Goal: Task Accomplishment & Management: Manage account settings

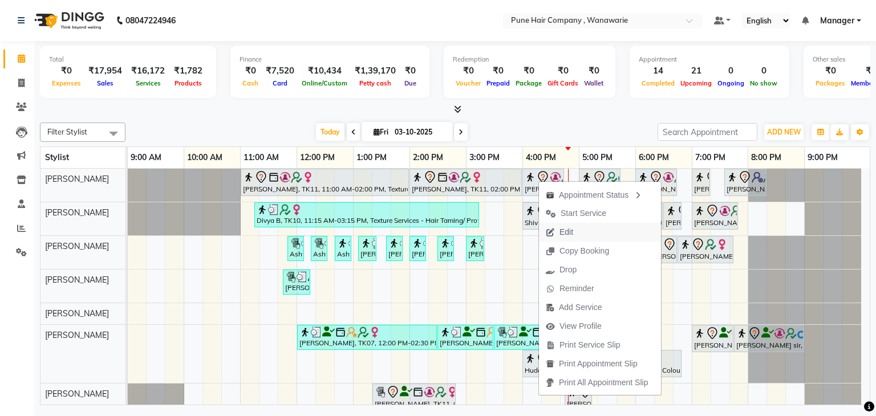
click at [570, 238] on span "Edit" at bounding box center [567, 232] width 14 height 12
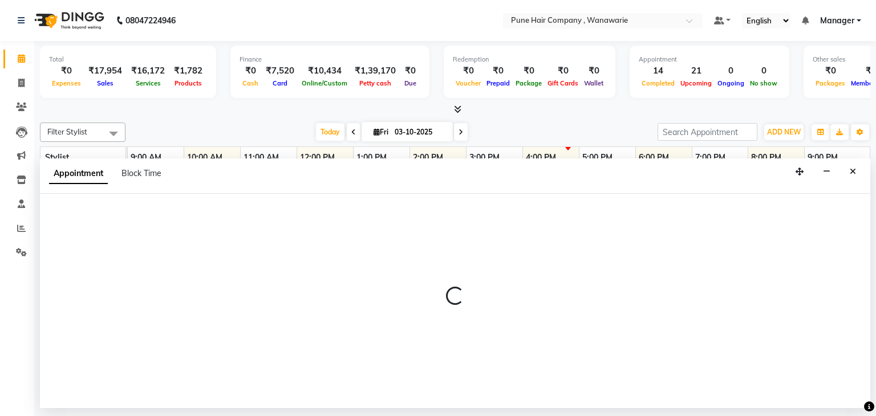
select select "960"
select select "tentative"
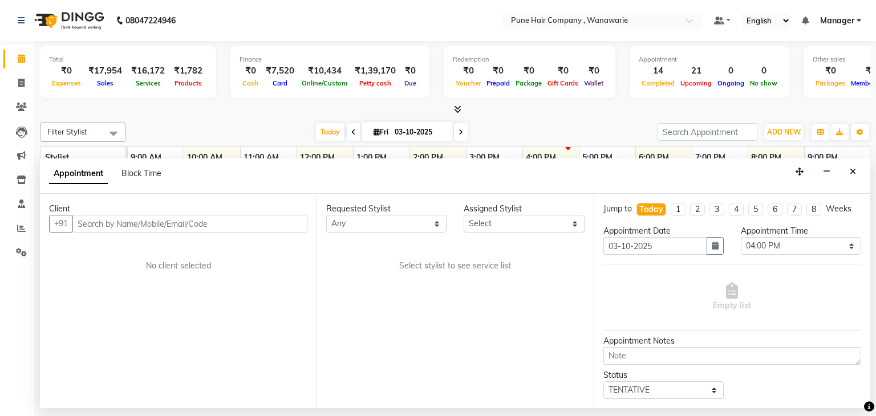
select select "74577"
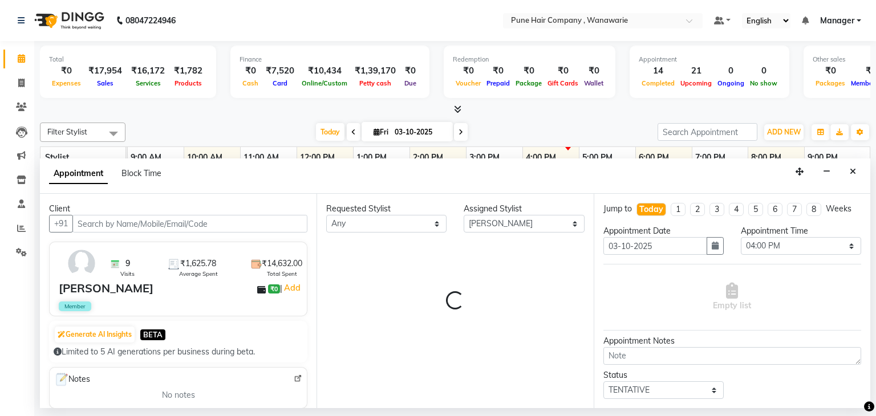
select select "4060"
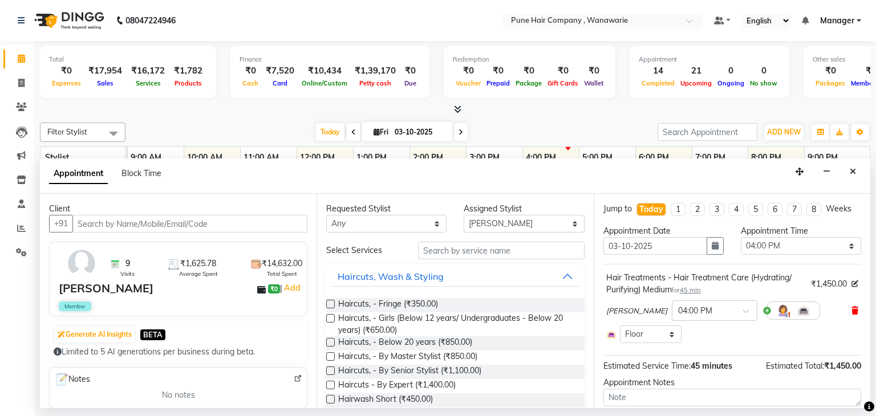
click at [852, 310] on icon at bounding box center [855, 311] width 7 height 8
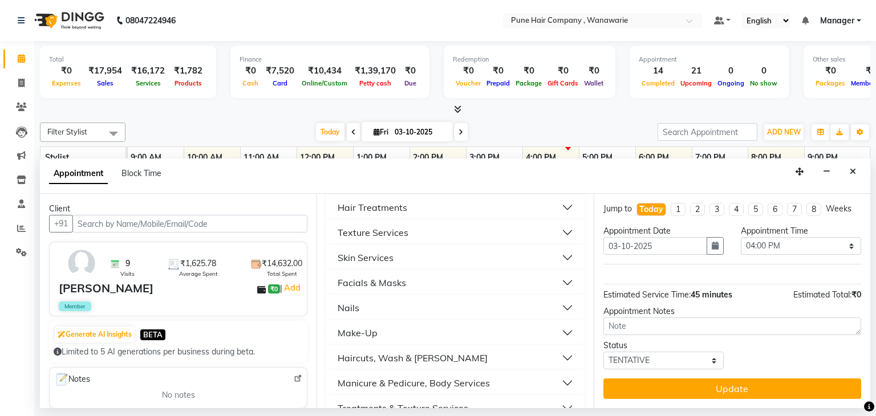
scroll to position [379, 0]
click at [365, 229] on div "Hair Treatments" at bounding box center [373, 233] width 70 height 14
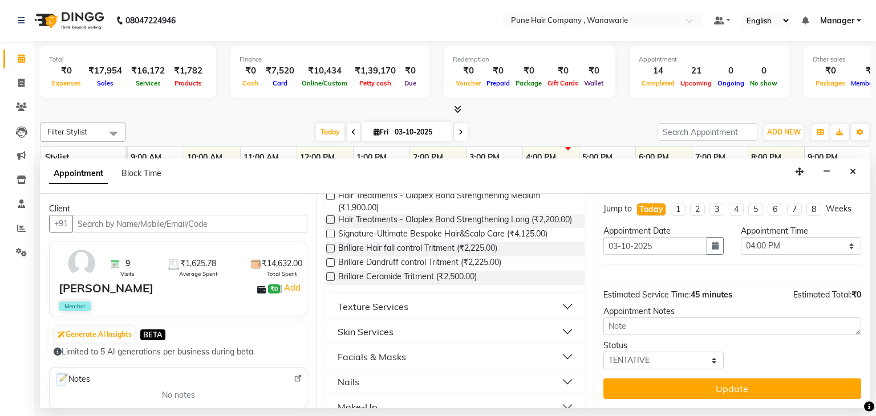
scroll to position [735, 0]
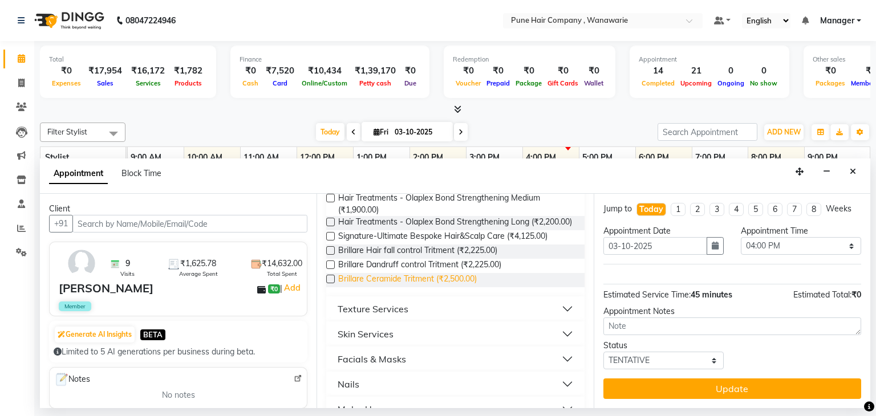
click at [388, 287] on span "Brillare Ceramide Tritment (₹2,500.00)" at bounding box center [407, 280] width 139 height 14
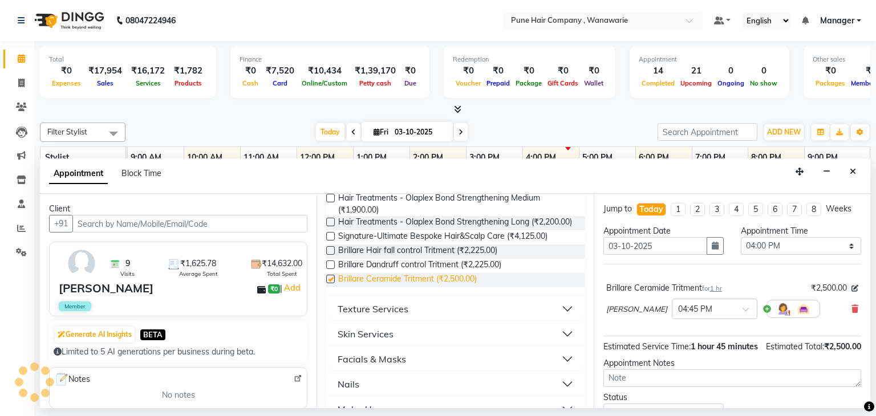
checkbox input "false"
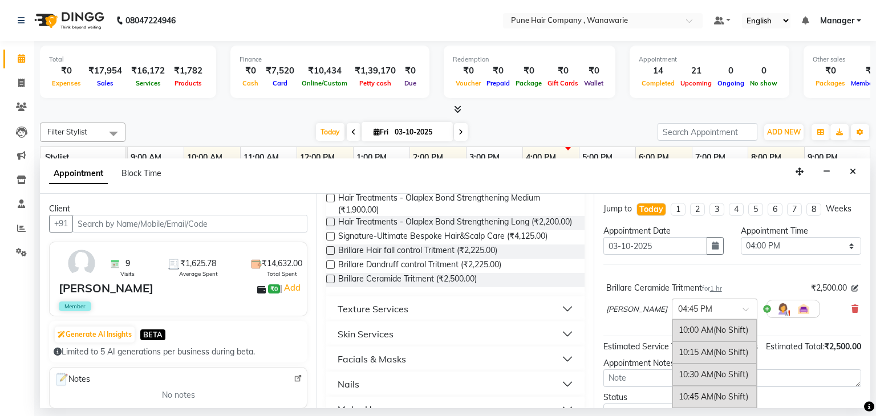
click at [702, 304] on input "text" at bounding box center [703, 308] width 50 height 12
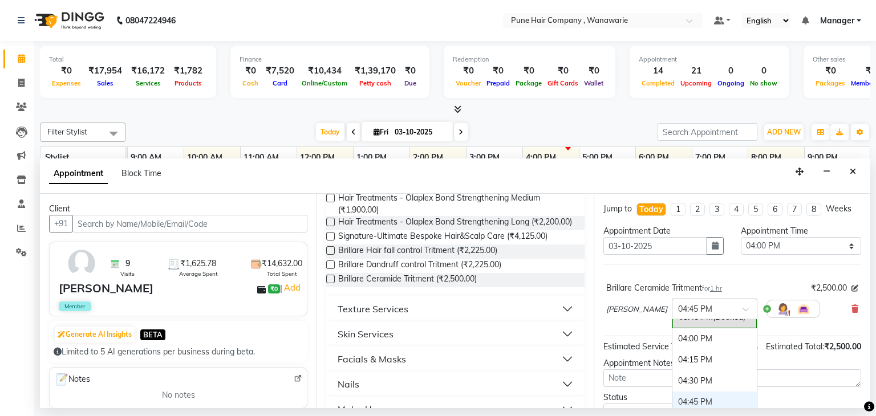
scroll to position [520, 0]
click at [701, 342] on div "04:00 PM" at bounding box center [714, 343] width 84 height 21
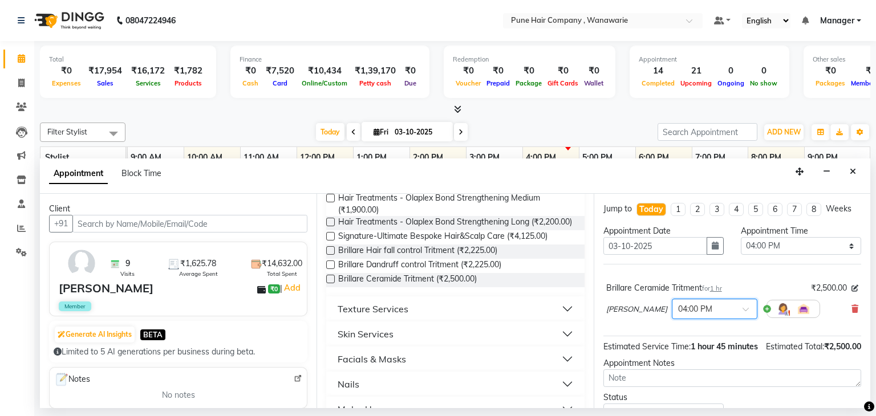
scroll to position [63, 0]
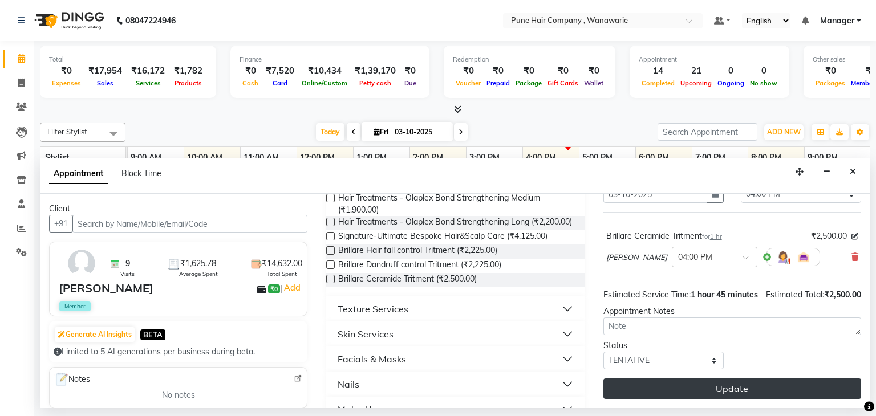
click at [691, 391] on button "Update" at bounding box center [732, 389] width 258 height 21
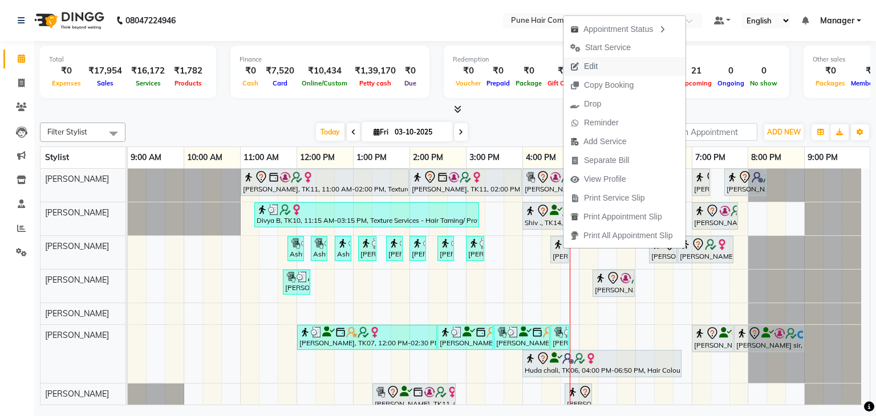
click at [606, 67] on button "Edit" at bounding box center [625, 66] width 122 height 19
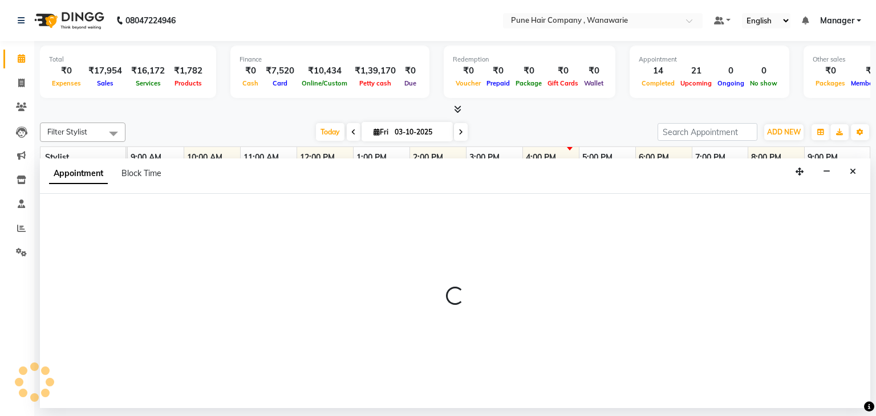
select select "tentative"
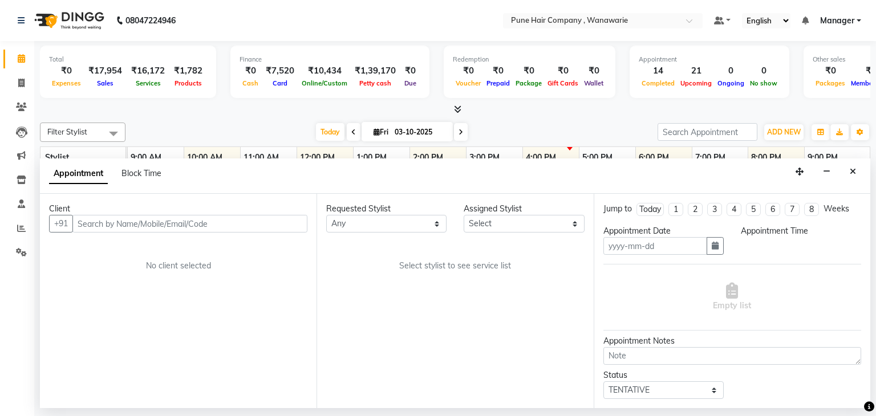
type input "03-10-2025"
select select "990"
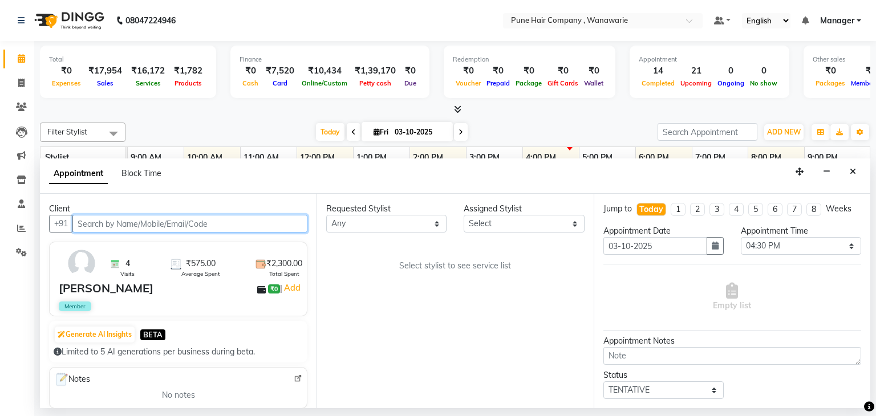
select select "74578"
select select "4060"
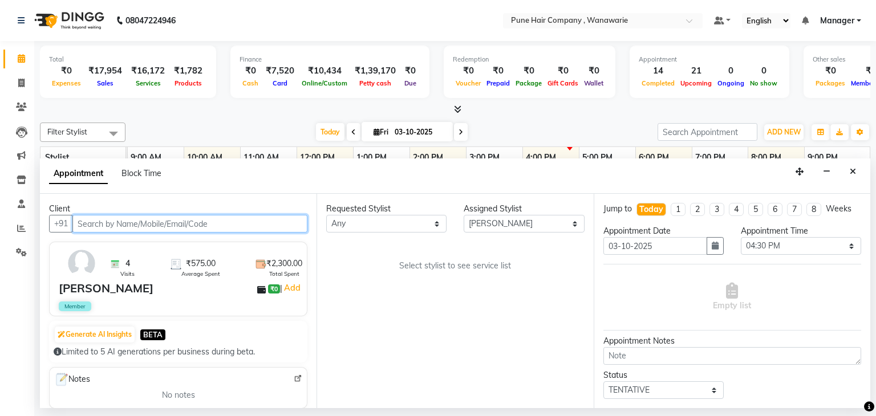
select select "4060"
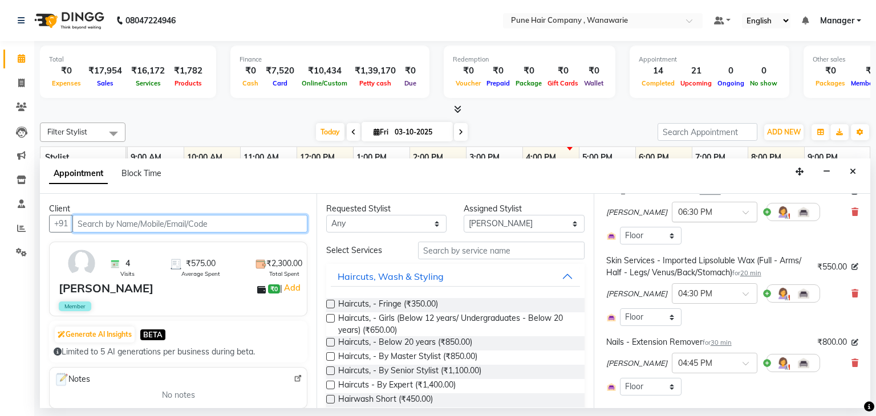
scroll to position [88, 0]
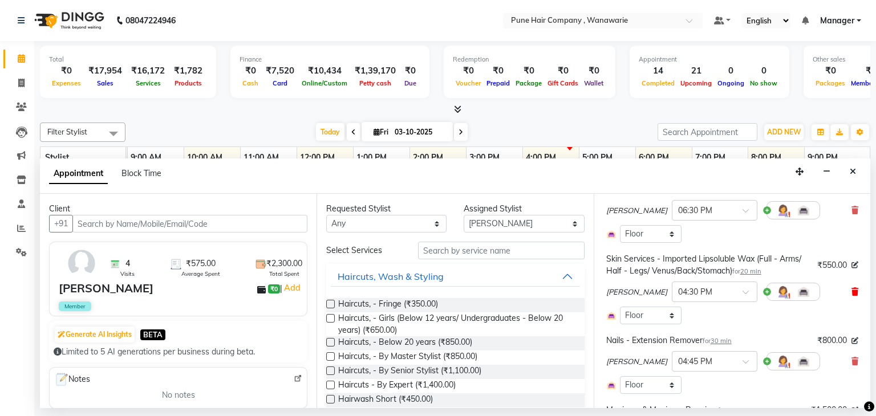
click at [852, 293] on icon at bounding box center [855, 292] width 7 height 8
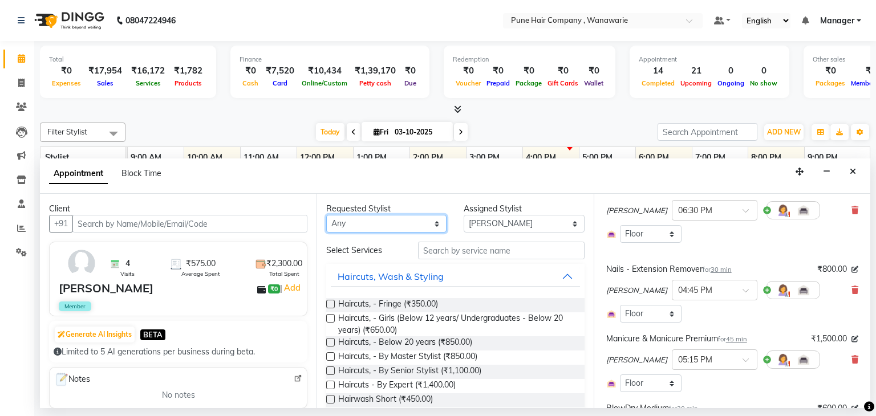
click at [434, 225] on select "Any [PERSON_NAME] [PERSON_NAME] [PERSON_NAME] [PERSON_NAME] [PERSON_NAME] [PERS…" at bounding box center [386, 224] width 120 height 18
select select "74579"
click at [326, 215] on select "Any [PERSON_NAME] [PERSON_NAME] [PERSON_NAME] [PERSON_NAME] [PERSON_NAME] [PERS…" at bounding box center [386, 224] width 120 height 18
select select "74579"
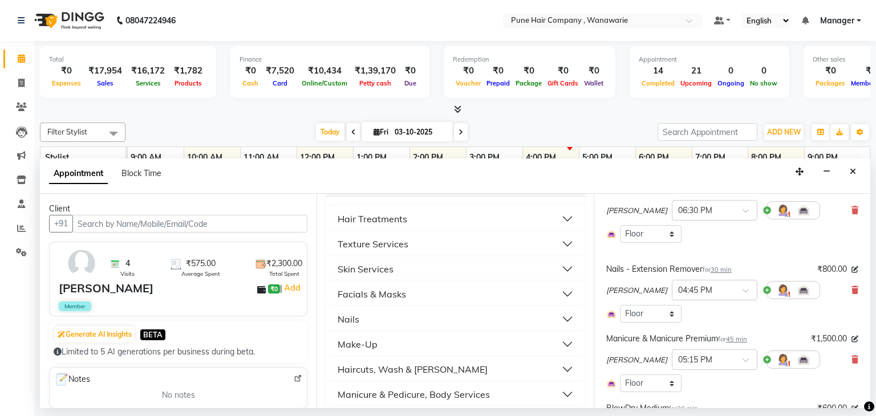
scroll to position [176, 0]
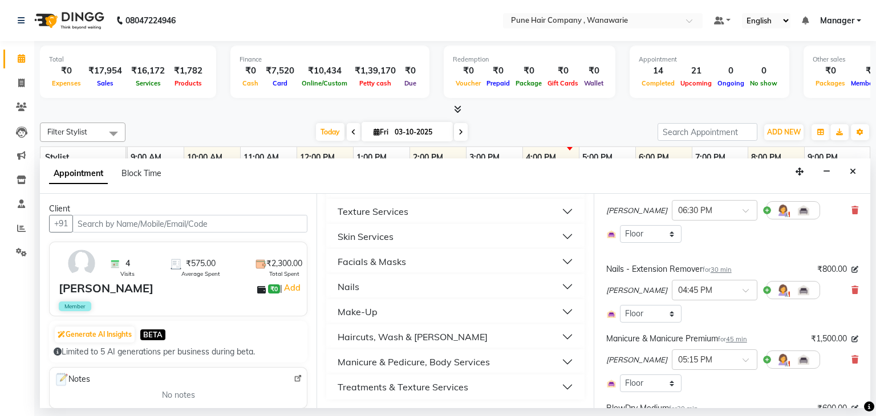
click at [423, 240] on button "Skin Services" at bounding box center [455, 236] width 249 height 21
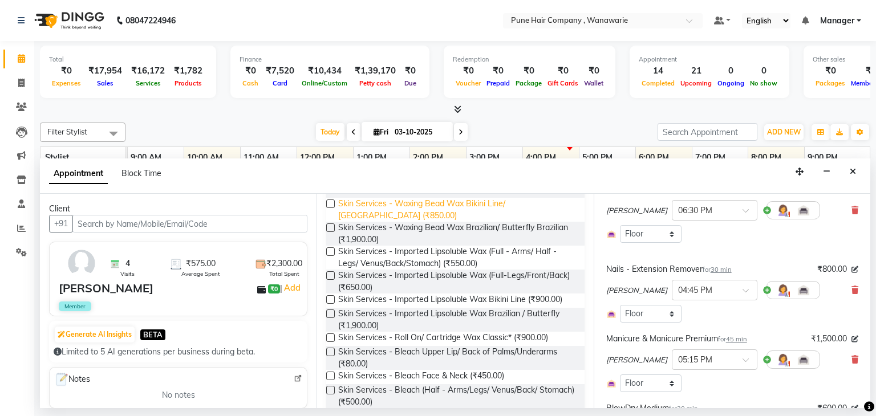
scroll to position [327, 0]
click at [331, 278] on label at bounding box center [330, 276] width 9 height 9
click at [331, 278] on input "checkbox" at bounding box center [329, 277] width 7 height 7
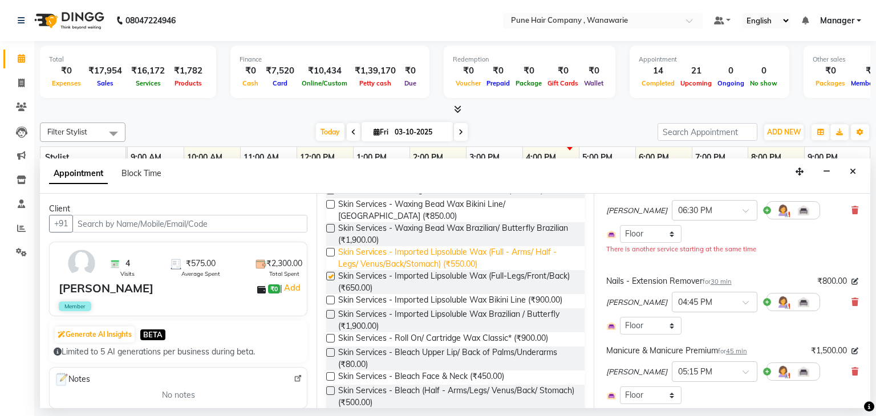
checkbox input "false"
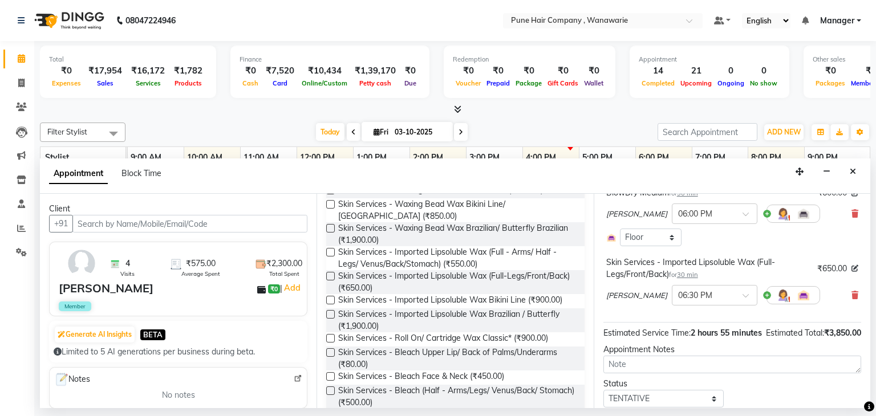
scroll to position [365, 0]
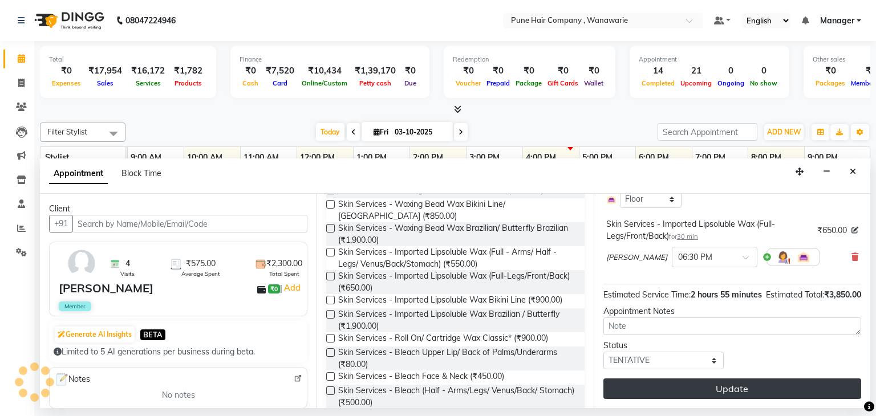
click at [729, 393] on button "Update" at bounding box center [732, 389] width 258 height 21
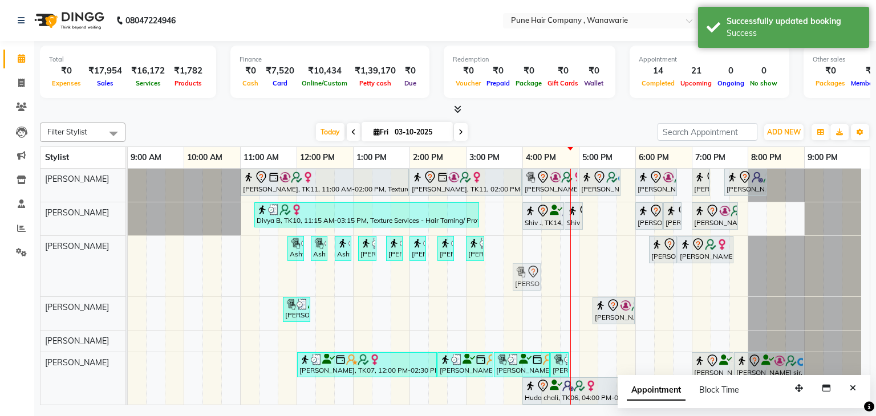
drag, startPoint x: 683, startPoint y: 285, endPoint x: 536, endPoint y: 277, distance: 147.3
click at [128, 277] on div "Ashwini, TK13, 11:50 AM-12:05 PM, Skin Services - Waxing Bead Wax Underarms Ash…" at bounding box center [128, 266] width 0 height 60
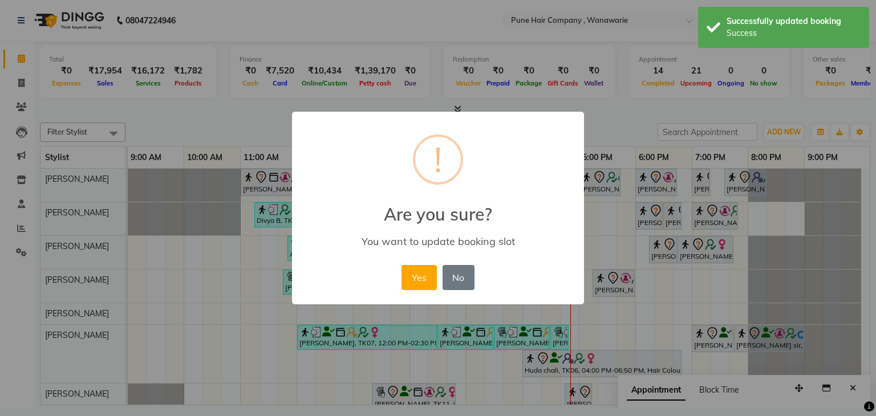
click at [419, 264] on div "Yes No No" at bounding box center [438, 277] width 78 height 31
click at [420, 278] on button "Yes" at bounding box center [419, 277] width 35 height 25
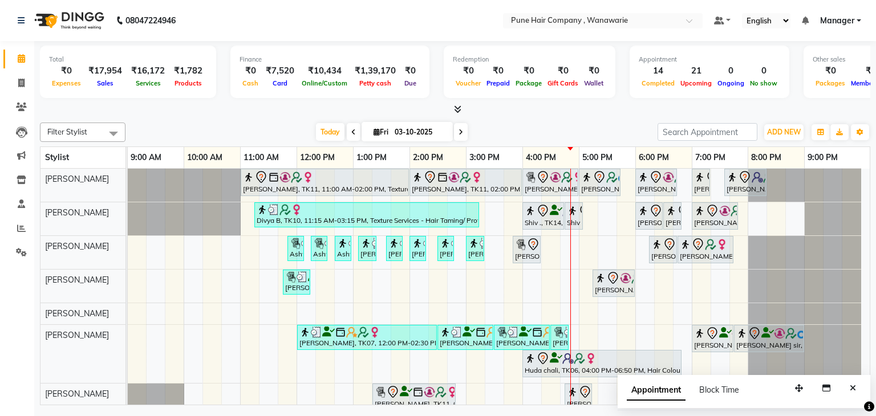
click at [463, 133] on span at bounding box center [461, 132] width 14 height 18
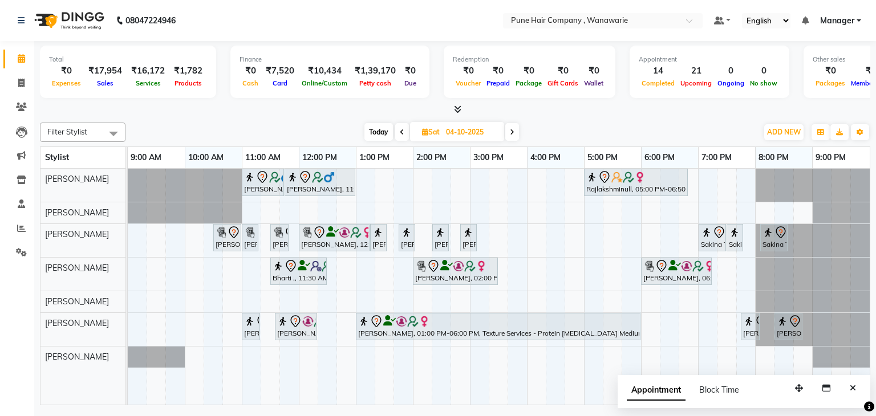
click at [380, 129] on span "Today" at bounding box center [378, 132] width 29 height 18
type input "03-10-2025"
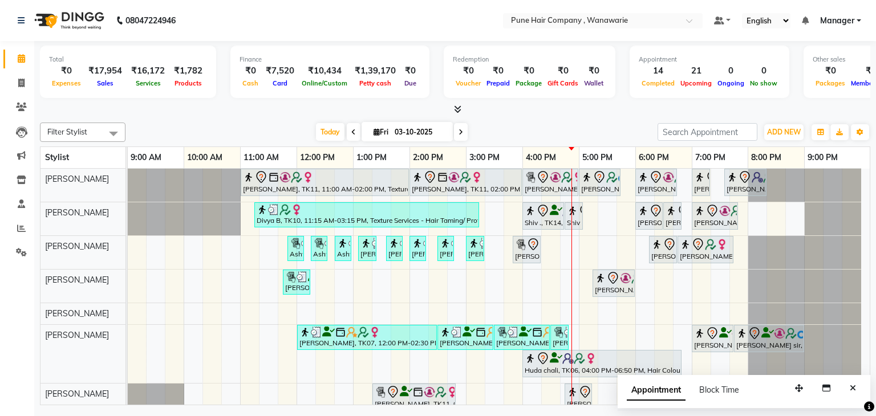
scroll to position [10, 0]
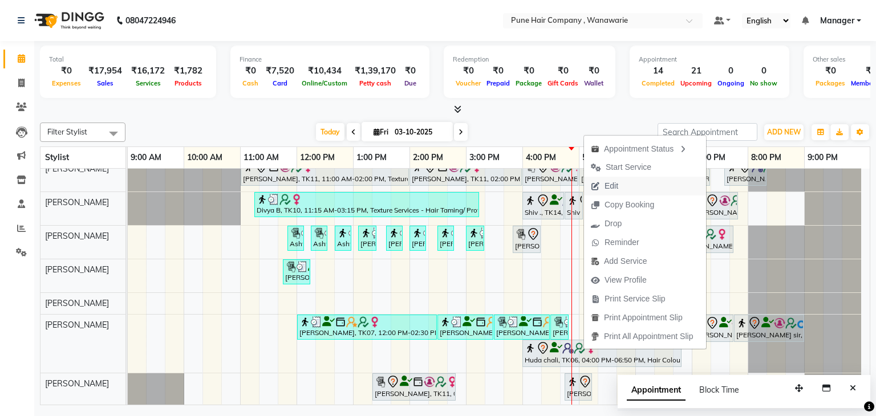
click at [623, 177] on span "Edit" at bounding box center [604, 186] width 41 height 19
select select "tentative"
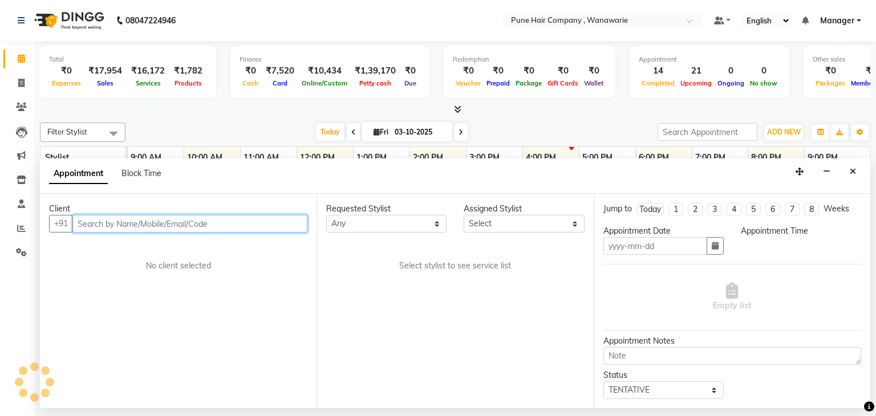
type input "03-10-2025"
select select "960"
select select "74603"
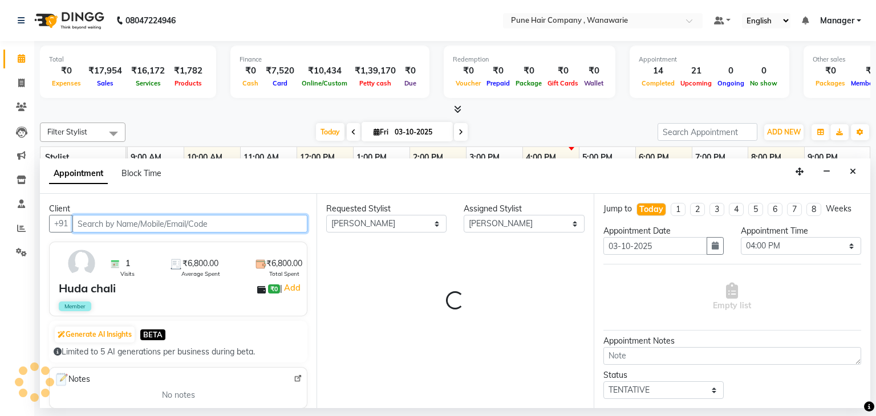
select select "4060"
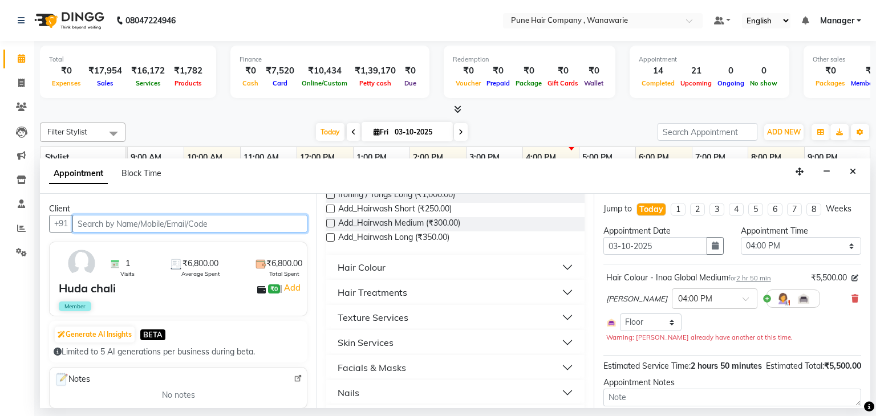
scroll to position [371, 0]
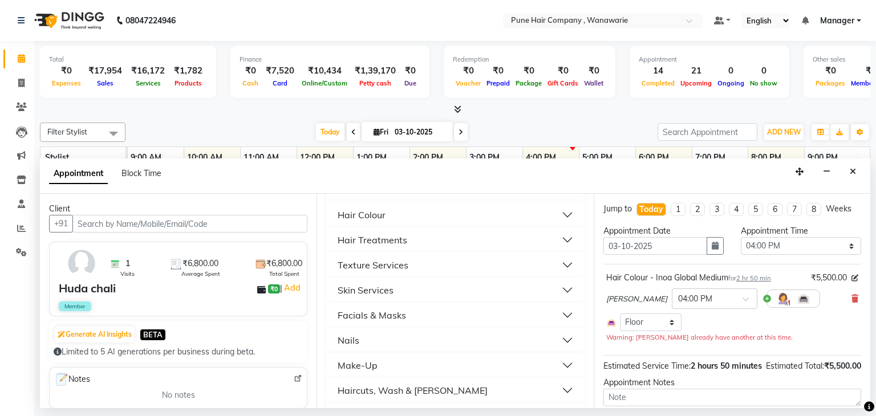
click at [461, 215] on button "Hair Colour" at bounding box center [455, 215] width 249 height 21
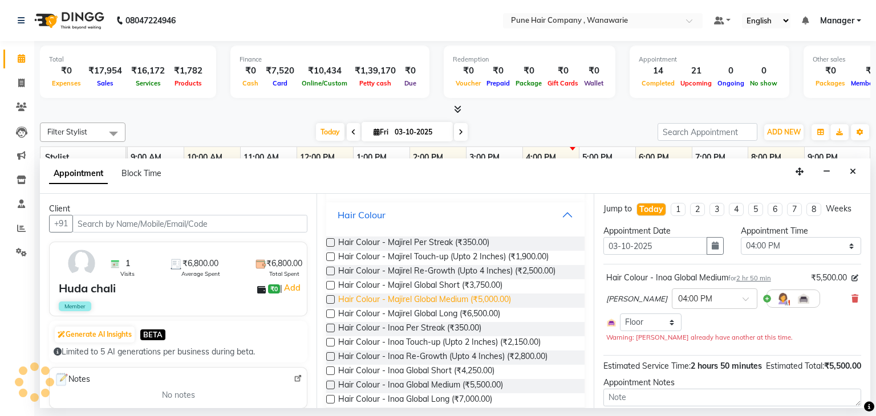
scroll to position [397, 0]
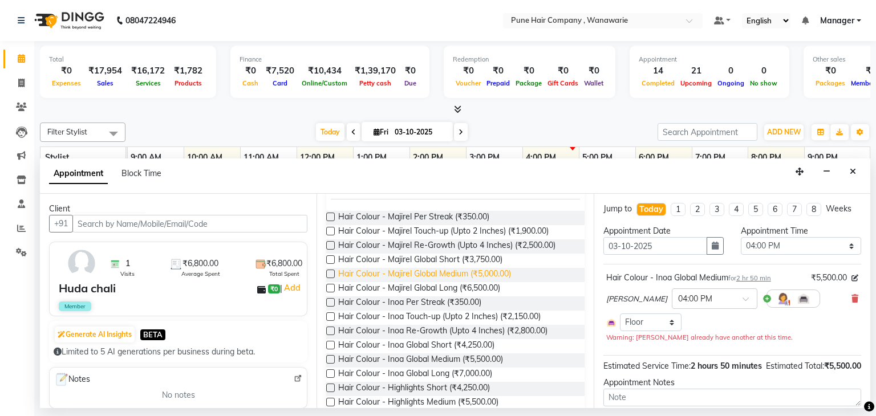
click at [488, 269] on span "Hair Colour - Majirel Global Medium (₹5,000.00)" at bounding box center [424, 275] width 173 height 14
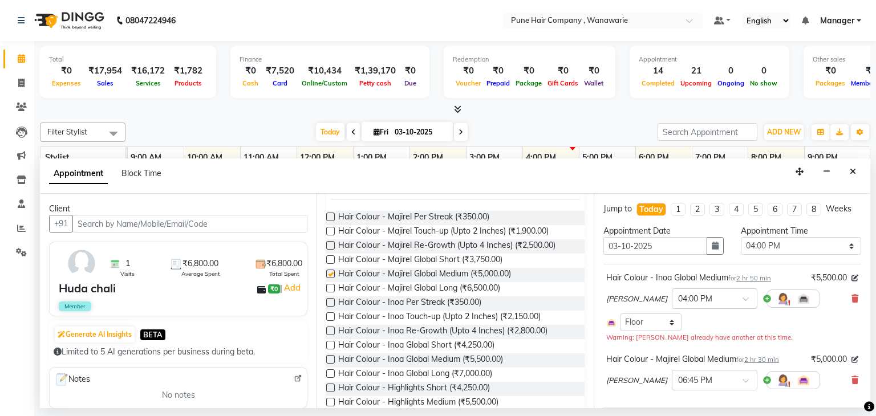
checkbox input "false"
click at [743, 379] on span at bounding box center [750, 384] width 14 height 12
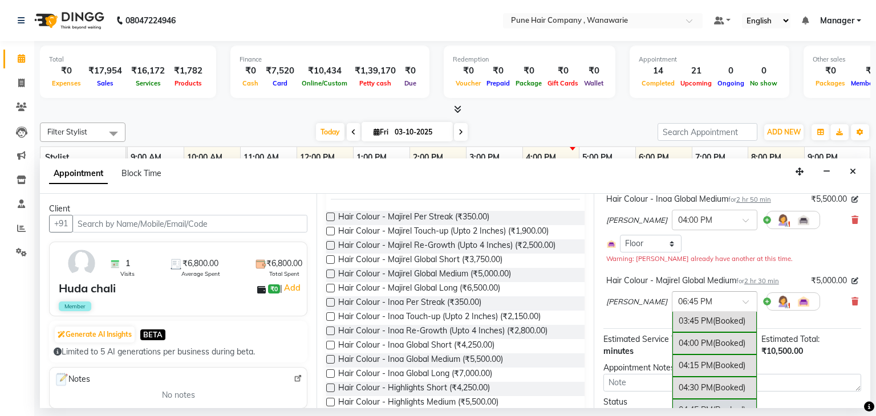
scroll to position [504, 0]
click at [677, 339] on div "04:00 PM (Booked)" at bounding box center [714, 344] width 84 height 22
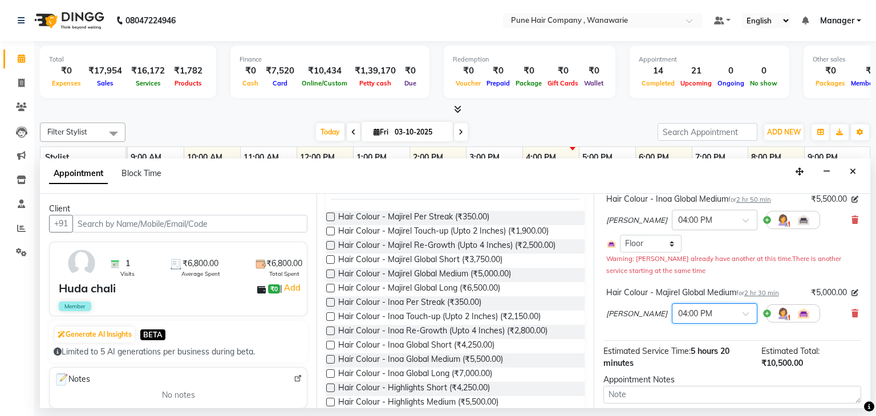
scroll to position [0, 0]
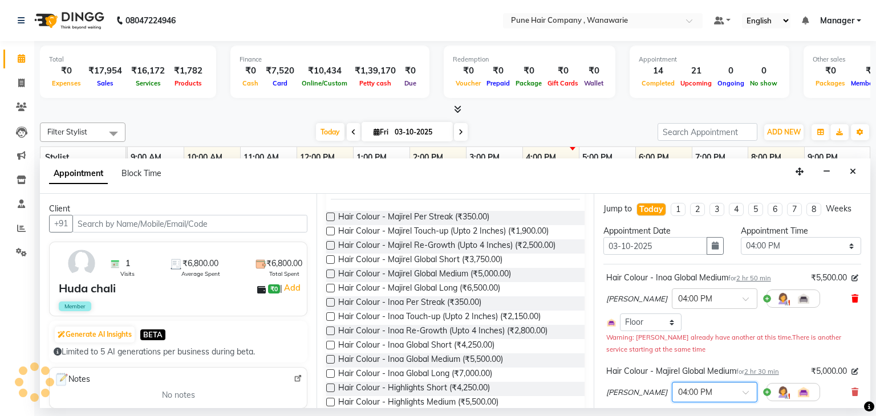
click at [852, 295] on icon at bounding box center [855, 299] width 7 height 8
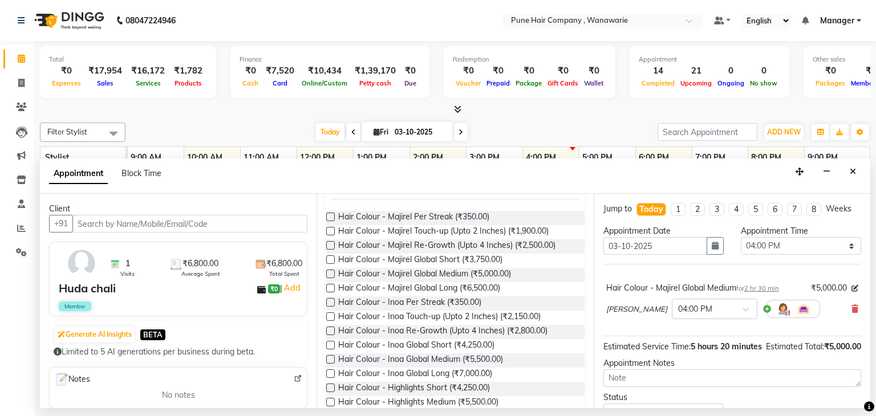
scroll to position [63, 0]
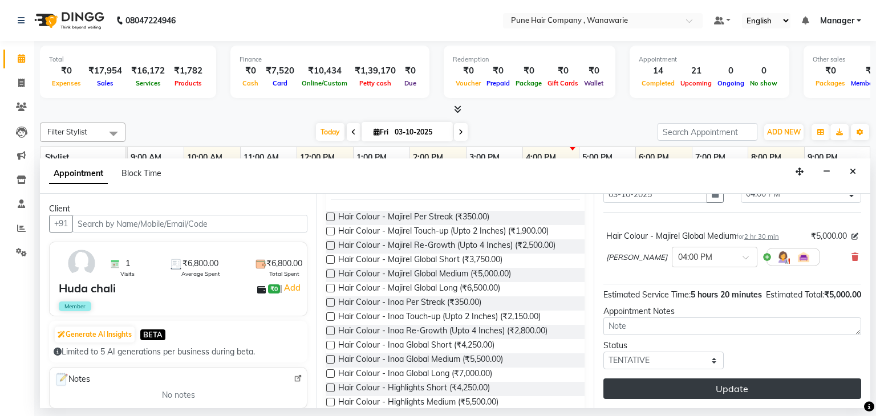
click at [720, 384] on button "Update" at bounding box center [732, 389] width 258 height 21
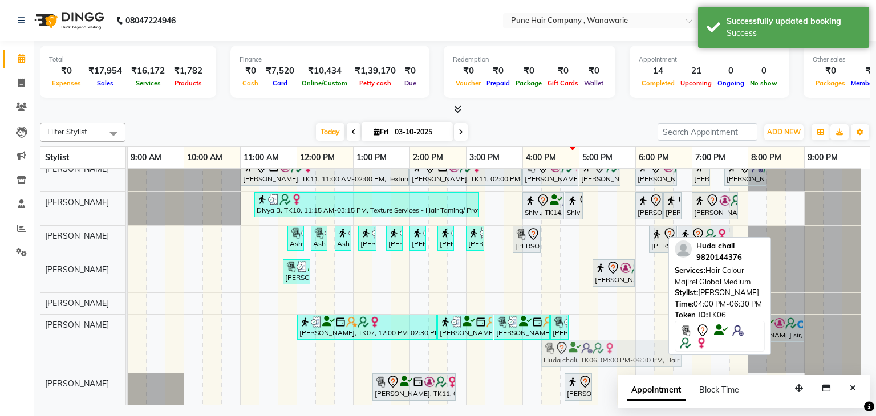
drag, startPoint x: 625, startPoint y: 357, endPoint x: 650, endPoint y: 353, distance: 25.5
click at [128, 353] on div "Beena, TK07, 12:00 PM-02:30 PM, Hair Colour - Inoa Global Medium Beena, TK07, 0…" at bounding box center [128, 344] width 0 height 58
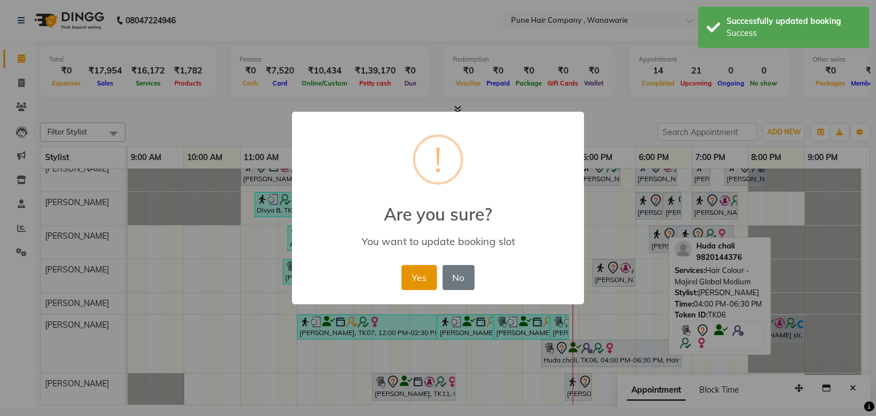
click at [415, 277] on button "Yes" at bounding box center [419, 277] width 35 height 25
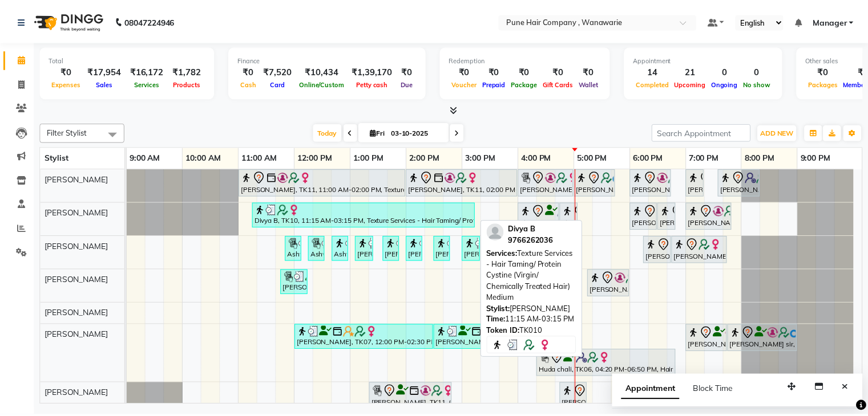
scroll to position [10, 0]
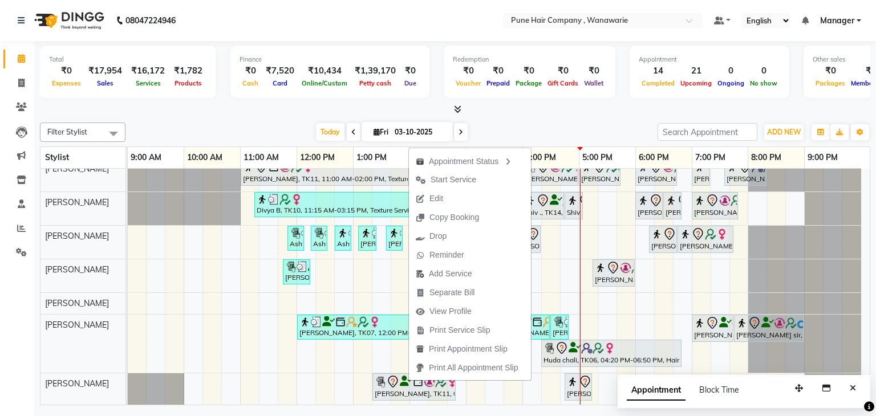
click at [291, 117] on div "Total ₹0 Expenses ₹17,954 Sales ₹16,172 Services ₹1,782 Products Finance ₹0 Cas…" at bounding box center [455, 224] width 842 height 367
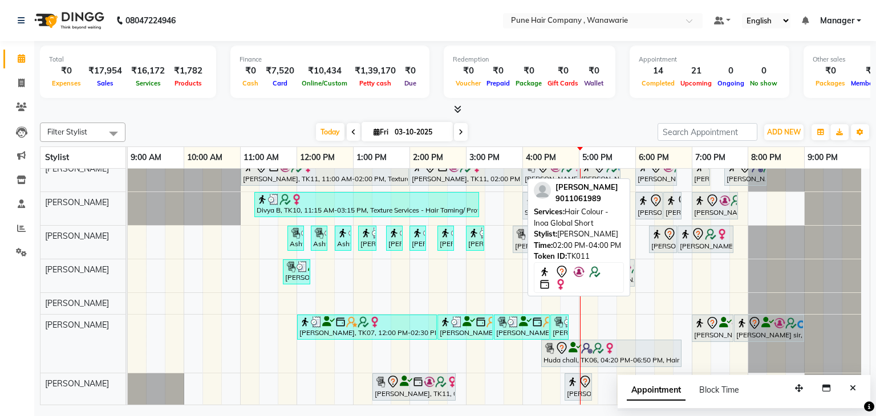
click at [437, 178] on div "[PERSON_NAME], TK11, 02:00 PM-04:00 PM, Hair Colour - Inoa Global Short" at bounding box center [466, 172] width 110 height 24
click at [416, 177] on div "[PERSON_NAME], TK11, 02:00 PM-04:00 PM, Hair Colour - Inoa Global Short" at bounding box center [466, 172] width 110 height 24
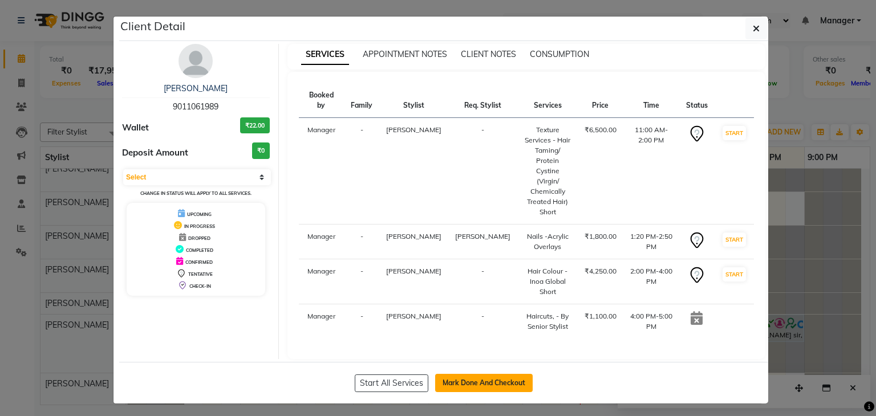
click at [460, 374] on button "Mark Done And Checkout" at bounding box center [484, 383] width 98 height 18
select select "service"
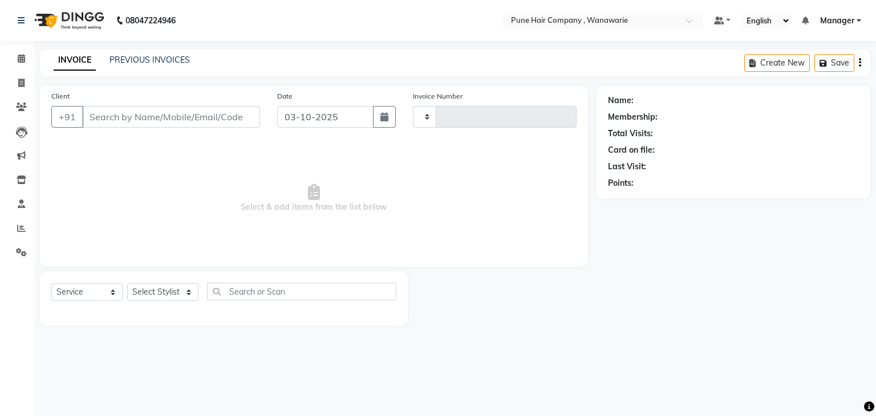
type input "2150"
select select "8072"
type input "9011061989"
select select "79314"
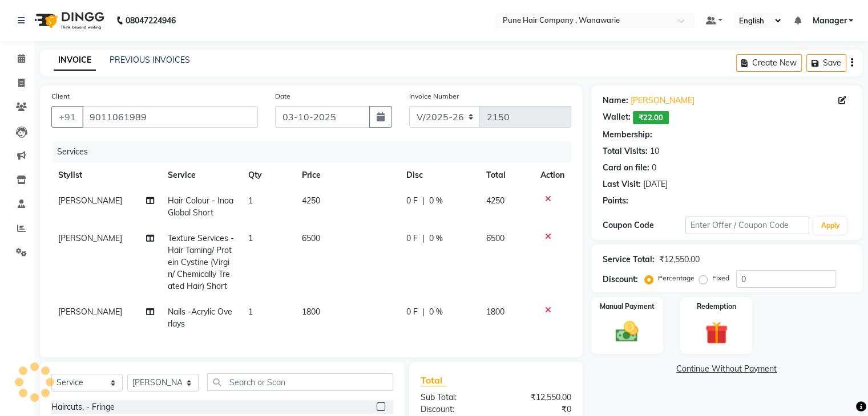
select select "1: Object"
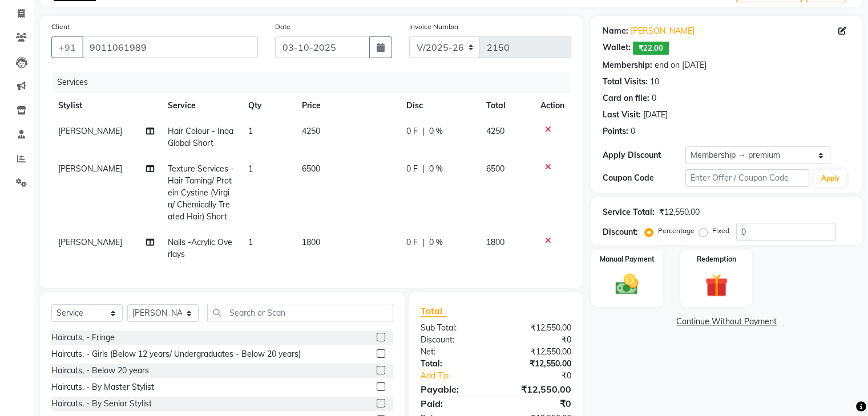
scroll to position [73, 0]
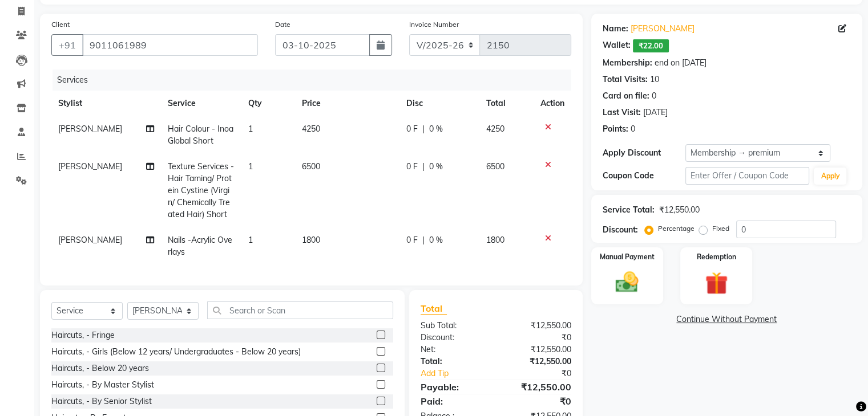
type input "20"
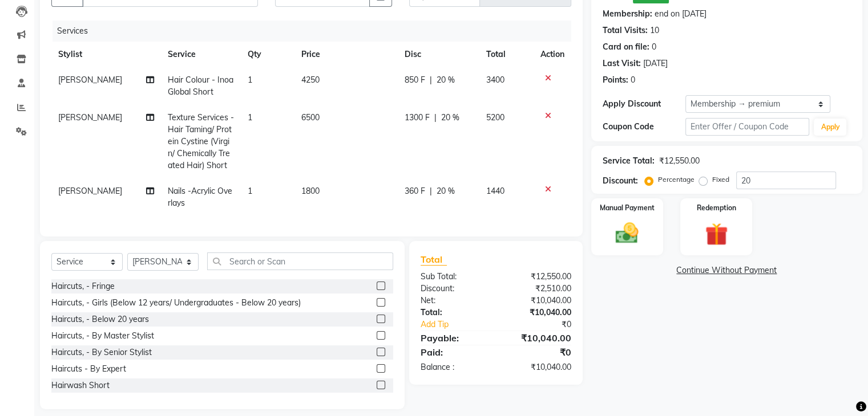
scroll to position [125, 0]
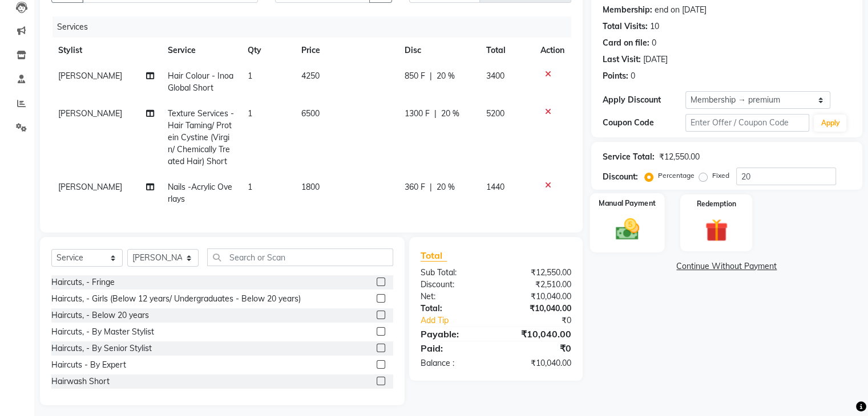
click at [621, 209] on div "Manual Payment" at bounding box center [626, 222] width 75 height 59
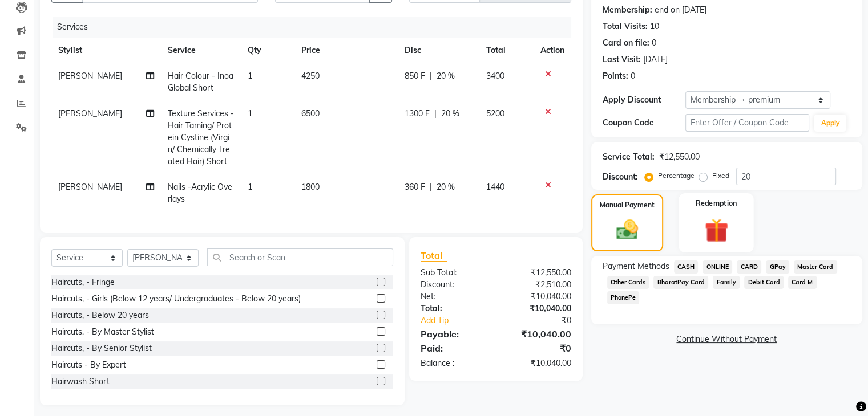
click at [727, 222] on img at bounding box center [715, 230] width 38 height 29
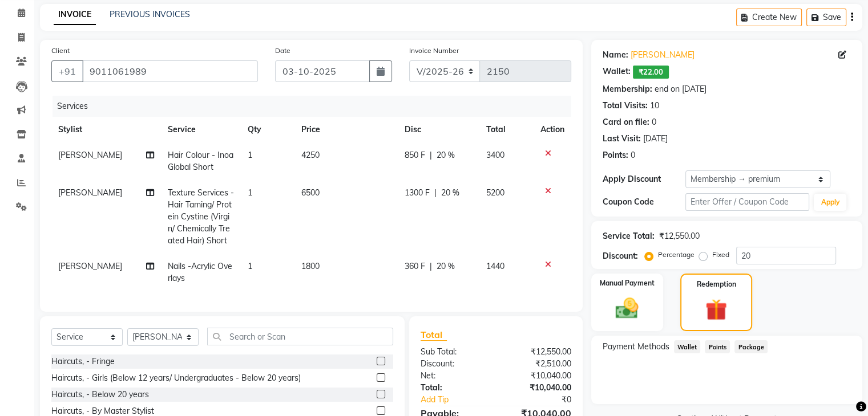
scroll to position [140, 0]
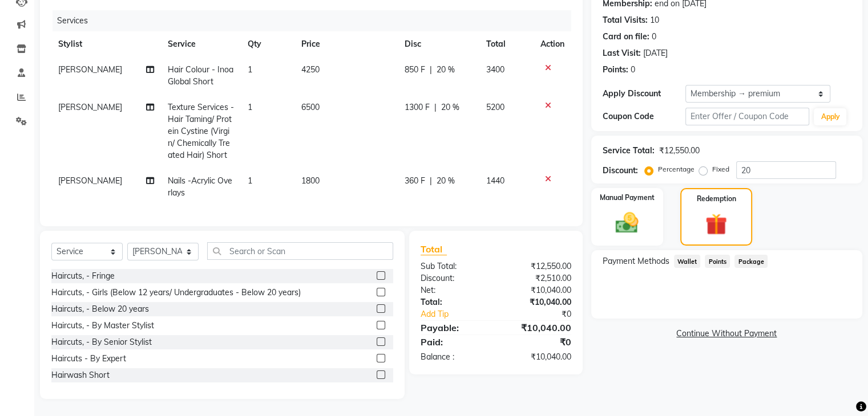
click at [683, 255] on span "Wallet" at bounding box center [687, 261] width 27 height 13
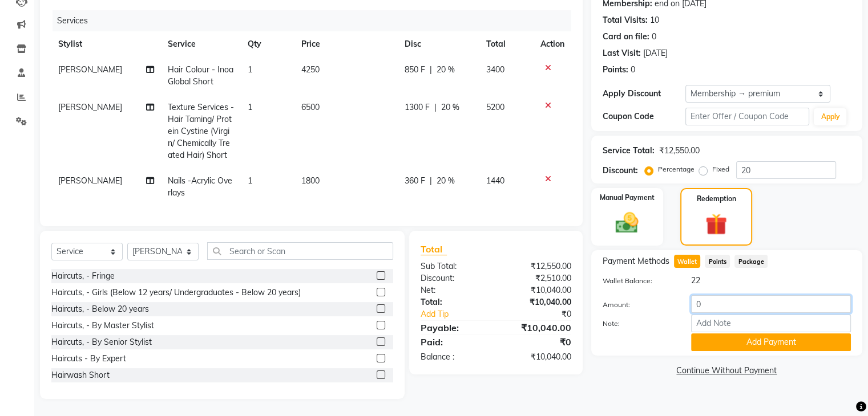
click at [710, 298] on input "0" at bounding box center [771, 304] width 160 height 18
type input "20"
click at [725, 334] on button "Add Payment" at bounding box center [771, 343] width 160 height 18
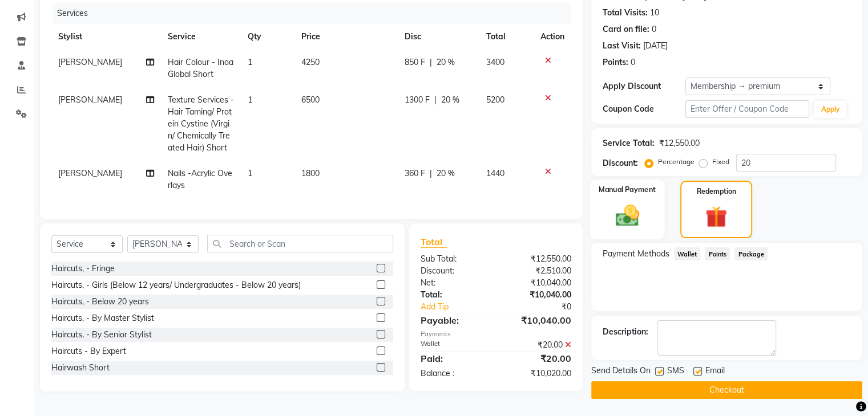
click at [633, 202] on img at bounding box center [626, 215] width 38 height 27
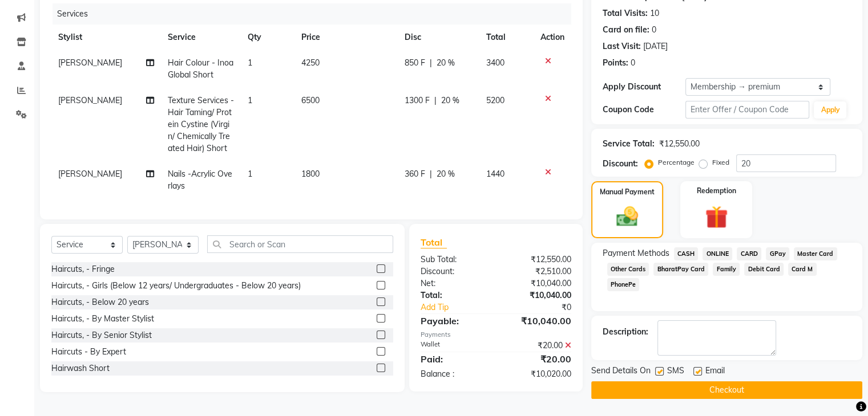
click at [689, 249] on span "CASH" at bounding box center [686, 254] width 25 height 13
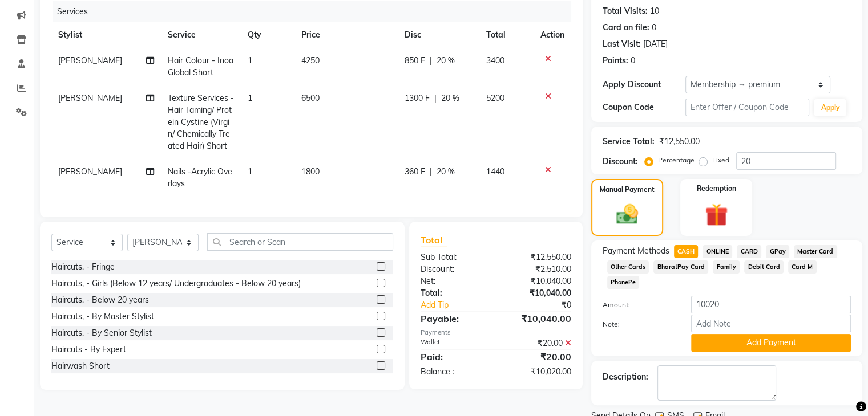
scroll to position [171, 0]
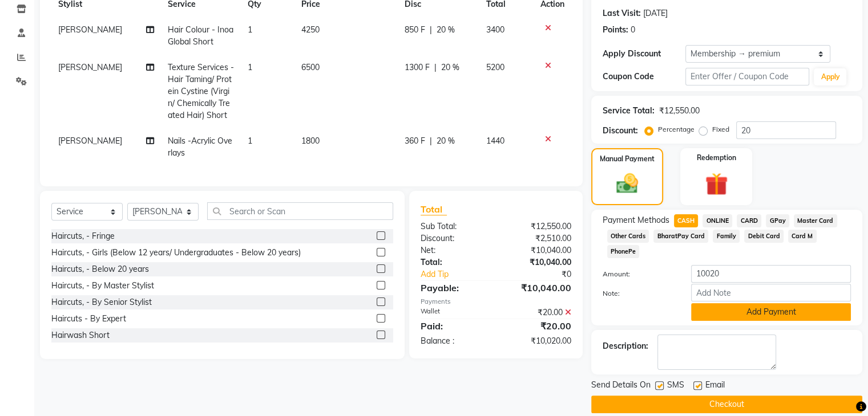
click at [714, 303] on button "Add Payment" at bounding box center [771, 312] width 160 height 18
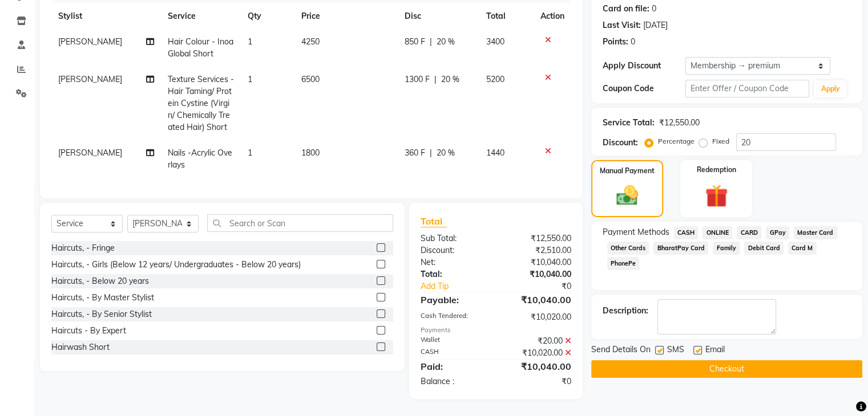
scroll to position [168, 0]
click at [633, 360] on button "Checkout" at bounding box center [726, 369] width 271 height 18
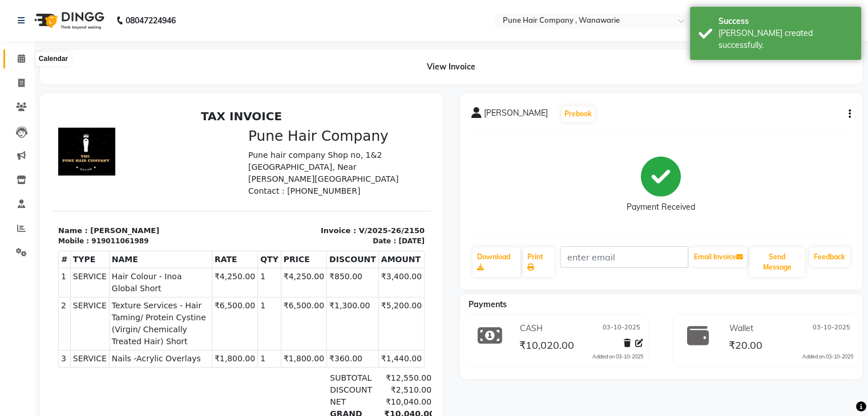
click at [21, 60] on icon at bounding box center [21, 58] width 7 height 9
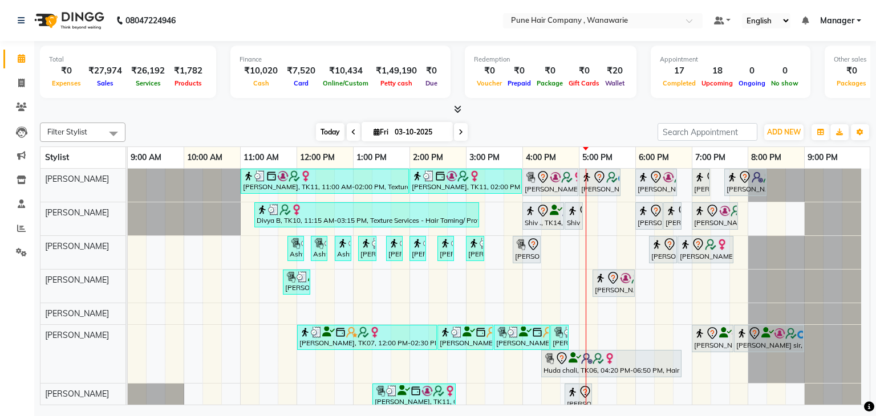
click at [324, 131] on span "Today" at bounding box center [330, 132] width 29 height 18
click at [376, 128] on icon at bounding box center [377, 131] width 6 height 7
select select "10"
select select "2025"
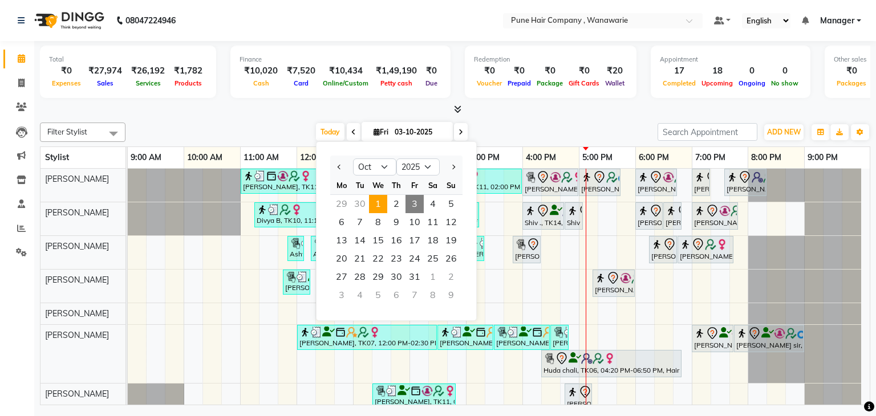
click at [376, 197] on span "1" at bounding box center [378, 204] width 18 height 18
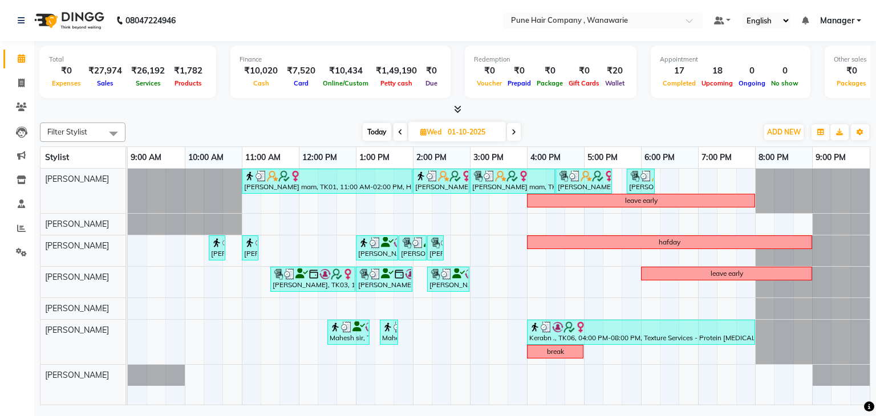
click at [517, 131] on span at bounding box center [514, 132] width 14 height 18
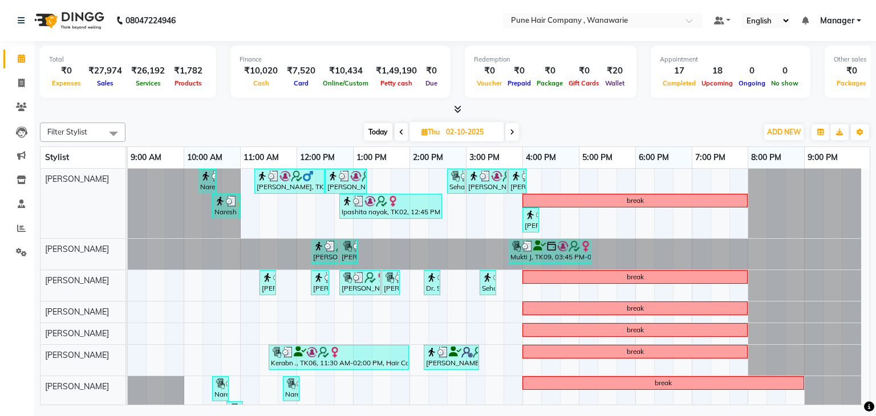
click at [517, 131] on span at bounding box center [512, 132] width 14 height 18
type input "03-10-2025"
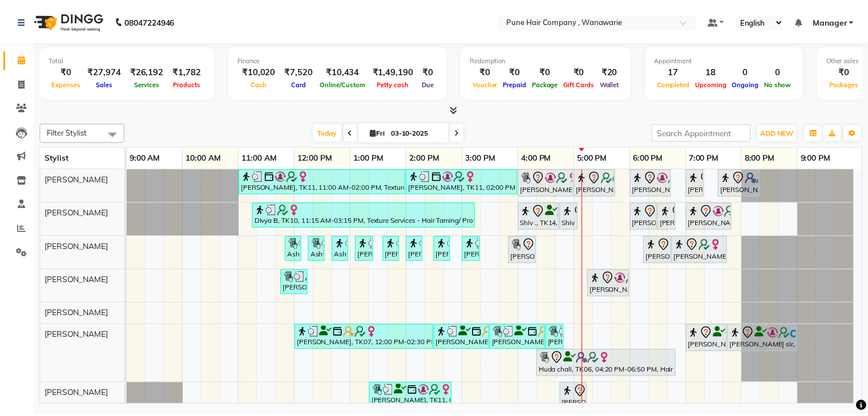
scroll to position [10, 0]
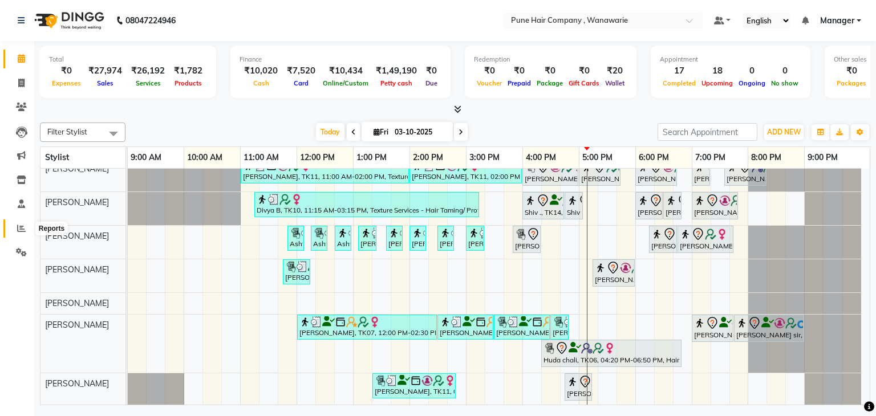
click at [22, 229] on icon at bounding box center [21, 228] width 9 height 9
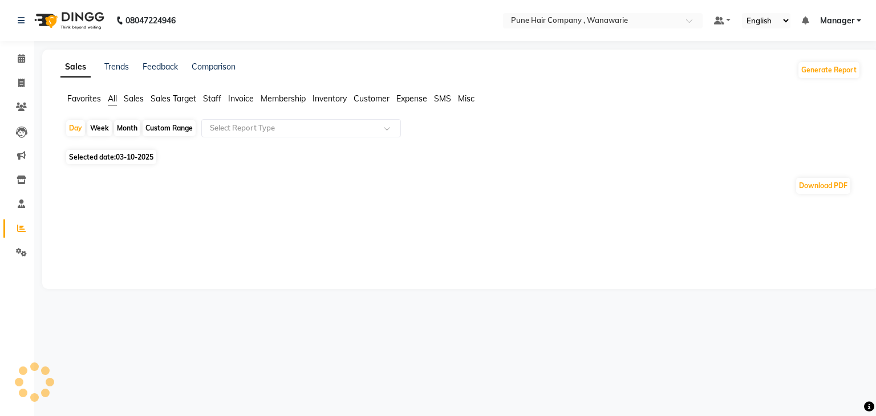
click at [128, 127] on div "Month" at bounding box center [127, 128] width 26 height 16
select select "10"
select select "2025"
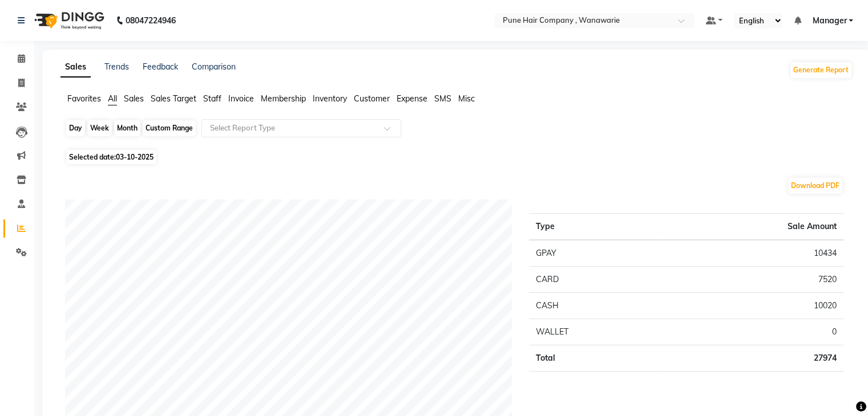
click at [131, 124] on div "Month" at bounding box center [127, 128] width 26 height 16
select select "10"
select select "2025"
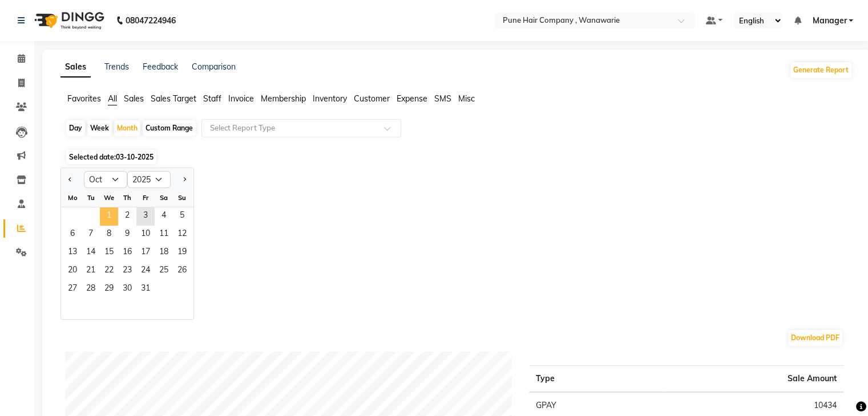
click at [107, 224] on span "1" at bounding box center [109, 217] width 18 height 18
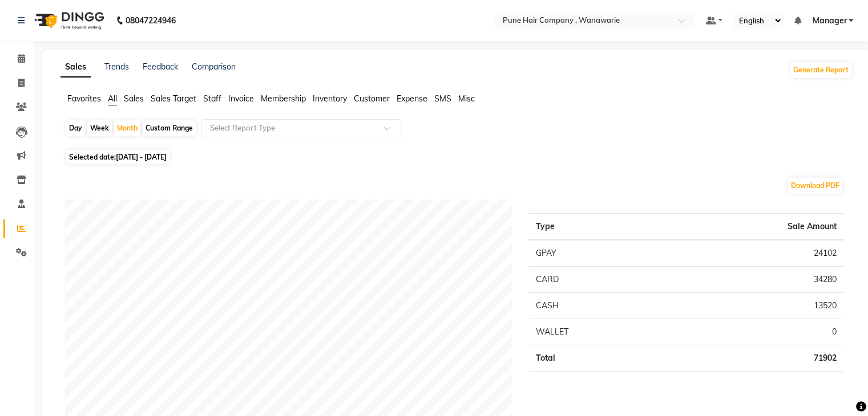
click at [206, 96] on span "Staff" at bounding box center [212, 99] width 18 height 10
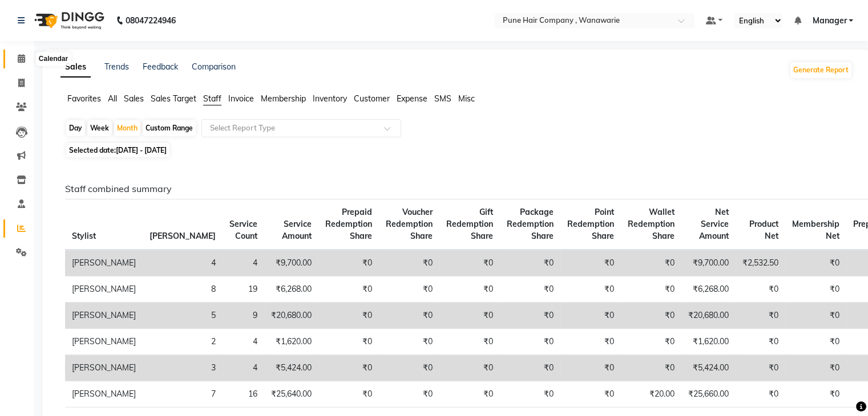
click at [21, 58] on icon at bounding box center [21, 58] width 7 height 9
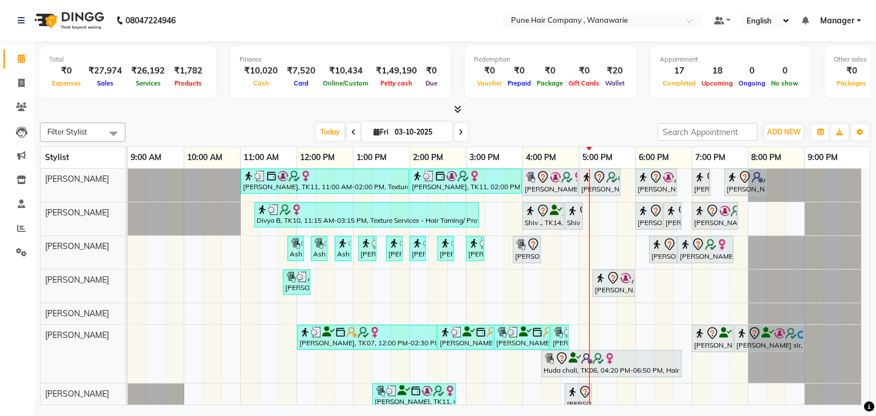
click at [461, 124] on span at bounding box center [461, 132] width 14 height 18
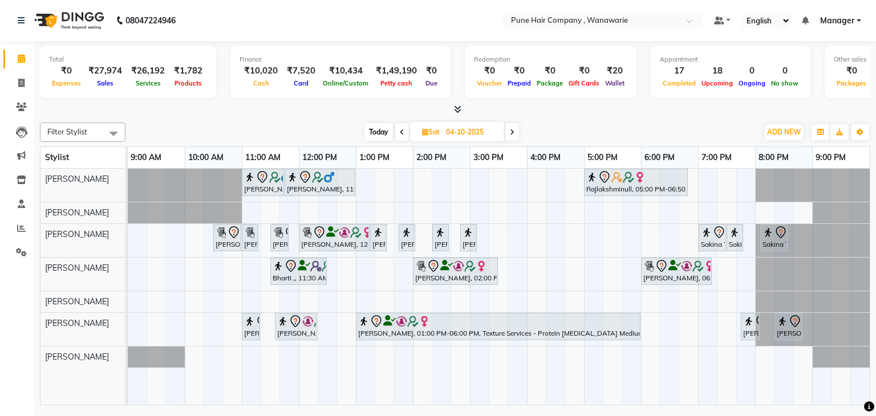
click at [457, 107] on icon at bounding box center [457, 109] width 7 height 9
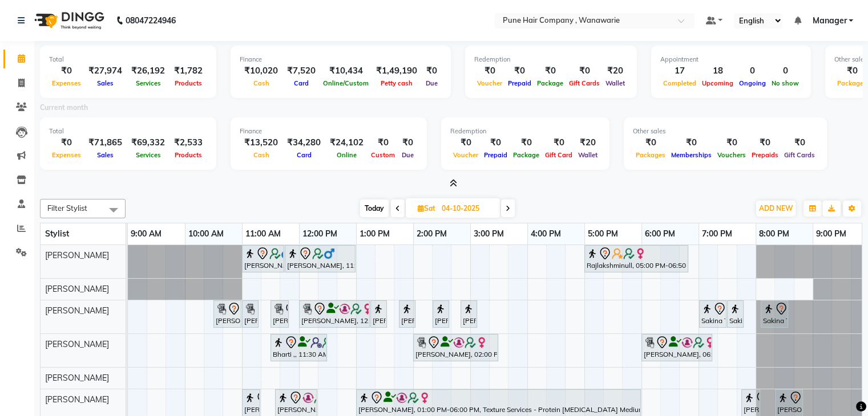
click at [367, 200] on span "Today" at bounding box center [374, 209] width 29 height 18
type input "03-10-2025"
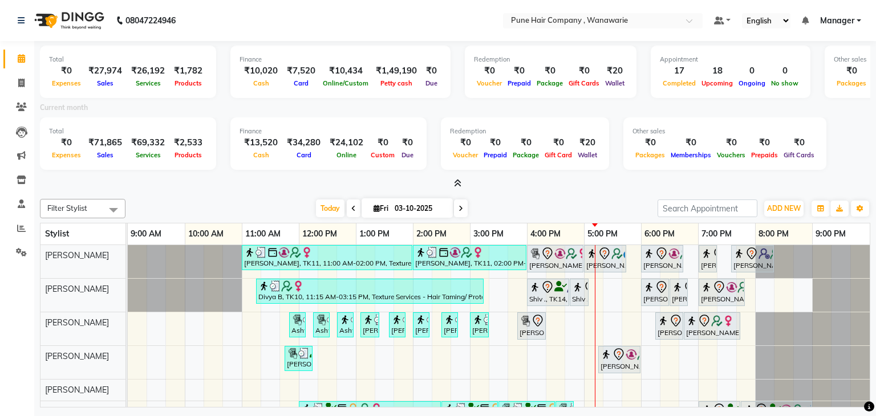
click at [458, 181] on icon at bounding box center [457, 183] width 7 height 9
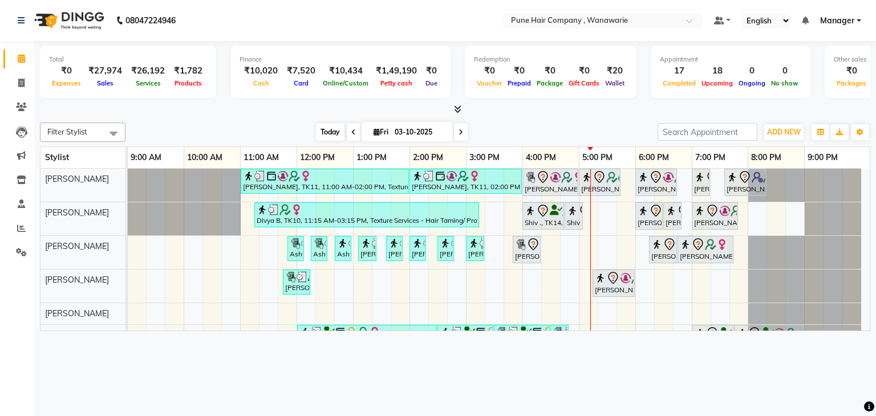
click at [319, 131] on span "Today" at bounding box center [330, 132] width 29 height 18
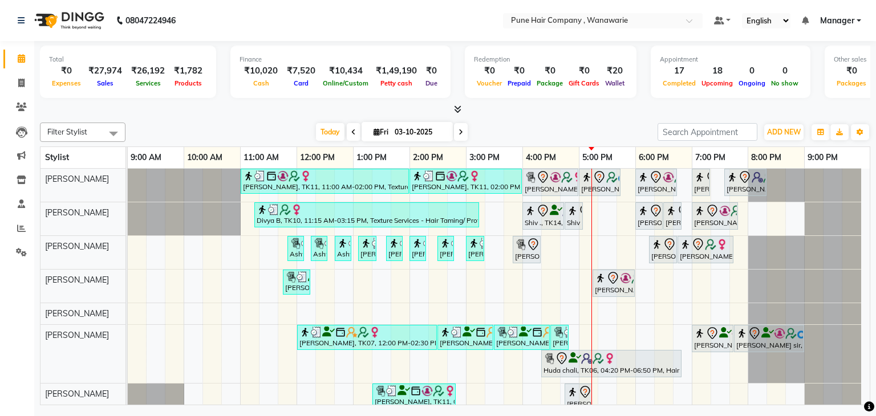
click at [455, 110] on icon at bounding box center [457, 109] width 7 height 9
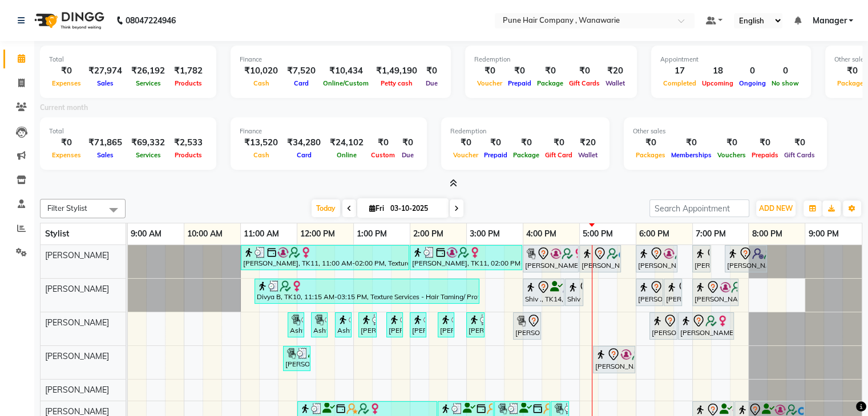
click at [451, 181] on icon at bounding box center [452, 183] width 7 height 9
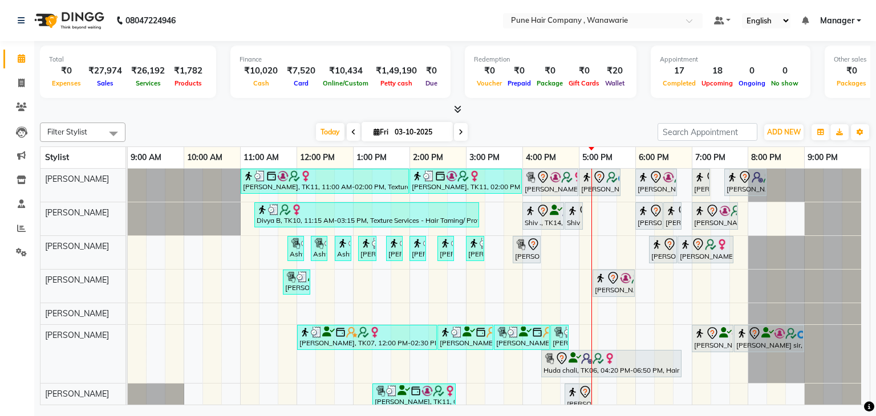
click at [452, 104] on span at bounding box center [455, 110] width 12 height 12
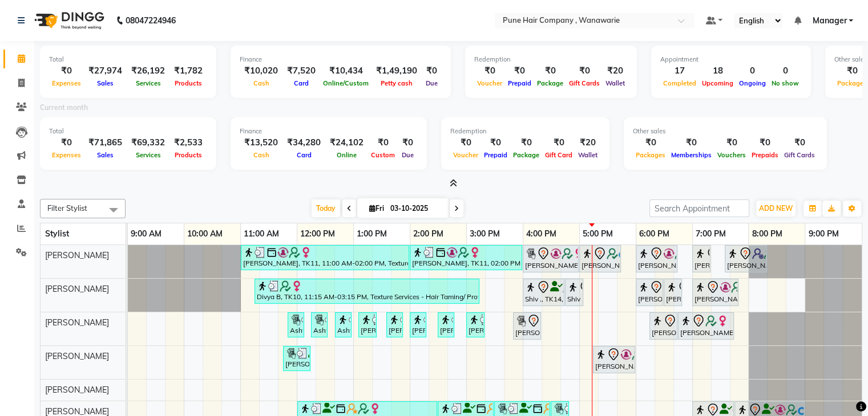
click at [452, 181] on icon at bounding box center [452, 183] width 7 height 9
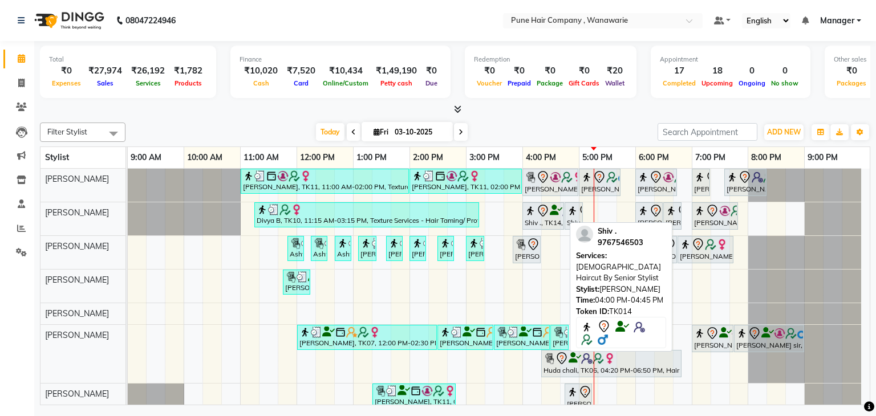
click at [538, 210] on icon at bounding box center [543, 211] width 10 height 12
select select "7"
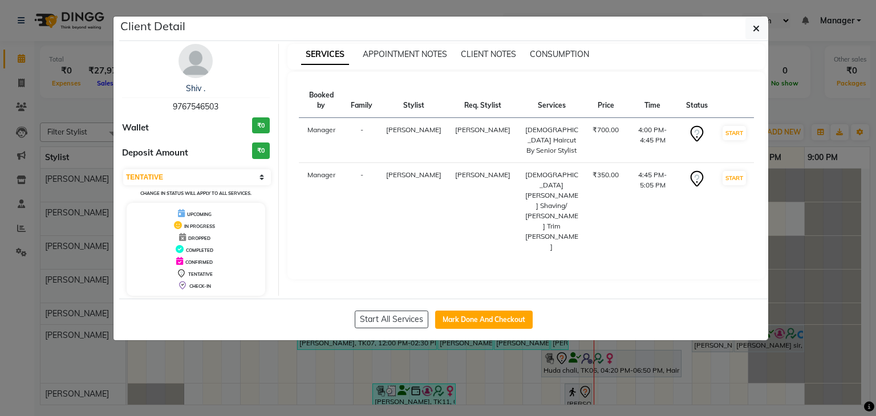
click at [501, 329] on div "Start All Services Mark Done And Checkout" at bounding box center [443, 320] width 649 height 42
click at [463, 322] on button "Mark Done And Checkout" at bounding box center [484, 320] width 98 height 18
select select "service"
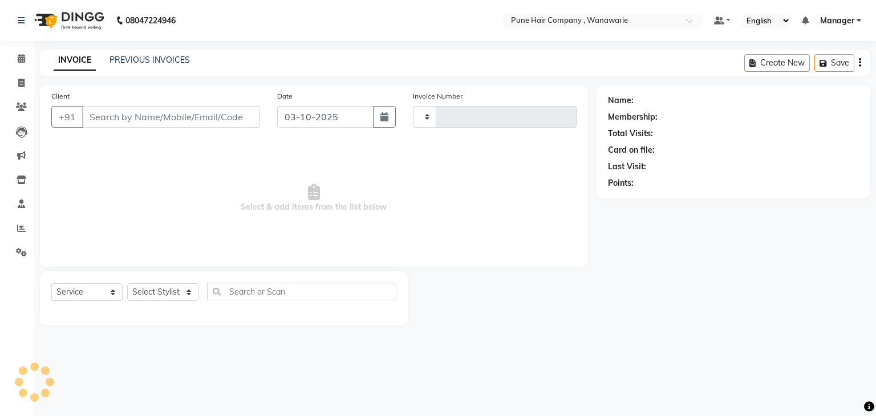
type input "2151"
select select "8072"
type input "9767546503"
select select "74578"
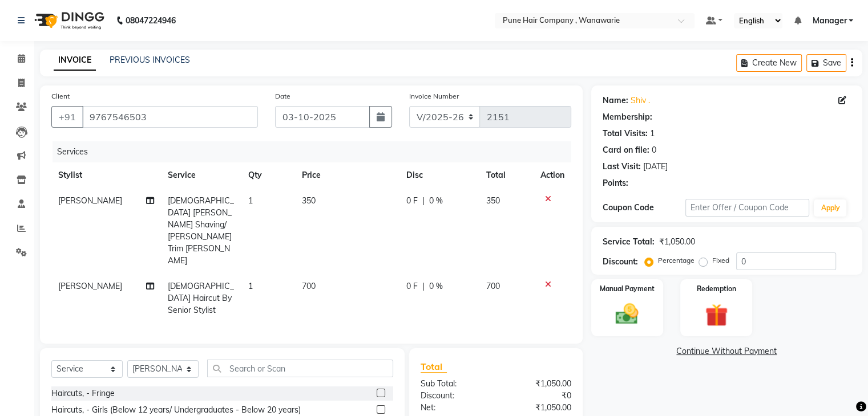
type input "20"
select select "1: Object"
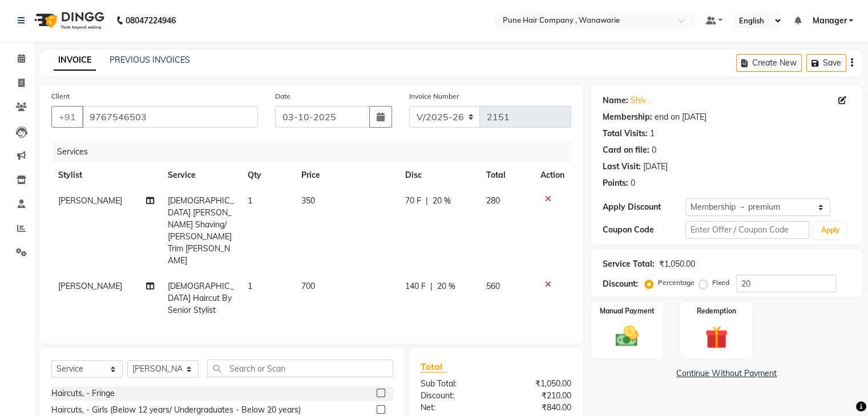
click at [472, 304] on div "Client +91 9767546503 Date 03-10-2025 Invoice Number V/2025 V/2025-26 2151 Serv…" at bounding box center [311, 215] width 542 height 258
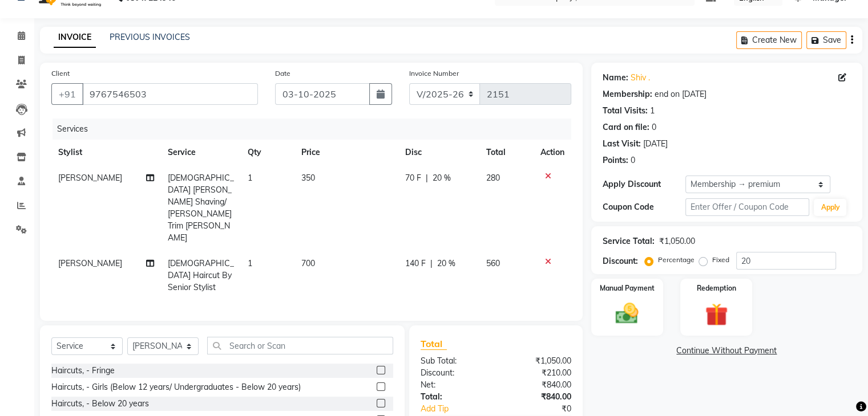
scroll to position [79, 0]
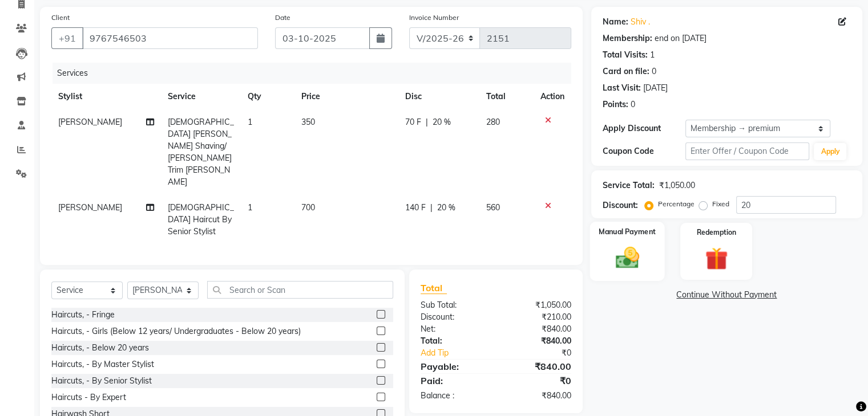
click at [623, 260] on img at bounding box center [626, 258] width 38 height 27
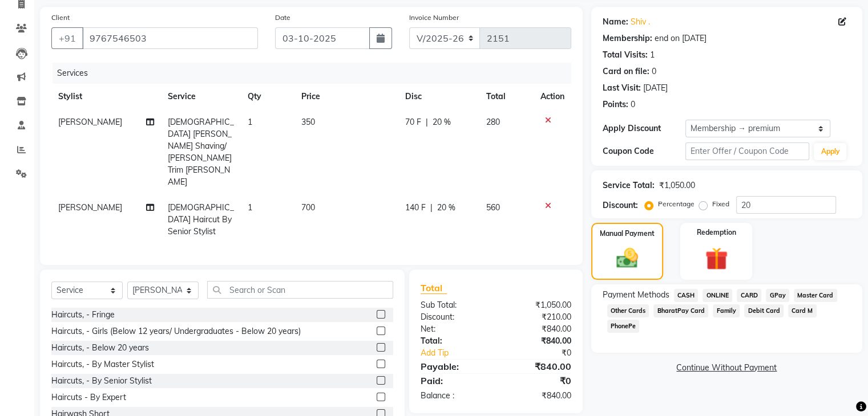
click at [687, 298] on span "CASH" at bounding box center [686, 295] width 25 height 13
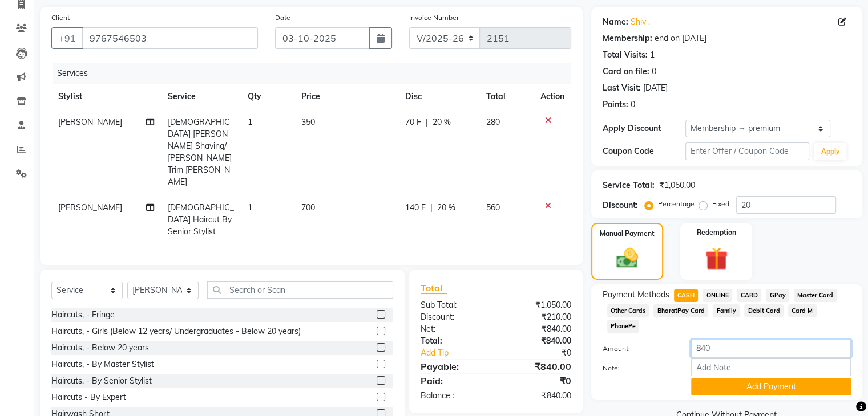
click at [723, 340] on input "840" at bounding box center [771, 349] width 160 height 18
type input "8"
type input "1000"
click at [763, 378] on button "Add Payment" at bounding box center [771, 387] width 160 height 18
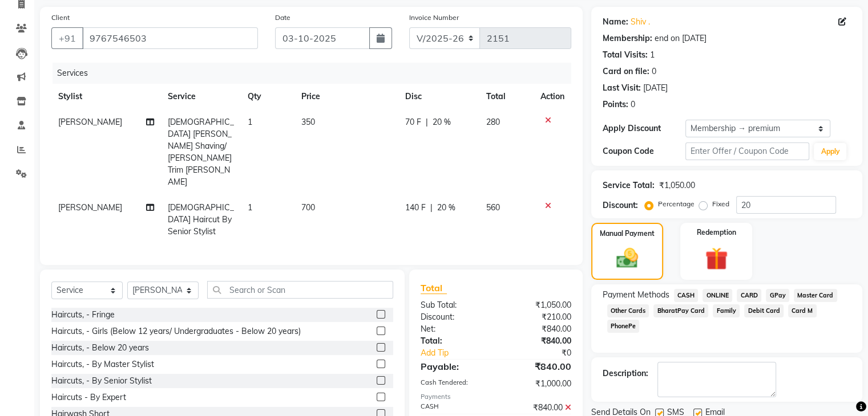
click at [699, 343] on div "Payment Methods CASH ONLINE CARD GPay Master Card Other Cards BharatPay Card Fa…" at bounding box center [726, 319] width 271 height 68
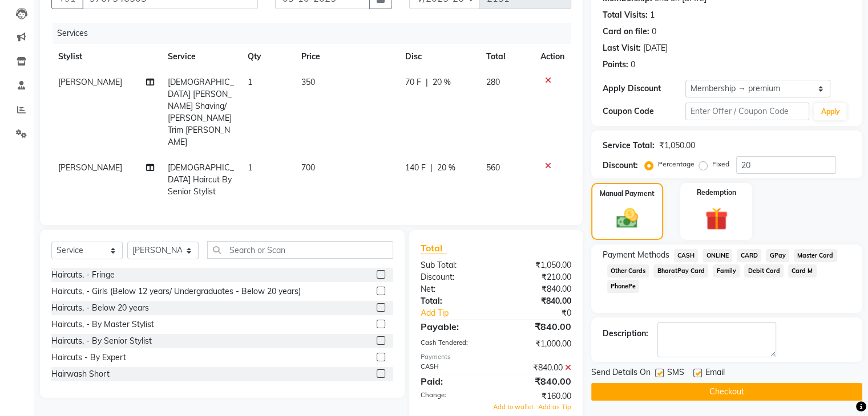
scroll to position [119, 0]
click at [525, 403] on span "Add to wallet" at bounding box center [513, 407] width 40 height 8
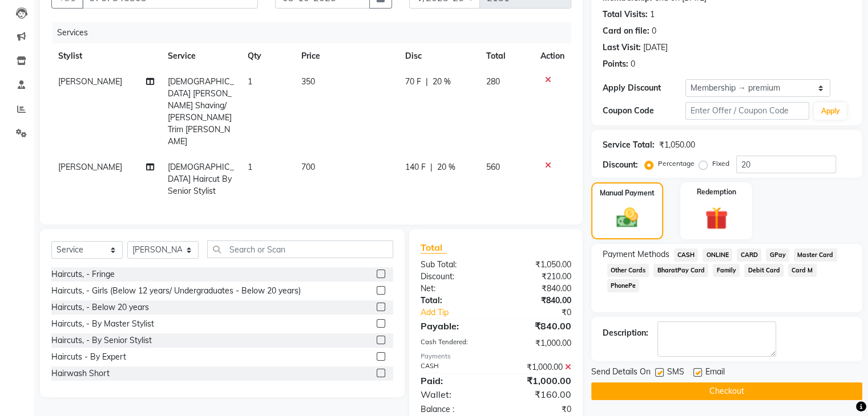
click at [696, 388] on button "Checkout" at bounding box center [726, 392] width 271 height 18
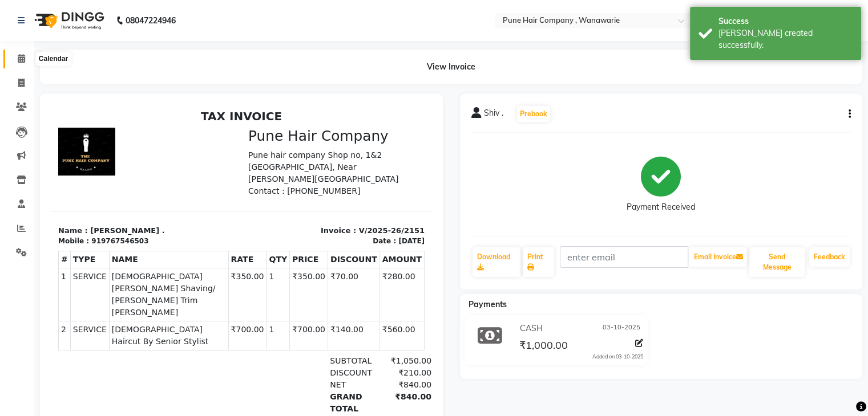
click at [21, 55] on icon at bounding box center [21, 58] width 7 height 9
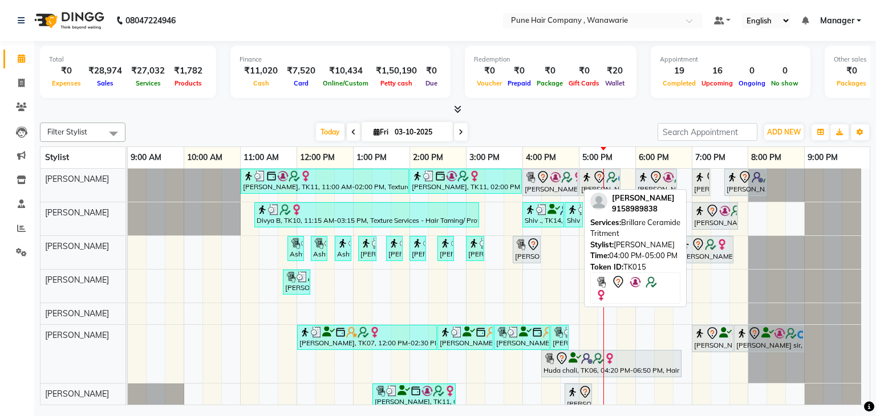
click at [532, 180] on img at bounding box center [530, 177] width 11 height 11
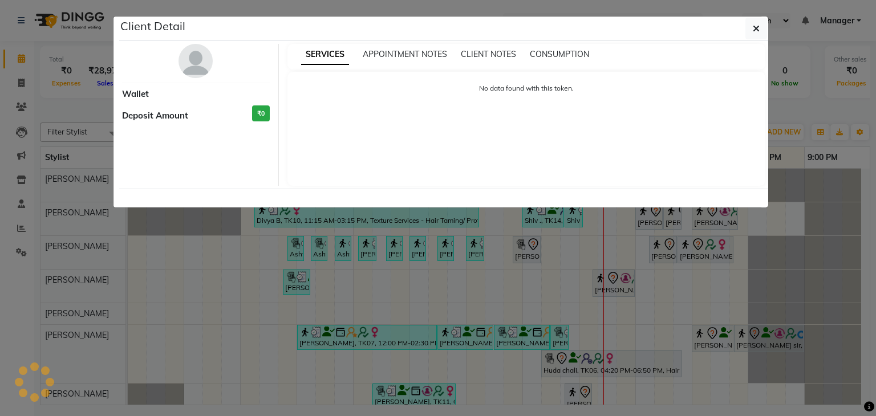
select select "7"
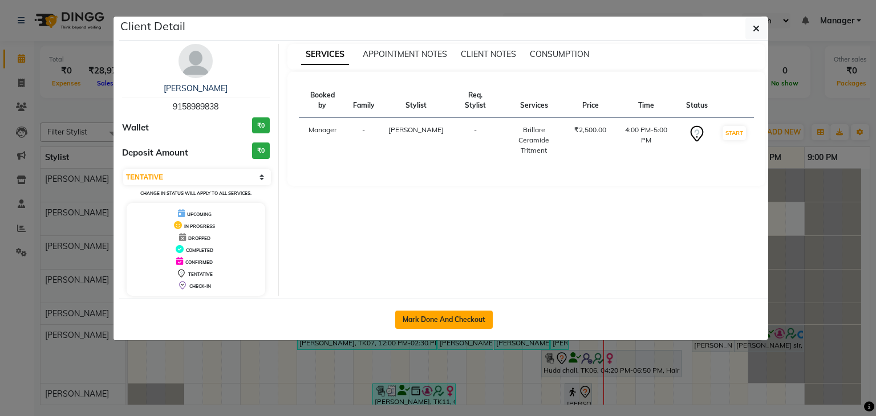
click at [454, 315] on button "Mark Done And Checkout" at bounding box center [444, 320] width 98 height 18
select select "8072"
select select "service"
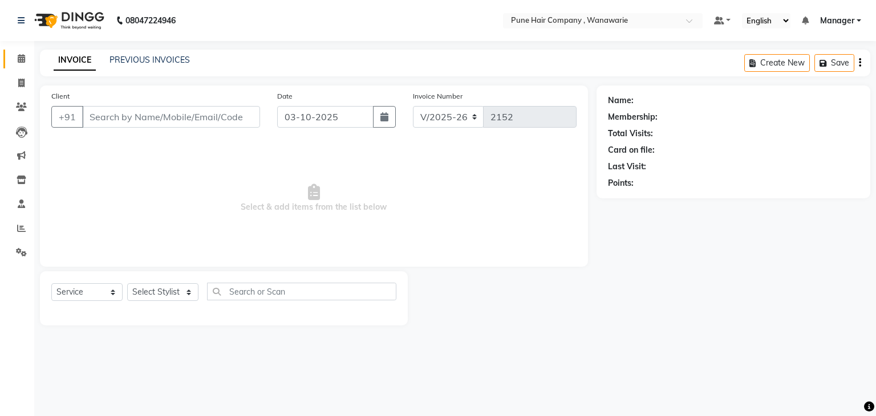
type input "9158989838"
select select "74577"
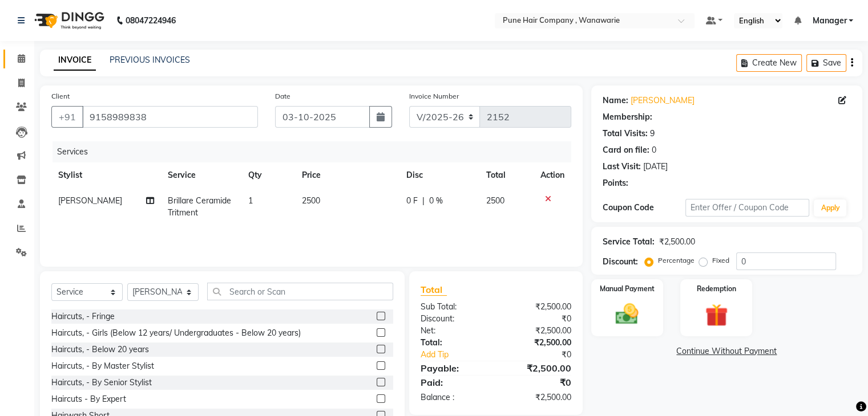
select select "1: Object"
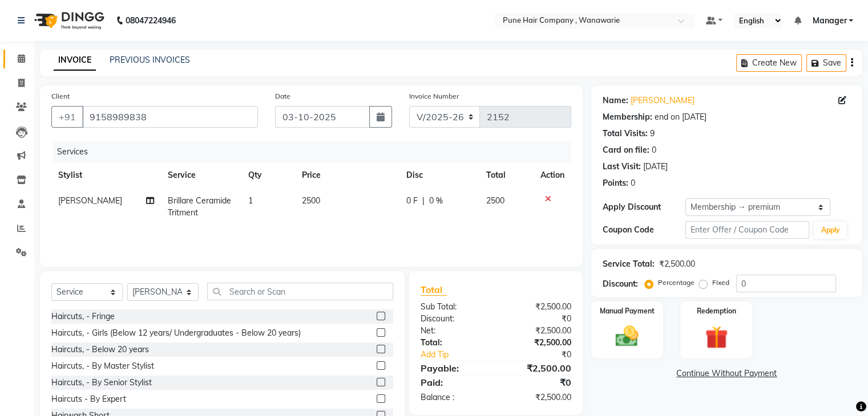
type input "20"
click at [96, 299] on select "Select Service Product Membership Package Voucher Prepaid Gift Card" at bounding box center [86, 292] width 71 height 18
select select "product"
click at [51, 284] on select "Select Service Product Membership Package Voucher Prepaid Gift Card" at bounding box center [86, 292] width 71 height 18
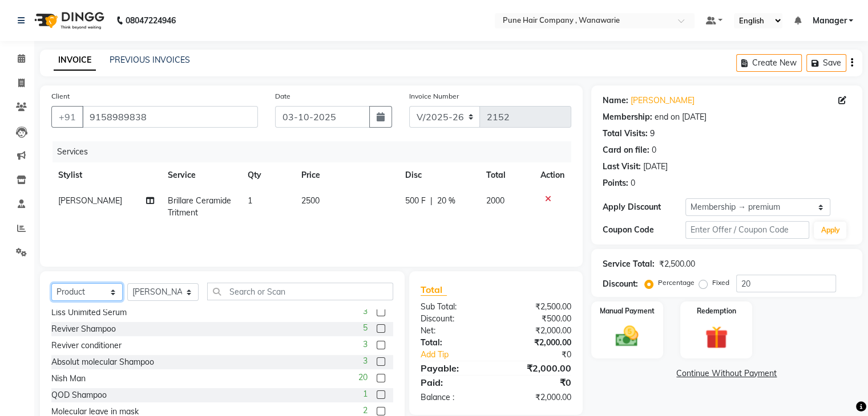
scroll to position [518, 0]
click at [376, 361] on label at bounding box center [380, 360] width 9 height 9
click at [376, 361] on input "checkbox" at bounding box center [379, 361] width 7 height 7
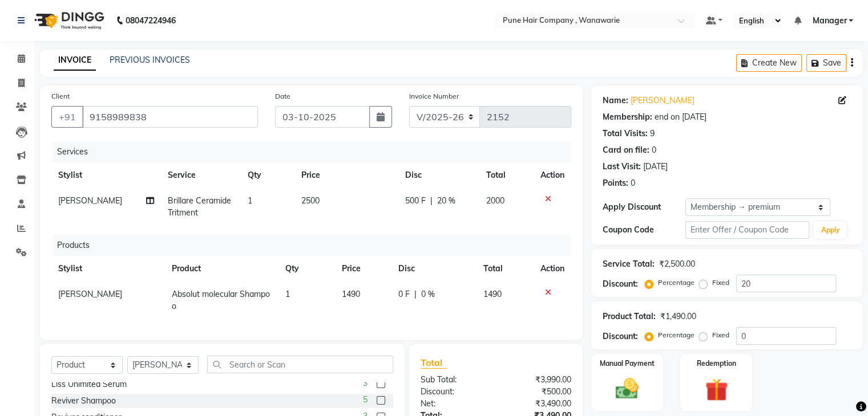
checkbox input "false"
click at [426, 297] on span "0 %" at bounding box center [428, 295] width 14 height 12
select select "74577"
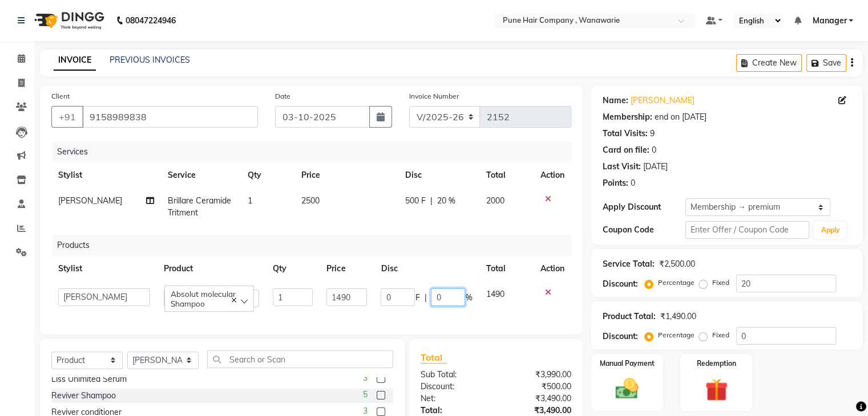
click at [444, 295] on input "0" at bounding box center [448, 298] width 34 height 18
type input "10"
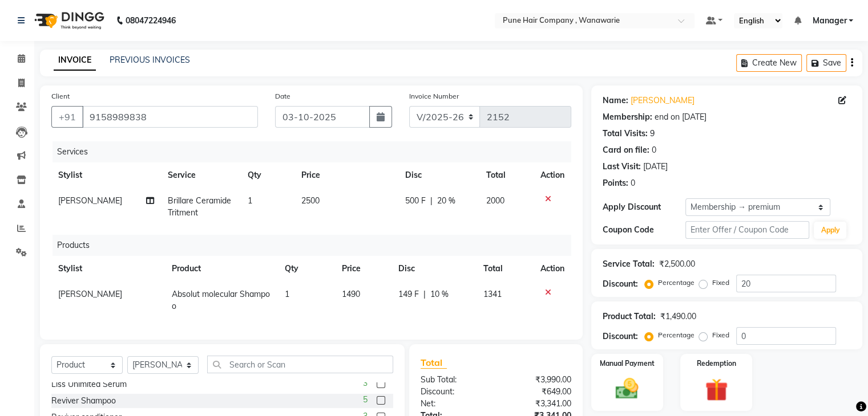
click at [524, 302] on td "1341" at bounding box center [504, 301] width 56 height 38
select select "74577"
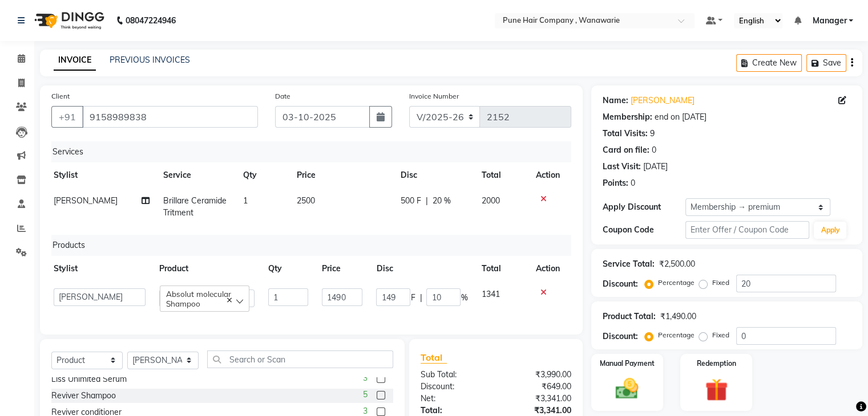
scroll to position [119, 0]
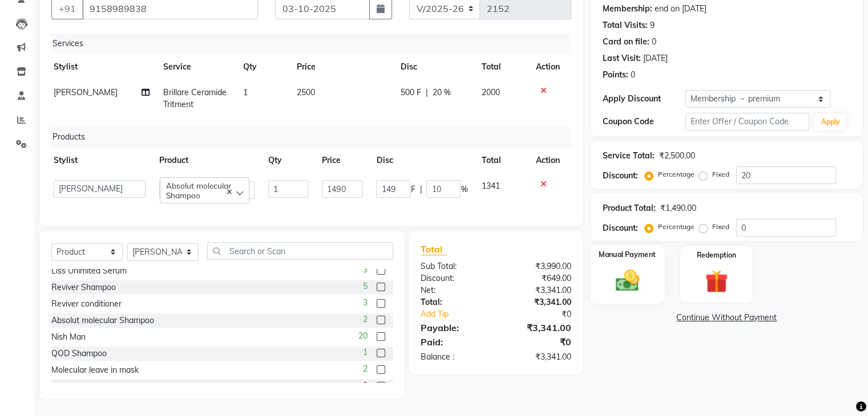
click at [631, 268] on img at bounding box center [626, 281] width 38 height 27
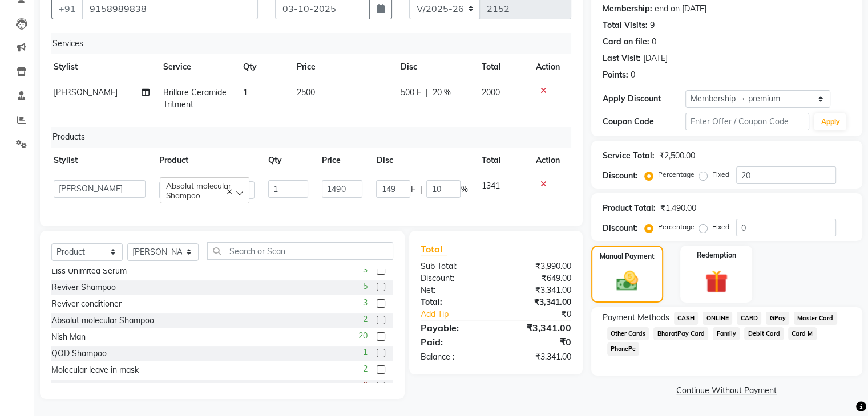
click at [749, 312] on span "CARD" at bounding box center [748, 318] width 25 height 13
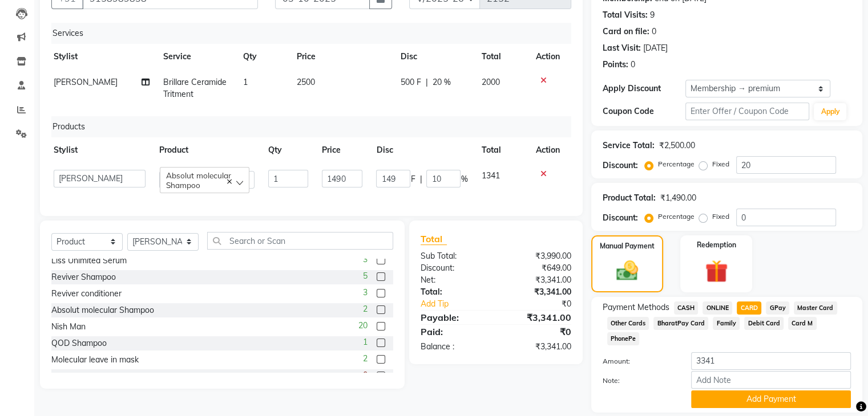
scroll to position [141, 0]
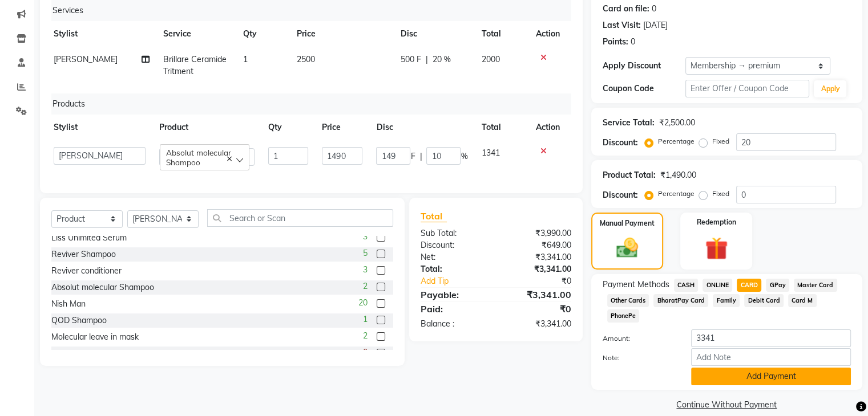
click at [711, 368] on button "Add Payment" at bounding box center [771, 377] width 160 height 18
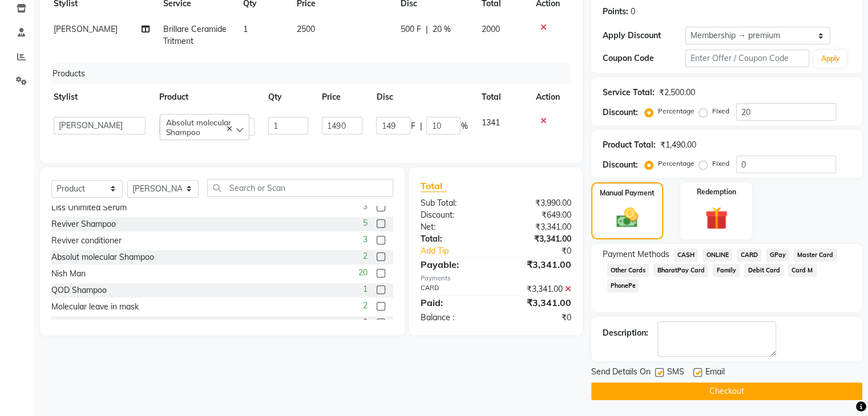
scroll to position [171, 0]
click at [684, 393] on button "Checkout" at bounding box center [726, 392] width 271 height 18
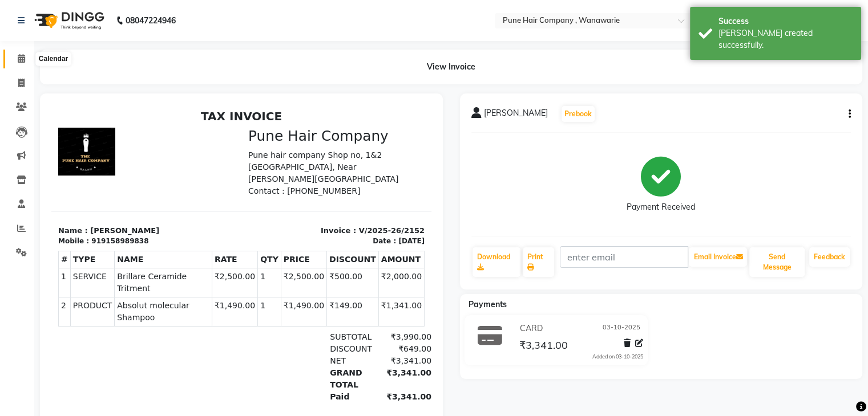
click at [21, 59] on icon at bounding box center [21, 58] width 7 height 9
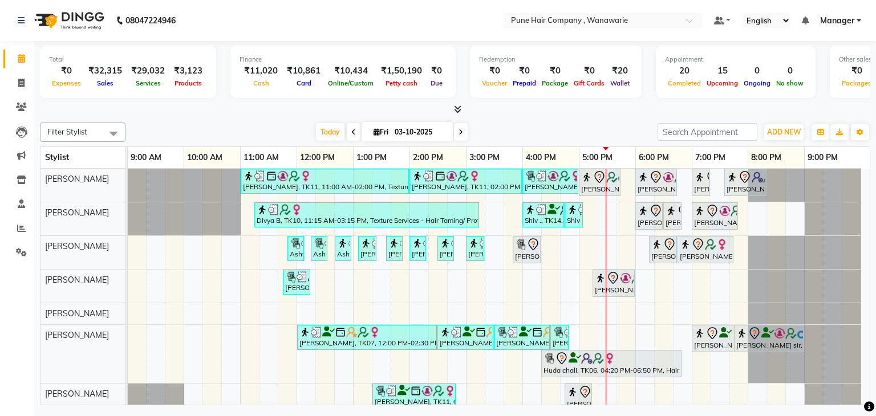
click at [406, 133] on input "03-10-2025" at bounding box center [419, 132] width 57 height 17
select select "10"
select select "2025"
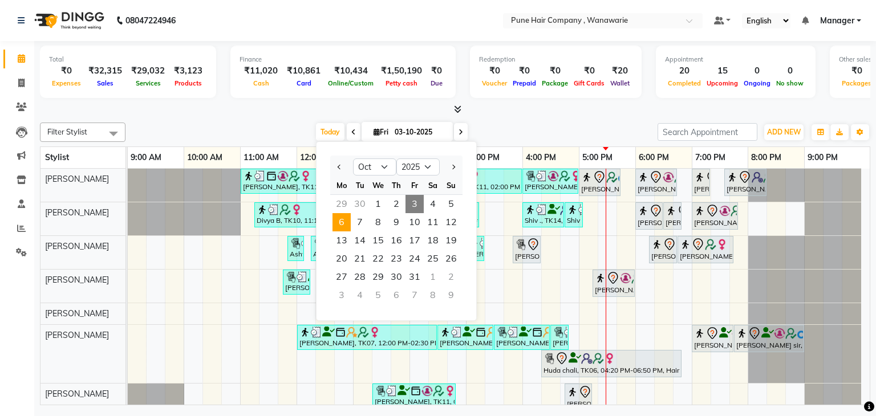
click at [347, 223] on span "6" at bounding box center [342, 222] width 18 height 18
type input "06-10-2025"
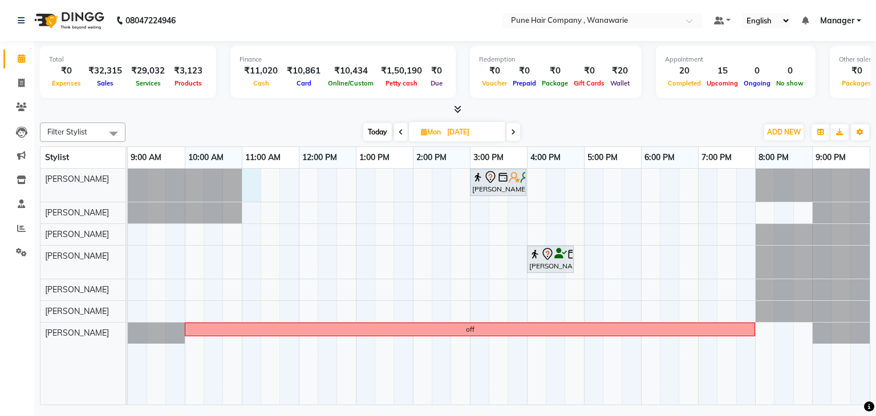
click at [249, 173] on div "Manjusha Mulik, 03:00 PM-04:00 PM, Hair Treatments - Olaplex Bond Strengthening…" at bounding box center [499, 287] width 742 height 237
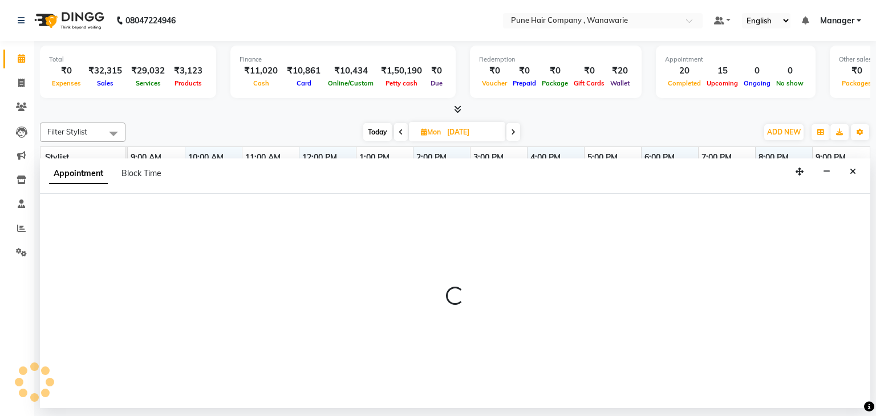
select select "74577"
select select "660"
select select "tentative"
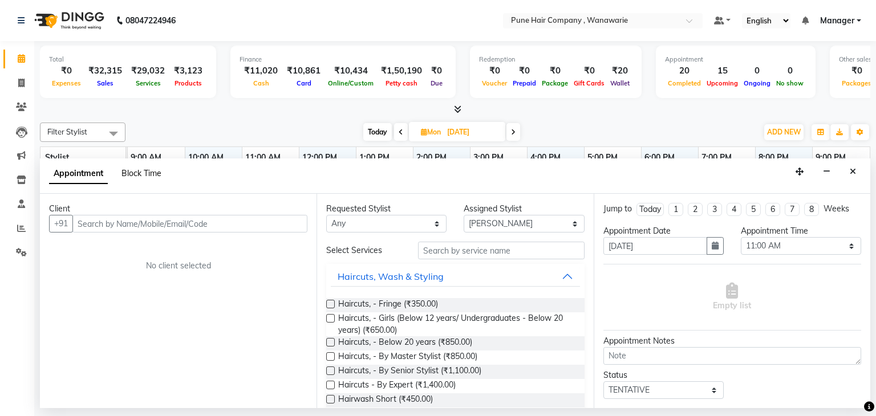
click at [146, 177] on span "Block Time" at bounding box center [141, 173] width 40 height 10
select select "74577"
select select "660"
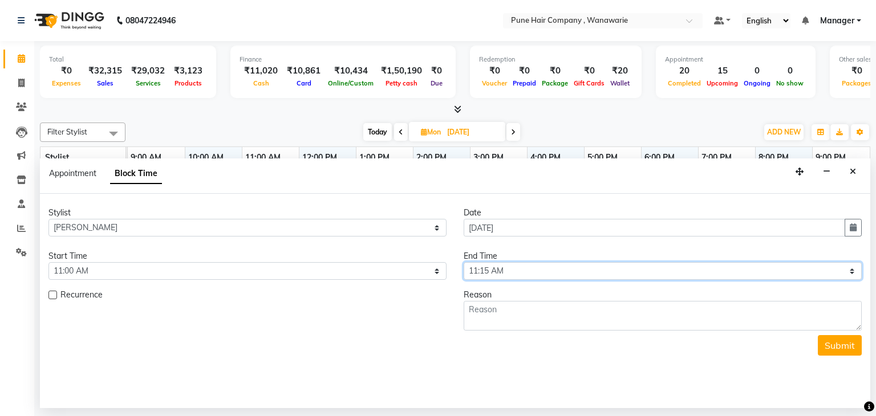
click at [498, 272] on select "Select 10:00 AM 10:15 AM 10:30 AM 10:45 AM 11:00 AM 11:15 AM 11:30 AM 11:45 AM …" at bounding box center [663, 271] width 398 height 18
select select "780"
click at [464, 262] on select "Select 10:00 AM 10:15 AM 10:30 AM 10:45 AM 11:00 AM 11:15 AM 11:30 AM 11:45 AM …" at bounding box center [663, 271] width 398 height 18
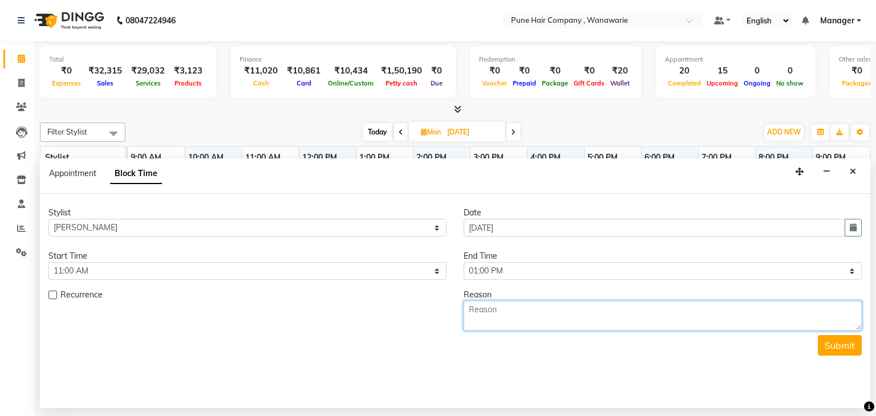
click at [517, 308] on textarea at bounding box center [663, 316] width 398 height 30
type textarea "Let"
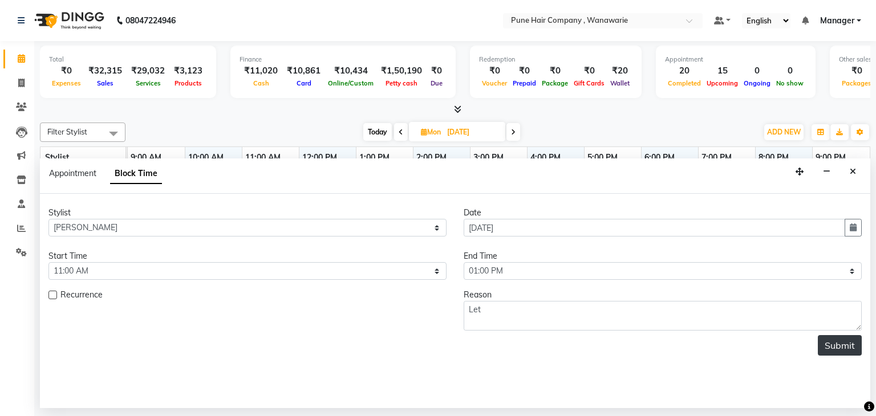
click at [834, 353] on button "Submit" at bounding box center [840, 345] width 44 height 21
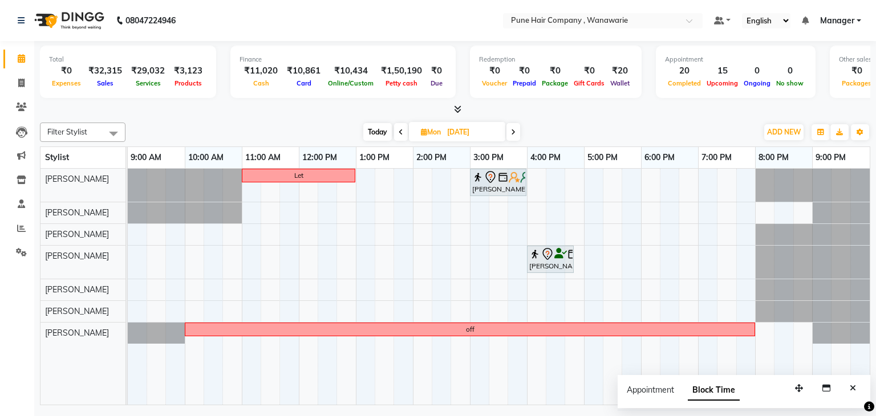
click at [376, 128] on span "Today" at bounding box center [377, 132] width 29 height 18
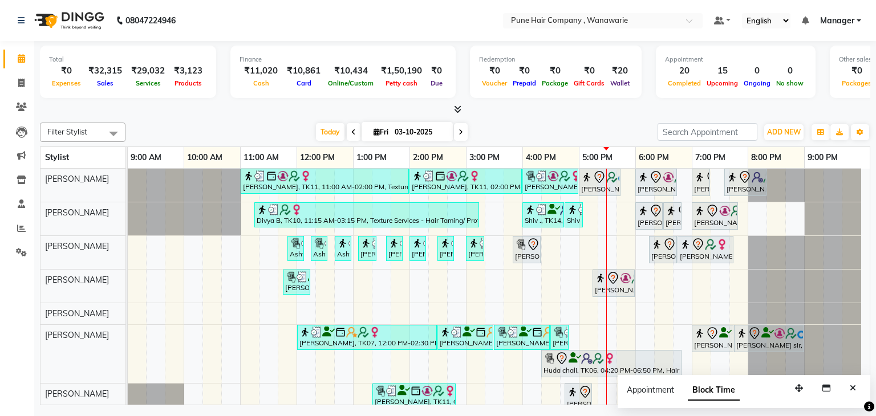
click at [456, 130] on span at bounding box center [461, 132] width 14 height 18
type input "04-10-2025"
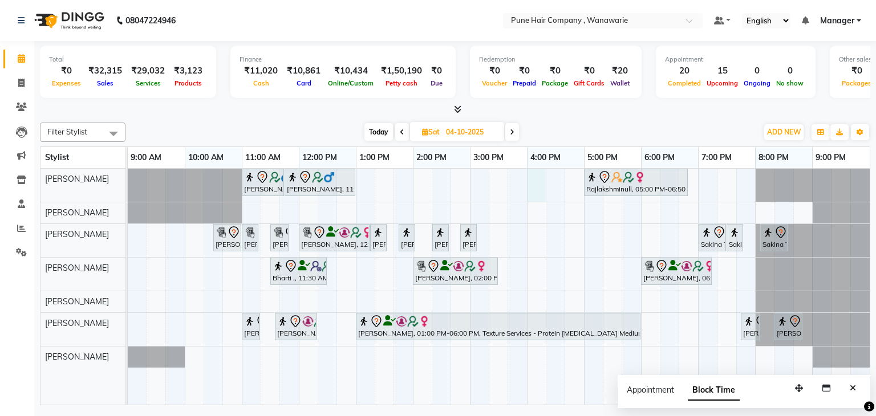
click at [537, 175] on div "Jay Bhavsar, 11:00 AM-11:45 AM, Male Haircut By Senior Stylist Jay Bhavsar, 11:…" at bounding box center [499, 287] width 742 height 237
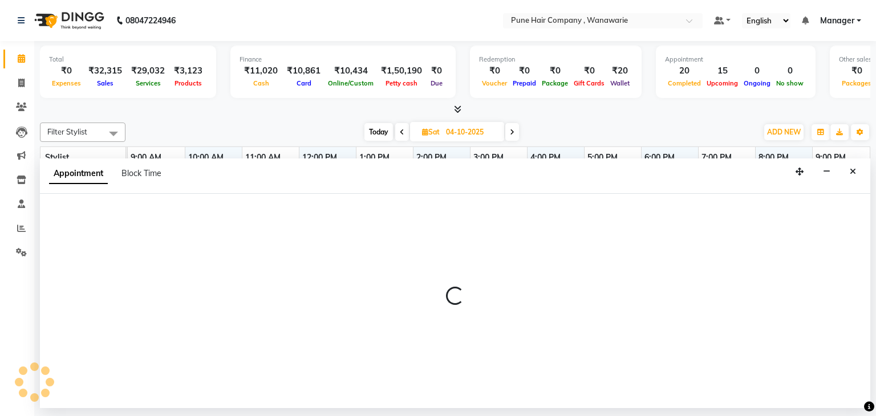
select select "74577"
select select "960"
select select "tentative"
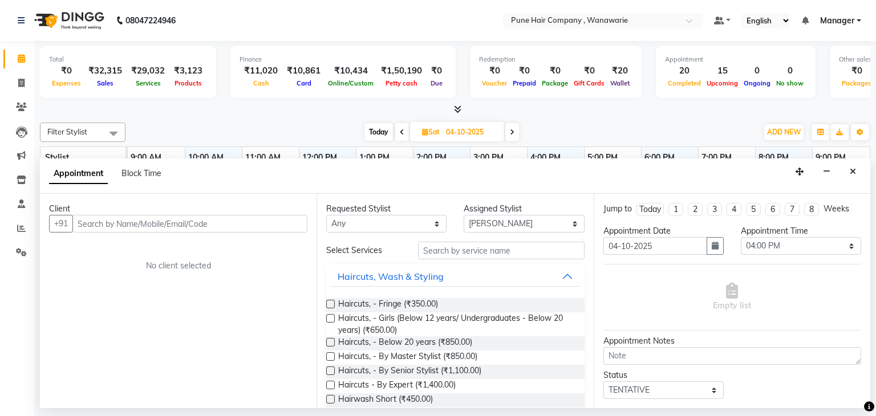
click at [181, 224] on input "text" at bounding box center [189, 224] width 235 height 18
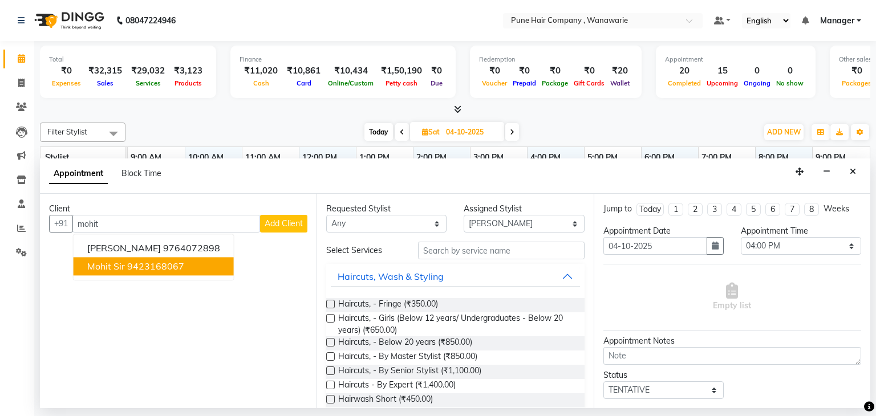
click at [127, 265] on ngb-highlight "9423168067" at bounding box center [155, 266] width 57 height 11
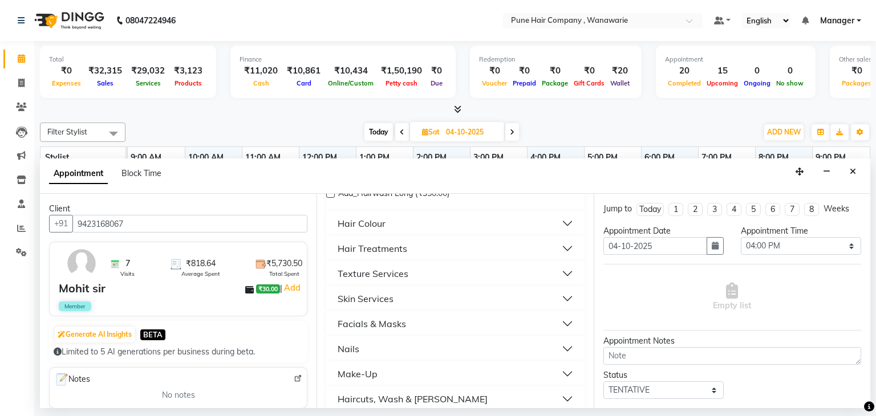
scroll to position [425, 0]
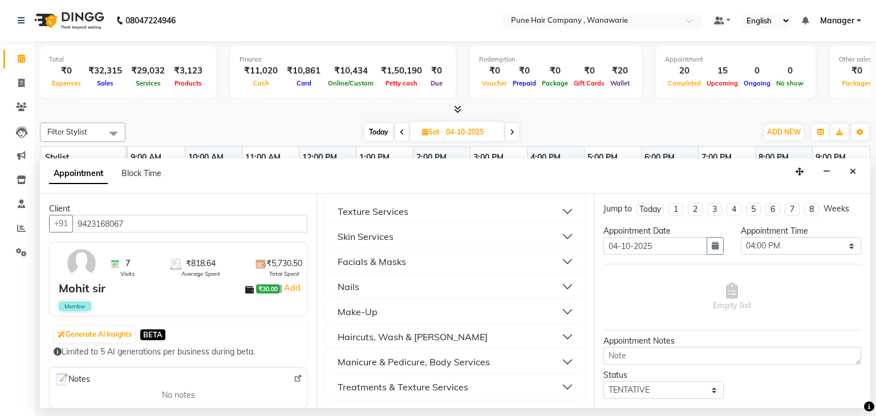
type input "9423168067"
click at [395, 331] on div "Haircuts, Wash & [PERSON_NAME]" at bounding box center [413, 337] width 150 height 14
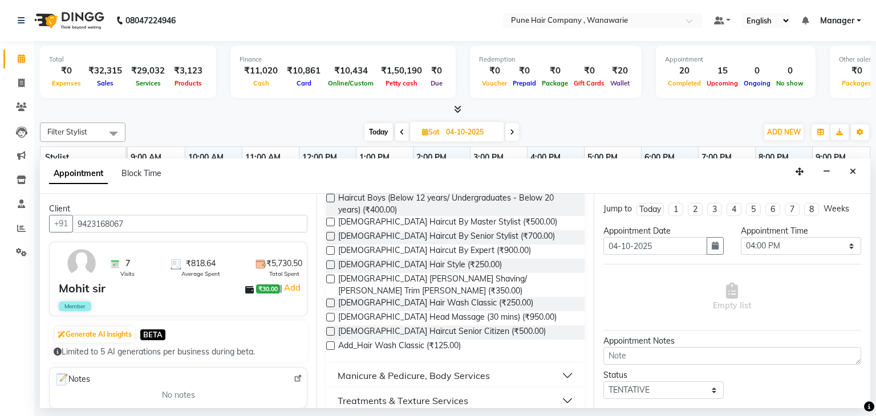
scroll to position [595, 0]
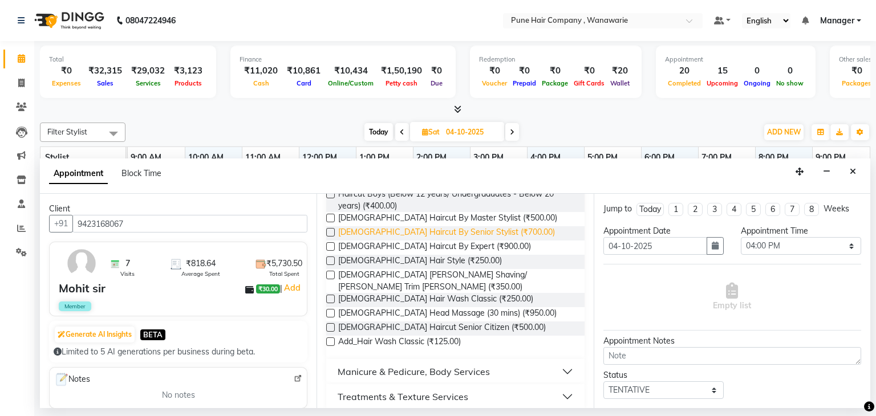
click at [437, 228] on span "Male Haircut By Senior Stylist (₹700.00)" at bounding box center [446, 233] width 217 height 14
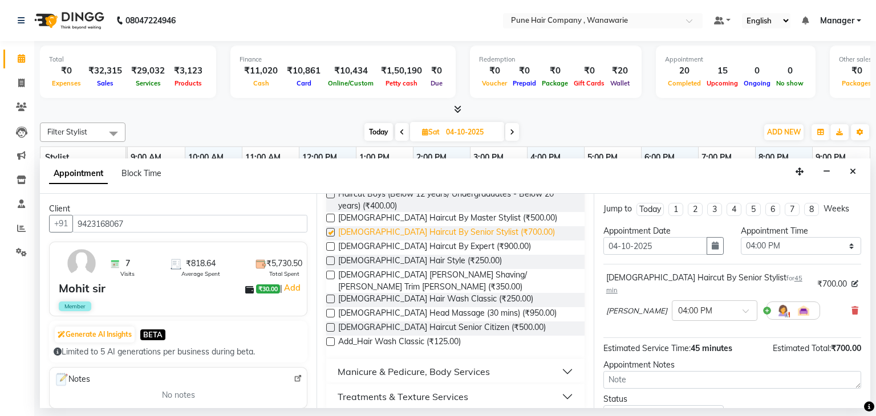
checkbox input "false"
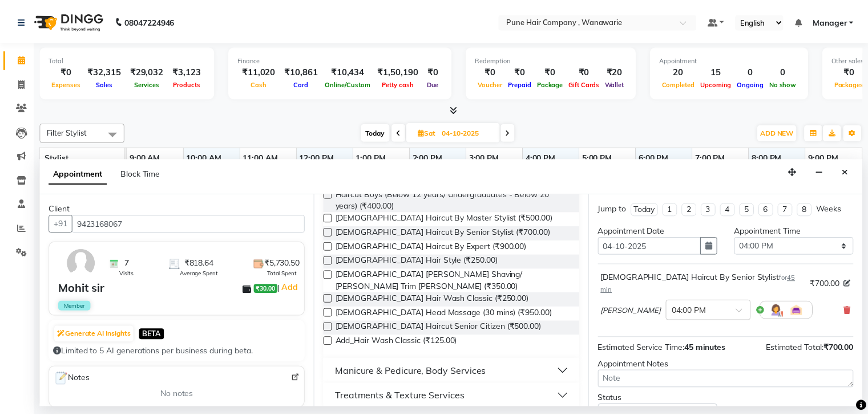
scroll to position [74, 0]
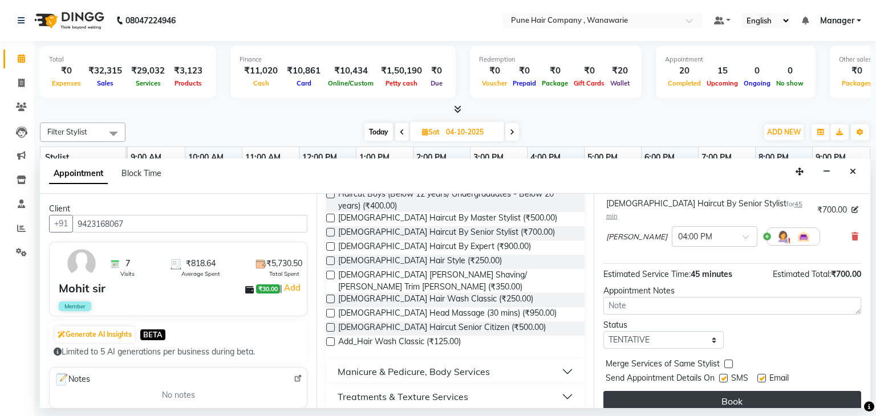
click at [676, 391] on button "Book" at bounding box center [732, 401] width 258 height 21
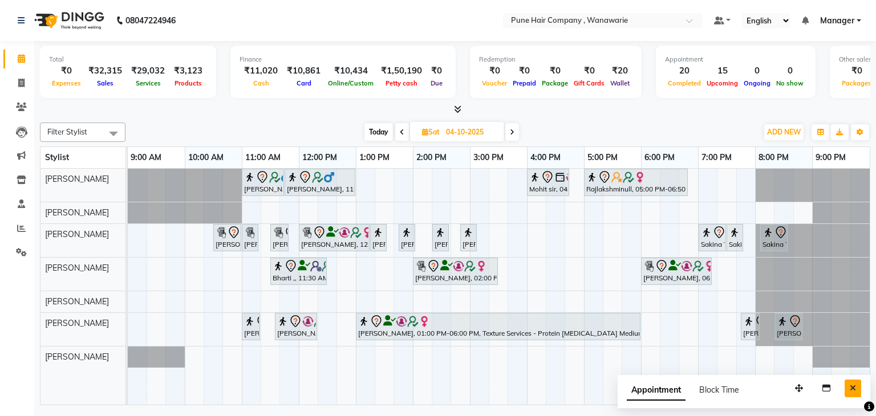
click at [854, 387] on icon "Close" at bounding box center [853, 388] width 6 height 8
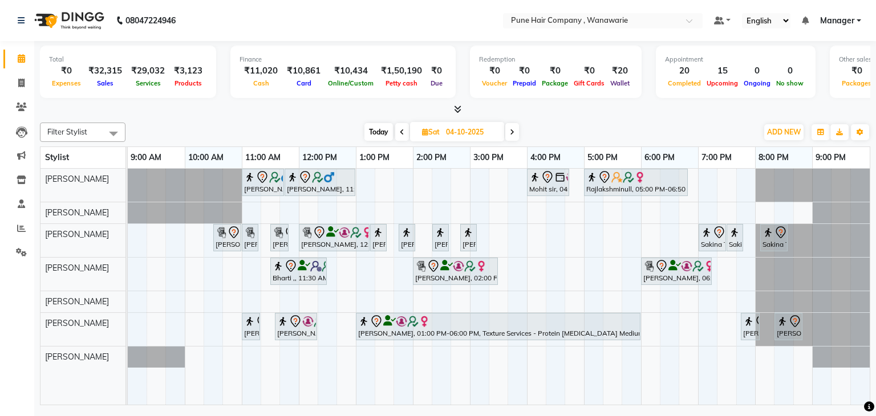
click at [372, 129] on span "Today" at bounding box center [378, 132] width 29 height 18
type input "03-10-2025"
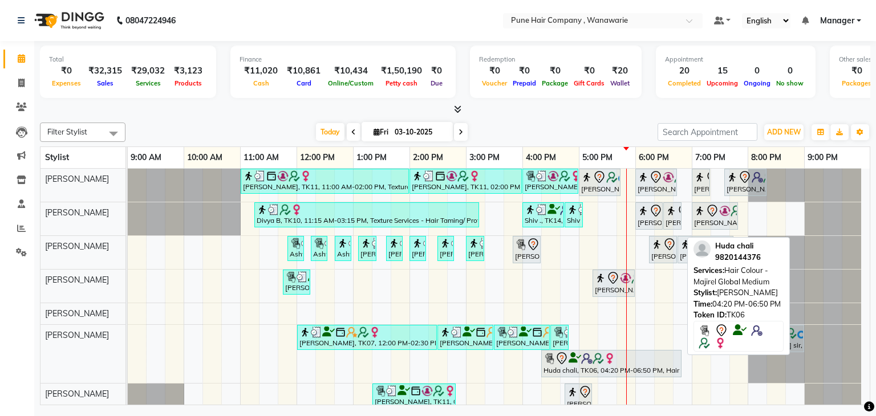
click at [609, 371] on div "Huda chali, TK06, 04:20 PM-06:50 PM, Hair Colour - Majirel Global Medium" at bounding box center [611, 364] width 138 height 24
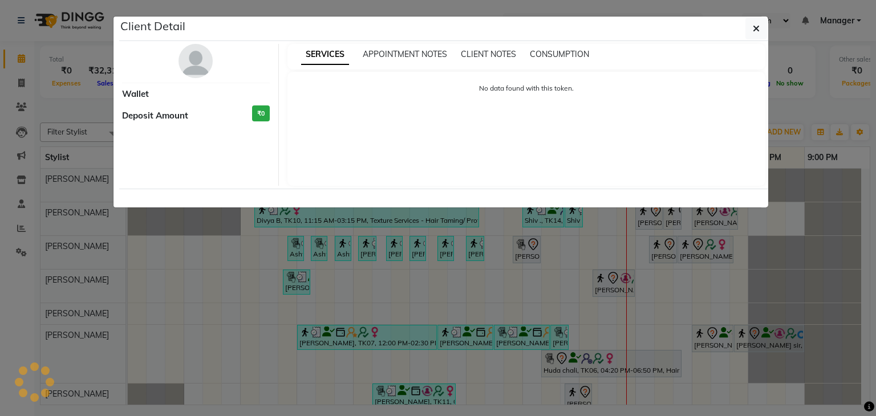
select select "7"
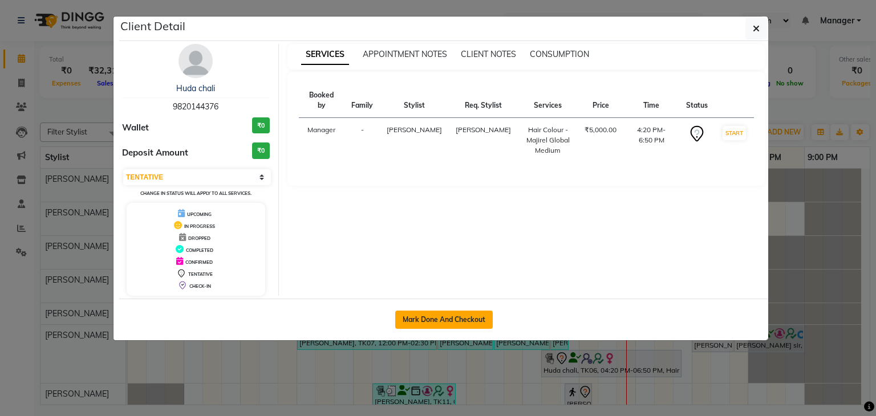
click at [472, 323] on button "Mark Done And Checkout" at bounding box center [444, 320] width 98 height 18
select select "service"
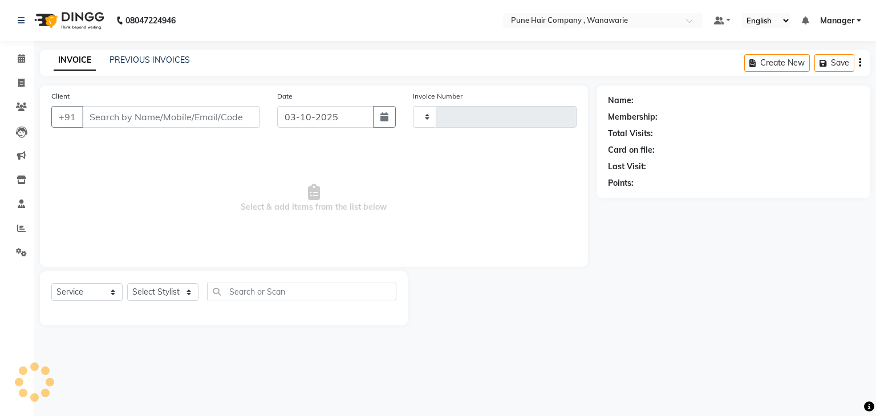
type input "2153"
select select "8072"
type input "9820144376"
select select "74603"
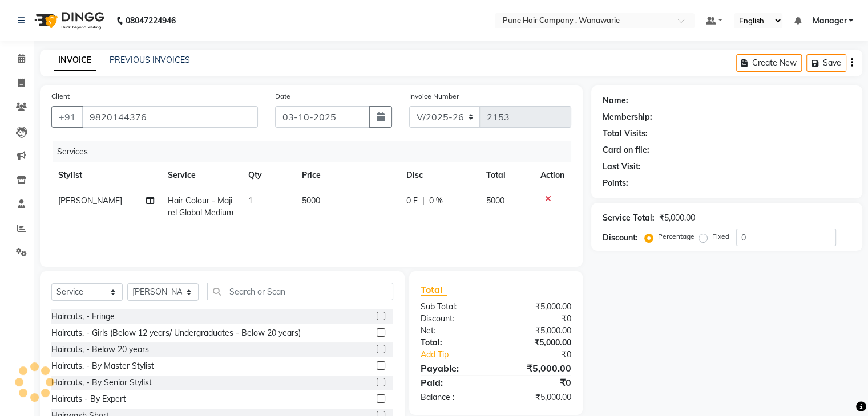
select select "1: Object"
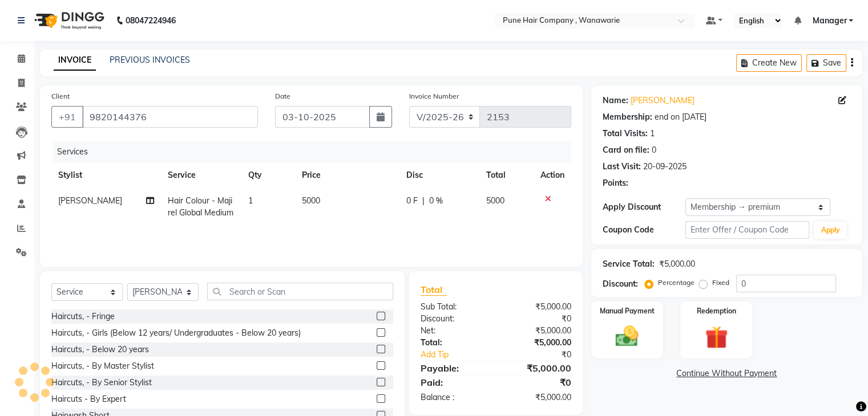
scroll to position [41, 0]
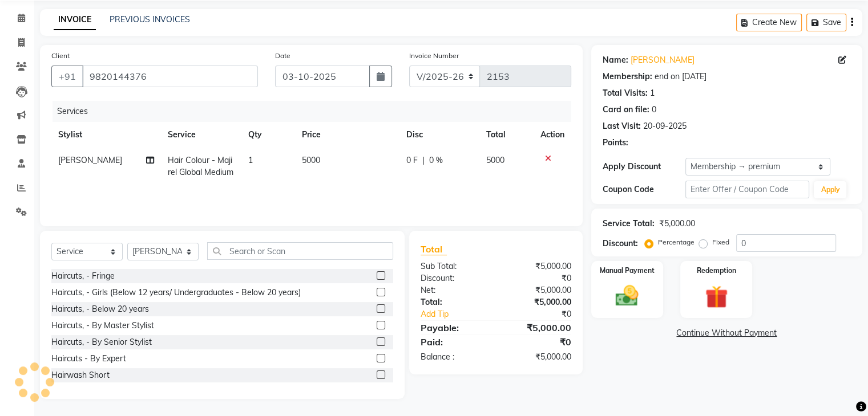
type input "20"
click at [617, 287] on img at bounding box center [626, 296] width 38 height 27
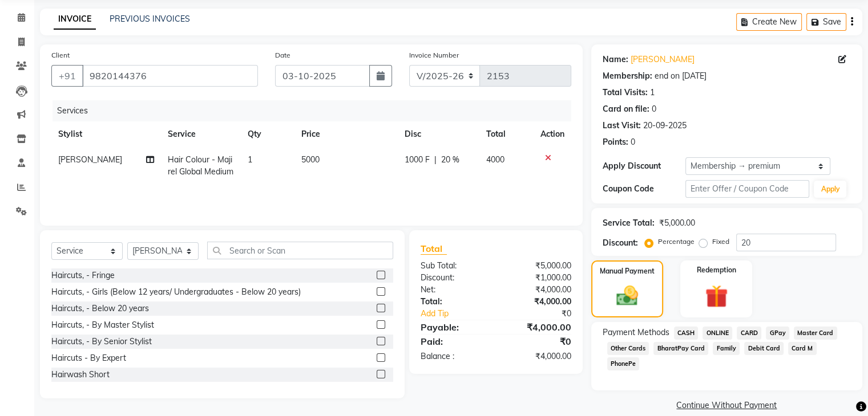
click at [777, 329] on span "GPay" at bounding box center [776, 333] width 23 height 13
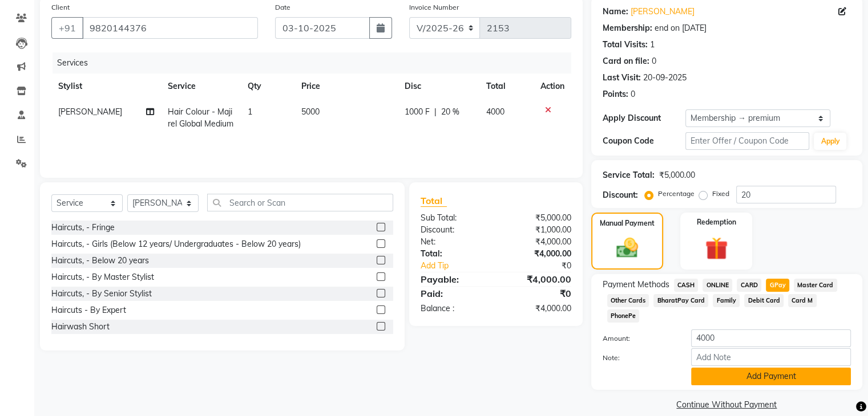
click at [755, 368] on button "Add Payment" at bounding box center [771, 377] width 160 height 18
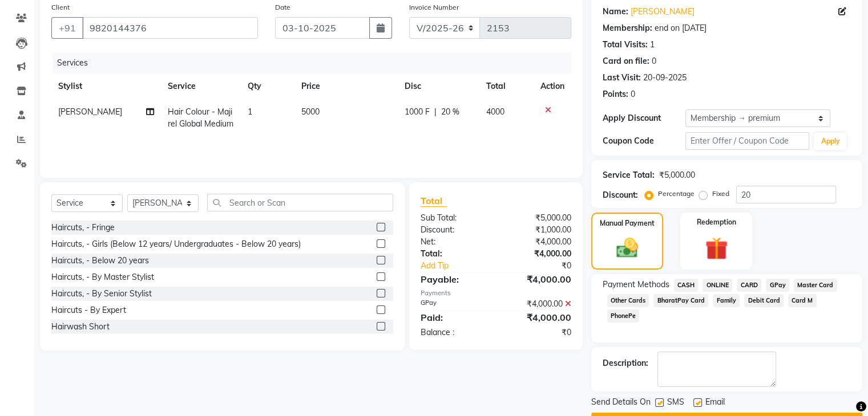
scroll to position [119, 0]
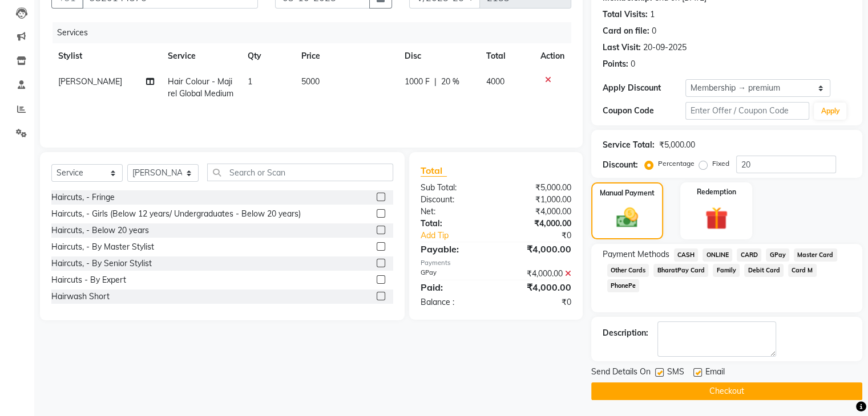
click at [719, 384] on button "Checkout" at bounding box center [726, 392] width 271 height 18
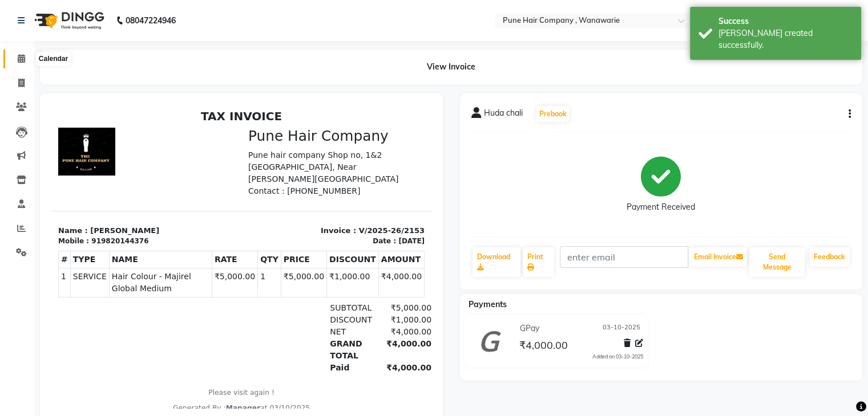
click at [21, 57] on icon at bounding box center [21, 58] width 7 height 9
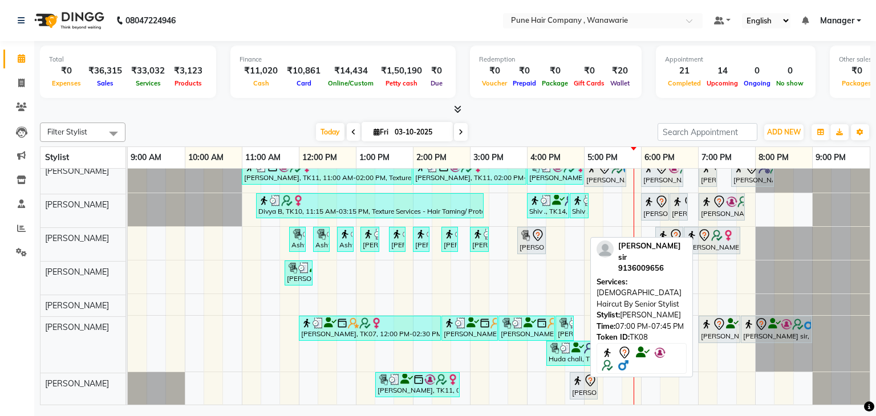
scroll to position [8, 0]
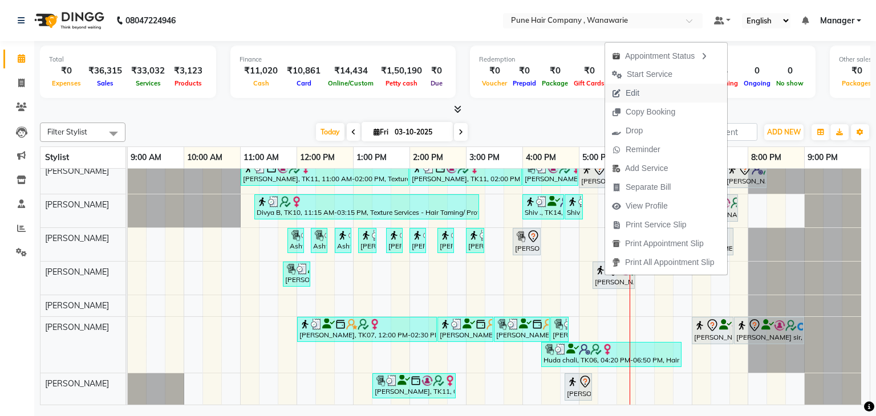
click at [638, 96] on span "Edit" at bounding box center [633, 93] width 14 height 12
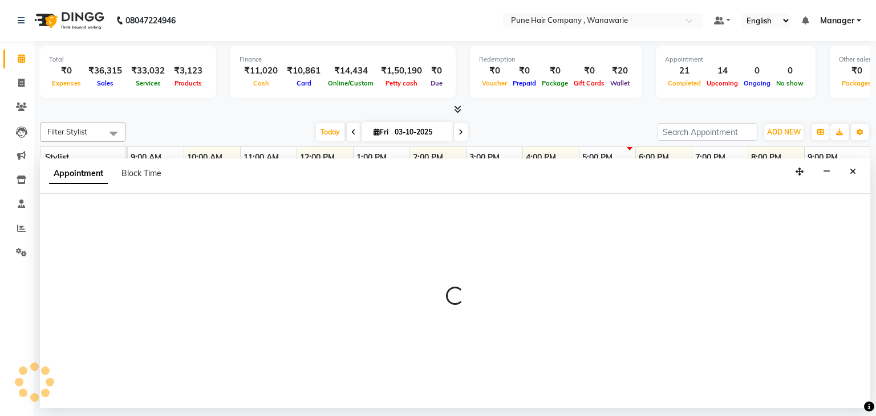
select select "tentative"
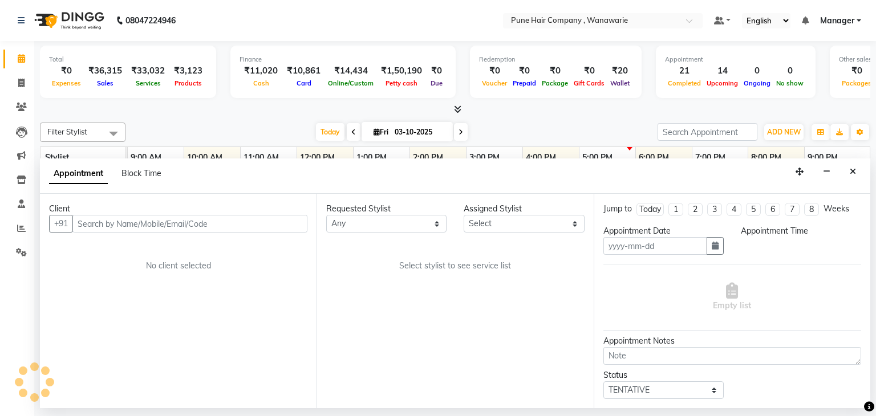
type input "03-10-2025"
select select "74578"
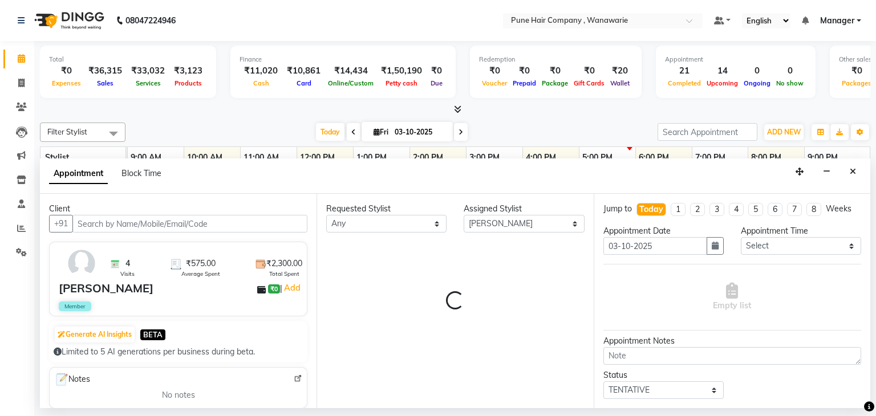
select select "4060"
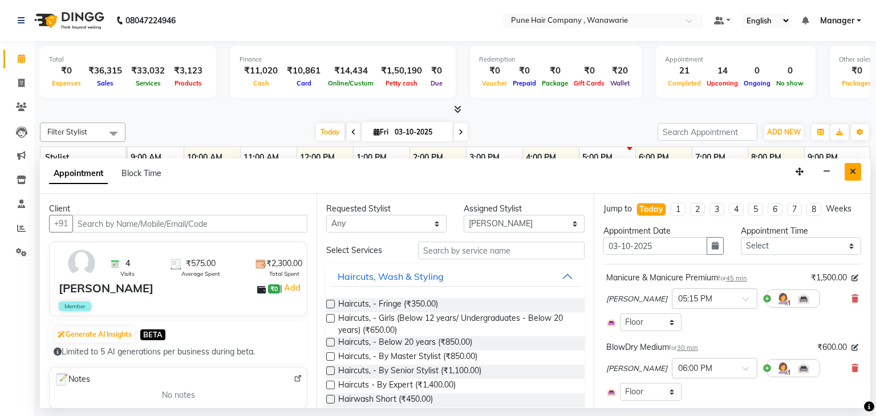
click at [854, 173] on icon "Close" at bounding box center [853, 172] width 6 height 8
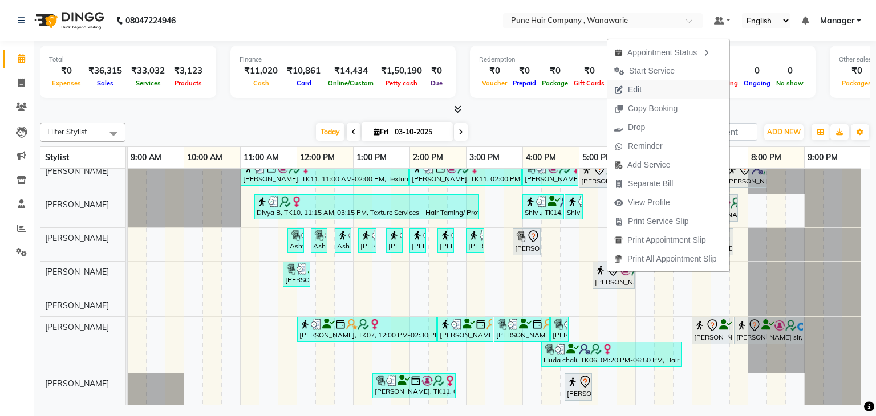
click at [638, 89] on span "Edit" at bounding box center [635, 90] width 14 height 12
select select "tentative"
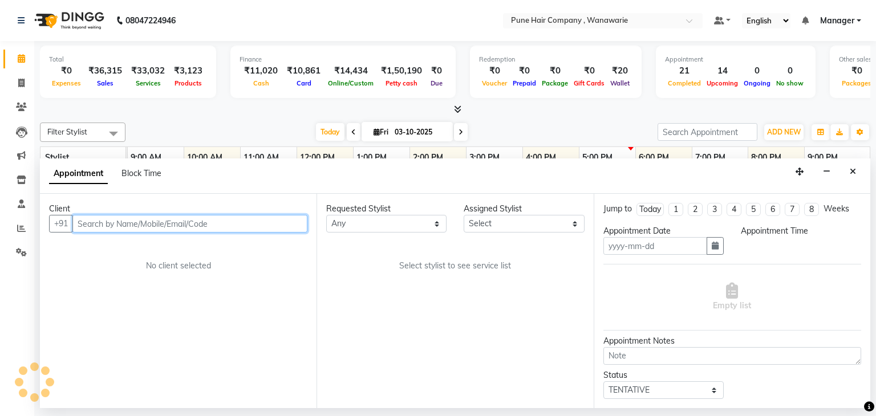
type input "03-10-2025"
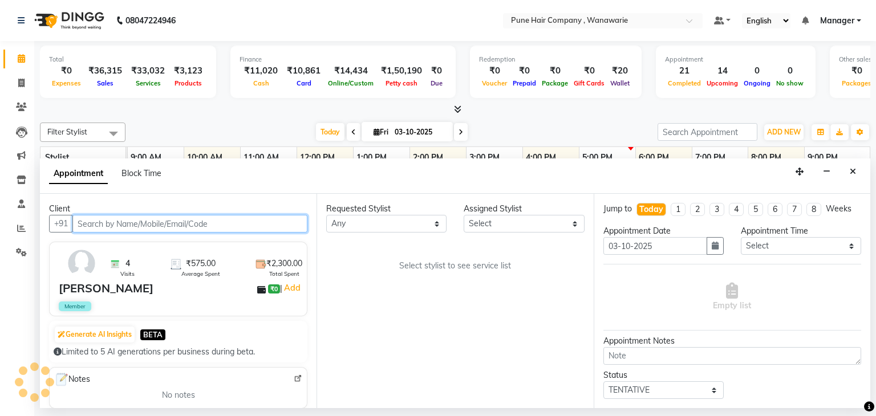
select select "74578"
select select "4060"
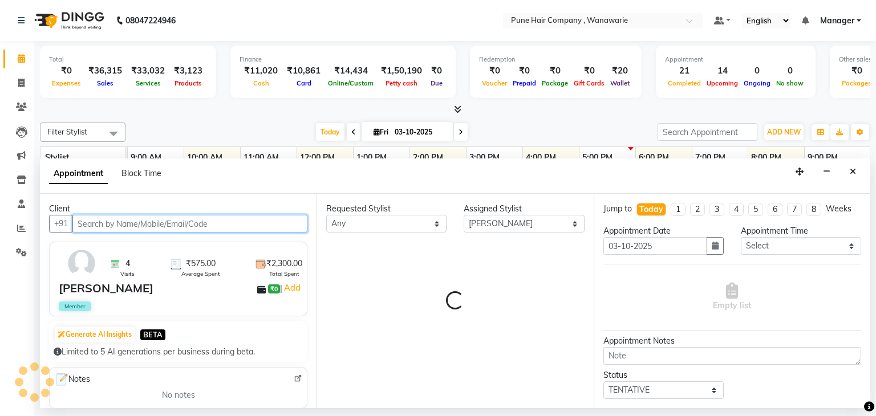
select select "4060"
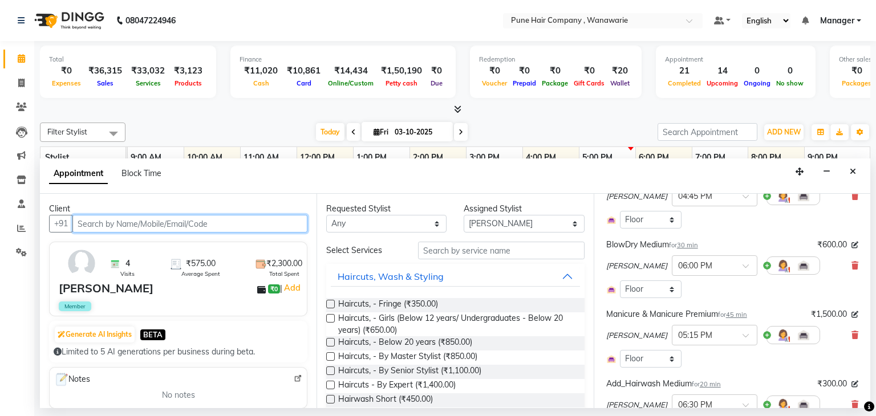
scroll to position [187, 0]
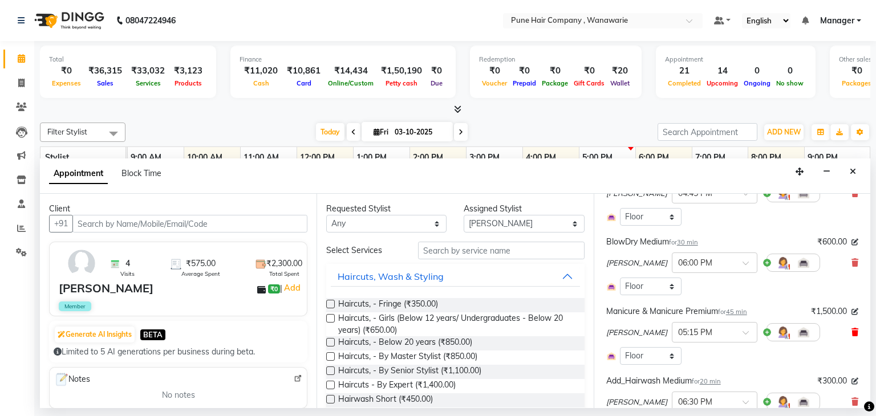
click at [852, 334] on icon at bounding box center [855, 333] width 7 height 8
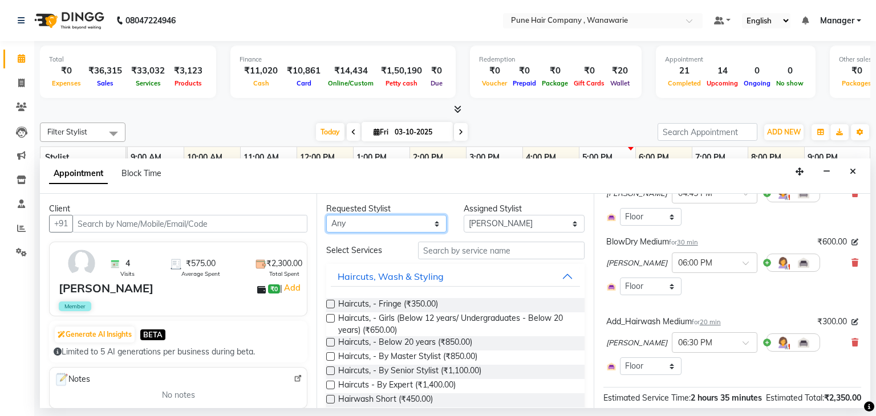
click at [431, 224] on select "Any [PERSON_NAME] [PERSON_NAME] [PERSON_NAME] [PERSON_NAME] [PERSON_NAME] [PERS…" at bounding box center [386, 224] width 120 height 18
select select "74580"
click at [326, 215] on select "Any [PERSON_NAME] [PERSON_NAME] [PERSON_NAME] [PERSON_NAME] [PERSON_NAME] [PERS…" at bounding box center [386, 224] width 120 height 18
select select "74580"
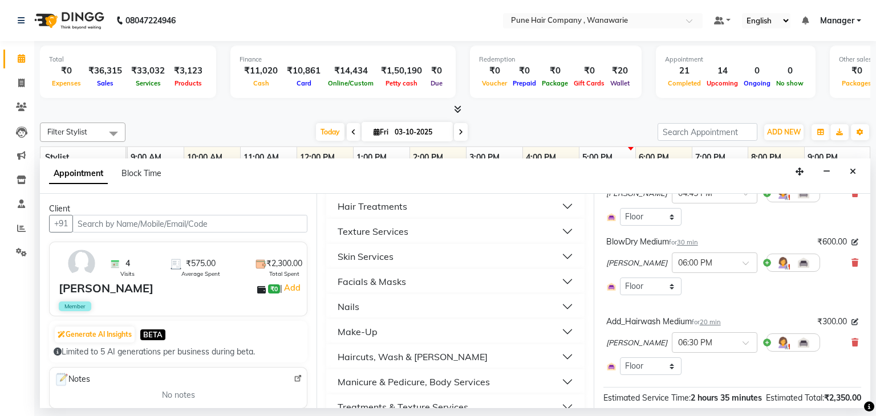
scroll to position [425, 0]
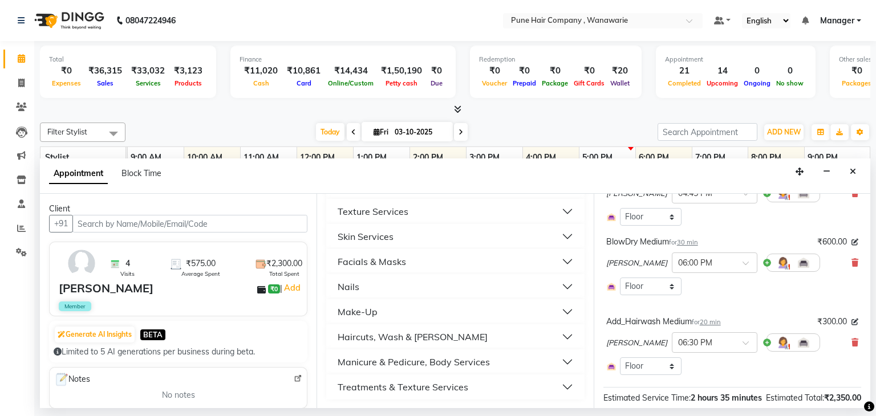
click at [392, 362] on div "Manicure & Pedicure, Body Services" at bounding box center [414, 362] width 152 height 14
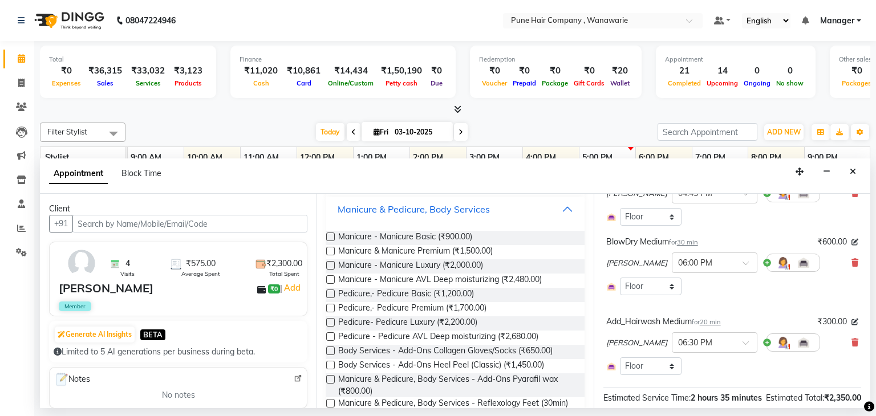
scroll to position [587, 0]
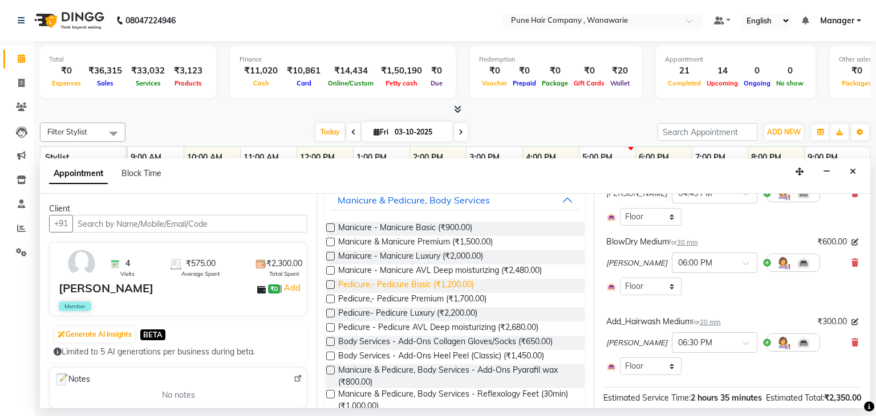
click at [406, 286] on span "Pedicure,- Pedicure Basic (₹1,200.00)" at bounding box center [406, 286] width 136 height 14
checkbox input "false"
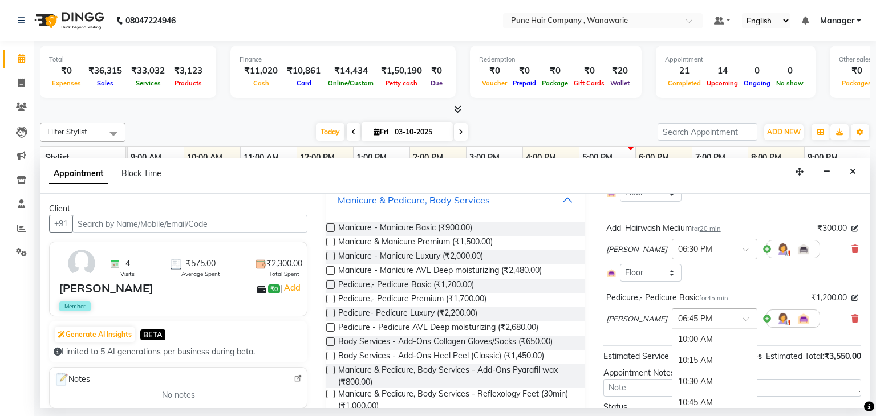
scroll to position [740, 0]
click at [743, 318] on span at bounding box center [750, 323] width 14 height 12
click at [695, 336] on div "05:00 PM" at bounding box center [714, 336] width 84 height 21
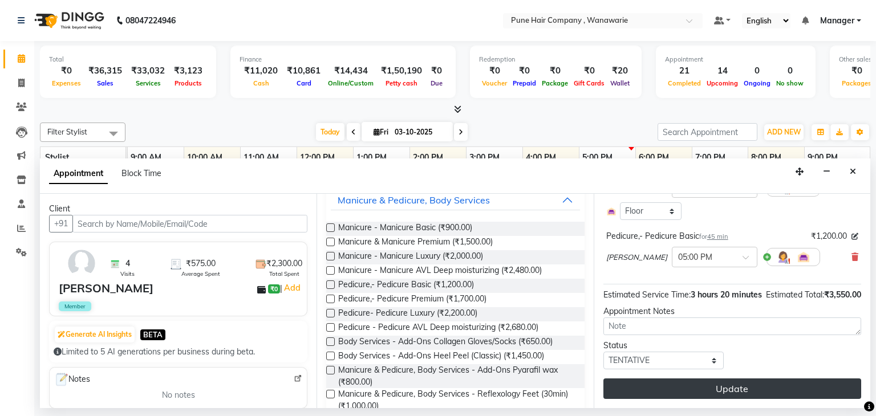
click at [732, 384] on button "Update" at bounding box center [732, 389] width 258 height 21
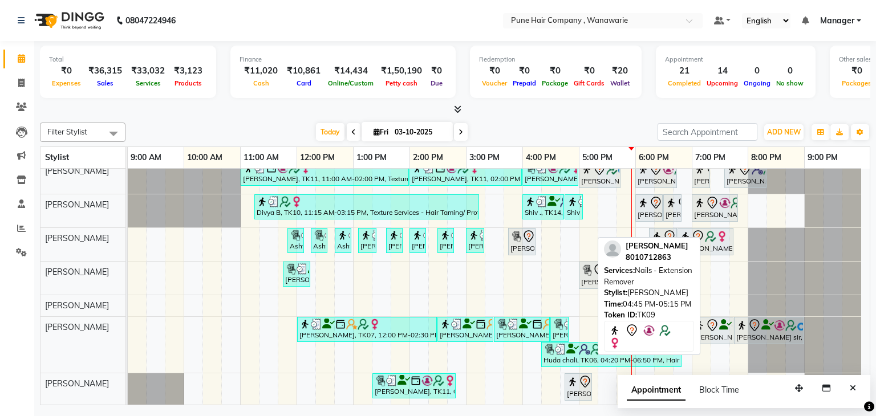
click at [582, 387] on div "[PERSON_NAME], TK09, 04:45 PM-05:15 PM, Nails - Extension Remover" at bounding box center [578, 387] width 25 height 24
select select "7"
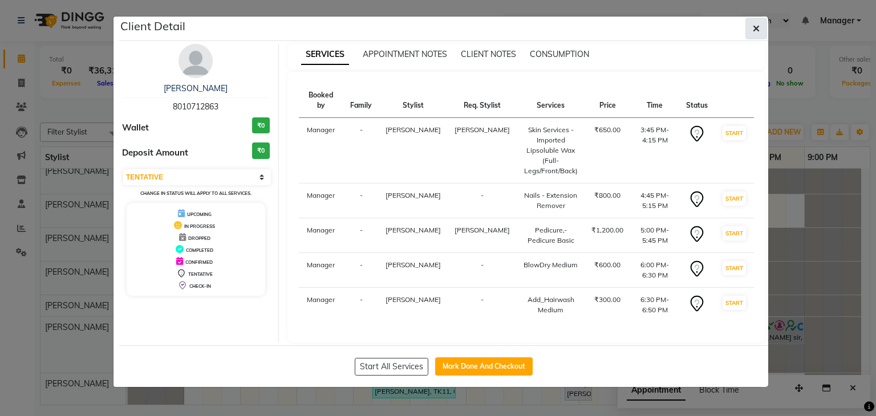
click at [757, 26] on icon "button" at bounding box center [756, 28] width 7 height 9
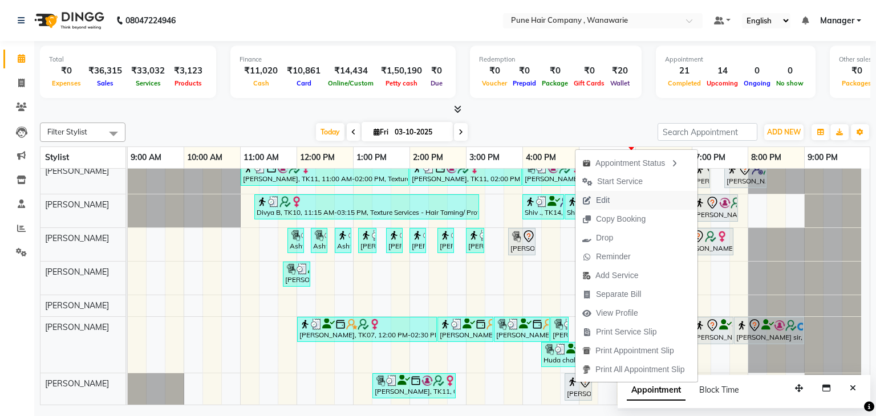
click at [605, 201] on span "Edit" at bounding box center [603, 201] width 14 height 12
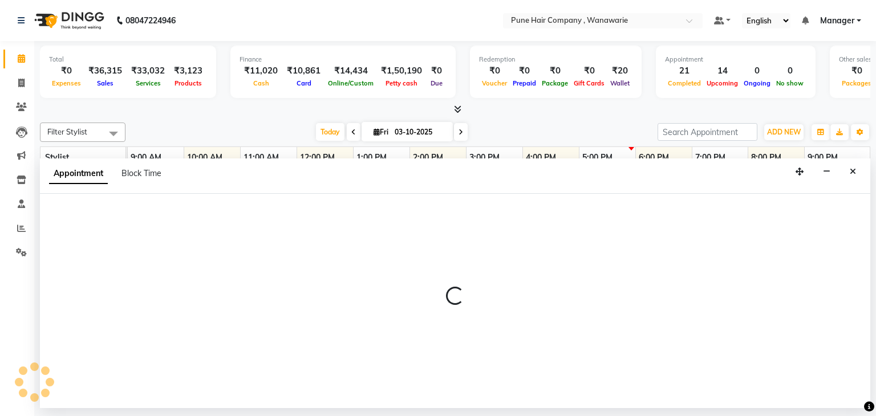
select select "945"
select select "tentative"
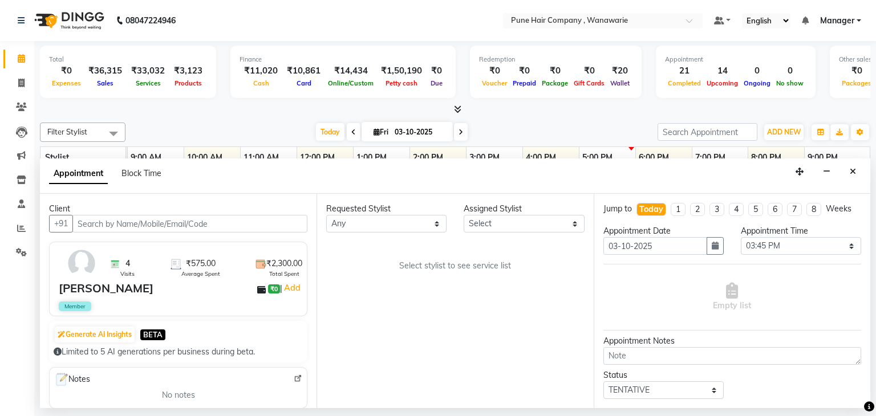
select select "74578"
select select "4060"
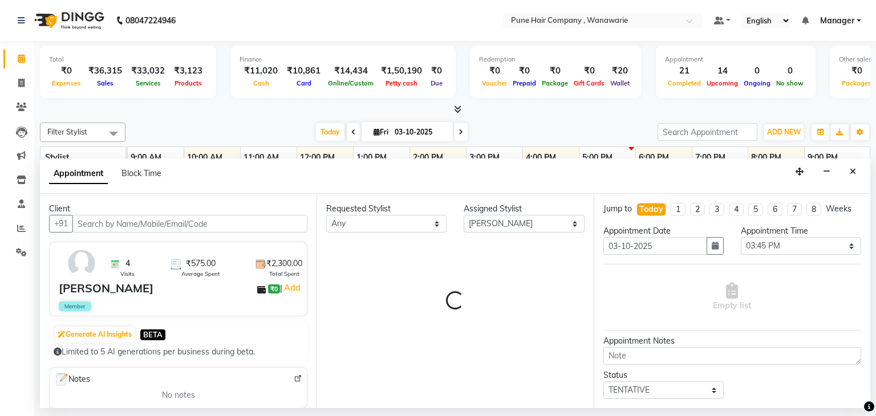
select select "4060"
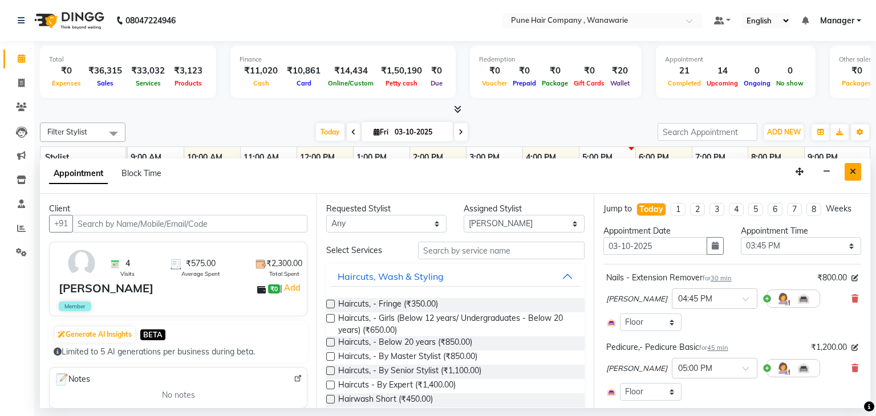
click at [851, 169] on icon "Close" at bounding box center [853, 172] width 6 height 8
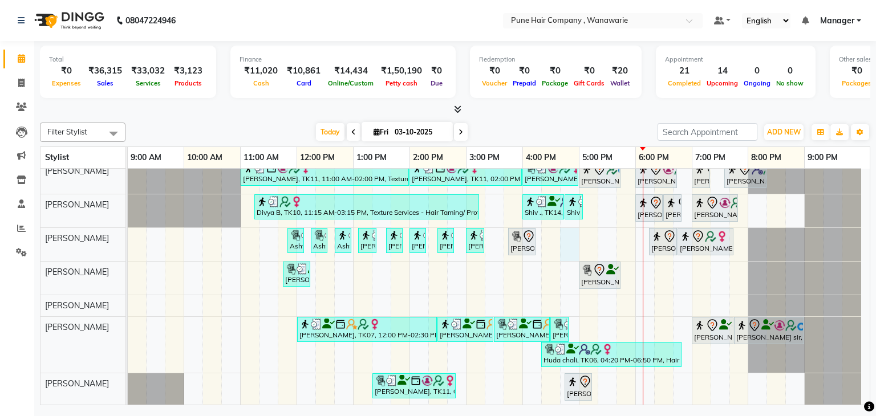
click at [569, 241] on div "Ursula Lyer, TK11, 11:00 AM-02:00 PM, Texture Services - Hair Taming/ Protein C…" at bounding box center [499, 284] width 742 height 246
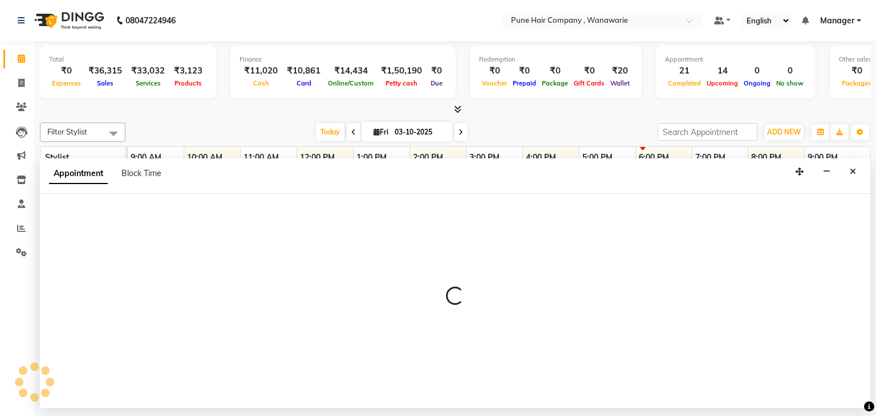
select select "74579"
select select "1005"
select select "tentative"
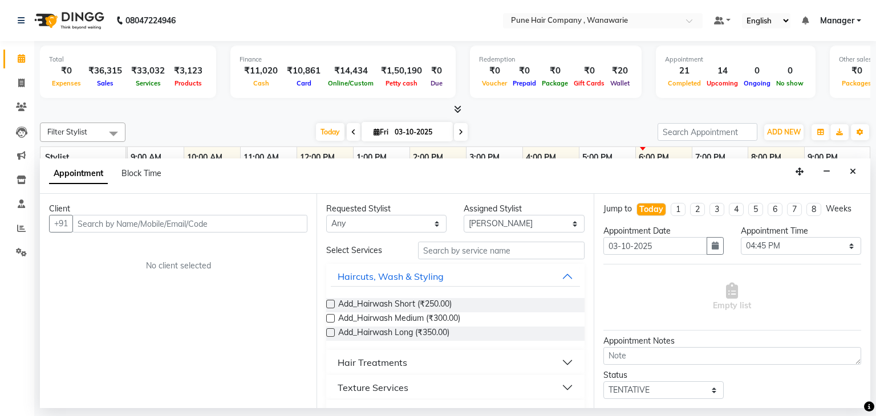
click at [134, 224] on input "text" at bounding box center [189, 224] width 235 height 18
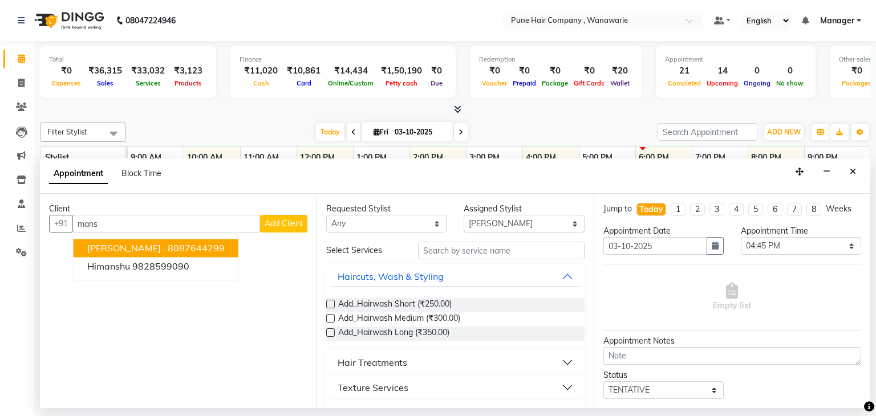
click at [116, 245] on span "Mansi ." at bounding box center [126, 248] width 78 height 11
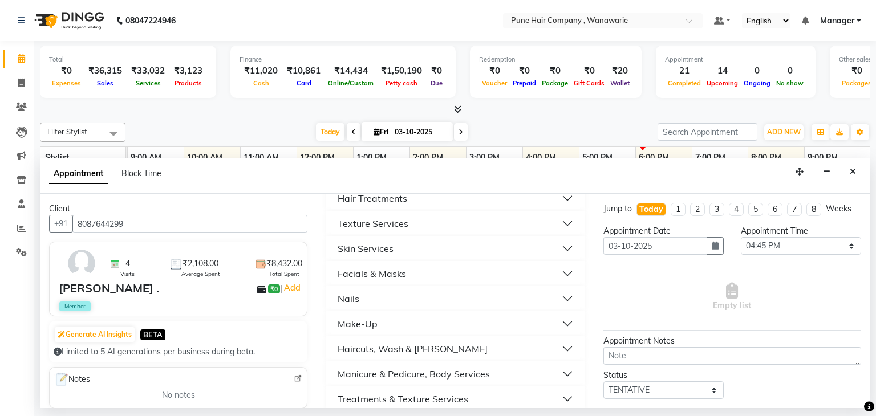
scroll to position [169, 0]
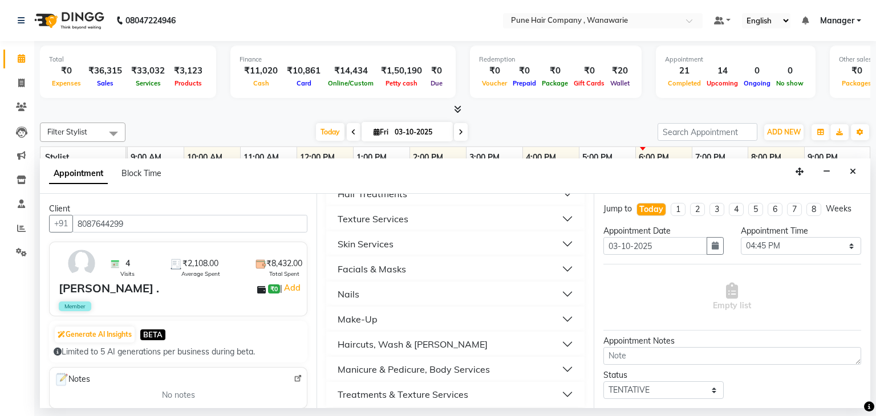
type input "8087644299"
click at [415, 242] on button "Skin Services" at bounding box center [455, 244] width 249 height 21
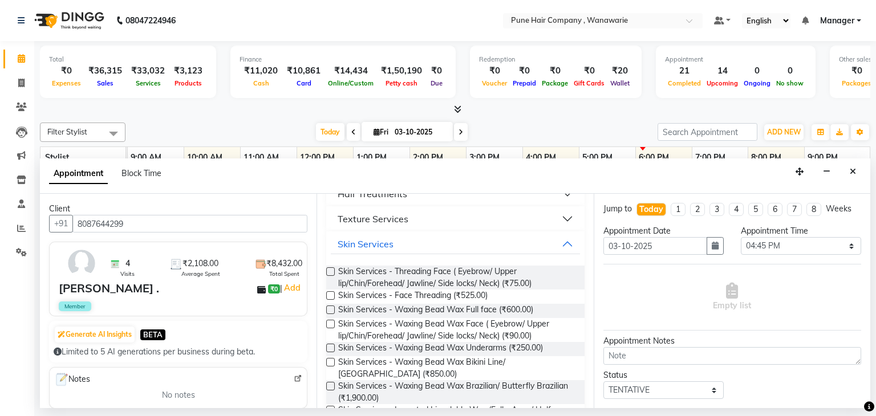
click at [326, 270] on label at bounding box center [330, 272] width 9 height 9
click at [326, 270] on input "checkbox" at bounding box center [329, 272] width 7 height 7
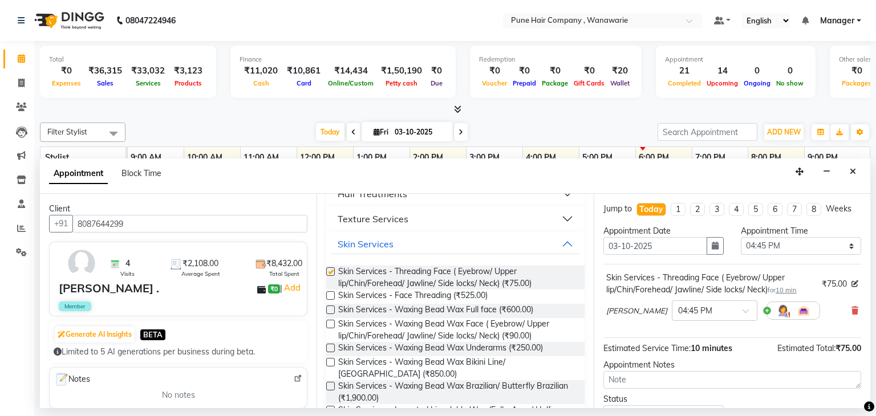
checkbox input "false"
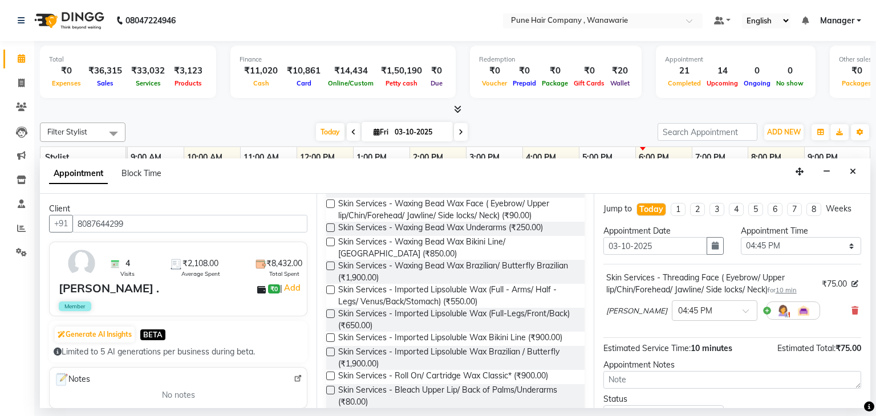
scroll to position [289, 0]
click at [332, 201] on label at bounding box center [330, 204] width 9 height 9
click at [332, 202] on input "checkbox" at bounding box center [329, 205] width 7 height 7
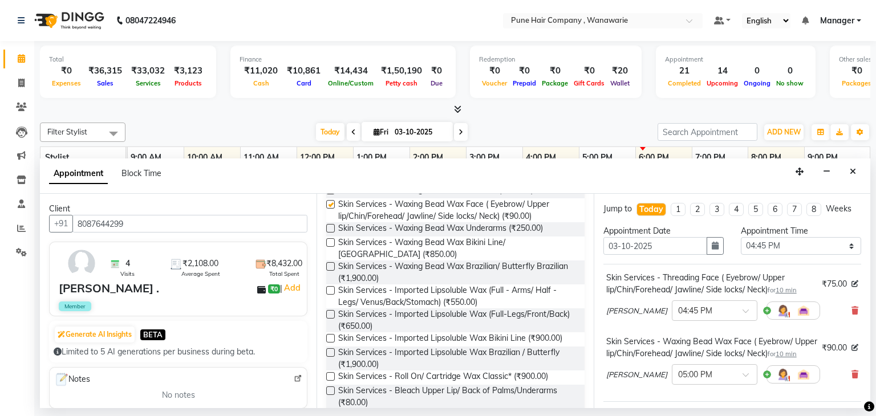
checkbox input "false"
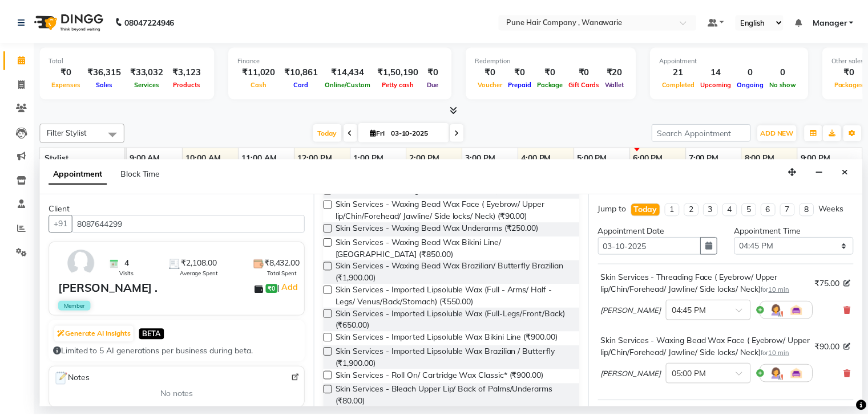
scroll to position [162, 0]
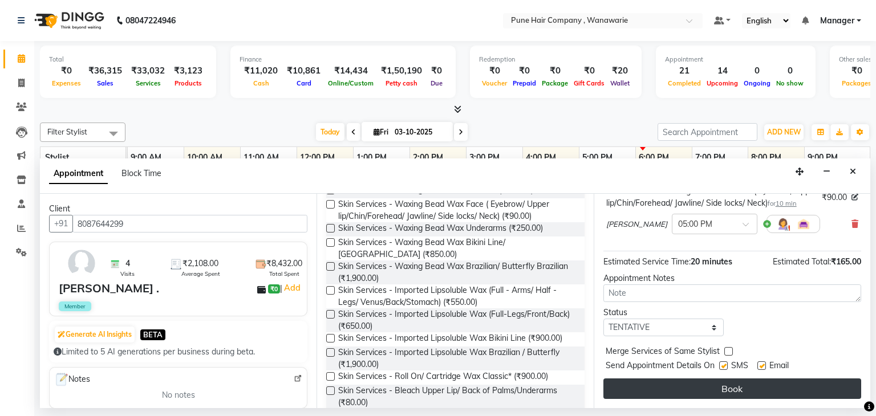
click at [731, 395] on button "Book" at bounding box center [732, 389] width 258 height 21
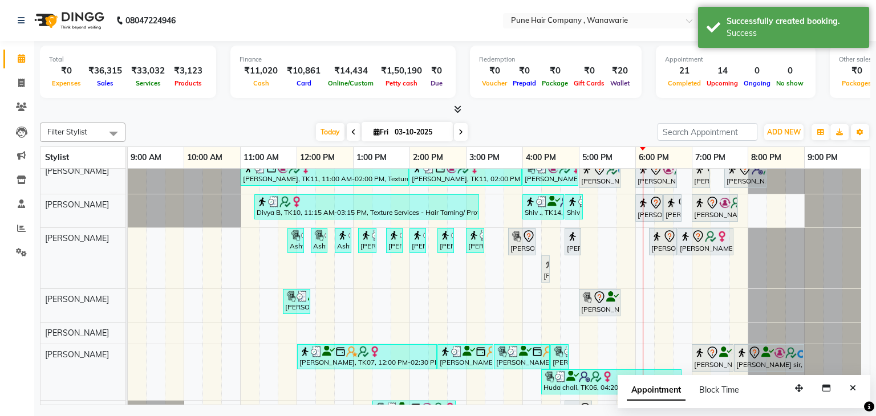
drag, startPoint x: 578, startPoint y: 268, endPoint x: 536, endPoint y: 257, distance: 43.6
click at [536, 257] on div "Ursula Lyer, TK11, 11:00 AM-02:00 PM, Texture Services - Hair Taming/ Protein C…" at bounding box center [499, 297] width 742 height 273
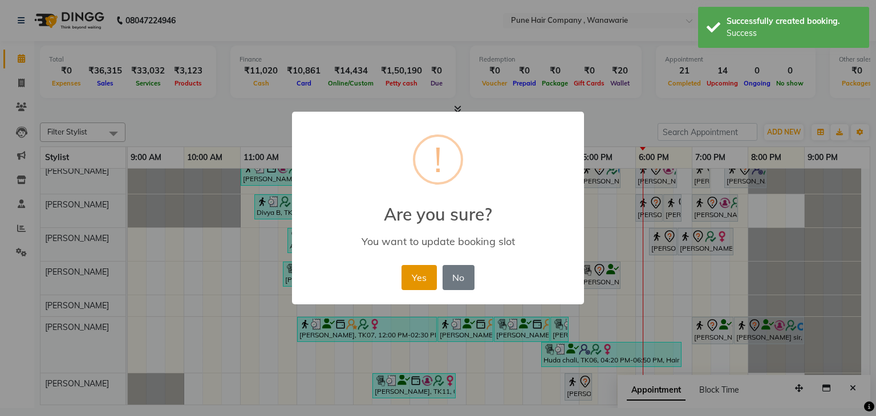
click at [423, 280] on button "Yes" at bounding box center [419, 277] width 35 height 25
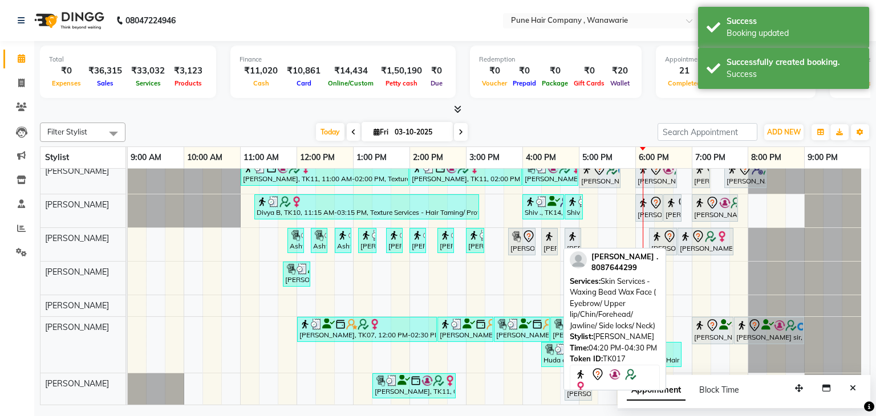
click at [546, 235] on img at bounding box center [549, 236] width 11 height 11
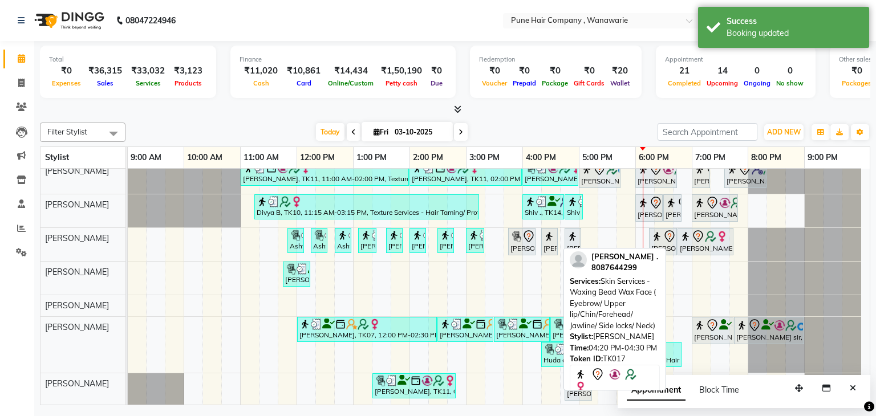
click at [546, 235] on img at bounding box center [549, 236] width 11 height 11
select select "7"
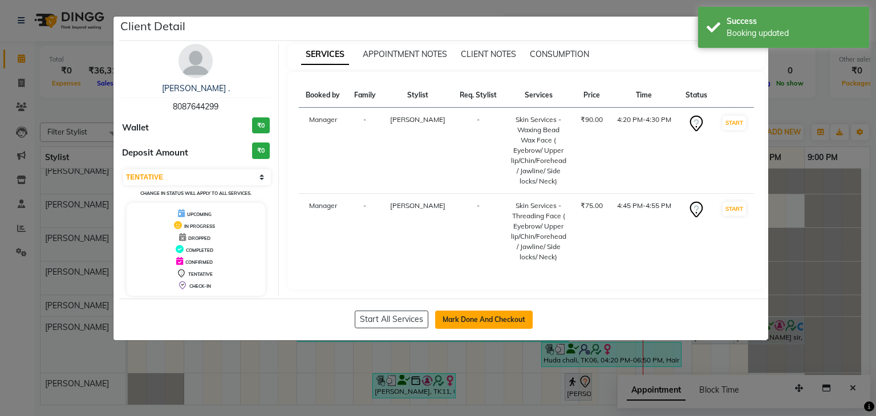
click at [470, 318] on button "Mark Done And Checkout" at bounding box center [484, 320] width 98 height 18
select select "8072"
select select "service"
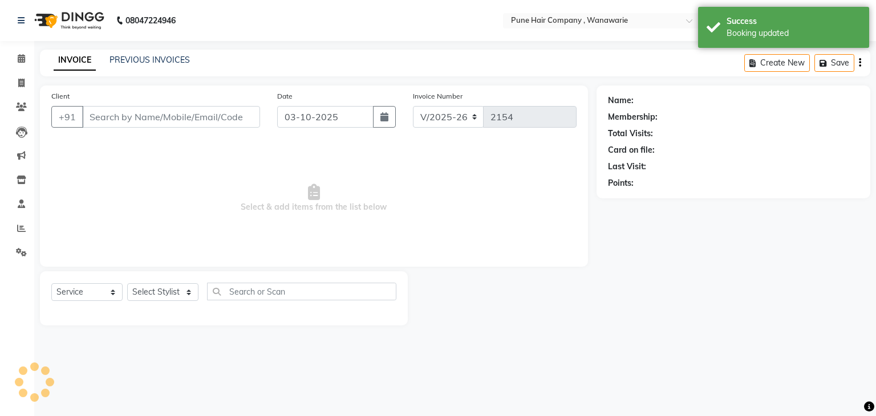
type input "8087644299"
select select "74579"
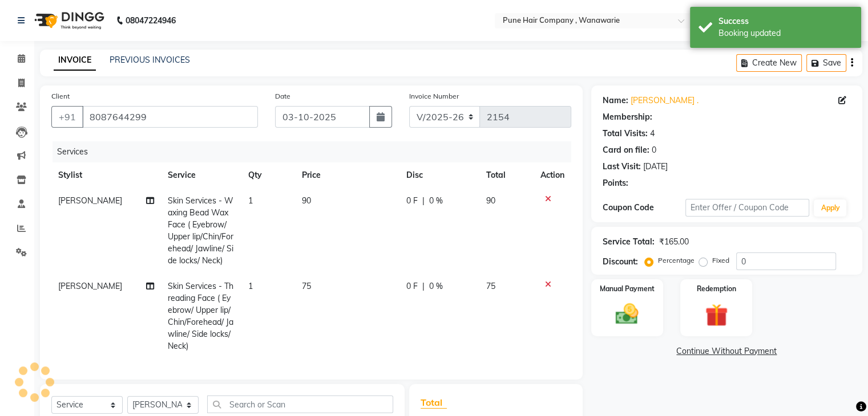
type input "20"
select select "1: Object"
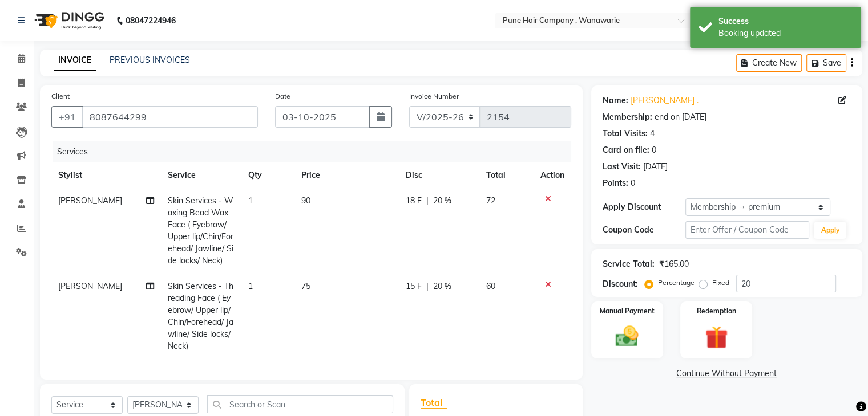
scroll to position [163, 0]
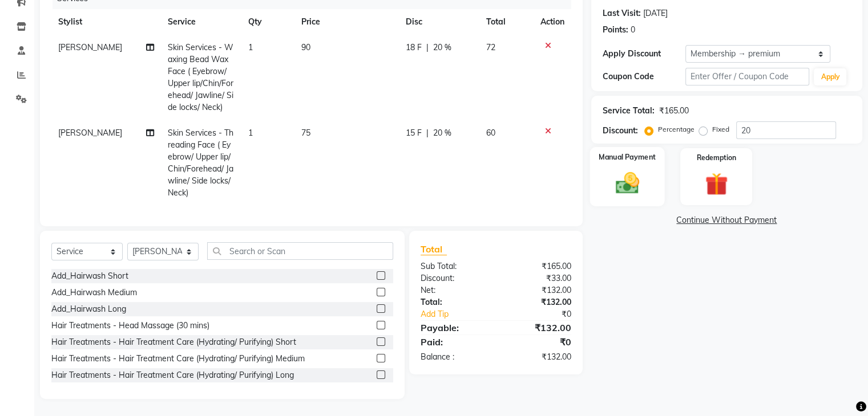
click at [653, 172] on div "Manual Payment" at bounding box center [626, 176] width 75 height 59
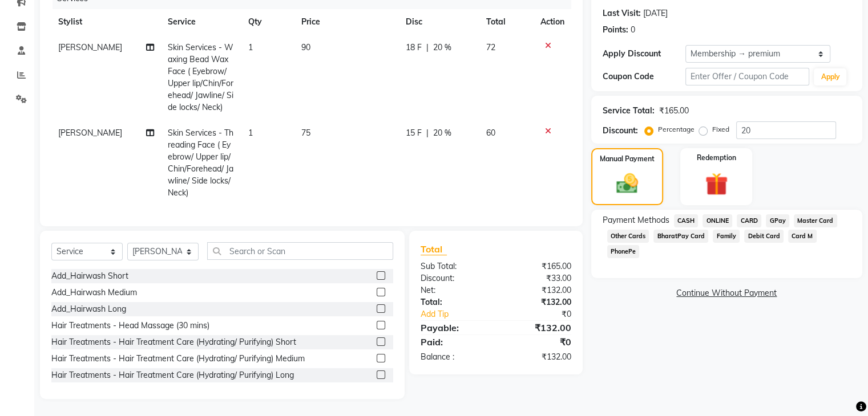
click at [775, 214] on span "GPay" at bounding box center [776, 220] width 23 height 13
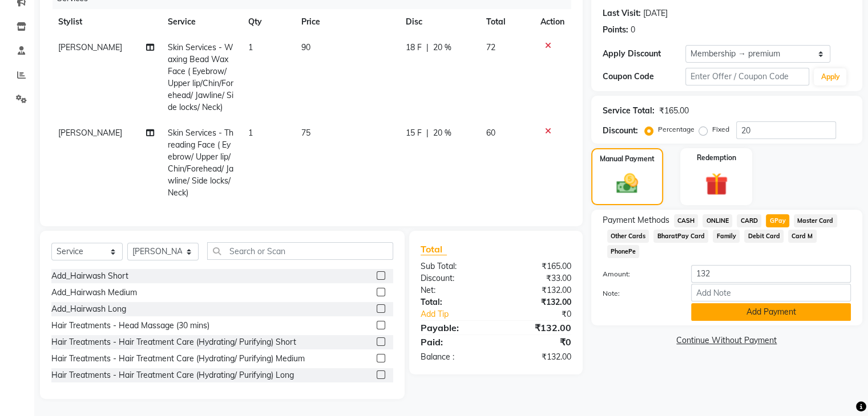
click at [765, 303] on button "Add Payment" at bounding box center [771, 312] width 160 height 18
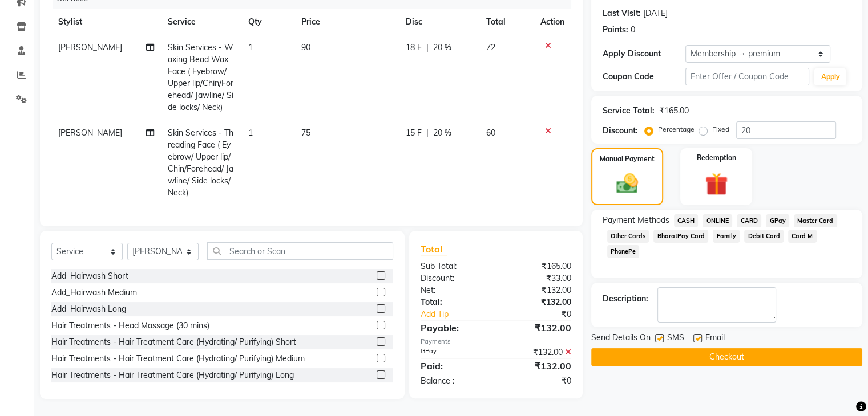
click at [728, 349] on button "Checkout" at bounding box center [726, 358] width 271 height 18
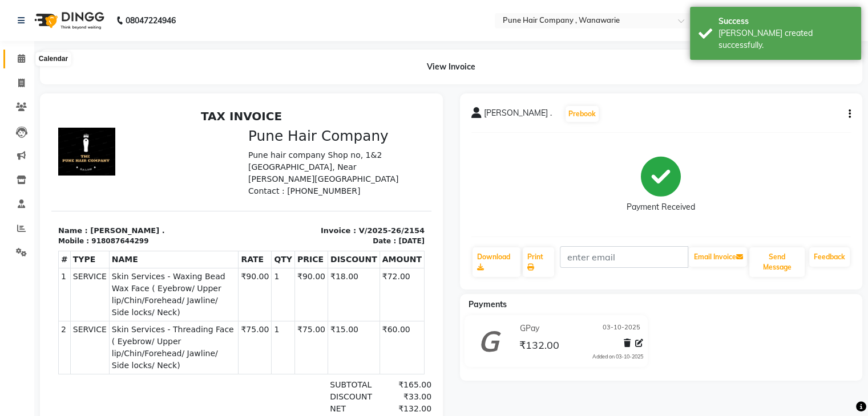
click at [21, 61] on icon at bounding box center [21, 58] width 7 height 9
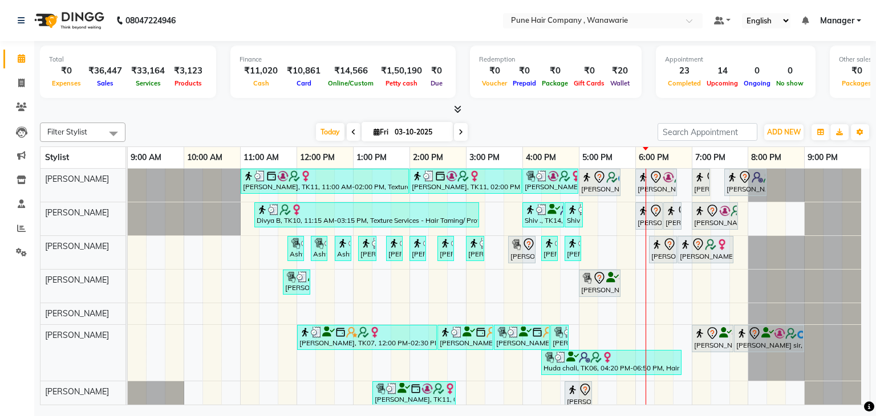
click at [460, 135] on span at bounding box center [461, 132] width 14 height 18
type input "04-10-2025"
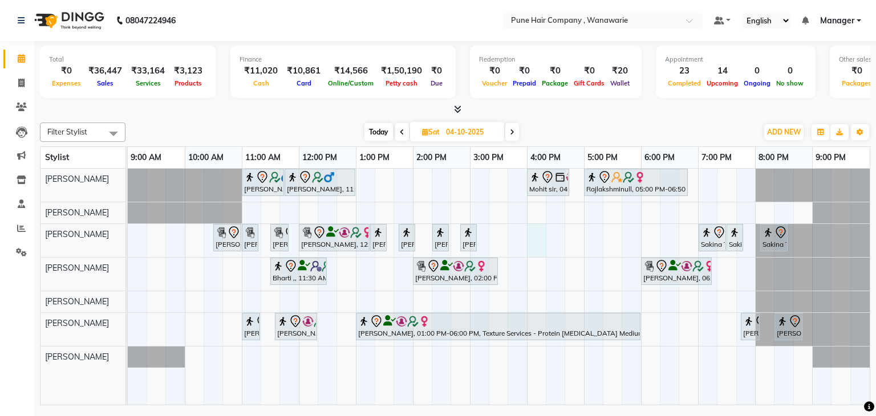
click at [528, 235] on div "Jay Bhavsar, 11:00 AM-11:45 AM, Male Haircut By Senior Stylist Jay Bhavsar, 11:…" at bounding box center [499, 287] width 742 height 237
select select "74579"
select select "960"
select select "tentative"
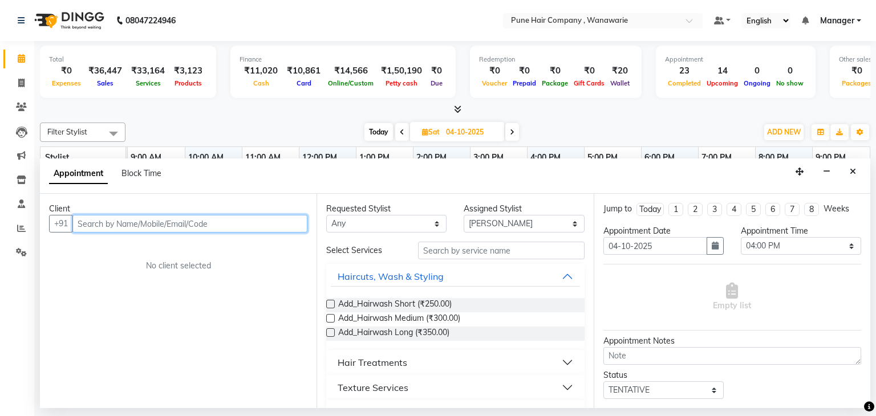
click at [144, 224] on input "text" at bounding box center [189, 224] width 235 height 18
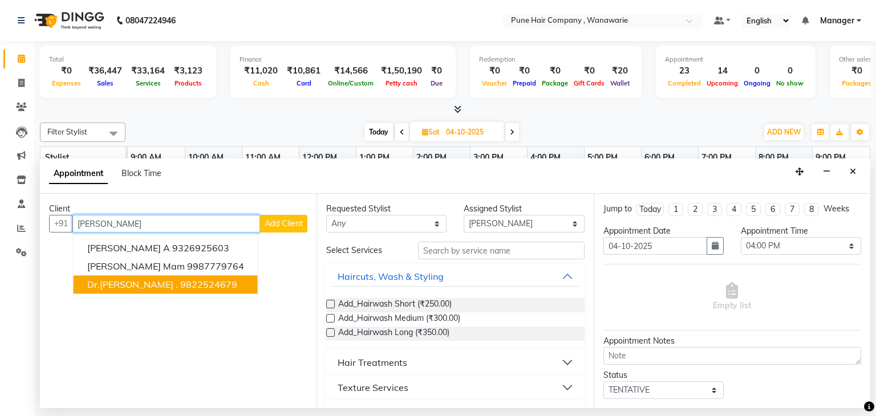
click at [139, 283] on span "Dr.Nilambari ." at bounding box center [132, 284] width 91 height 11
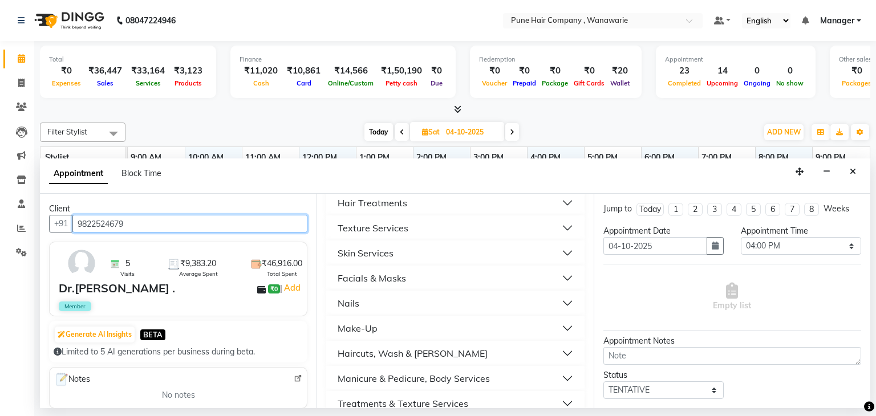
scroll to position [162, 0]
type input "9822524679"
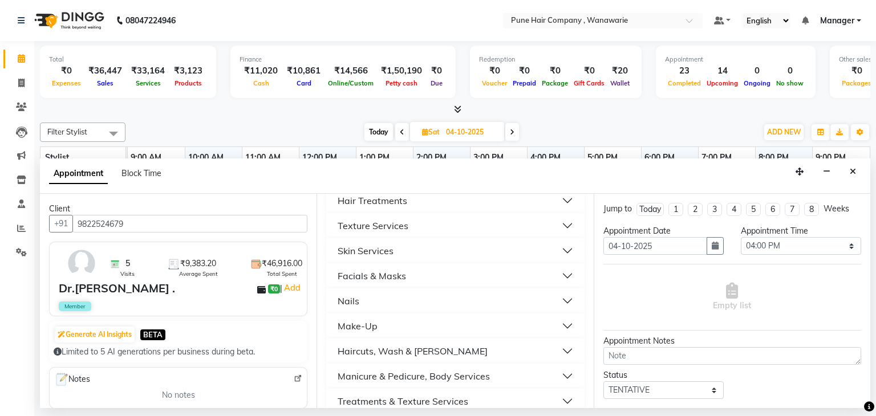
click at [495, 272] on button "Facials & Masks" at bounding box center [455, 276] width 249 height 21
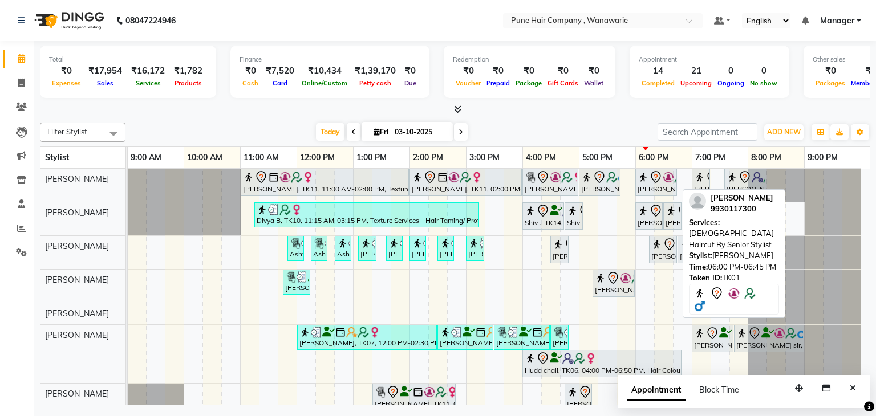
click at [665, 179] on img at bounding box center [668, 177] width 11 height 11
select select "7"
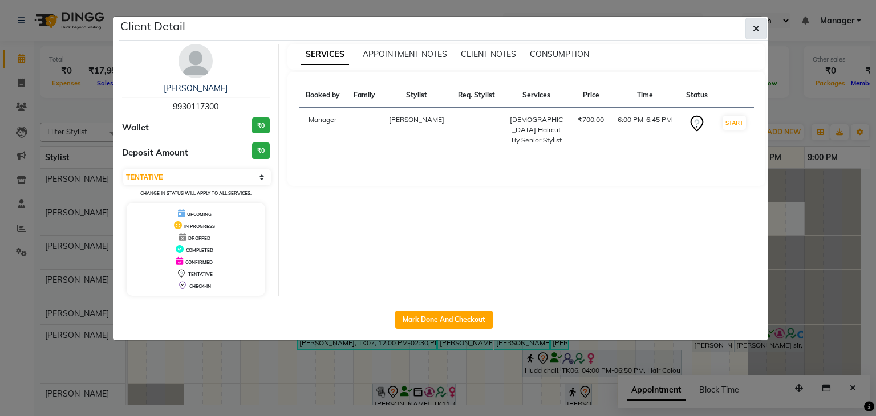
click at [760, 31] on icon "button" at bounding box center [756, 28] width 7 height 9
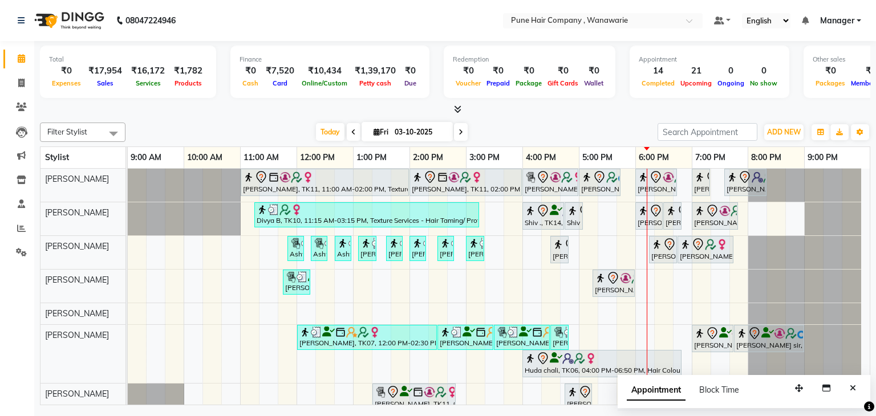
click at [430, 127] on input "03-10-2025" at bounding box center [419, 132] width 57 height 17
select select "10"
select select "2025"
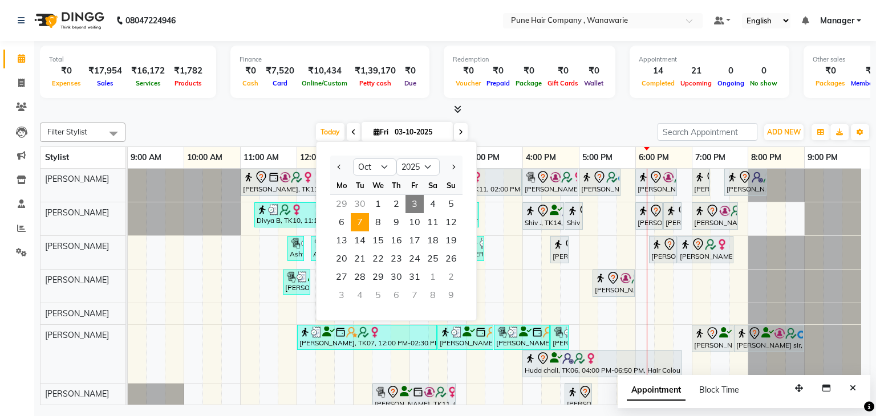
click at [359, 226] on span "7" at bounding box center [360, 222] width 18 height 18
type input "[DATE]"
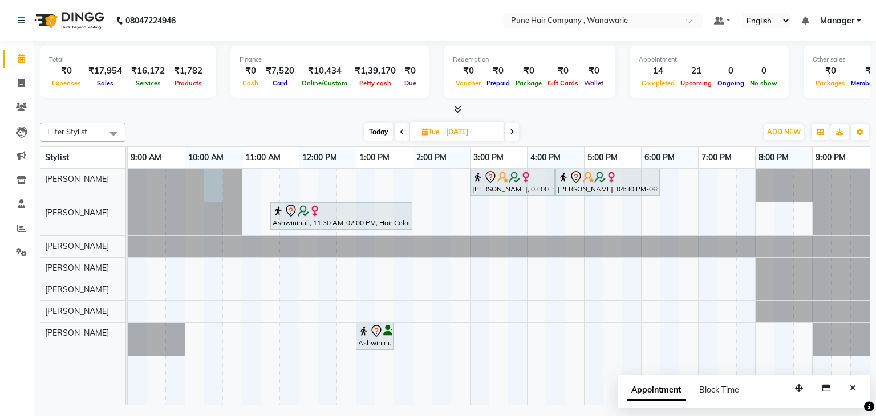
click at [128, 175] on div at bounding box center [128, 185] width 0 height 33
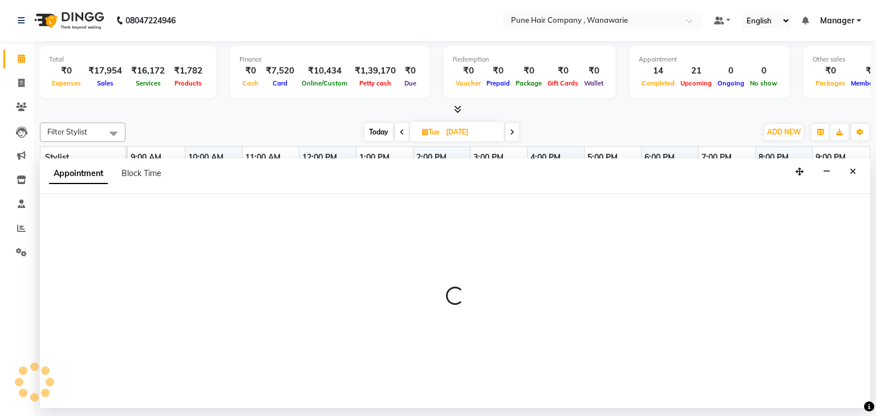
select select "74577"
select select "615"
select select "tentative"
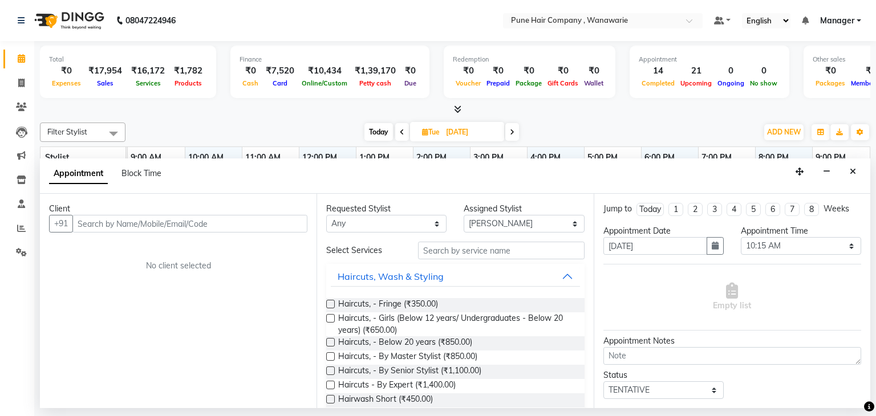
click at [218, 218] on input "text" at bounding box center [189, 224] width 235 height 18
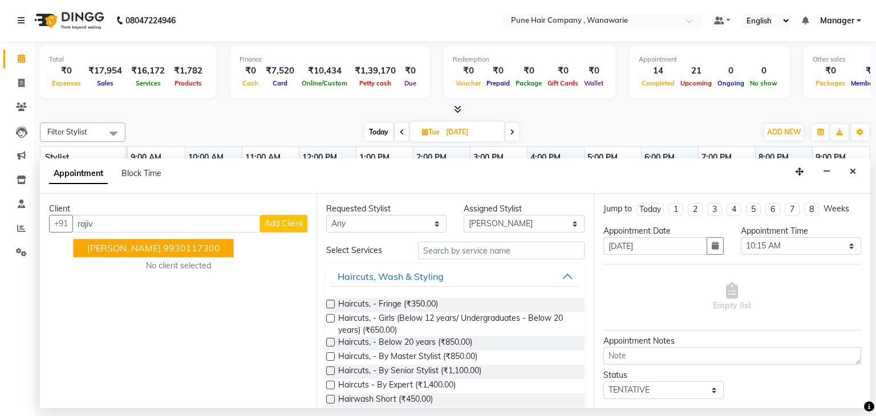
click at [171, 246] on ngb-highlight "9930117300" at bounding box center [191, 248] width 57 height 11
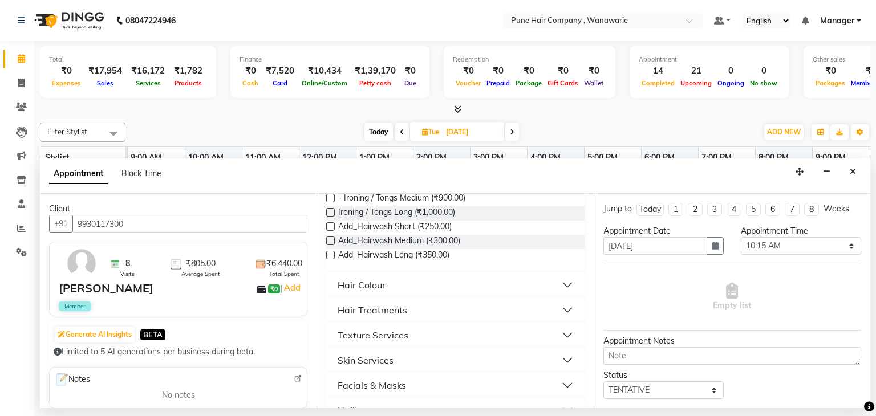
scroll to position [299, 0]
type input "9930117300"
click at [389, 295] on button "Hair Colour" at bounding box center [455, 287] width 249 height 21
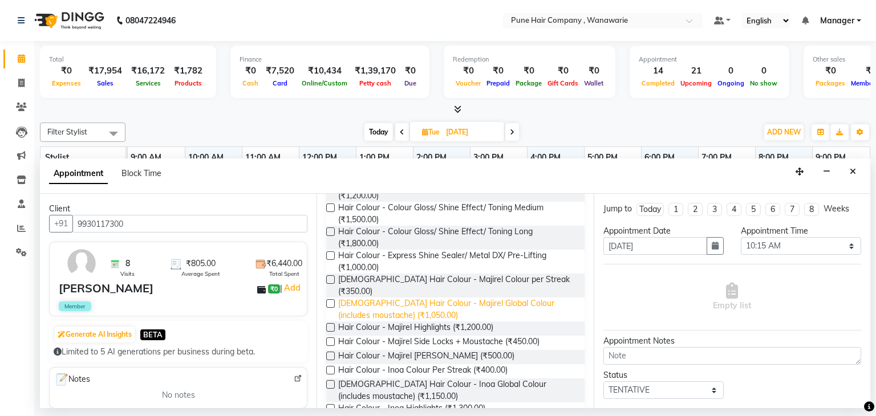
scroll to position [801, 0]
click at [413, 298] on span "[DEMOGRAPHIC_DATA] Hair Colour - Majirel Global Colour (includes moustache) (₹1…" at bounding box center [456, 310] width 237 height 24
checkbox input "false"
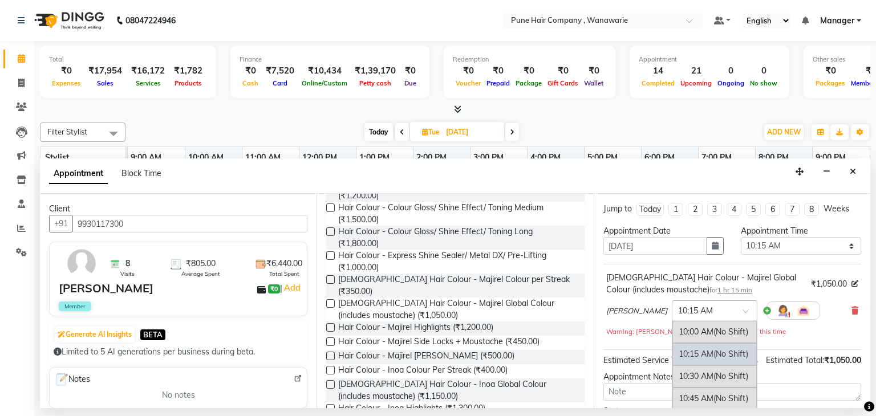
click at [688, 309] on input "text" at bounding box center [703, 310] width 50 height 12
click at [675, 378] on div "10:30 AM (No Shift)" at bounding box center [714, 377] width 84 height 22
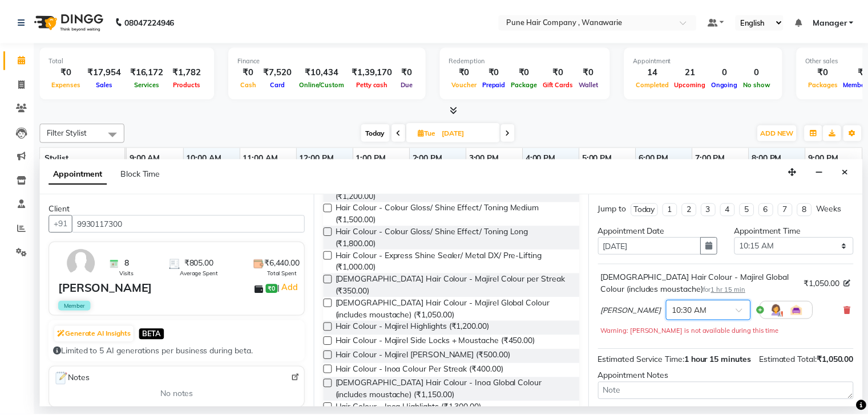
scroll to position [110, 0]
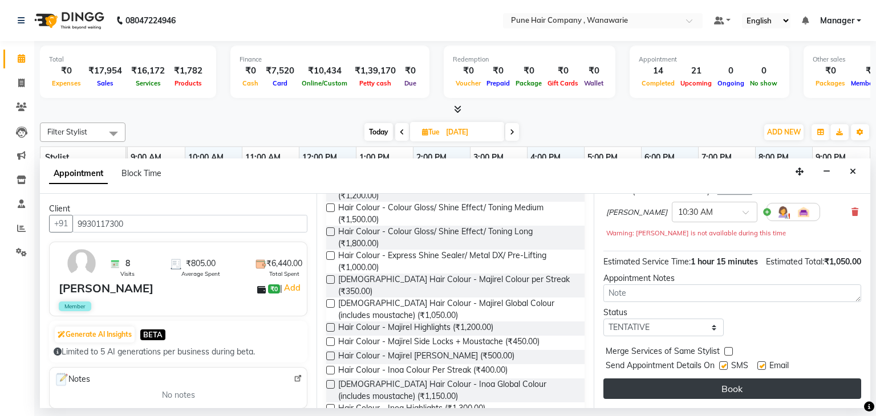
click at [708, 387] on button "Book" at bounding box center [732, 389] width 258 height 21
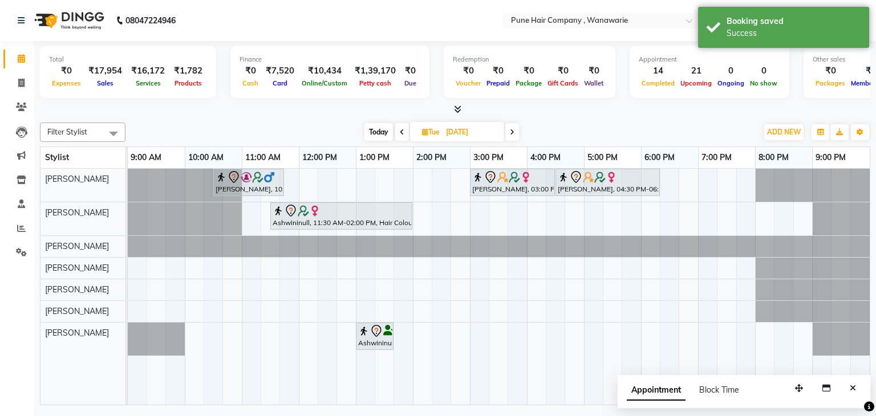
click at [380, 128] on span "Today" at bounding box center [378, 132] width 29 height 18
type input "03-10-2025"
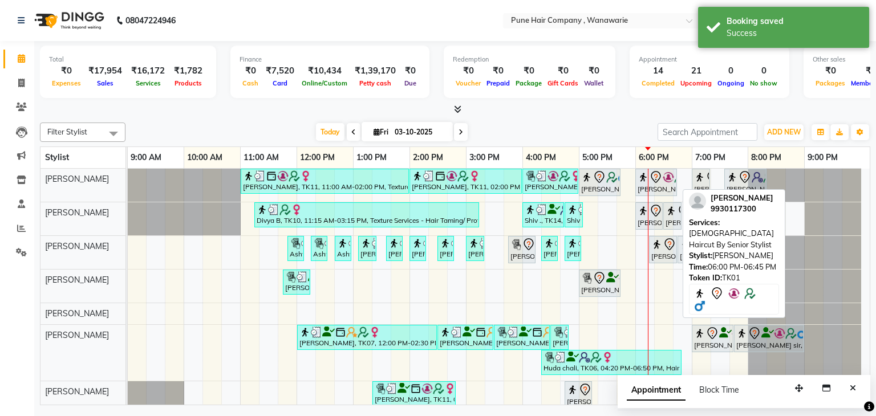
click at [663, 178] on img at bounding box center [668, 177] width 11 height 11
select select "7"
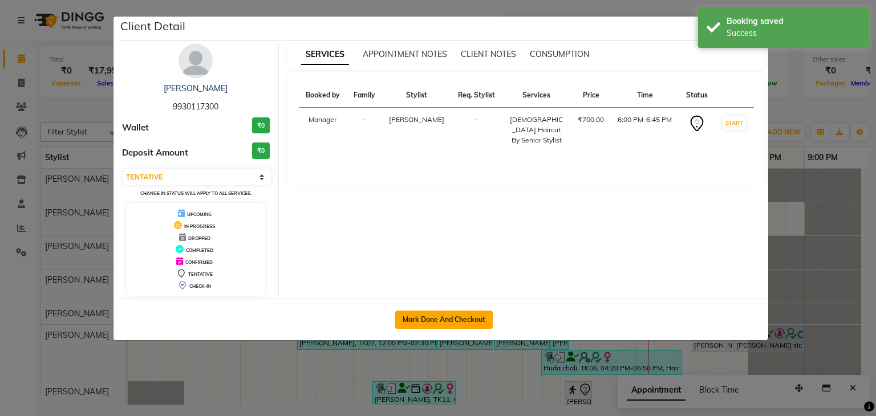
click at [467, 312] on button "Mark Done And Checkout" at bounding box center [444, 320] width 98 height 18
select select "8072"
select select "service"
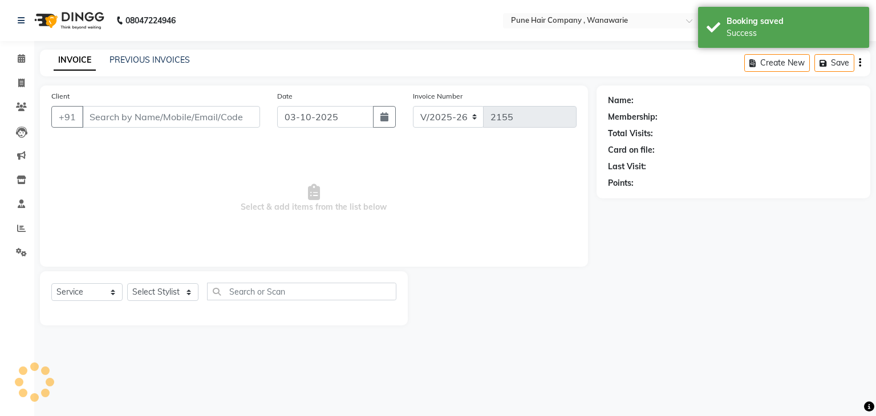
select select "3"
type input "9930117300"
select select "74577"
select select "1: Object"
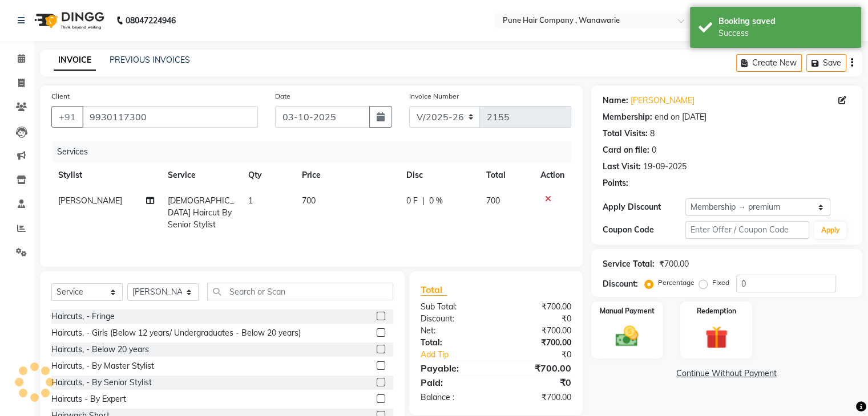
type input "20"
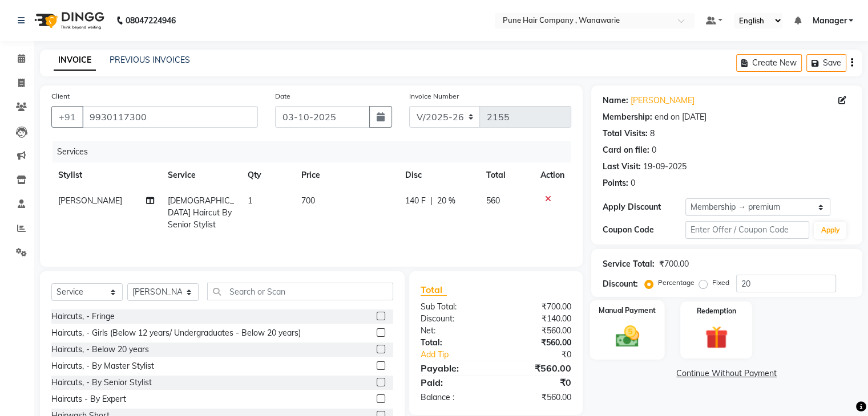
click at [626, 331] on img at bounding box center [626, 336] width 38 height 27
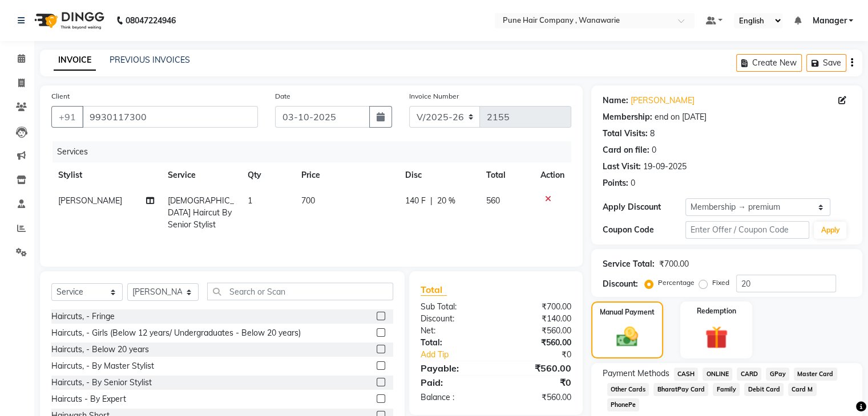
click at [755, 371] on span "CARD" at bounding box center [748, 374] width 25 height 13
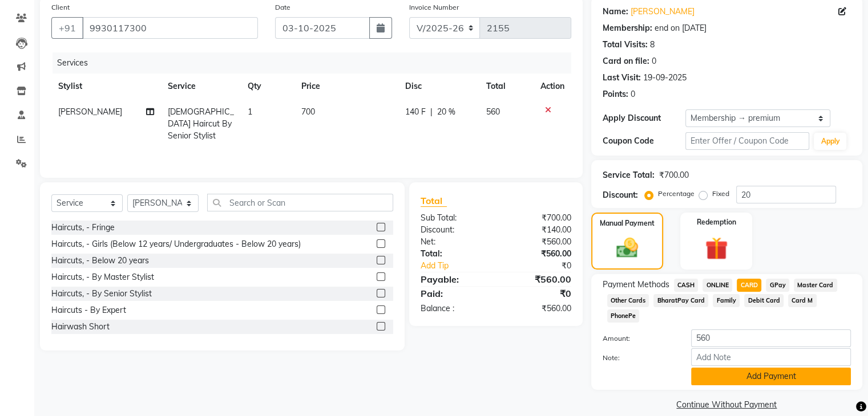
click at [742, 368] on button "Add Payment" at bounding box center [771, 377] width 160 height 18
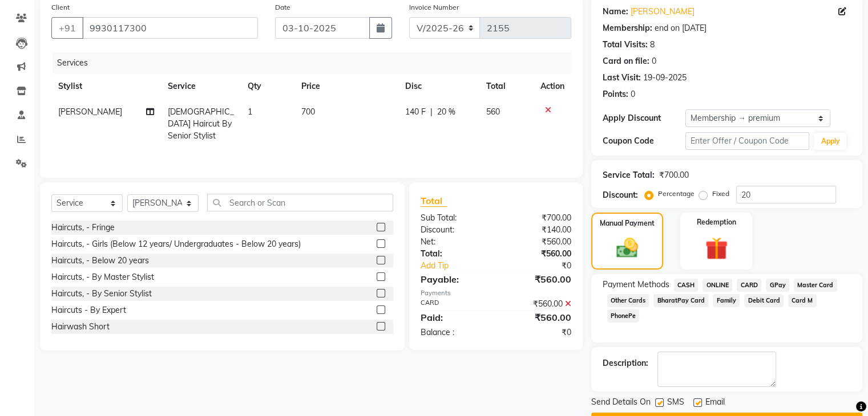
scroll to position [119, 0]
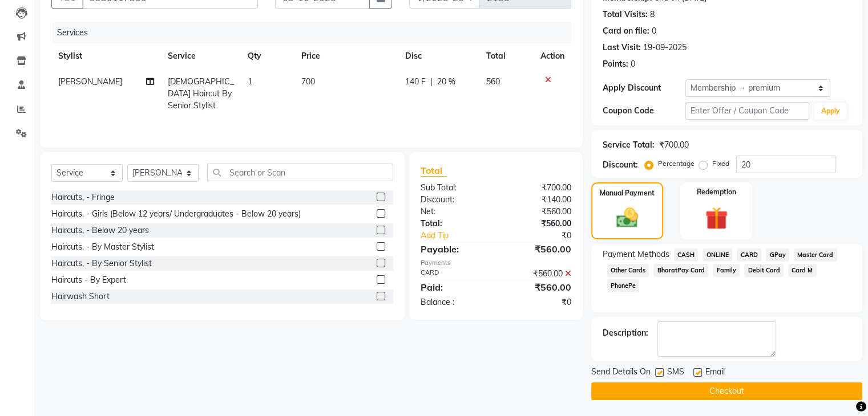
click at [687, 396] on button "Checkout" at bounding box center [726, 392] width 271 height 18
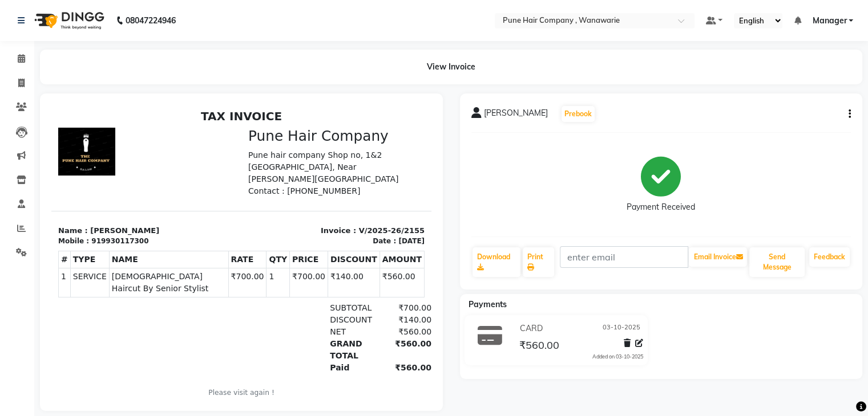
click at [687, 396] on div "Rajiv mitra Prebook Payment Received Download Print Email Invoice Send Message …" at bounding box center [661, 253] width 420 height 318
click at [21, 63] on span at bounding box center [21, 58] width 20 height 13
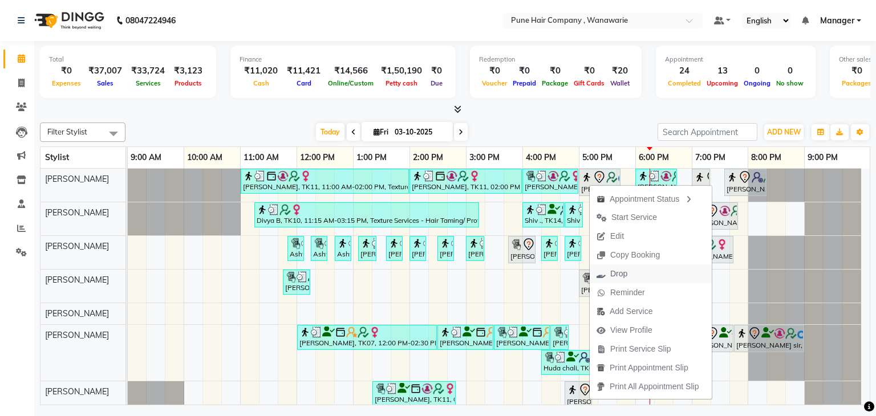
click at [622, 274] on span "Drop" at bounding box center [618, 274] width 17 height 12
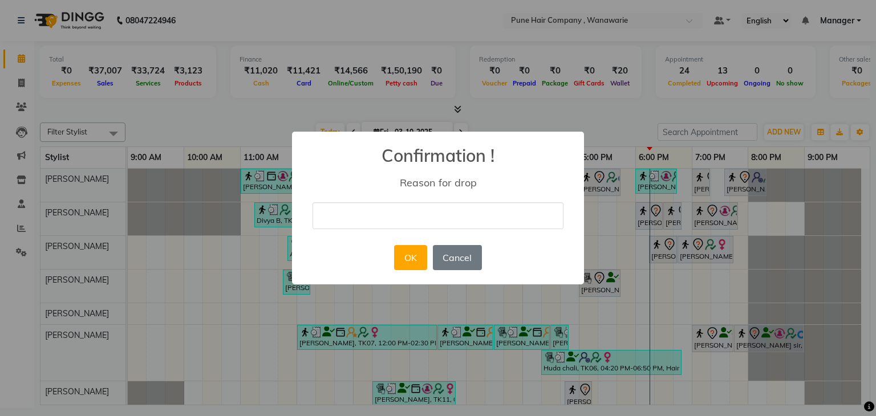
click at [463, 214] on input "text" at bounding box center [438, 215] width 251 height 27
type input "pos"
click at [412, 257] on button "OK" at bounding box center [410, 257] width 33 height 25
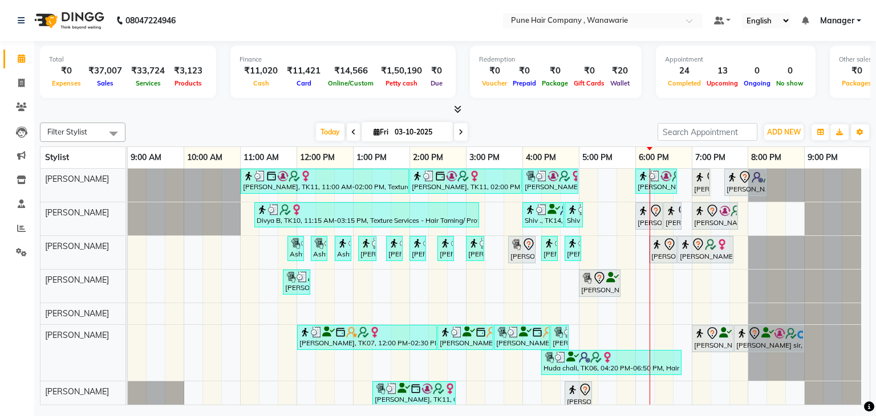
click at [465, 132] on span at bounding box center [461, 132] width 14 height 18
type input "04-10-2025"
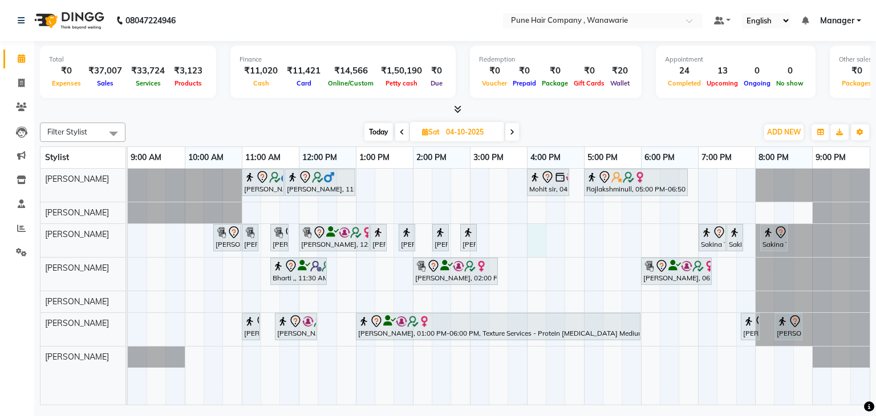
click at [528, 236] on div "Jay Bhavsar, 11:00 AM-11:45 AM, Male Haircut By Senior Stylist Jay Bhavsar, 11:…" at bounding box center [499, 287] width 742 height 237
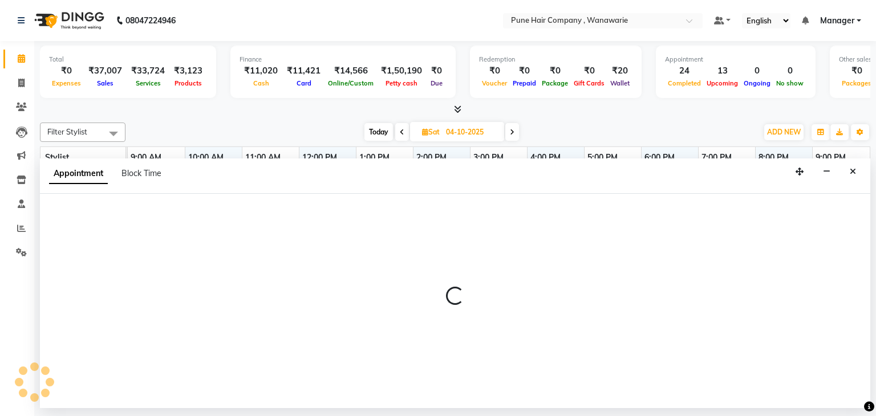
select select "74579"
select select "960"
select select "tentative"
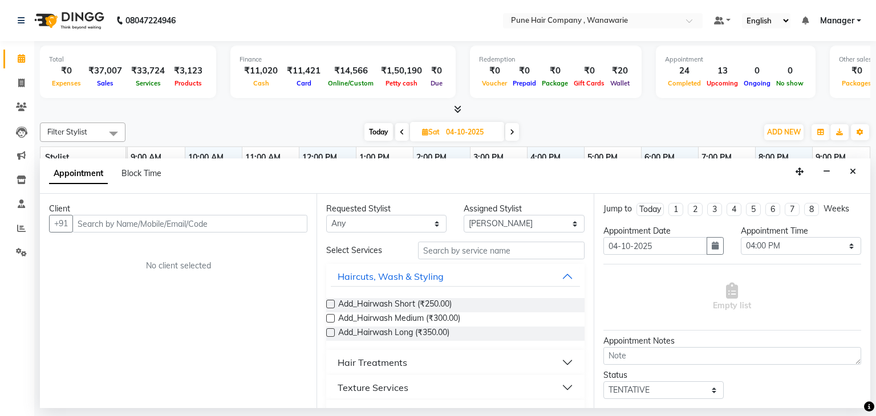
click at [86, 224] on input "text" at bounding box center [189, 224] width 235 height 18
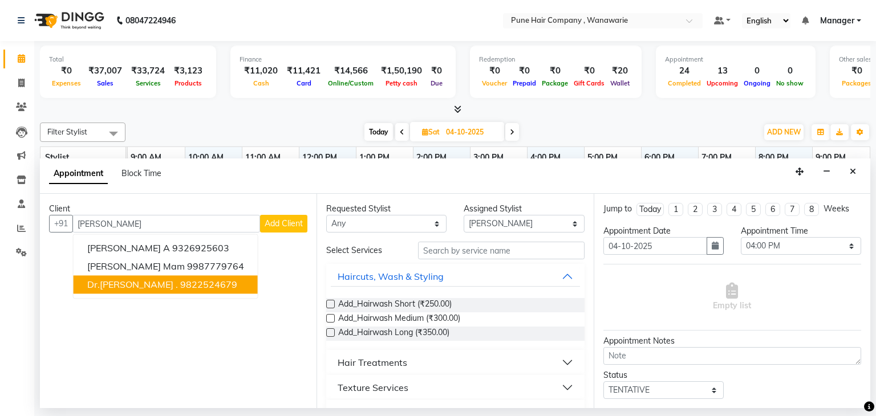
click at [115, 289] on span "Dr.Nilambari ." at bounding box center [132, 284] width 91 height 11
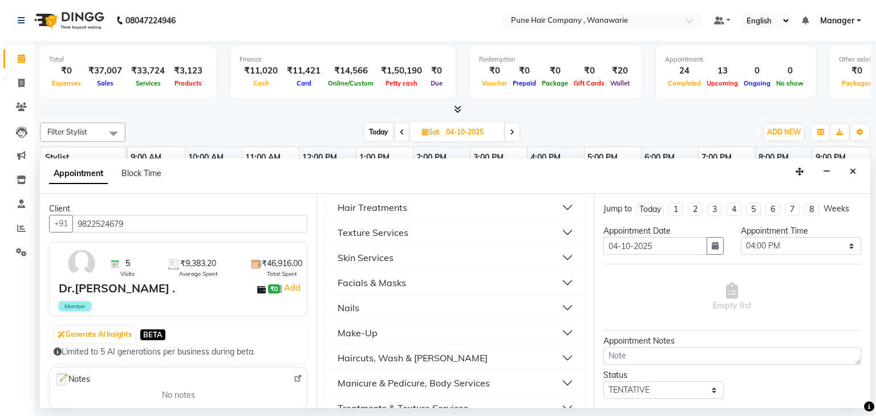
scroll to position [176, 0]
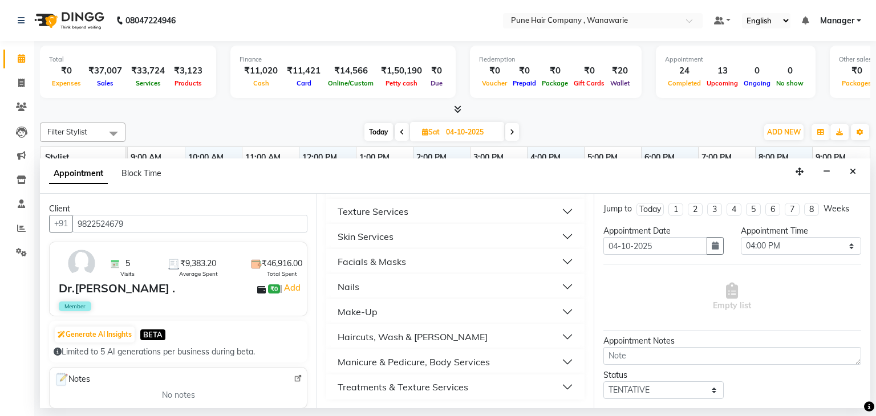
type input "9822524679"
click at [419, 257] on button "Facials & Masks" at bounding box center [455, 262] width 249 height 21
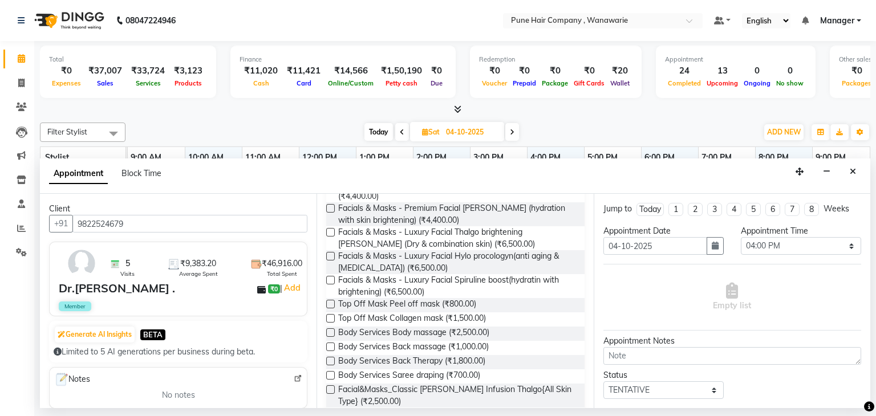
scroll to position [386, 0]
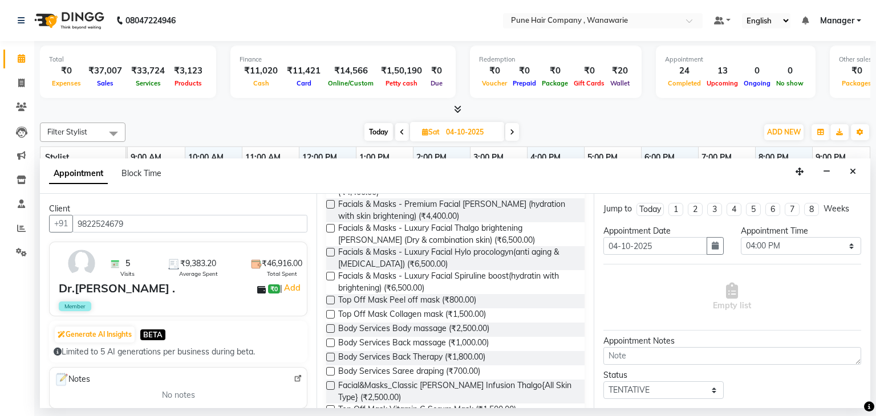
click at [333, 281] on label at bounding box center [330, 276] width 9 height 9
click at [333, 281] on input "checkbox" at bounding box center [329, 277] width 7 height 7
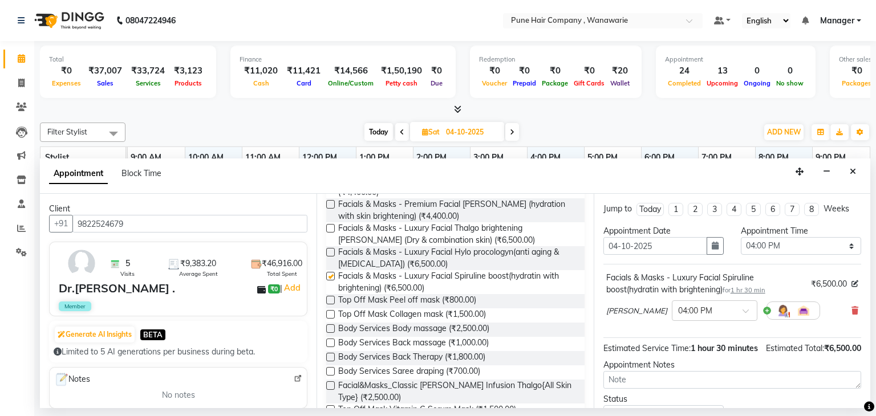
checkbox input "false"
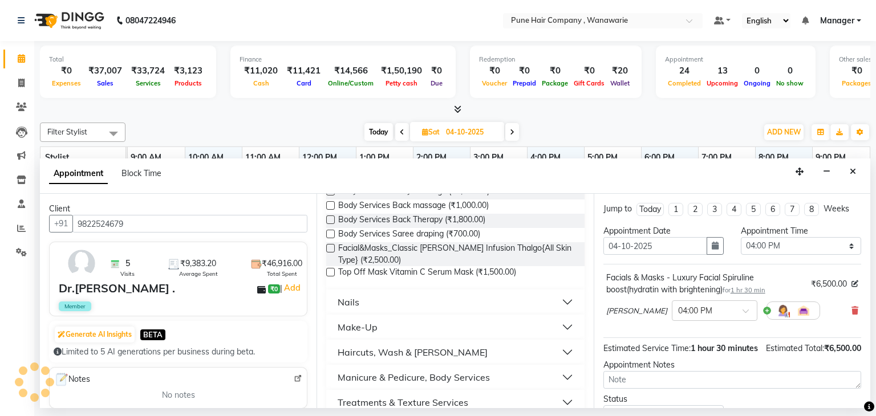
scroll to position [527, 0]
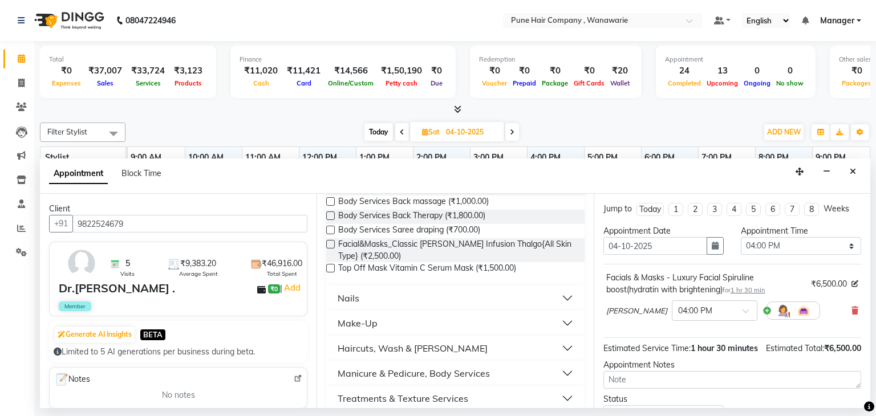
click at [329, 273] on label at bounding box center [330, 268] width 9 height 9
click at [329, 273] on input "checkbox" at bounding box center [329, 269] width 7 height 7
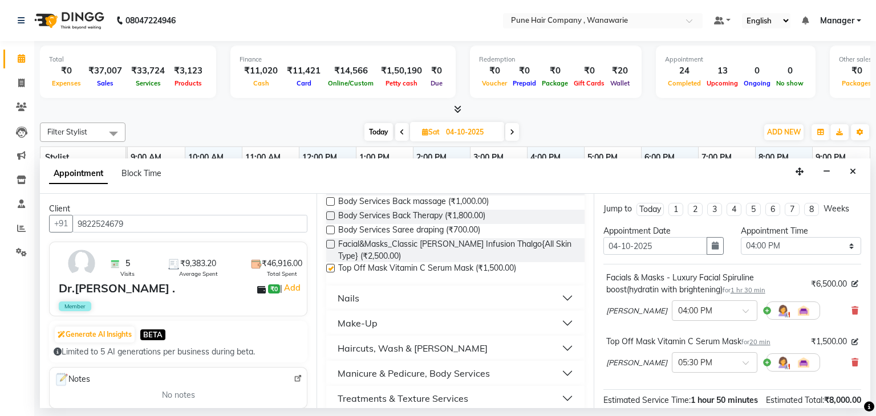
checkbox input "false"
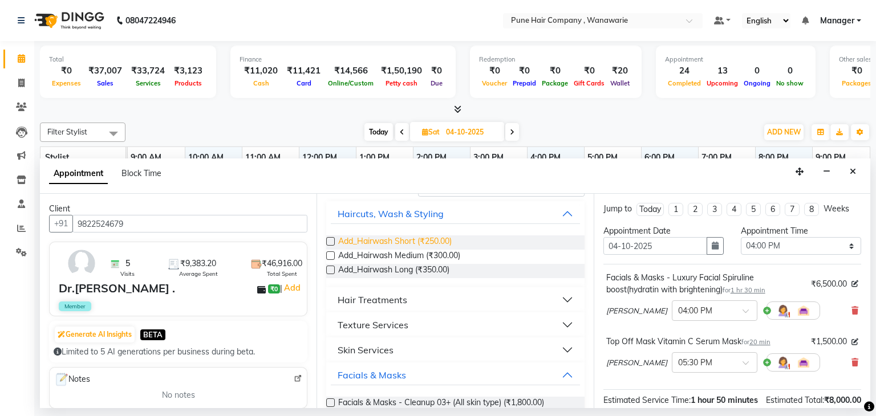
scroll to position [62, 0]
click at [417, 349] on button "Skin Services" at bounding box center [455, 351] width 249 height 21
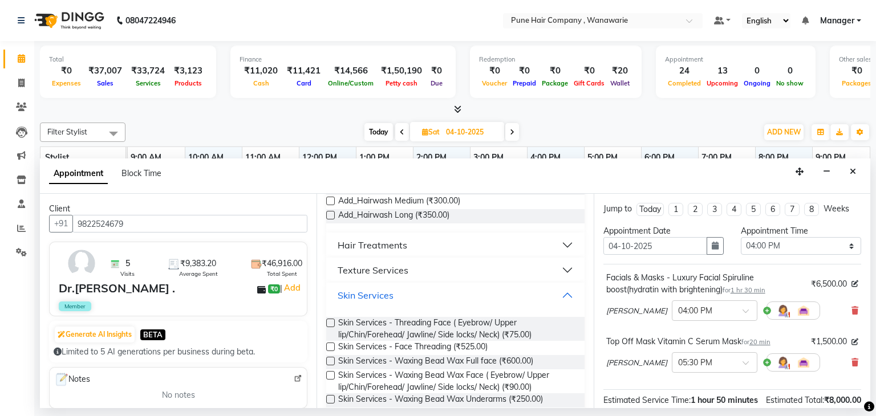
scroll to position [135, 0]
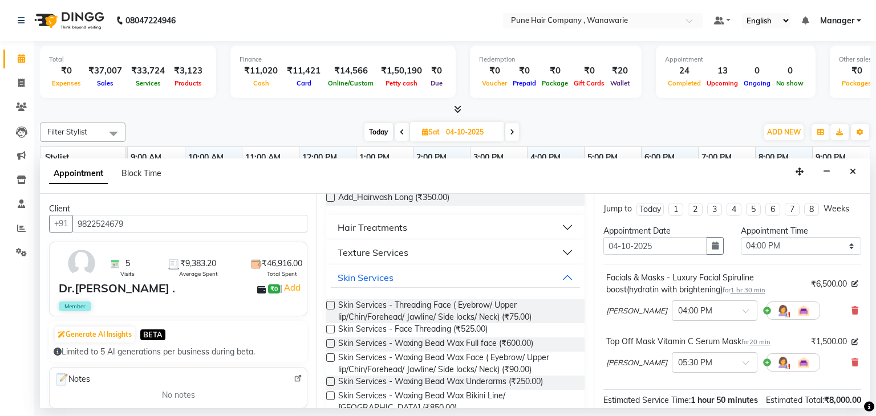
click at [330, 307] on label at bounding box center [330, 305] width 9 height 9
click at [330, 307] on input "checkbox" at bounding box center [329, 306] width 7 height 7
checkbox input "false"
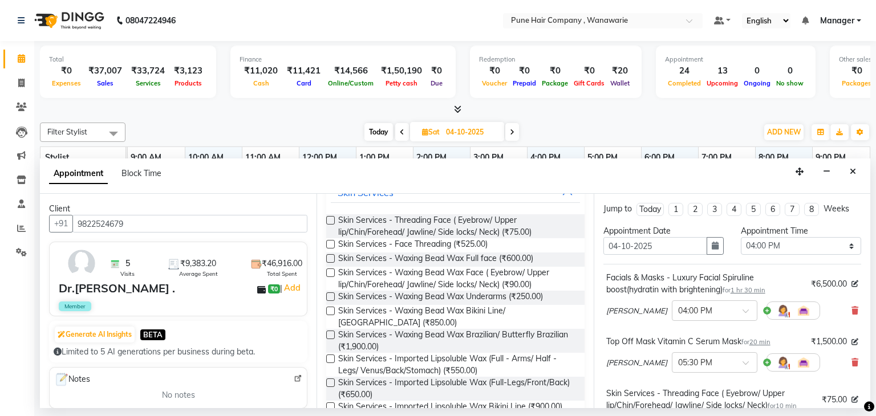
scroll to position [220, 0]
click at [329, 272] on label at bounding box center [330, 273] width 9 height 9
click at [329, 272] on input "checkbox" at bounding box center [329, 274] width 7 height 7
click at [329, 272] on label at bounding box center [330, 273] width 9 height 9
click at [329, 272] on input "checkbox" at bounding box center [329, 274] width 7 height 7
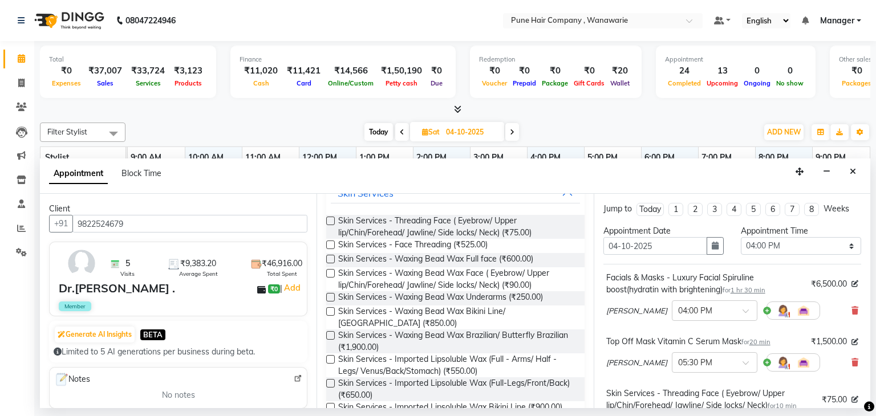
click at [329, 272] on label at bounding box center [330, 273] width 9 height 9
click at [329, 272] on input "checkbox" at bounding box center [329, 274] width 7 height 7
checkbox input "false"
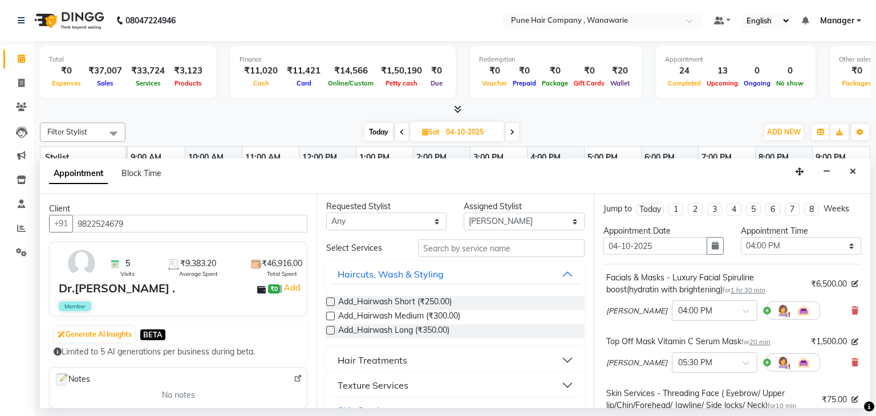
scroll to position [0, 0]
click at [431, 224] on select "Any [PERSON_NAME] [PERSON_NAME] [PERSON_NAME] [PERSON_NAME] [PERSON_NAME] [PERS…" at bounding box center [386, 224] width 120 height 18
select select "74578"
click at [326, 215] on select "Any [PERSON_NAME] [PERSON_NAME] [PERSON_NAME] [PERSON_NAME] [PERSON_NAME] [PERS…" at bounding box center [386, 224] width 120 height 18
select select "74578"
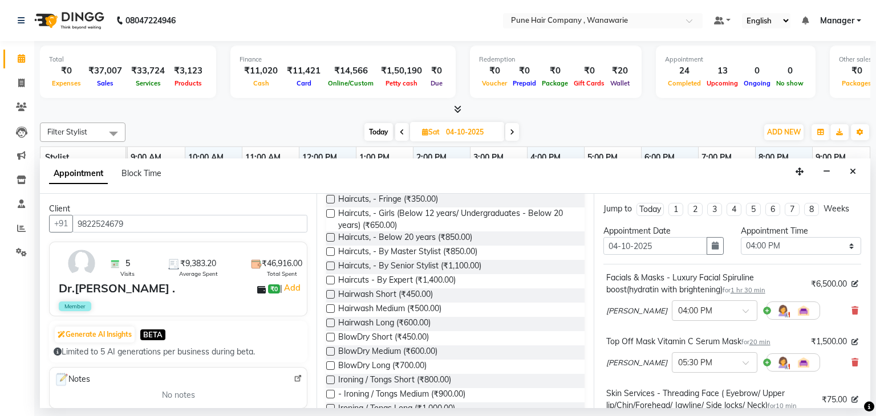
scroll to position [105, 0]
click at [329, 265] on label at bounding box center [330, 266] width 9 height 9
click at [329, 265] on input "checkbox" at bounding box center [329, 267] width 7 height 7
checkbox input "false"
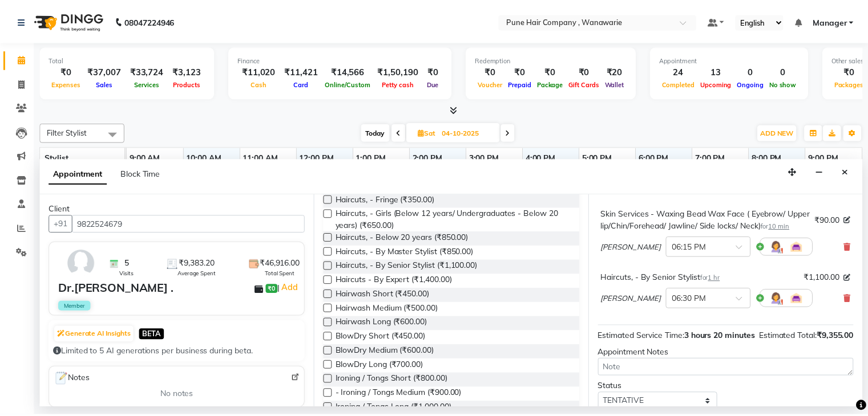
scroll to position [418, 0]
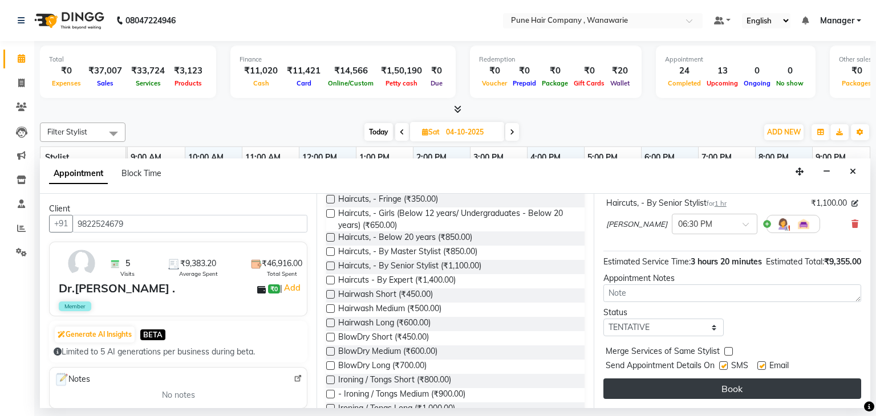
click at [727, 391] on button "Book" at bounding box center [732, 389] width 258 height 21
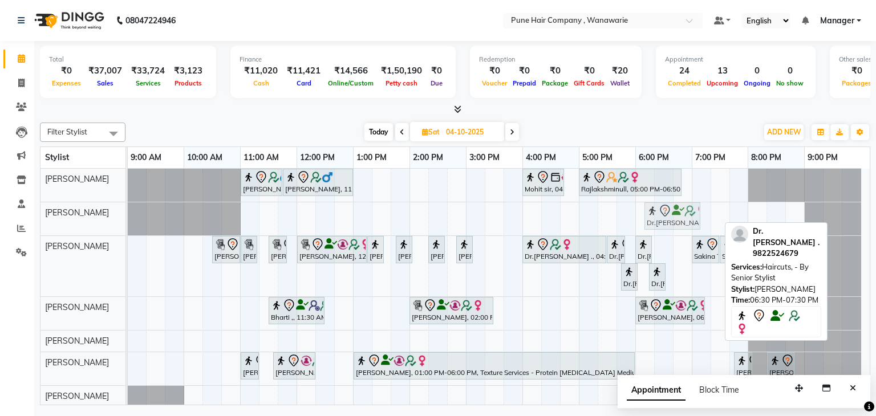
drag, startPoint x: 680, startPoint y: 210, endPoint x: 669, endPoint y: 213, distance: 12.2
click at [128, 213] on div "Dr.Nilambari ., 06:30 PM-07:30 PM, Haircuts, - By Senior Stylist Dr.Nilambari .…" at bounding box center [128, 218] width 0 height 33
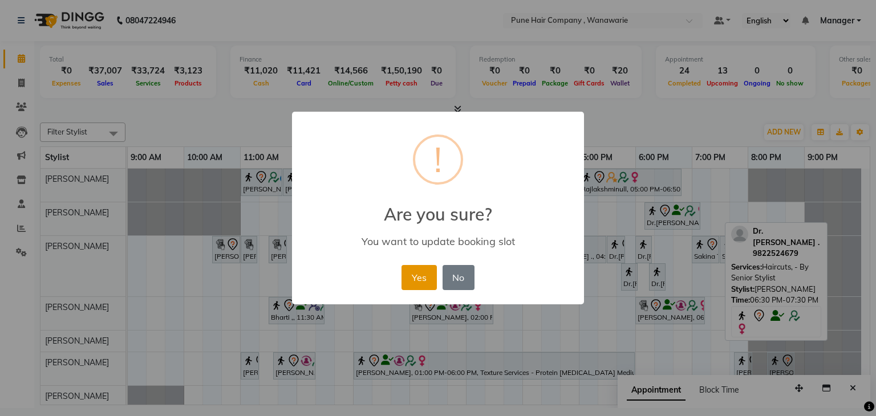
click at [422, 281] on button "Yes" at bounding box center [419, 277] width 35 height 25
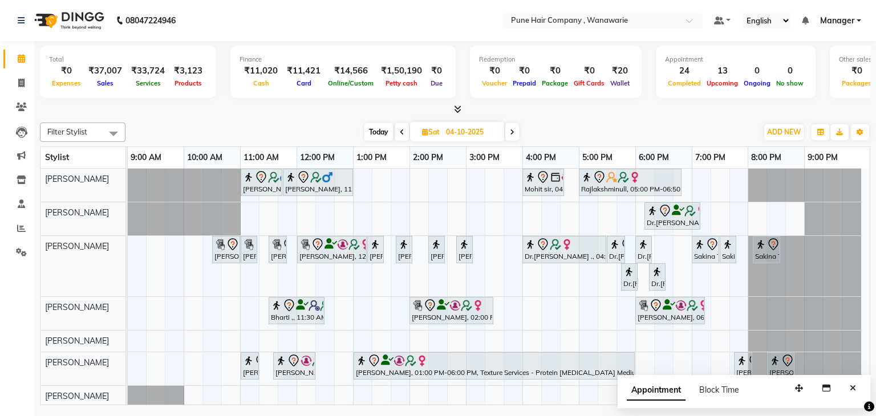
click at [511, 134] on icon at bounding box center [512, 132] width 5 height 7
type input "05-10-2025"
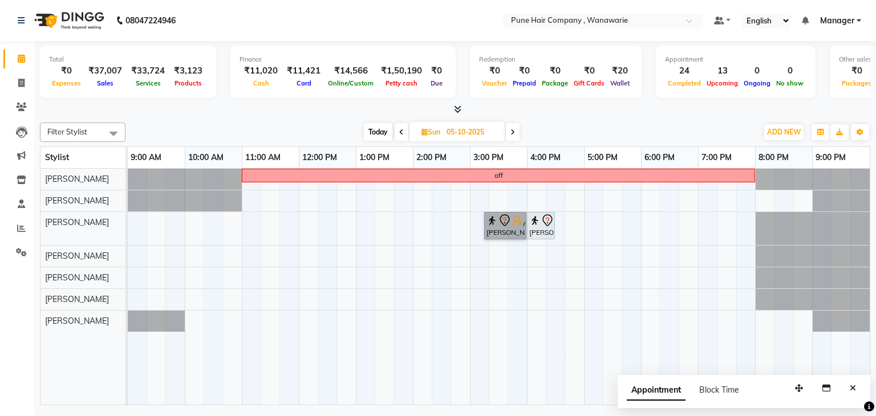
drag, startPoint x: 497, startPoint y: 217, endPoint x: 424, endPoint y: 183, distance: 80.4
click at [128, 200] on div at bounding box center [128, 201] width 0 height 21
select select "74578"
select select "tentative"
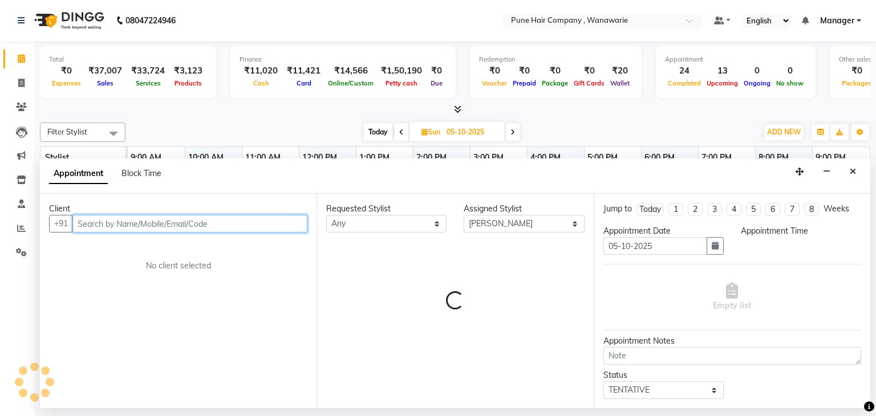
select select "615"
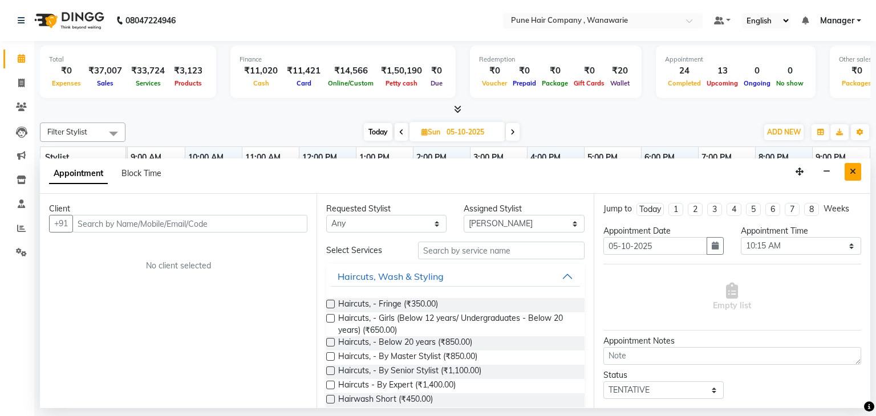
click at [856, 168] on button "Close" at bounding box center [853, 172] width 17 height 18
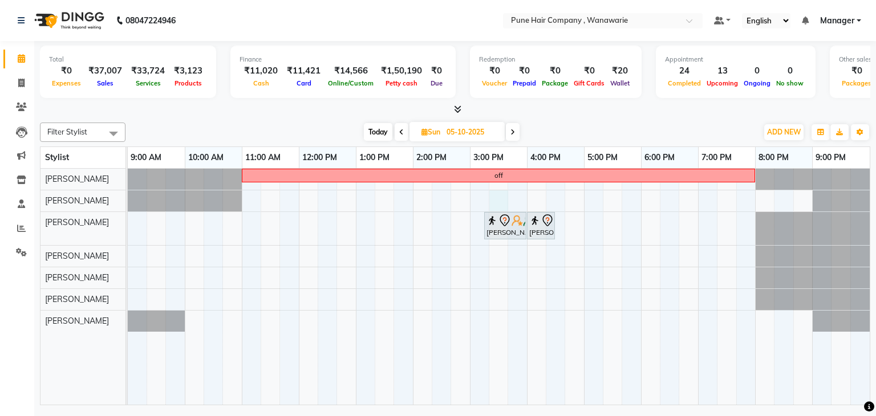
click at [501, 197] on div "off Sanchita mitra, 03:15 PM-04:00 PM, Skin Services - Waxing Bead Wax Brazilia…" at bounding box center [499, 287] width 742 height 237
select select "74578"
select select "915"
select select "tentative"
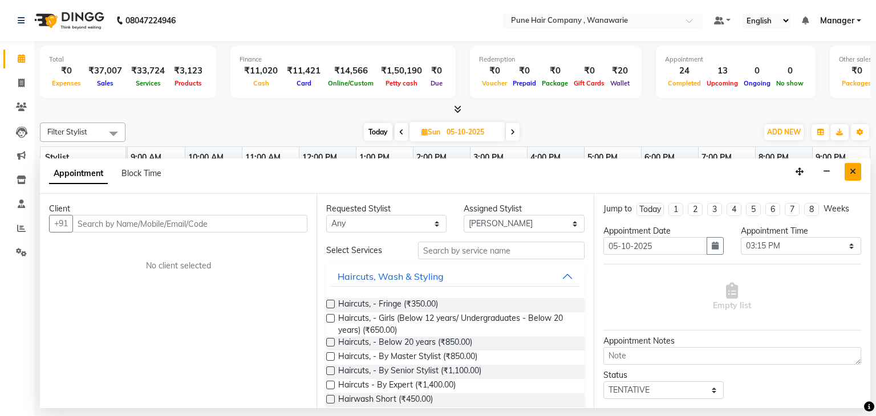
click at [856, 173] on icon "Close" at bounding box center [853, 172] width 6 height 8
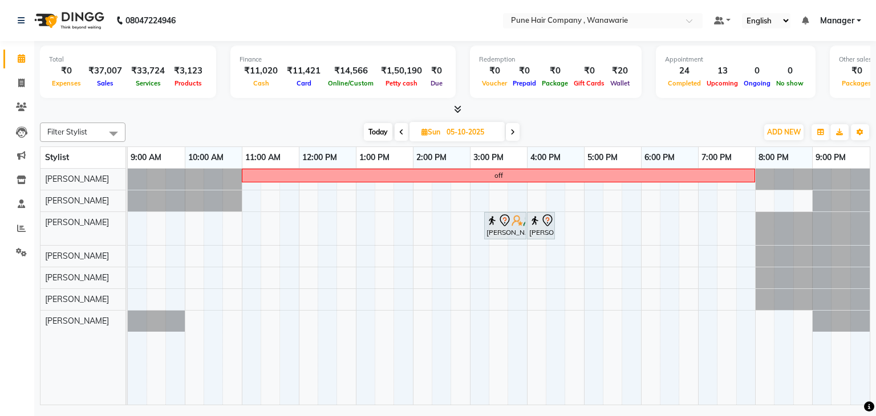
click at [371, 128] on span "Today" at bounding box center [378, 132] width 29 height 18
type input "03-10-2025"
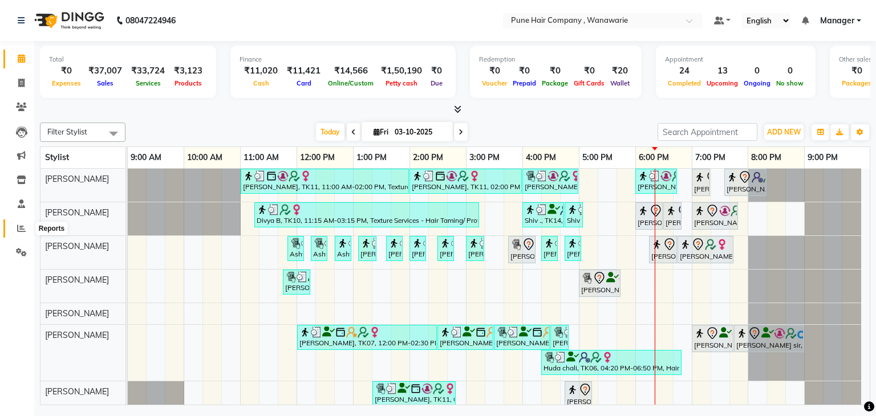
click at [21, 229] on icon at bounding box center [21, 228] width 9 height 9
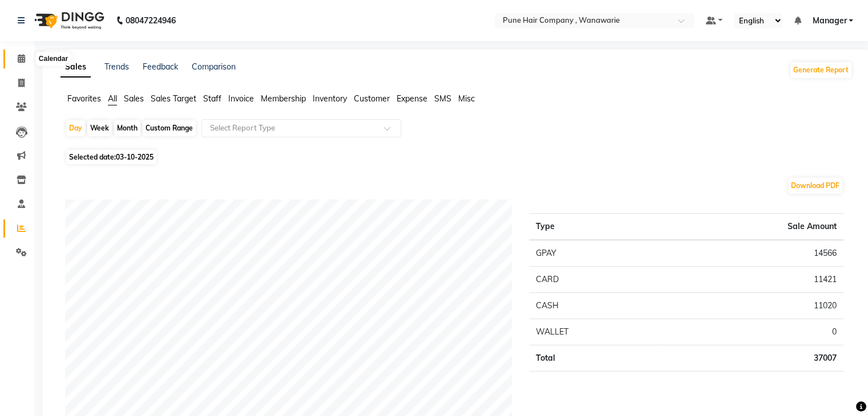
click at [19, 62] on icon at bounding box center [21, 58] width 7 height 9
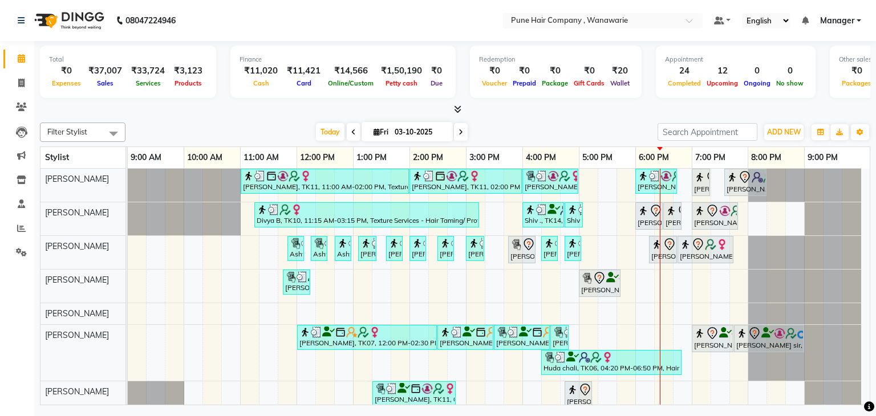
click at [374, 131] on icon at bounding box center [377, 131] width 6 height 7
select select "10"
select select "2025"
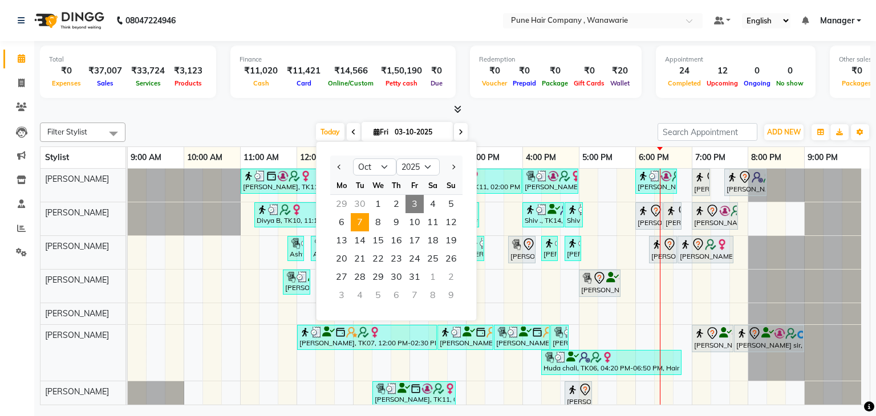
click at [358, 222] on span "7" at bounding box center [360, 222] width 18 height 18
type input "07-10-2025"
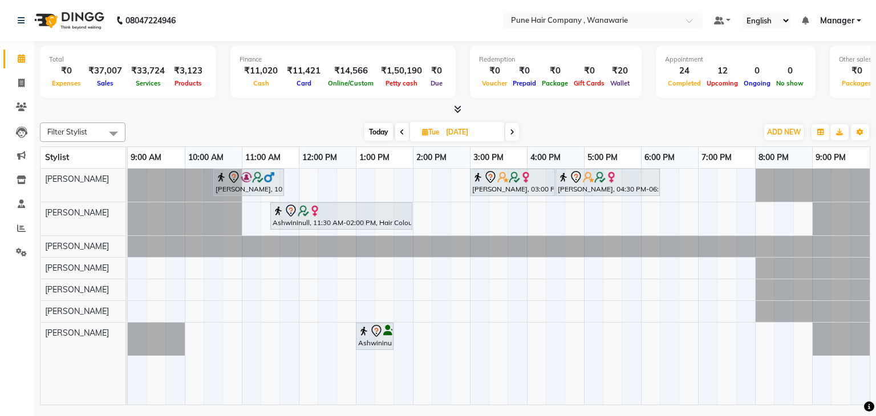
click at [423, 133] on icon at bounding box center [425, 131] width 6 height 7
select select "10"
select select "2025"
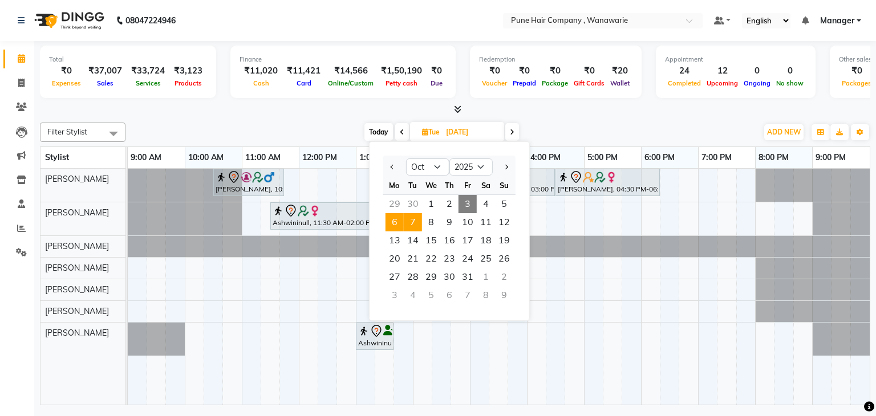
click at [394, 221] on span "6" at bounding box center [395, 222] width 18 height 18
type input "06-10-2025"
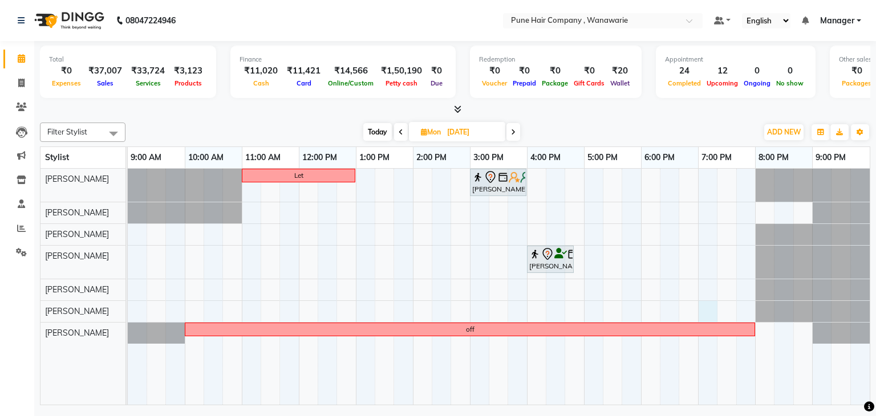
click at [700, 303] on div "Let Manjusha Mulik, 03:00 PM-04:00 PM, Hair Treatments - Olaplex Bond Strengthe…" at bounding box center [499, 287] width 742 height 237
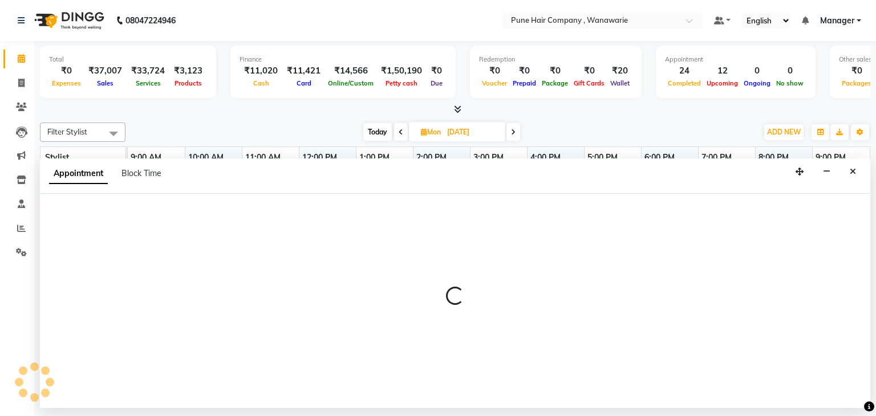
select select "74603"
select select "1140"
select select "tentative"
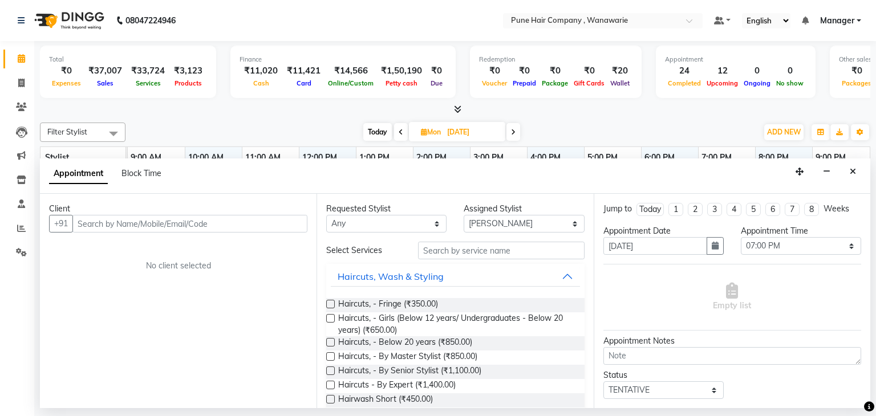
click at [96, 225] on input "text" at bounding box center [189, 224] width 235 height 18
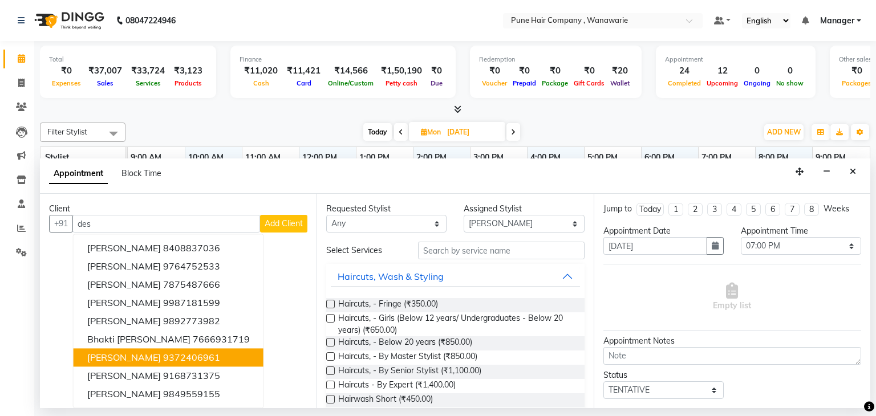
click at [128, 353] on span "Desmond sir" at bounding box center [124, 358] width 74 height 11
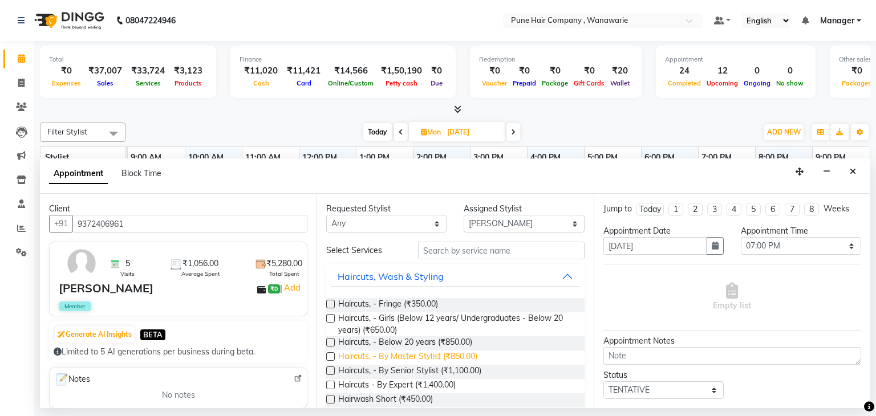
scroll to position [425, 0]
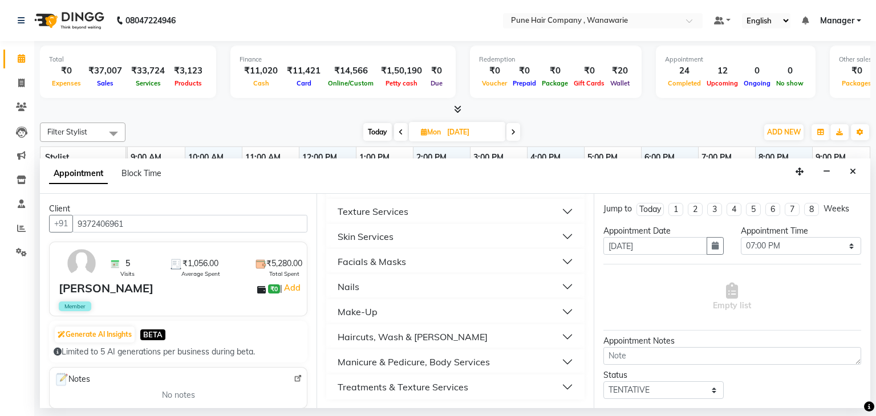
type input "9372406961"
click at [416, 336] on div "Haircuts, Wash & [PERSON_NAME]" at bounding box center [413, 337] width 150 height 14
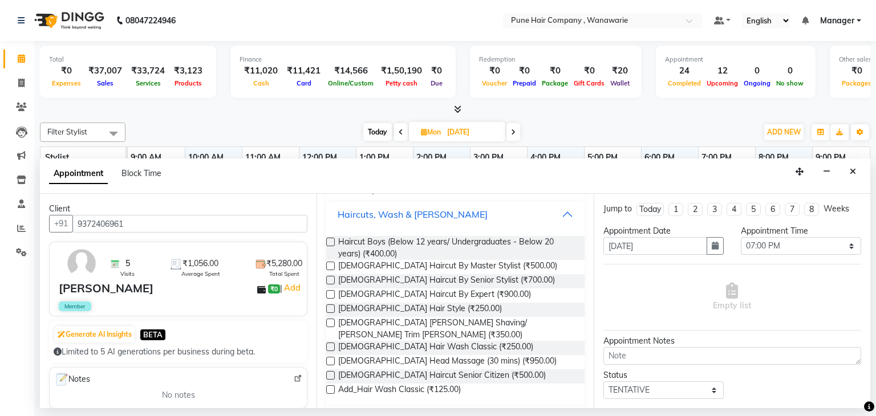
scroll to position [552, 0]
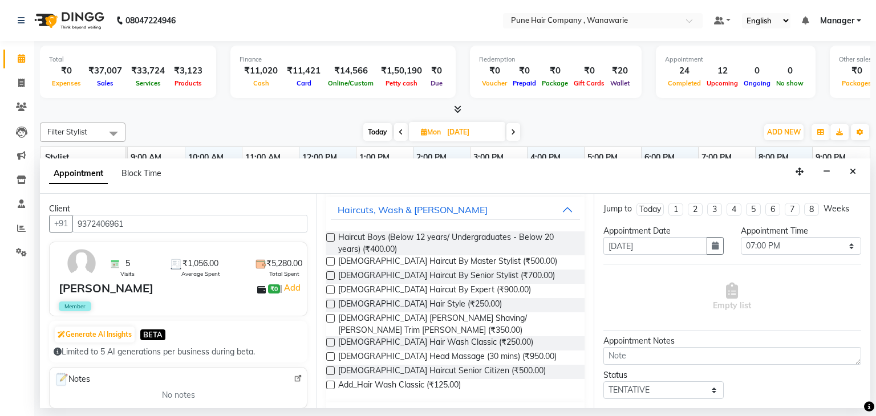
click at [331, 277] on label at bounding box center [330, 276] width 9 height 9
click at [331, 277] on input "checkbox" at bounding box center [329, 276] width 7 height 7
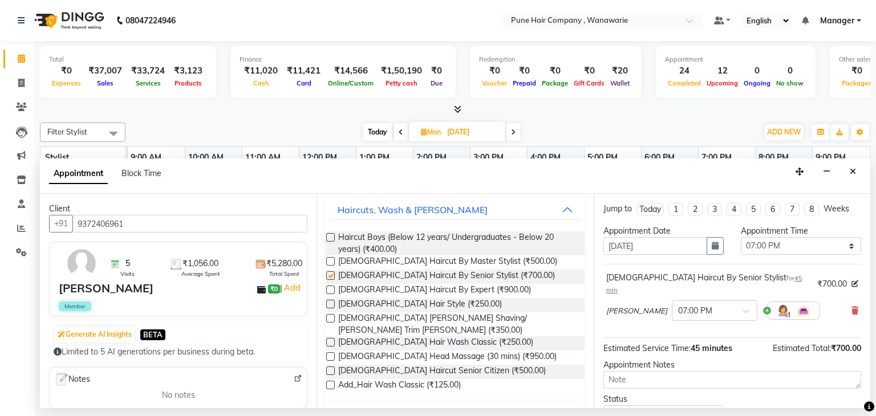
checkbox input "false"
click at [333, 318] on label at bounding box center [330, 318] width 9 height 9
click at [333, 318] on input "checkbox" at bounding box center [329, 319] width 7 height 7
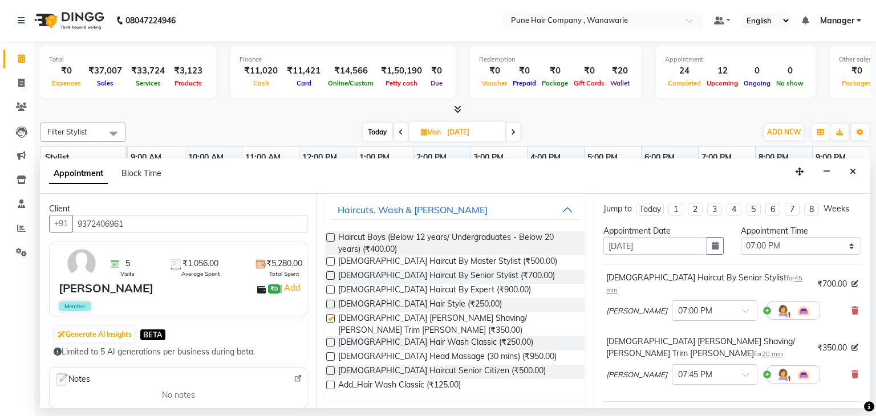
checkbox input "false"
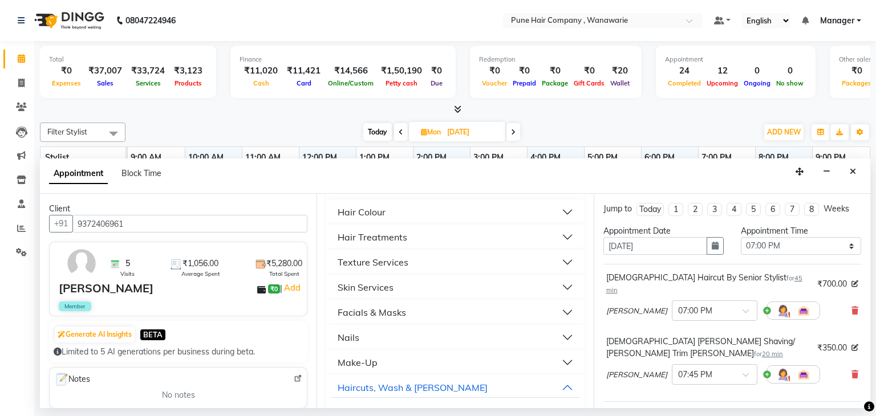
scroll to position [347, 0]
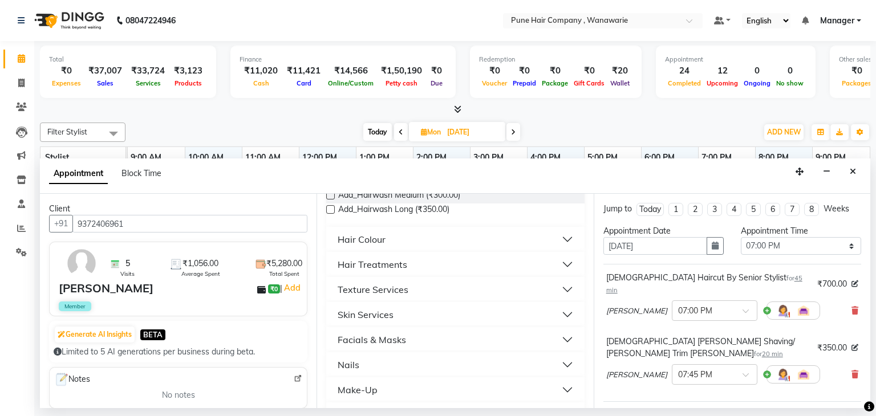
click at [348, 239] on div "Hair Colour" at bounding box center [362, 240] width 48 height 14
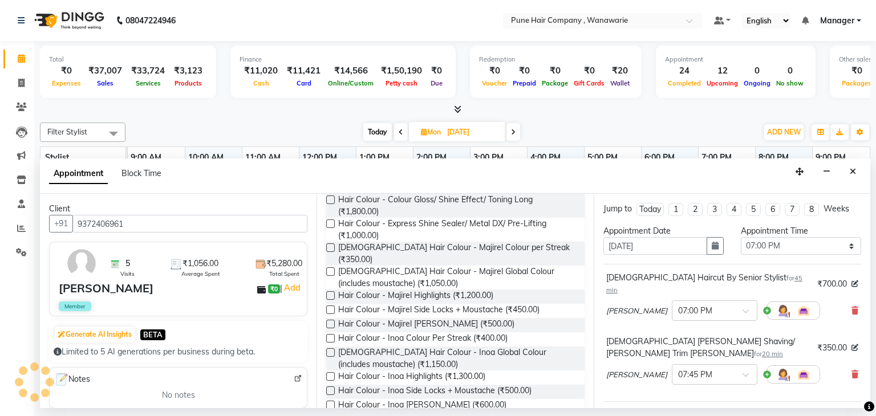
scroll to position [833, 0]
click at [331, 267] on label at bounding box center [330, 271] width 9 height 9
click at [331, 269] on input "checkbox" at bounding box center [329, 272] width 7 height 7
checkbox input "false"
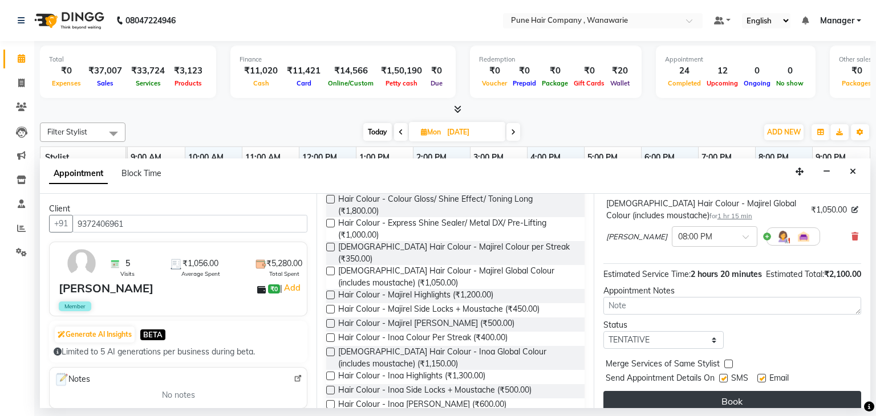
click at [724, 391] on button "Book" at bounding box center [732, 401] width 258 height 21
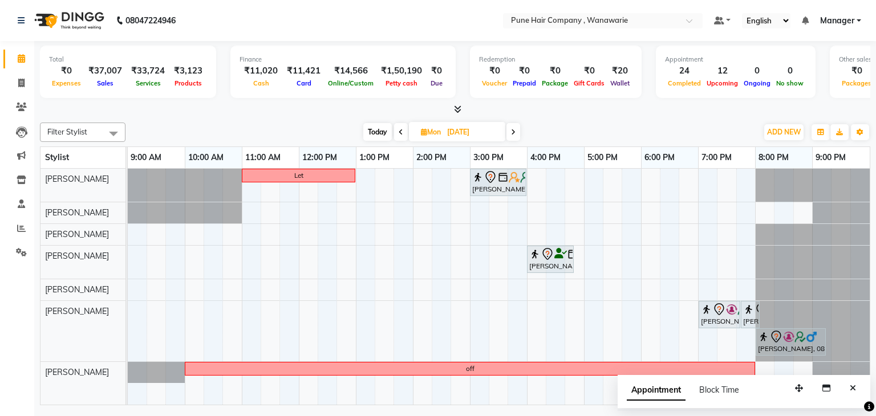
click at [376, 131] on span "Today" at bounding box center [377, 132] width 29 height 18
type input "03-10-2025"
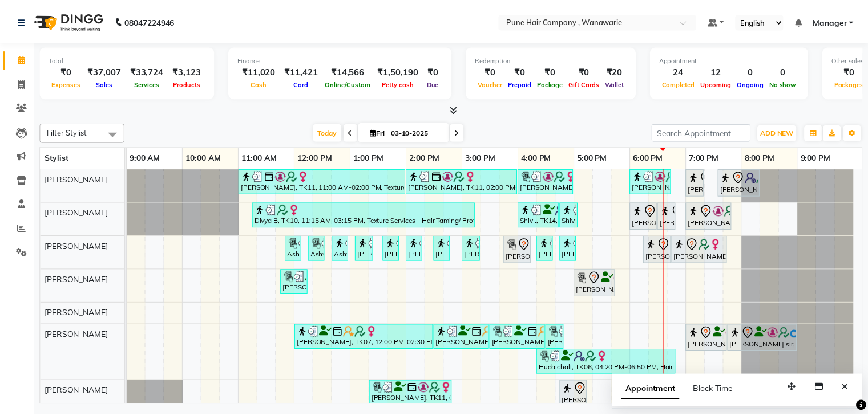
scroll to position [8, 0]
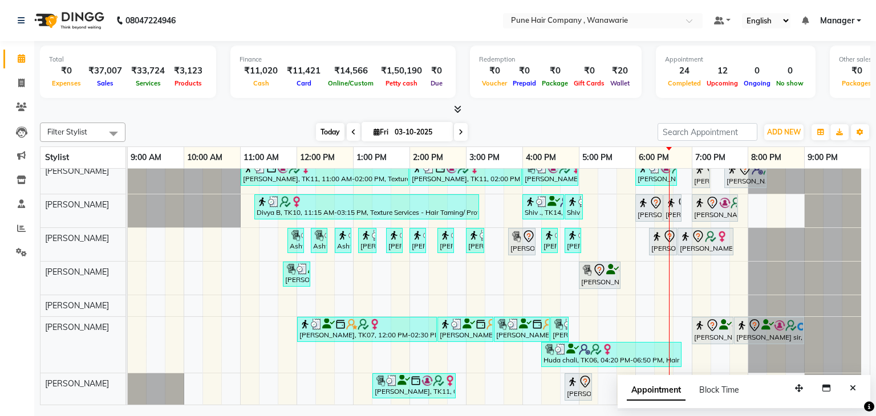
click at [326, 129] on span "Today" at bounding box center [330, 132] width 29 height 18
click at [455, 106] on icon at bounding box center [457, 109] width 7 height 9
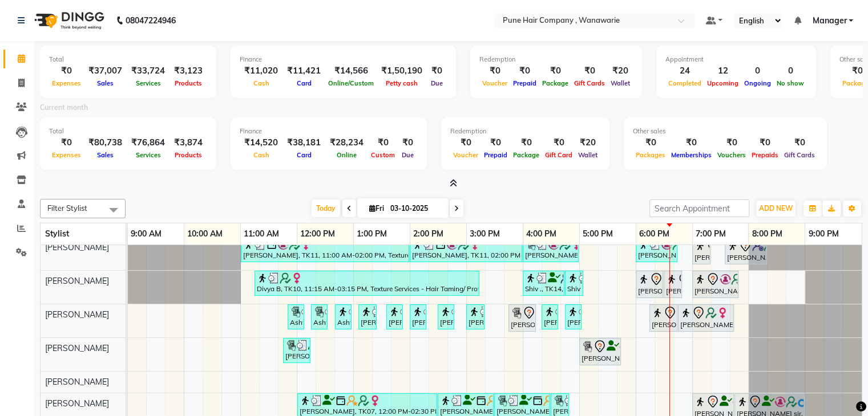
click at [452, 181] on icon at bounding box center [452, 183] width 7 height 9
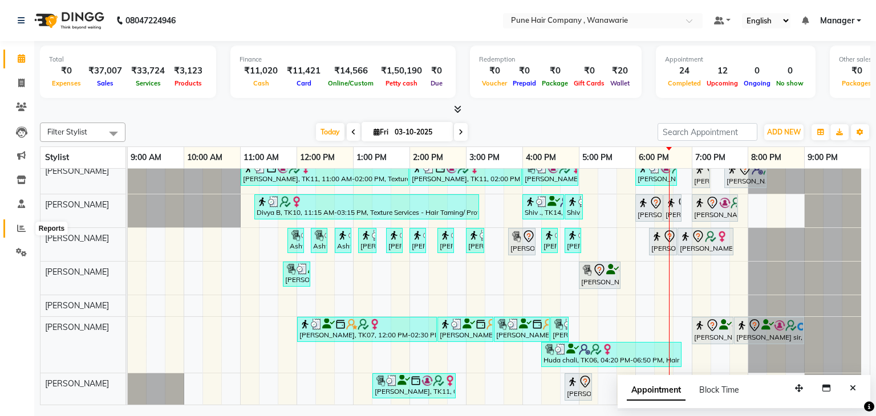
click at [17, 225] on icon at bounding box center [21, 228] width 9 height 9
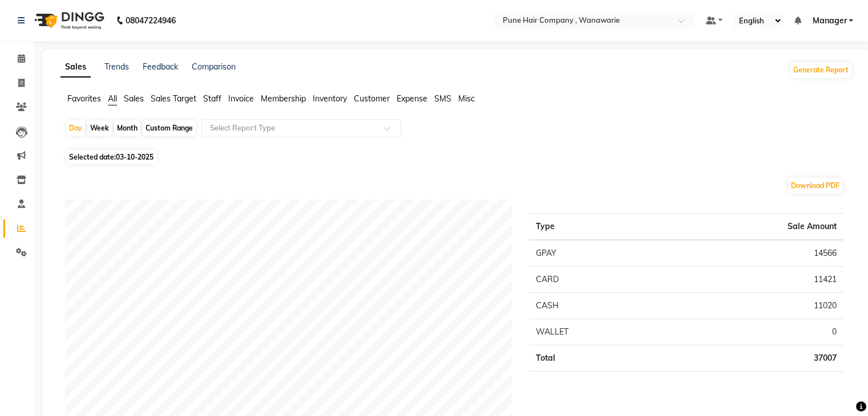
click at [127, 129] on div "Month" at bounding box center [127, 128] width 26 height 16
select select "10"
select select "2025"
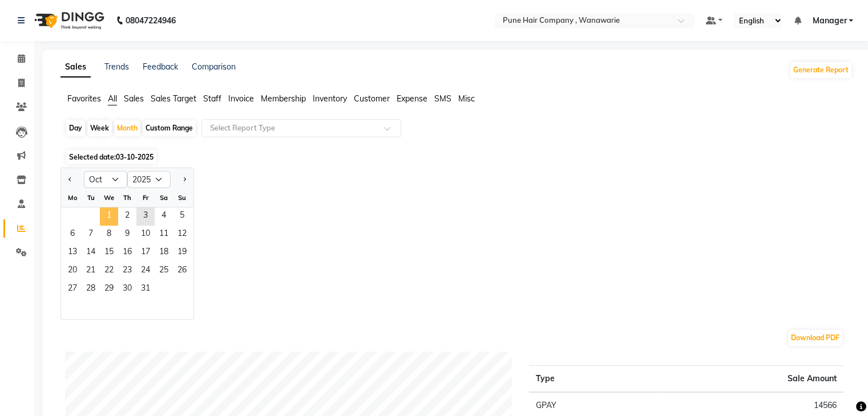
click at [110, 214] on span "1" at bounding box center [109, 217] width 18 height 18
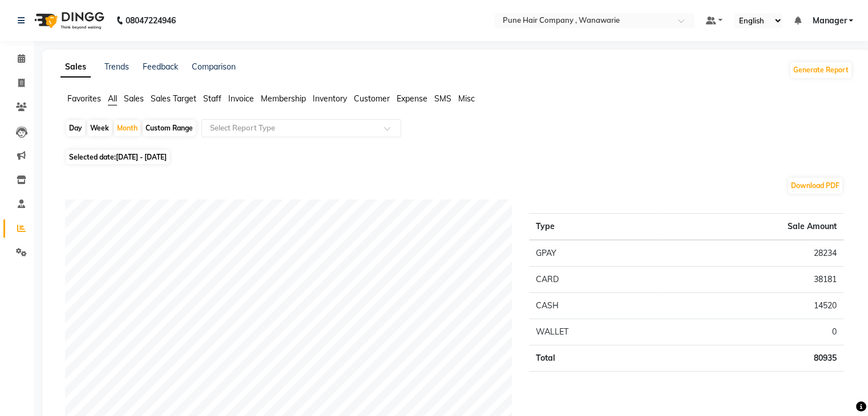
click at [212, 99] on span "Staff" at bounding box center [212, 99] width 18 height 10
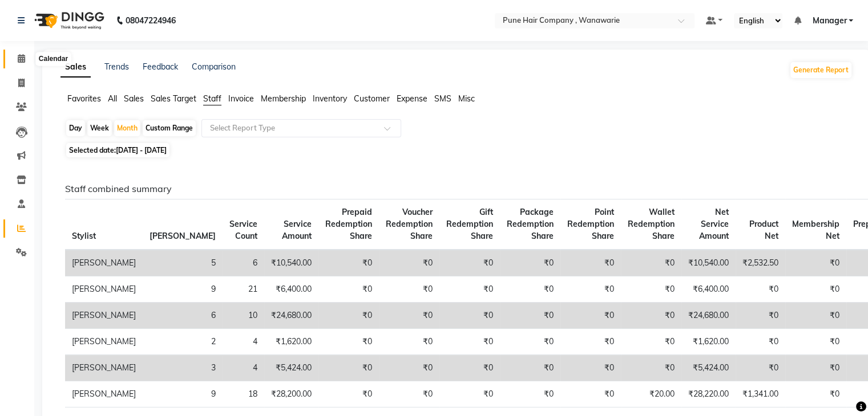
click at [21, 55] on icon at bounding box center [21, 58] width 7 height 9
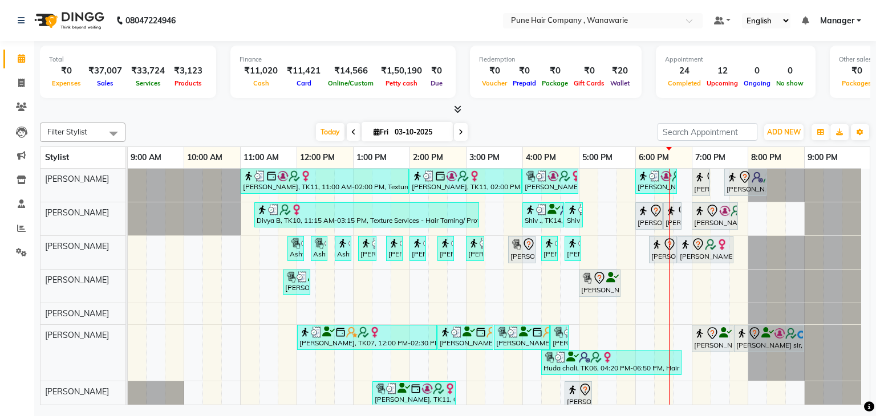
click at [459, 131] on icon at bounding box center [461, 132] width 5 height 7
type input "04-10-2025"
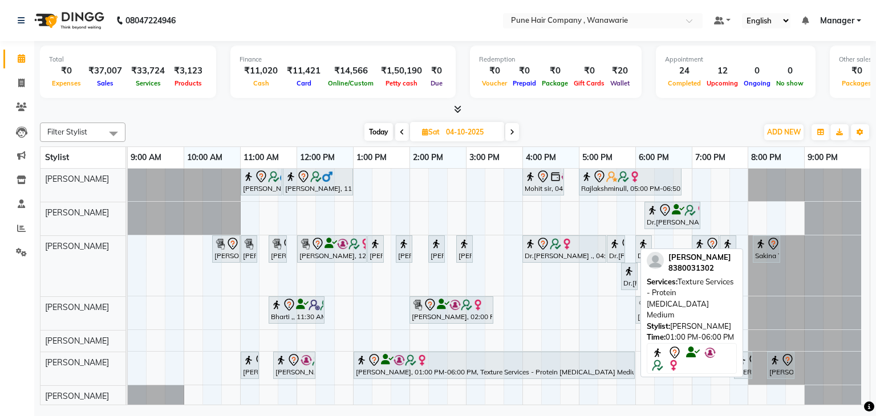
scroll to position [1, 0]
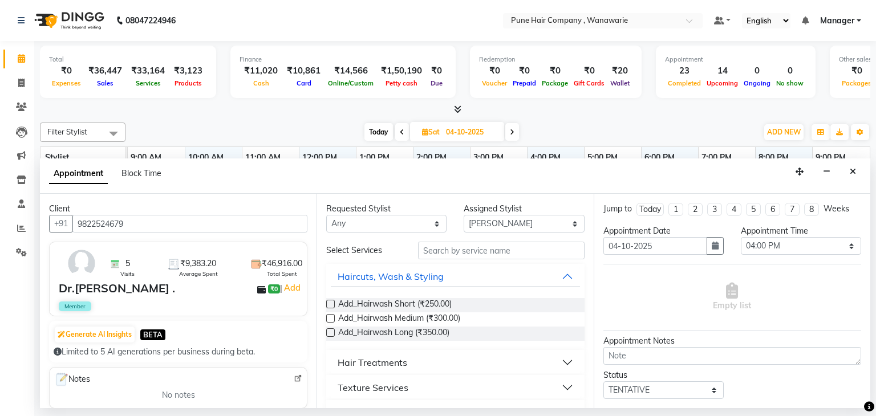
select select "74579"
select select "960"
select select "tentative"
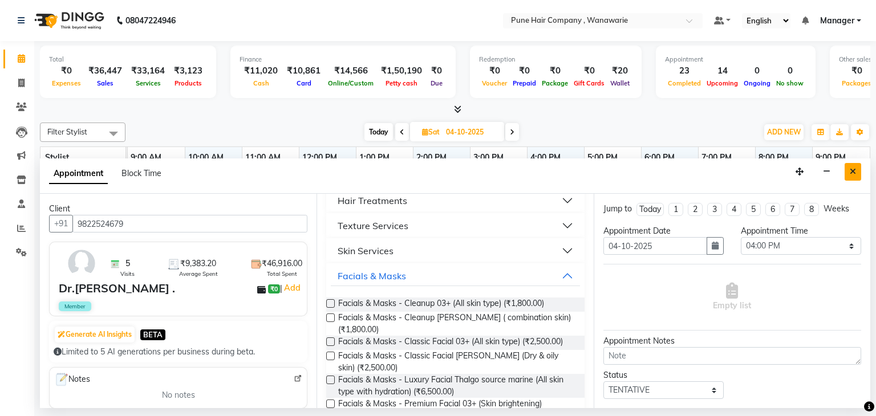
click at [856, 171] on icon "Close" at bounding box center [853, 172] width 6 height 8
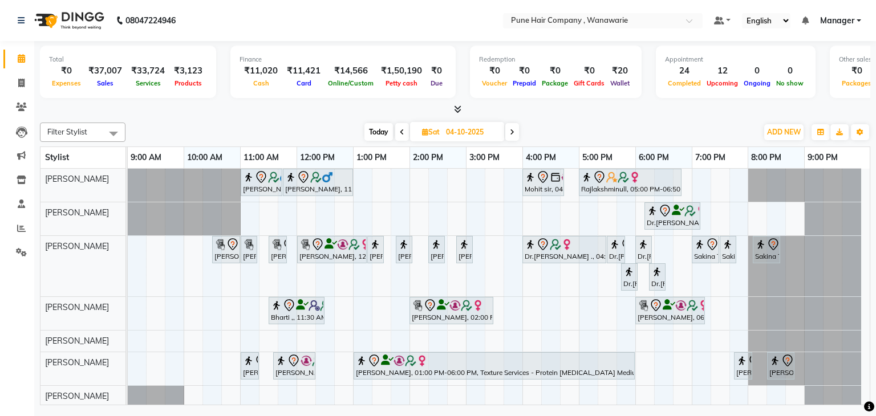
click at [379, 132] on span "Today" at bounding box center [378, 132] width 29 height 18
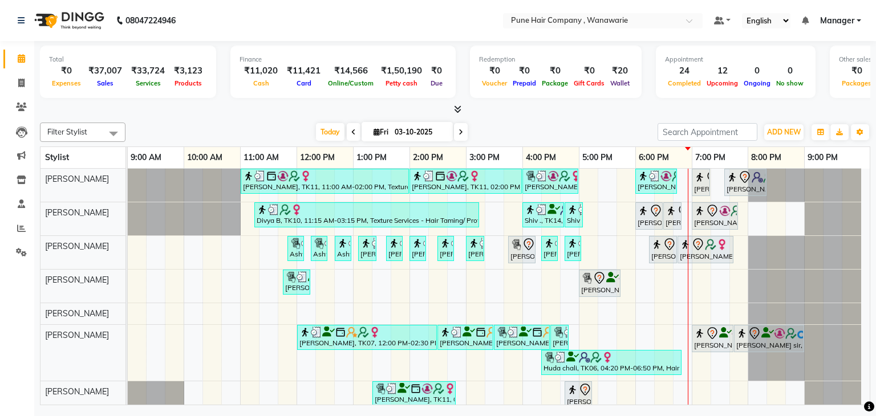
click at [459, 132] on icon at bounding box center [461, 132] width 5 height 7
type input "04-10-2025"
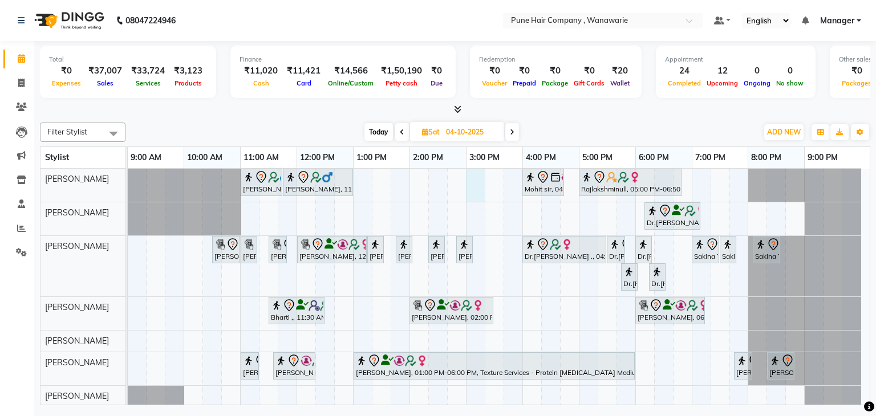
click at [481, 187] on div "[PERSON_NAME], 11:00 AM-11:45 AM, [DEMOGRAPHIC_DATA] Haircut By Senior Stylist …" at bounding box center [499, 288] width 742 height 238
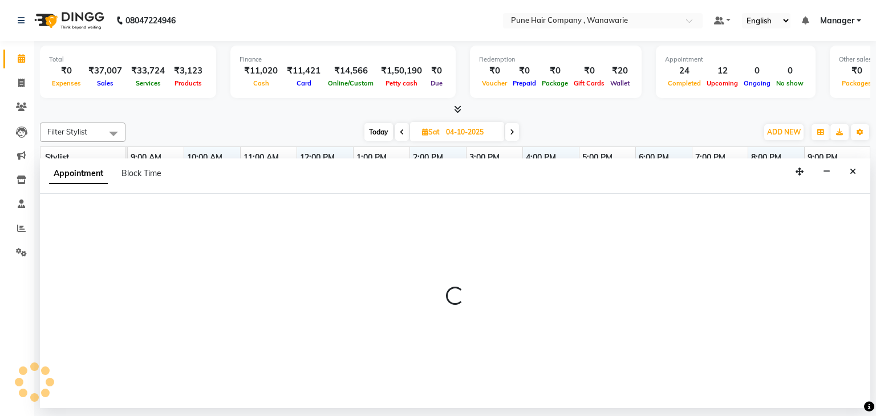
select select "74577"
select select "900"
select select "tentative"
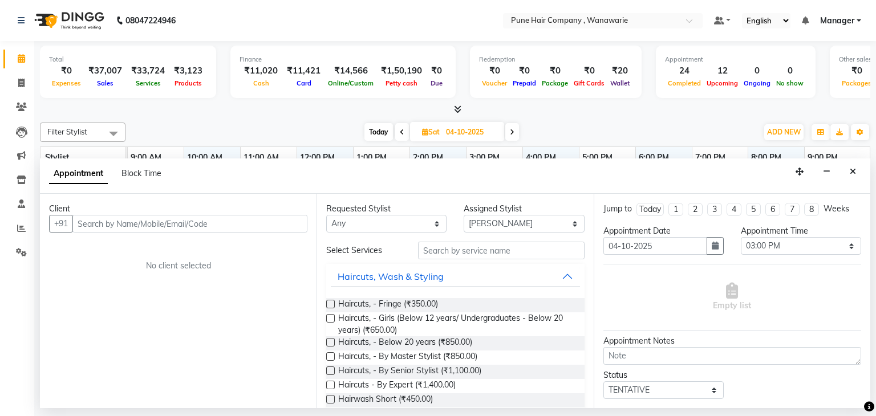
click at [172, 228] on input "text" at bounding box center [189, 224] width 235 height 18
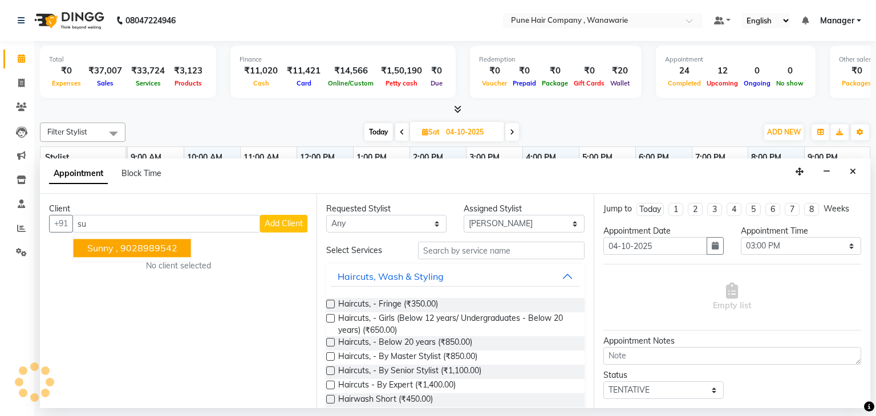
type input "s"
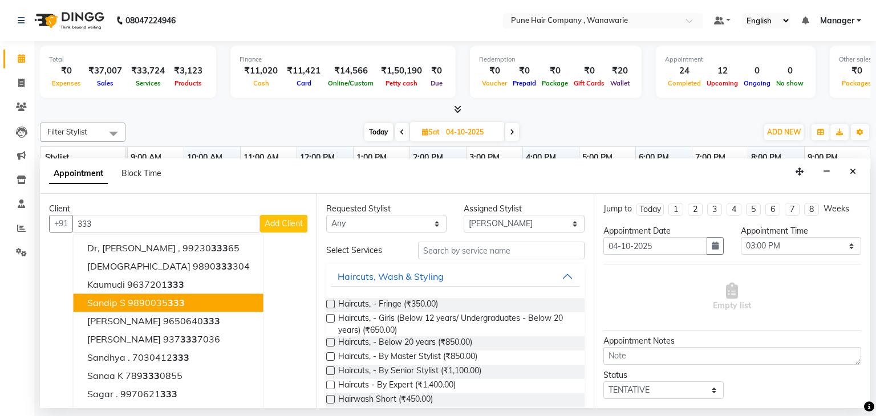
click at [116, 306] on span "Sandip S" at bounding box center [106, 303] width 38 height 11
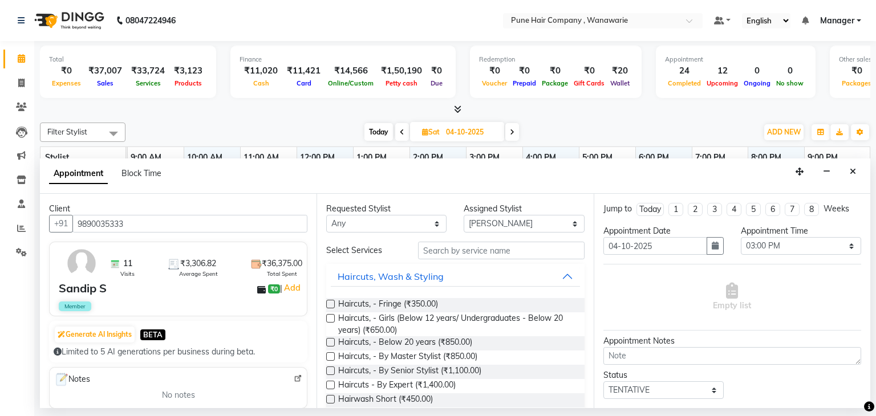
type input "9890035333"
click at [479, 249] on input "text" at bounding box center [501, 251] width 167 height 18
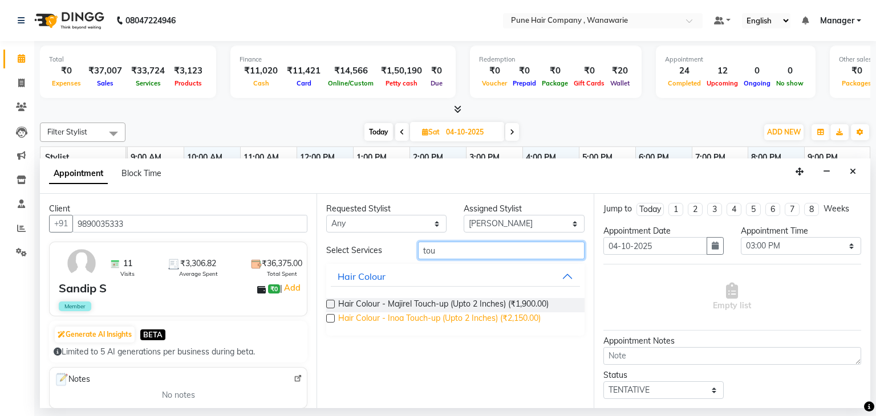
type input "tou"
click at [435, 319] on span "Hair Colour - Inoa Touch-up (Upto 2 Inches) (₹2,150.00)" at bounding box center [439, 320] width 202 height 14
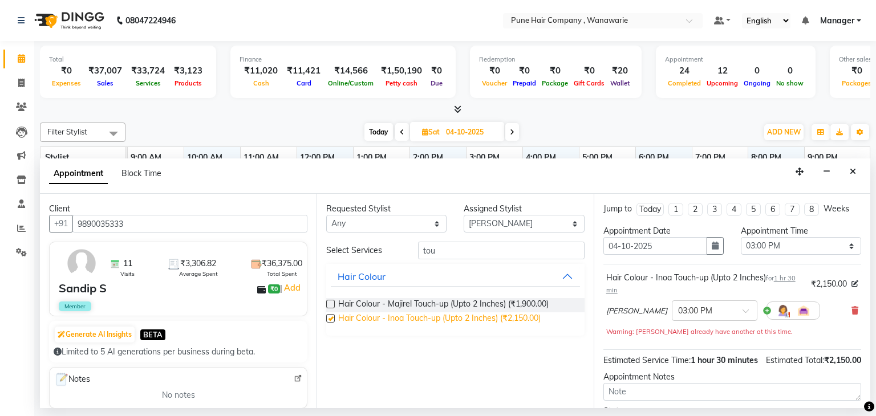
checkbox input "false"
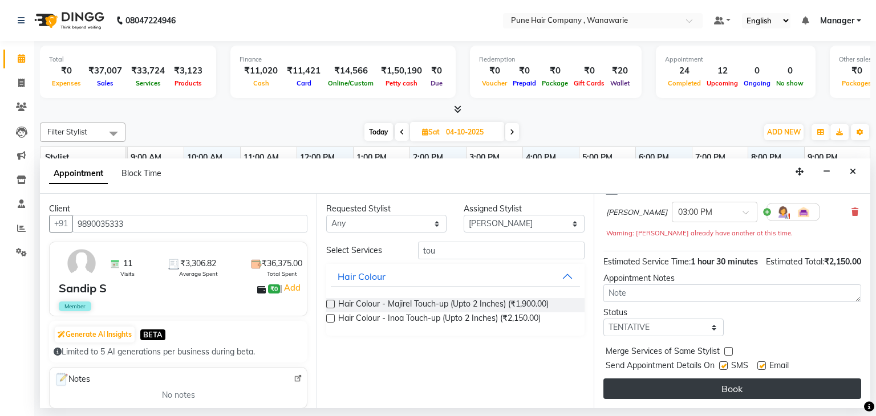
click at [666, 391] on button "Book" at bounding box center [732, 389] width 258 height 21
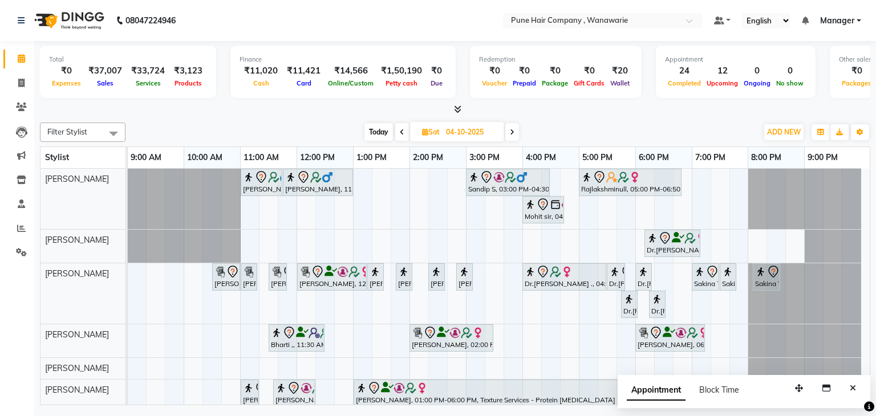
click at [374, 133] on span "Today" at bounding box center [378, 132] width 29 height 18
type input "03-10-2025"
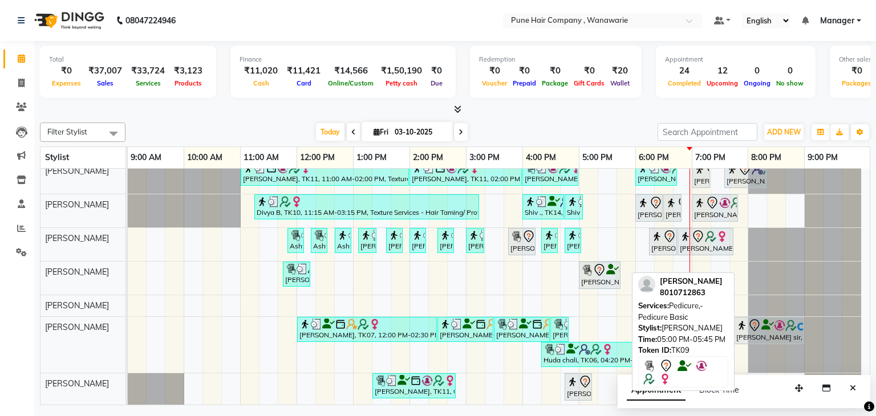
scroll to position [0, 0]
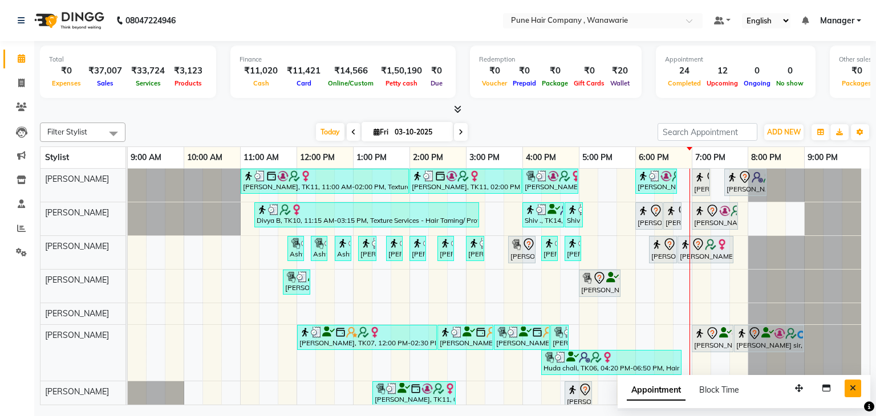
click at [850, 386] on icon "Close" at bounding box center [853, 388] width 6 height 8
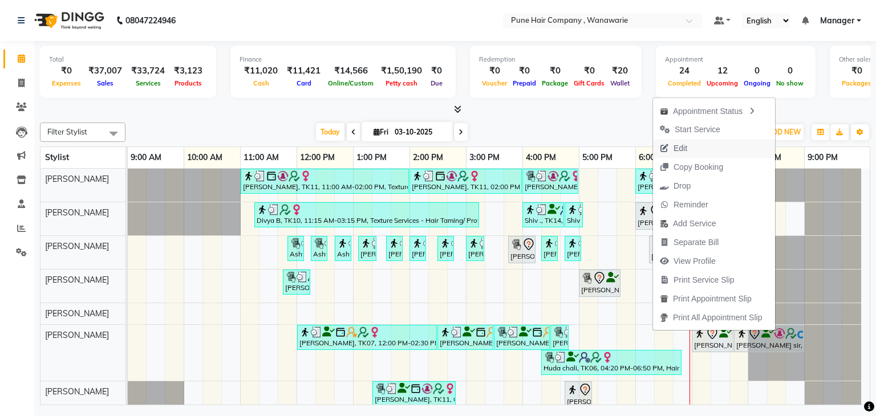
click at [703, 144] on button "Edit" at bounding box center [714, 148] width 122 height 19
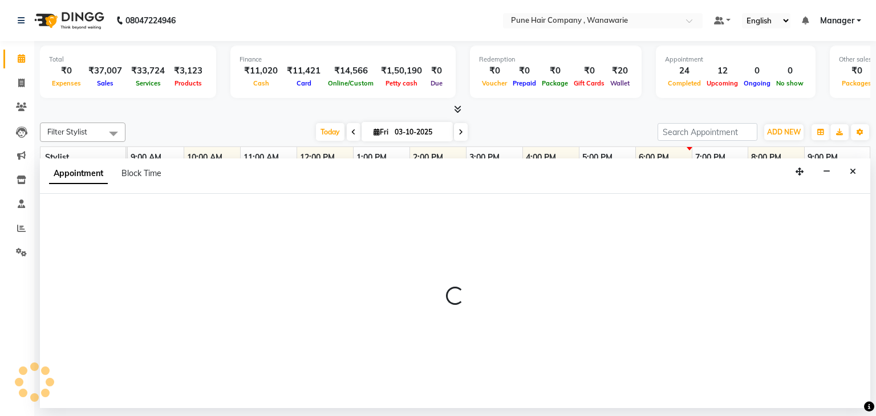
select select "tentative"
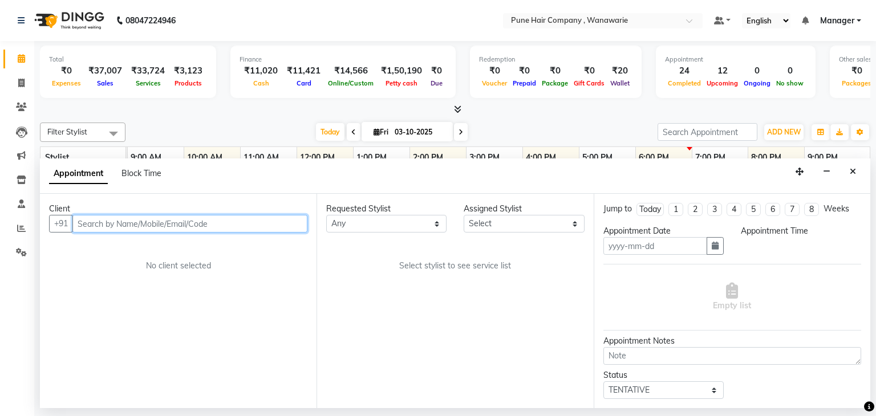
type input "03-10-2025"
select select "945"
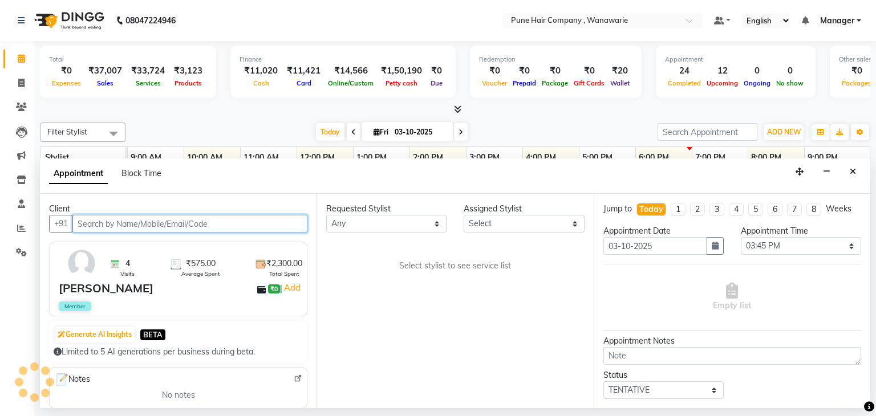
select select "74578"
select select "4060"
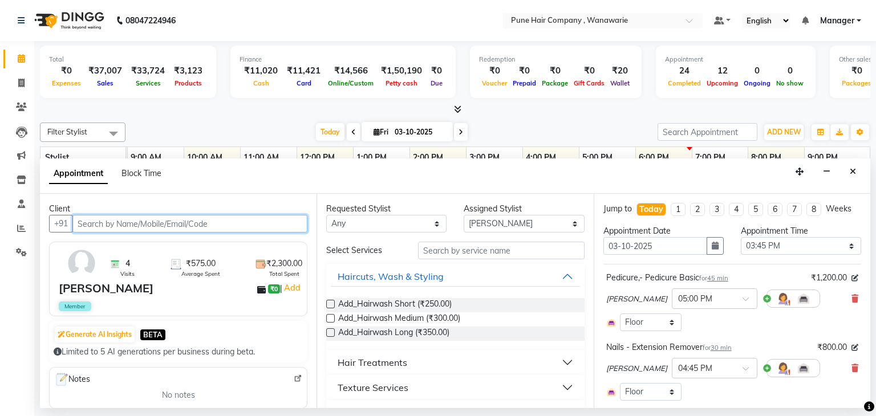
select select "4060"
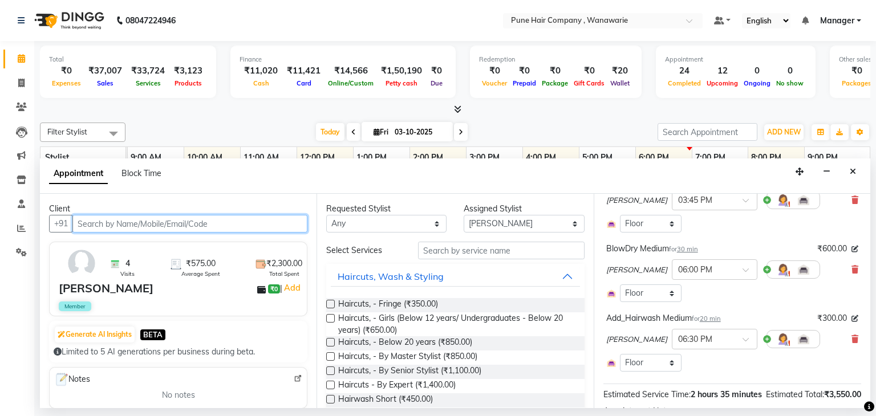
scroll to position [251, 0]
click at [852, 265] on icon at bounding box center [855, 269] width 7 height 8
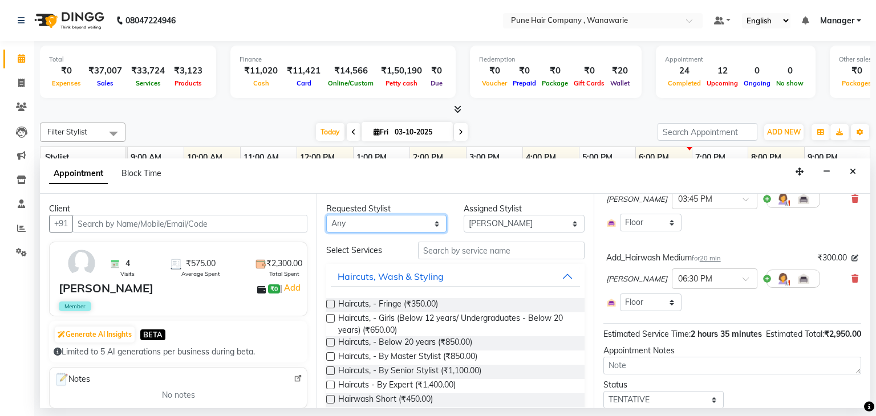
click at [407, 220] on select "Any Faisal shaikh Kasturi bhandari Manoj Zambre Nasim Shaikh Prasad wagh Ranjee…" at bounding box center [386, 224] width 120 height 18
select select "74578"
click at [326, 215] on select "Any Faisal shaikh Kasturi bhandari Manoj Zambre Nasim Shaikh Prasad wagh Ranjee…" at bounding box center [386, 224] width 120 height 18
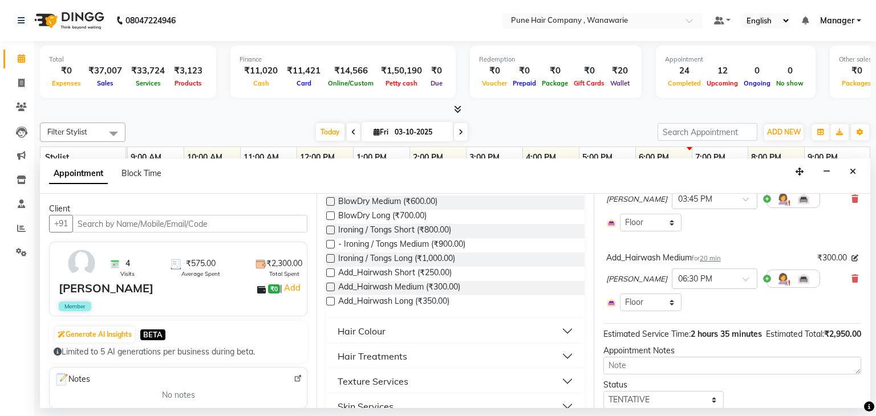
scroll to position [257, 0]
click at [376, 238] on span "- Ironing / Tongs Medium (₹900.00)" at bounding box center [401, 243] width 127 height 14
checkbox input "false"
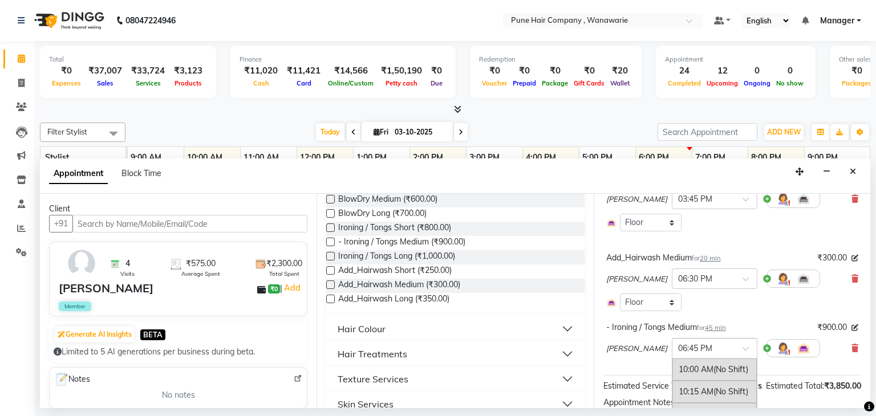
click at [704, 346] on input "text" at bounding box center [703, 348] width 50 height 12
click at [692, 376] on div "05:15 PM" at bounding box center [714, 384] width 84 height 21
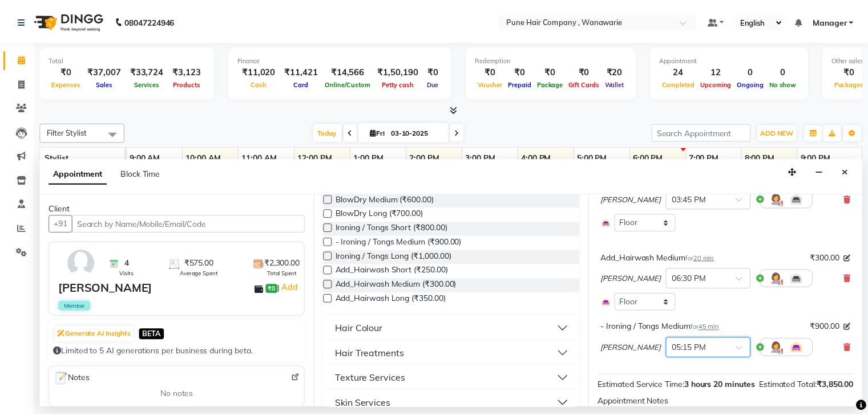
scroll to position [354, 0]
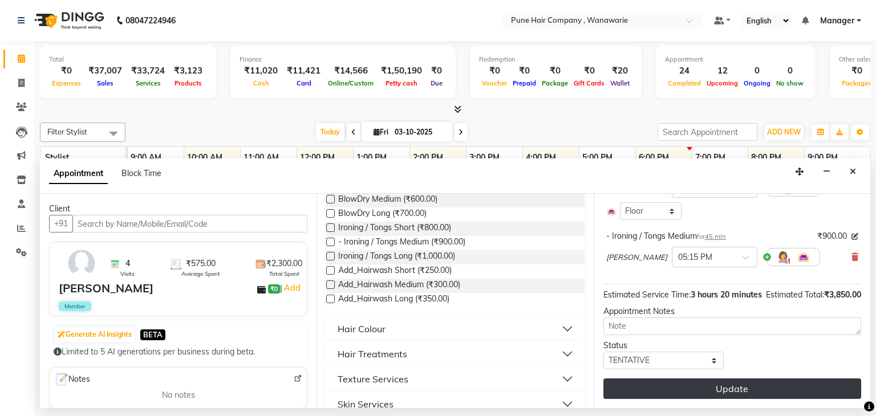
click at [683, 386] on button "Update" at bounding box center [732, 389] width 258 height 21
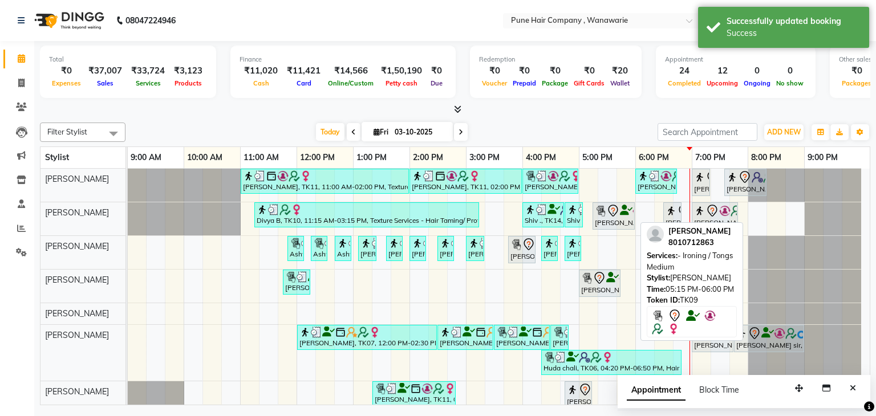
click at [623, 210] on icon at bounding box center [626, 210] width 13 height 1
select select "7"
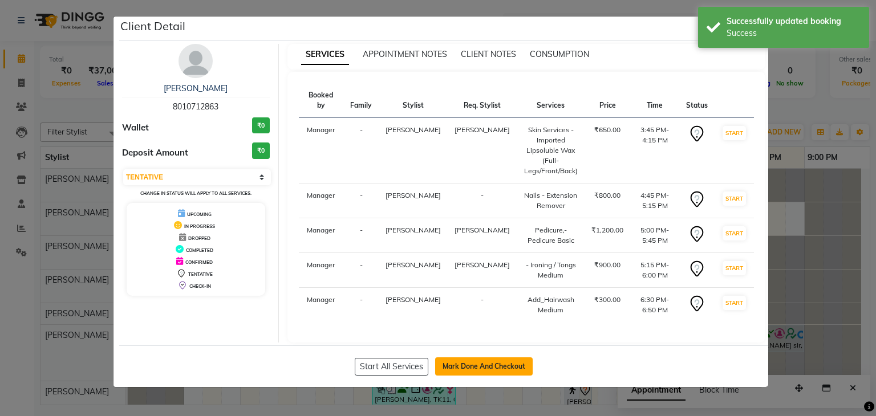
click at [468, 359] on button "Mark Done And Checkout" at bounding box center [484, 367] width 98 height 18
select select "8072"
select select "service"
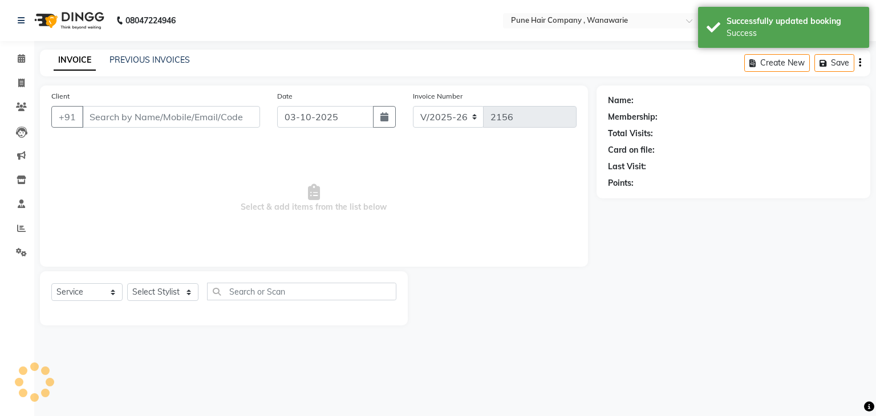
type input "8010712863"
select select "74578"
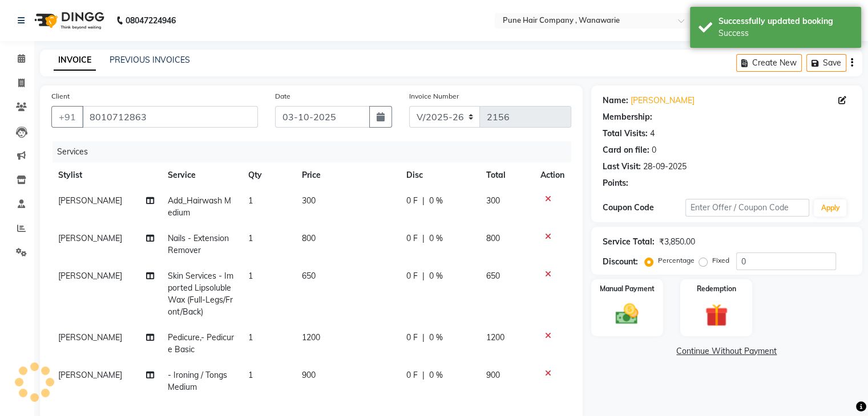
select select "1: Object"
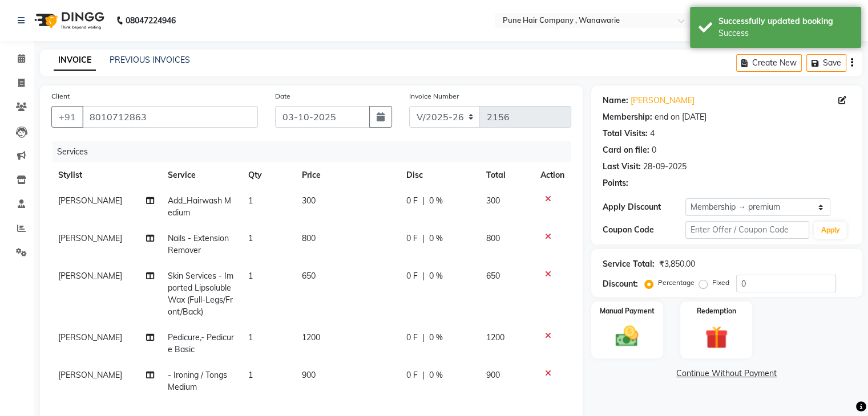
type input "20"
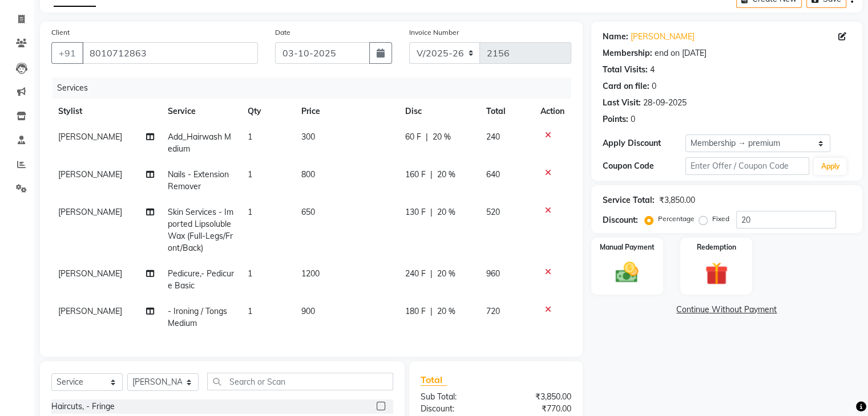
scroll to position [204, 0]
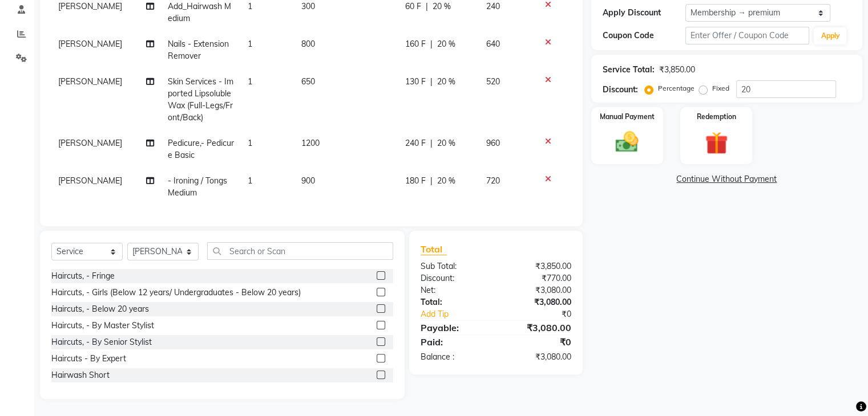
click at [441, 204] on div "Services Stylist Service Qty Price Disc Total Action Faisal shaikh Add_Hairwash…" at bounding box center [311, 81] width 520 height 268
click at [645, 118] on div "Manual Payment" at bounding box center [626, 135] width 75 height 59
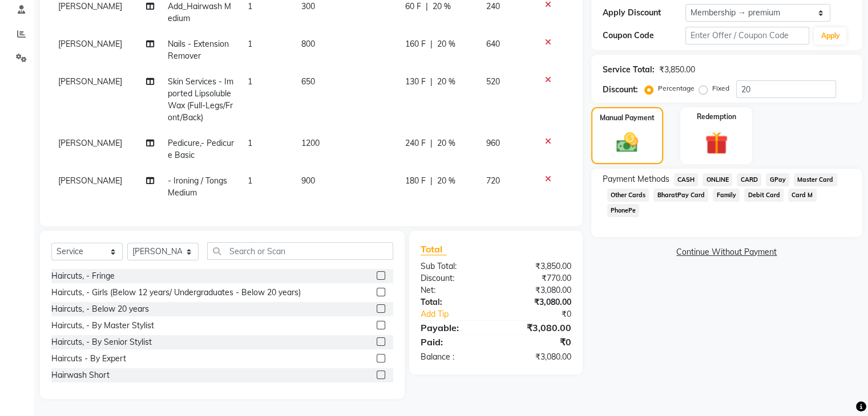
click at [748, 173] on span "CARD" at bounding box center [748, 179] width 25 height 13
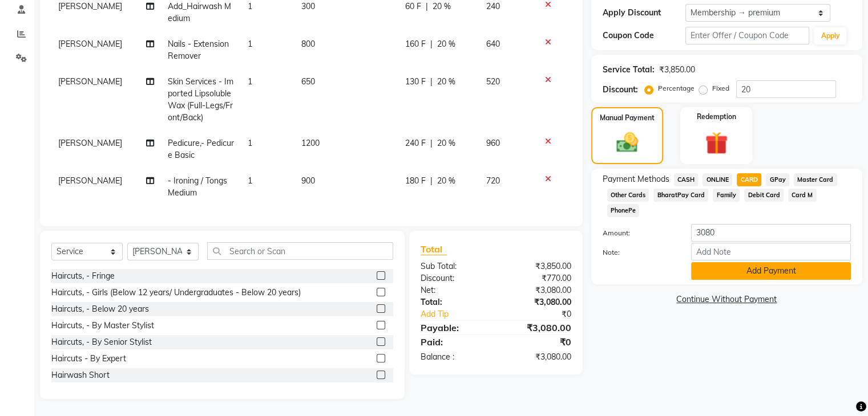
click at [738, 262] on button "Add Payment" at bounding box center [771, 271] width 160 height 18
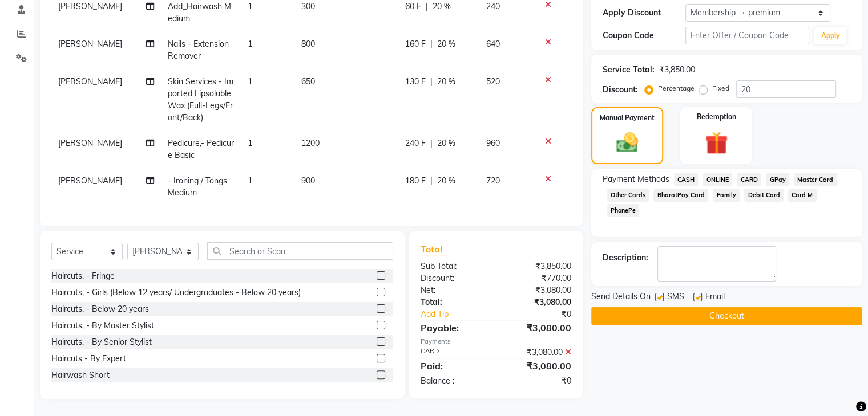
click at [706, 307] on button "Checkout" at bounding box center [726, 316] width 271 height 18
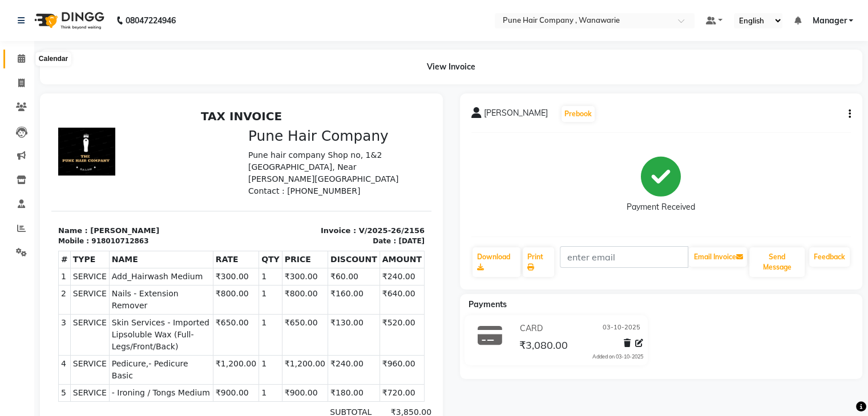
click at [21, 61] on icon at bounding box center [21, 58] width 7 height 9
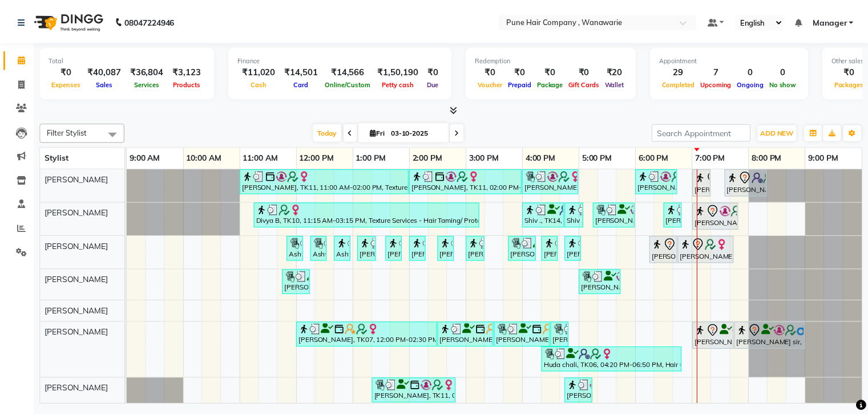
scroll to position [3, 0]
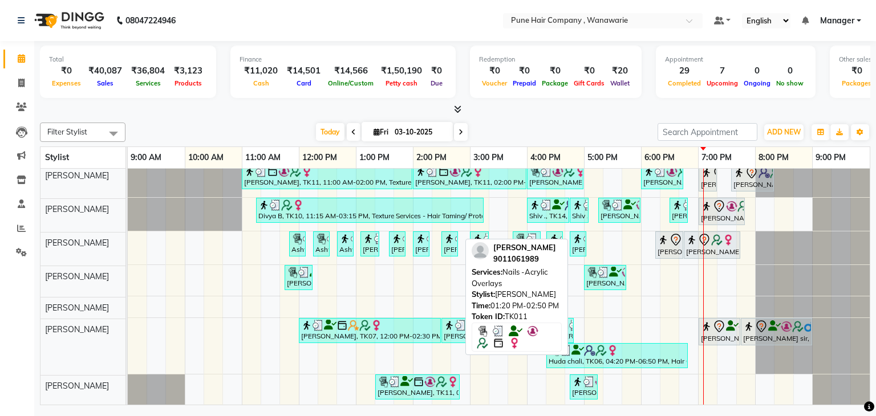
click at [408, 380] on div "[PERSON_NAME], TK11, 01:20 PM-02:50 PM, Nails -Acrylic Overlays" at bounding box center [417, 387] width 82 height 22
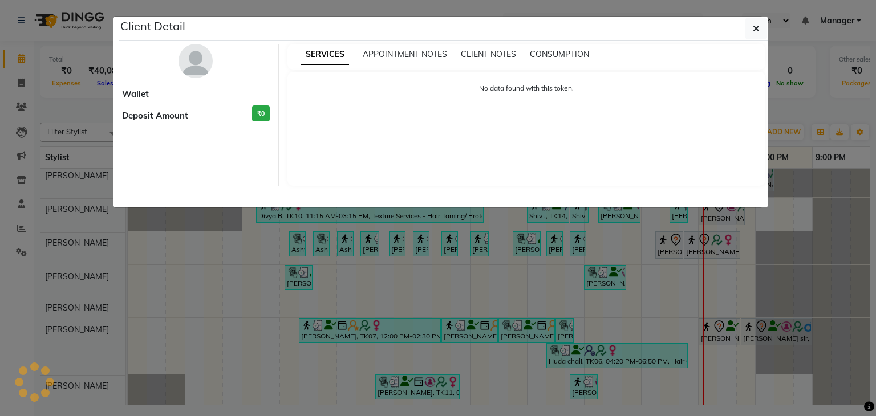
select select "3"
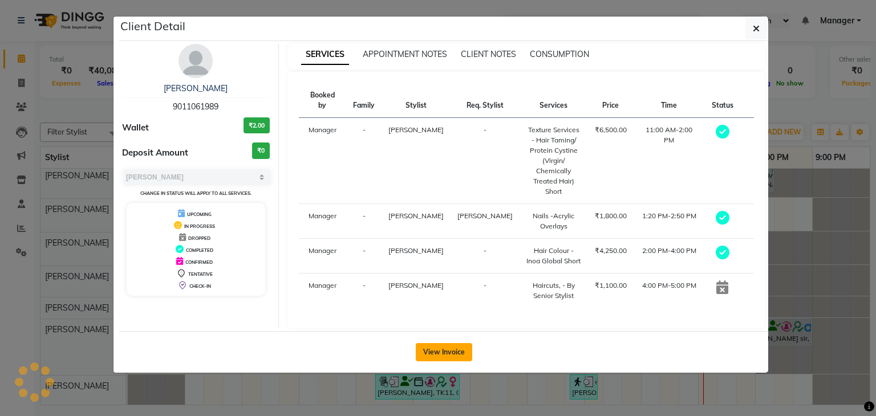
click at [441, 343] on button "View Invoice" at bounding box center [444, 352] width 56 height 18
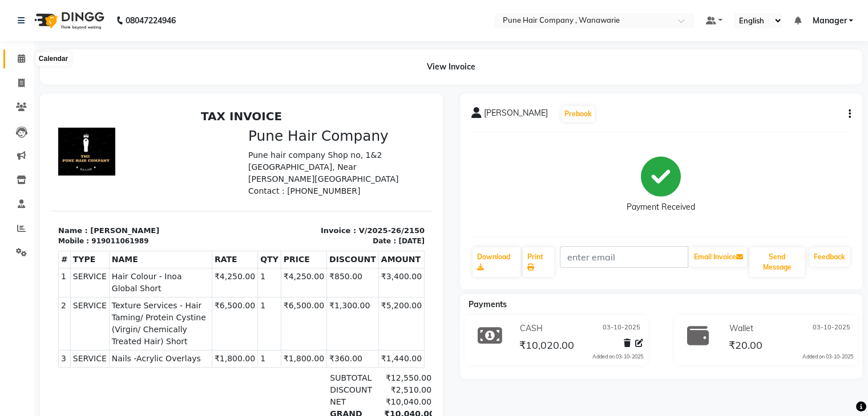
click at [21, 59] on icon at bounding box center [21, 58] width 7 height 9
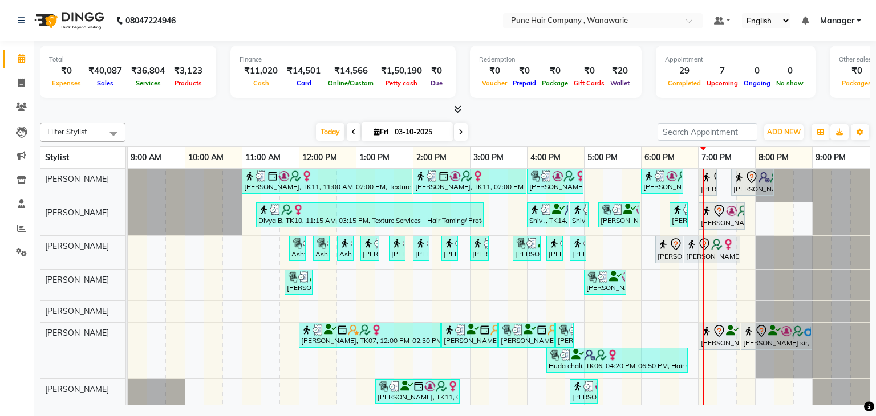
scroll to position [3, 0]
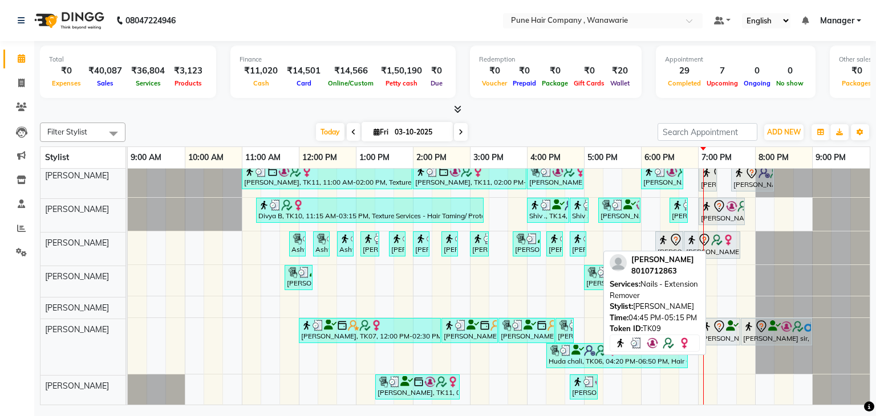
click at [586, 381] on div "[PERSON_NAME], TK09, 04:45 PM-05:15 PM, Nails - Extension Remover" at bounding box center [584, 387] width 26 height 22
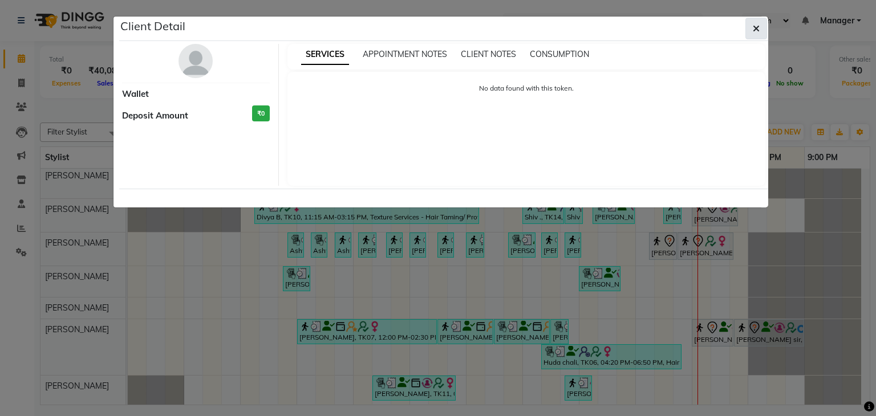
click at [757, 23] on span "button" at bounding box center [756, 28] width 7 height 11
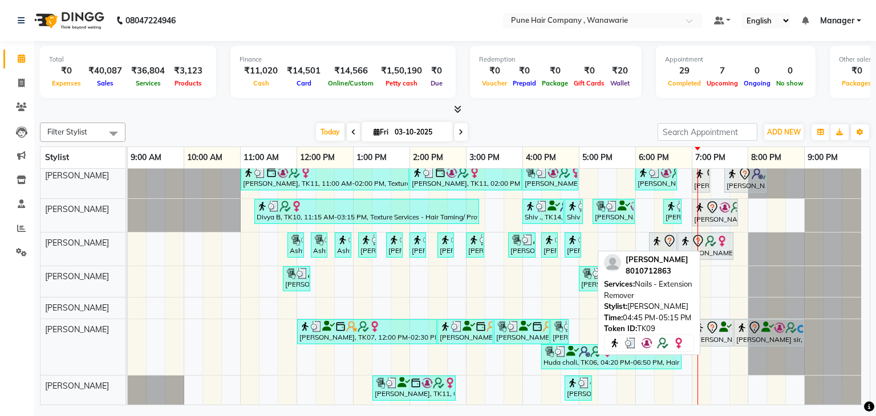
click at [578, 388] on div "[PERSON_NAME], TK09, 04:45 PM-05:15 PM, Nails - Extension Remover" at bounding box center [578, 389] width 25 height 22
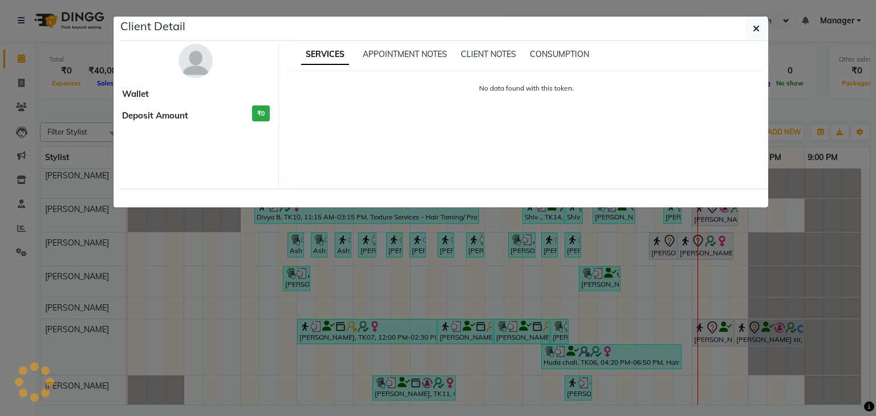
select select "3"
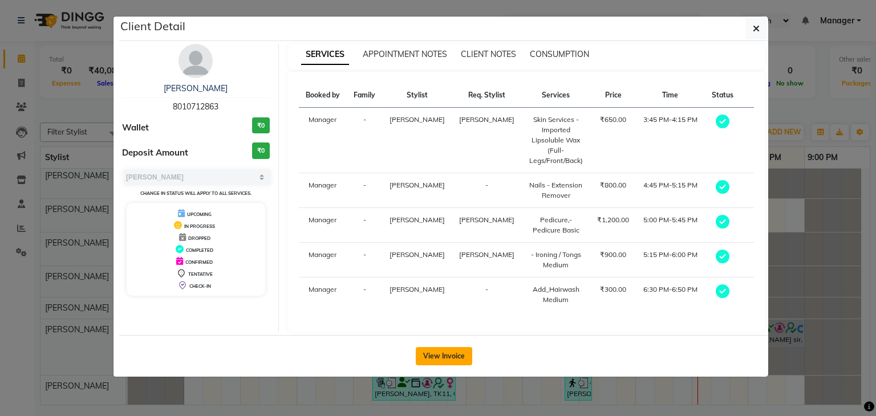
click at [449, 355] on button "View Invoice" at bounding box center [444, 356] width 56 height 18
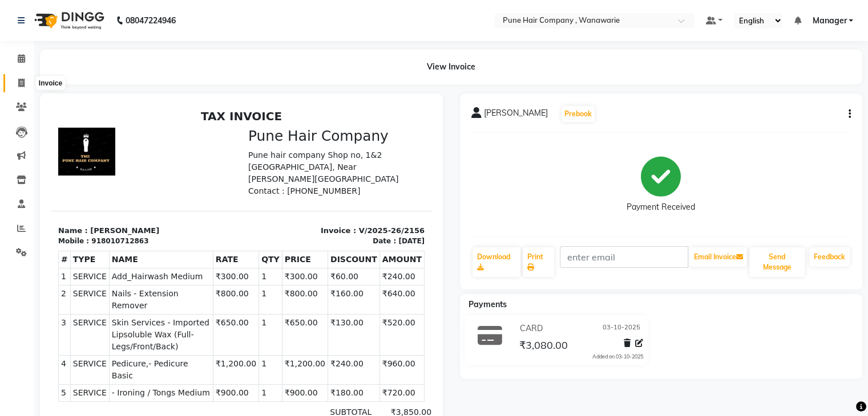
click at [22, 80] on icon at bounding box center [21, 83] width 6 height 9
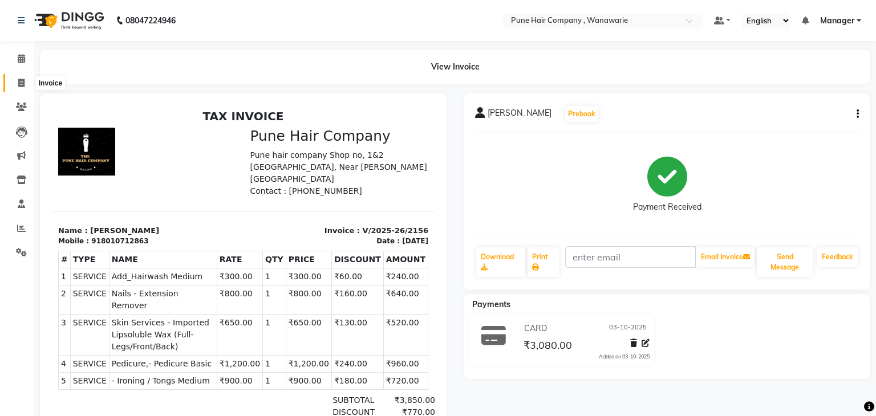
select select "8072"
select select "service"
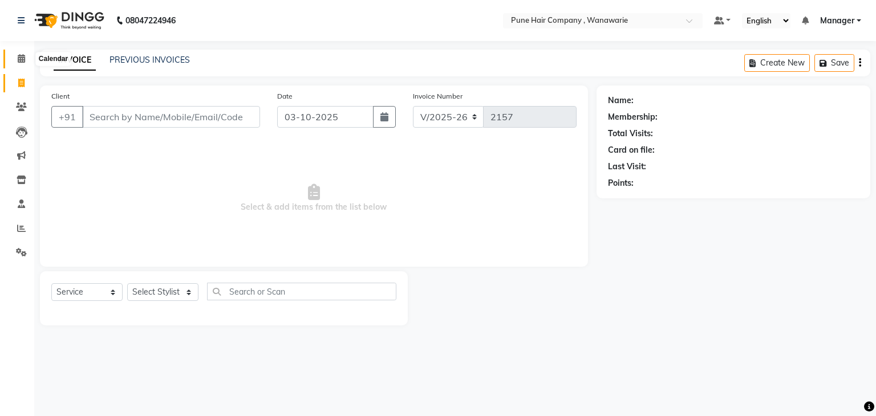
click at [19, 55] on icon at bounding box center [21, 58] width 7 height 9
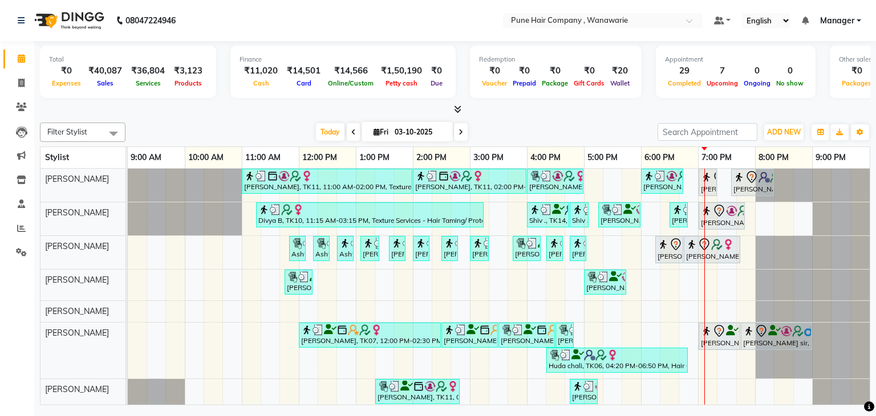
scroll to position [3, 0]
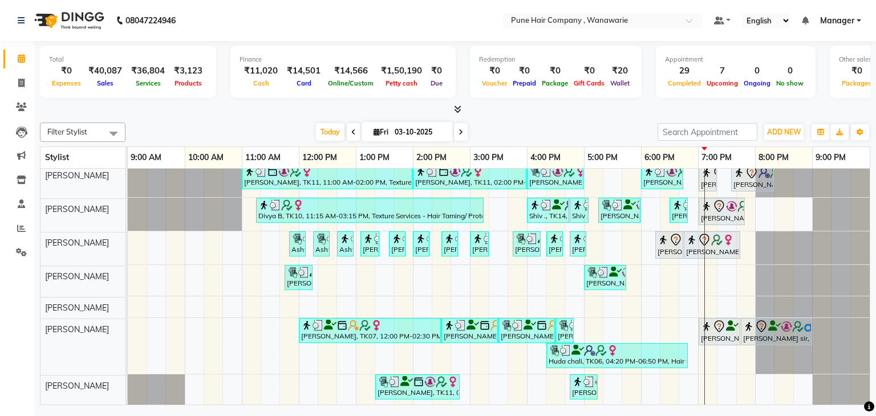
click at [351, 132] on icon at bounding box center [353, 132] width 5 height 7
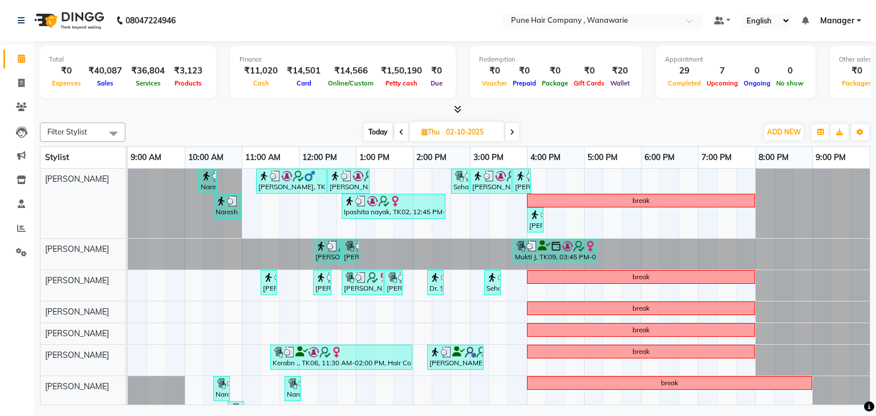
scroll to position [26, 0]
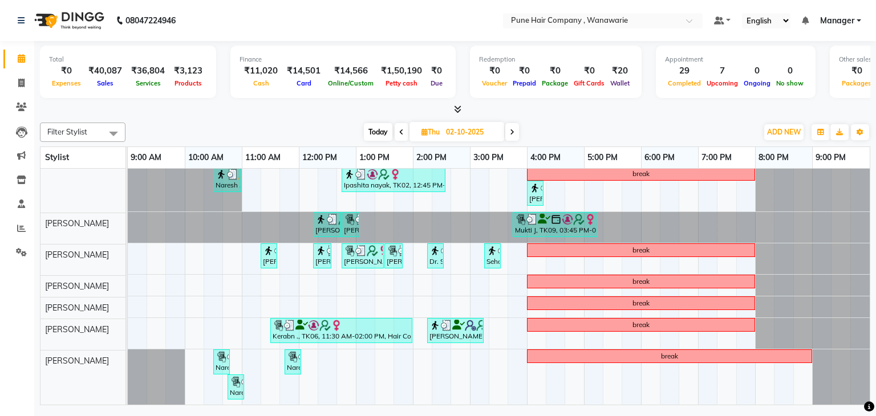
click at [400, 131] on icon at bounding box center [401, 132] width 5 height 7
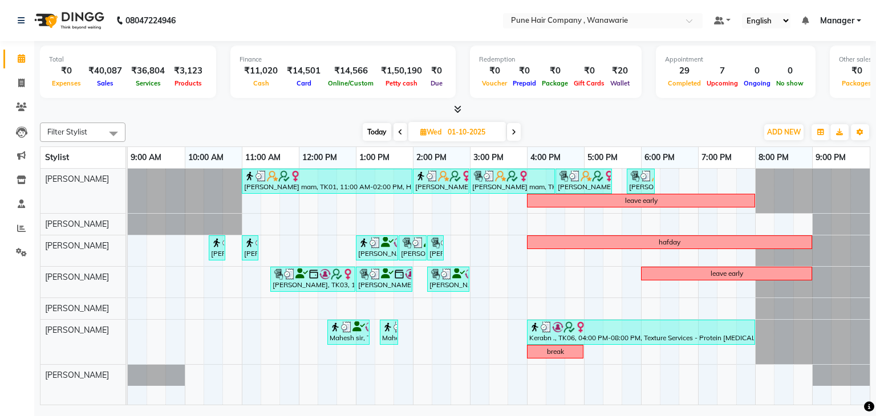
click at [378, 131] on span "Today" at bounding box center [377, 132] width 29 height 18
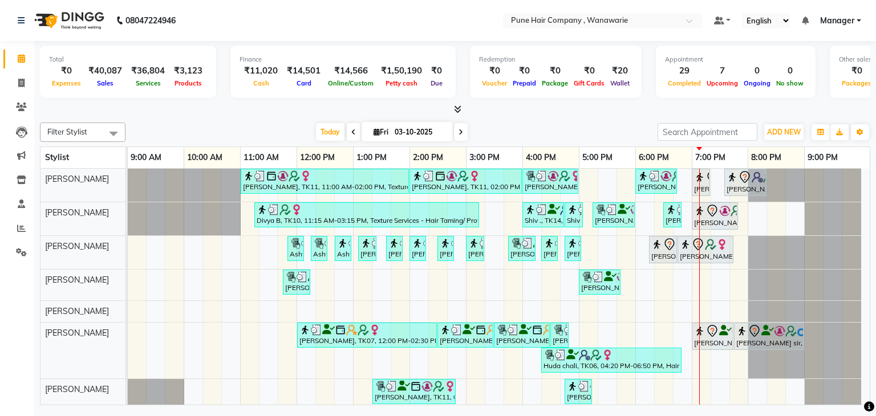
scroll to position [3, 0]
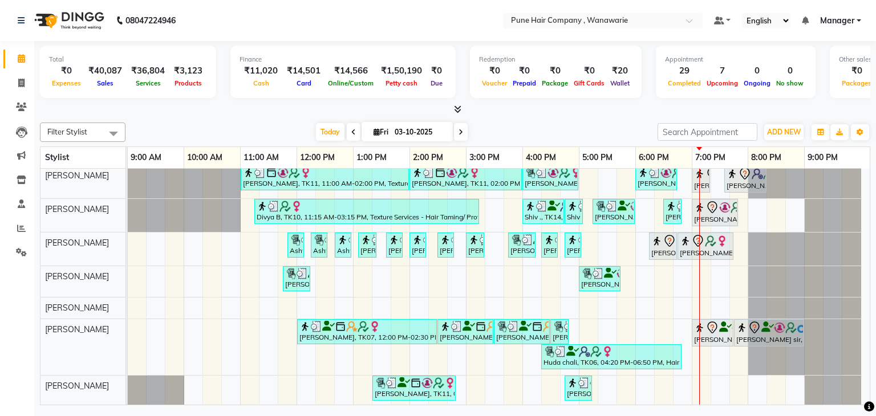
click at [459, 129] on icon at bounding box center [461, 132] width 5 height 7
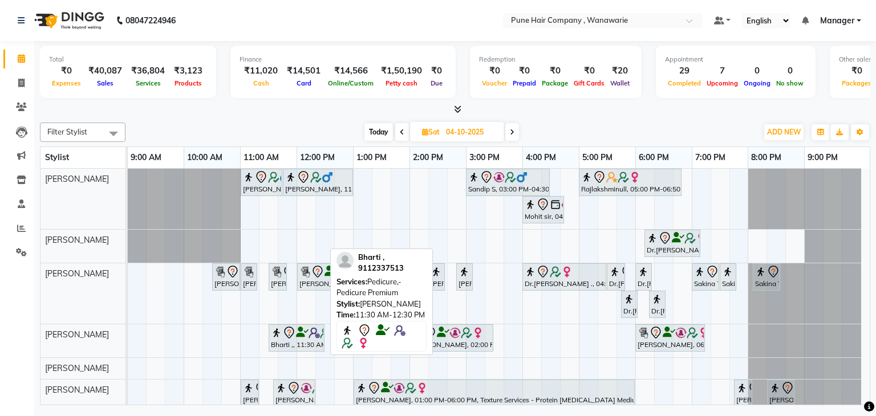
scroll to position [28, 0]
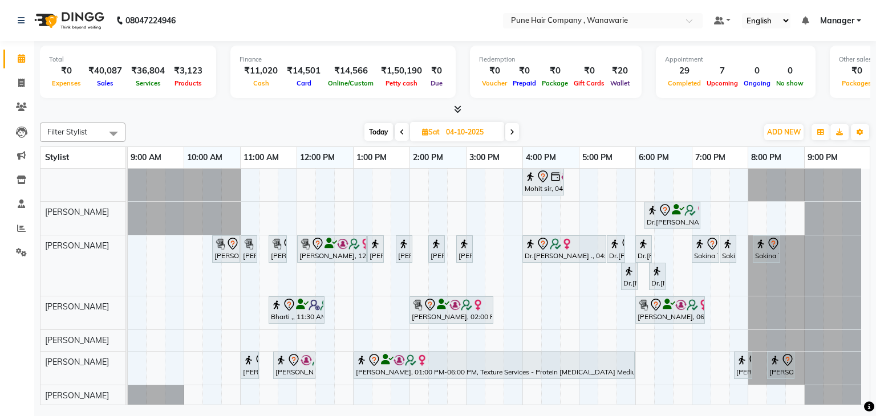
click at [374, 130] on span "Today" at bounding box center [378, 132] width 29 height 18
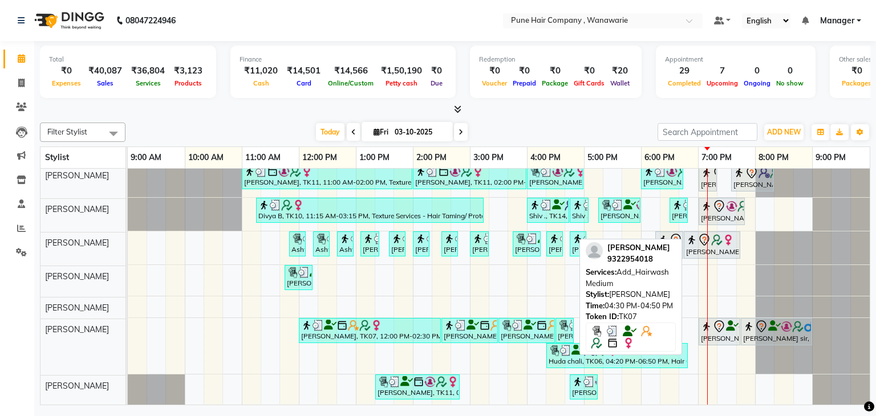
scroll to position [3, 0]
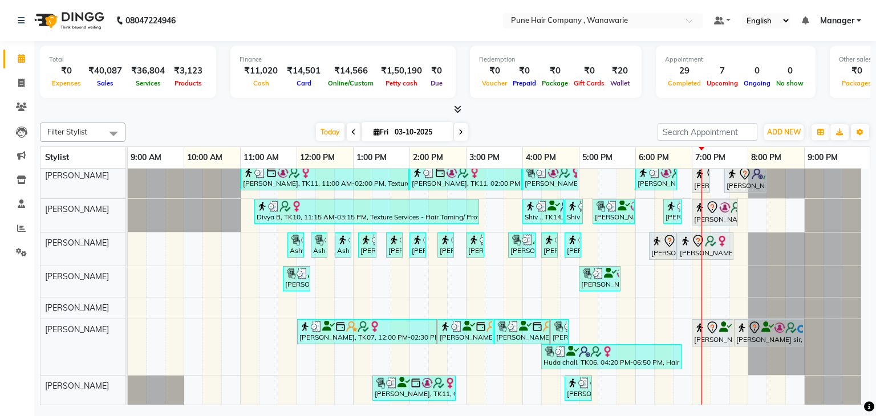
click at [459, 131] on icon at bounding box center [461, 132] width 5 height 7
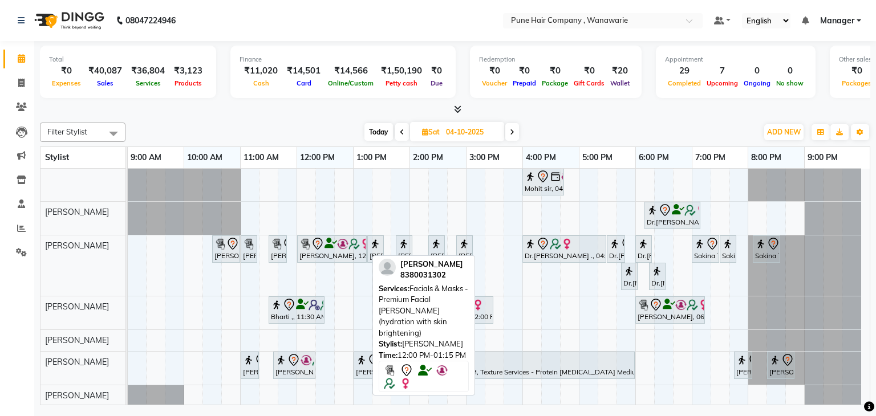
scroll to position [0, 0]
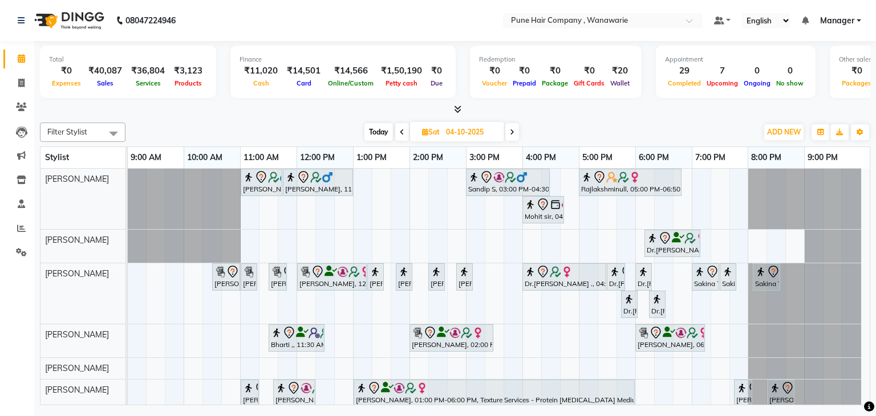
click at [379, 131] on span "Today" at bounding box center [378, 132] width 29 height 18
type input "03-10-2025"
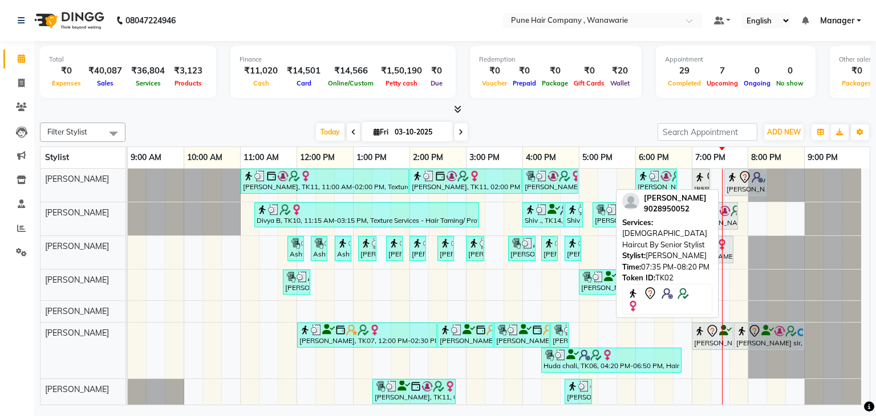
click at [730, 181] on img at bounding box center [732, 177] width 11 height 11
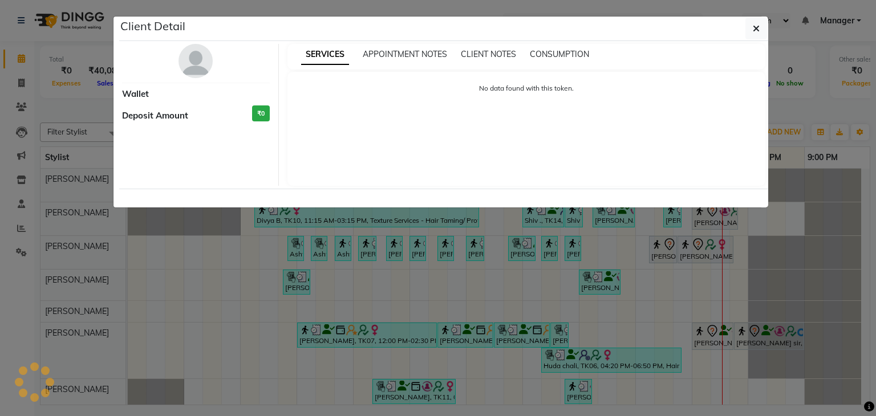
select select "7"
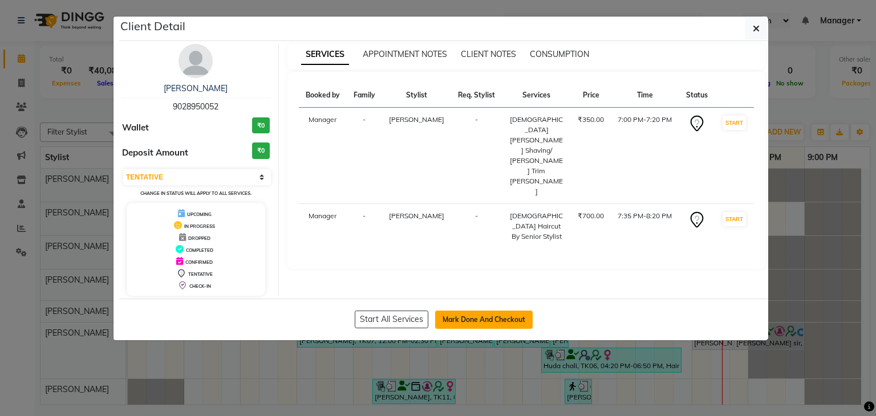
click at [499, 312] on button "Mark Done And Checkout" at bounding box center [484, 320] width 98 height 18
select select "service"
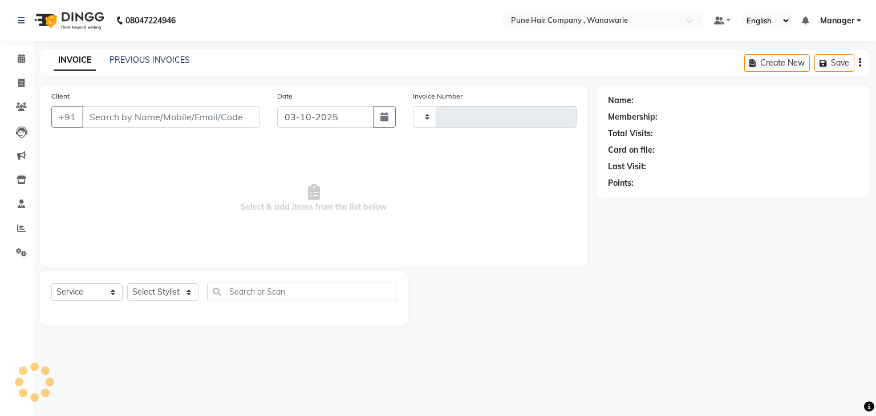
type input "2157"
select select "8072"
type input "9028950052"
select select "74577"
select select "1: Object"
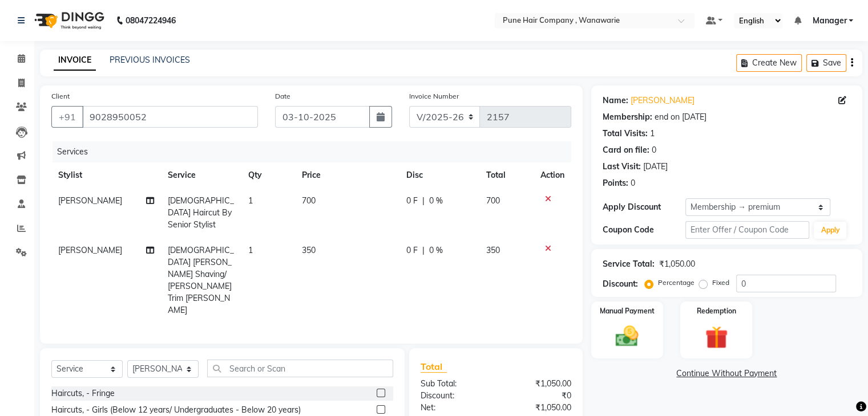
type input "20"
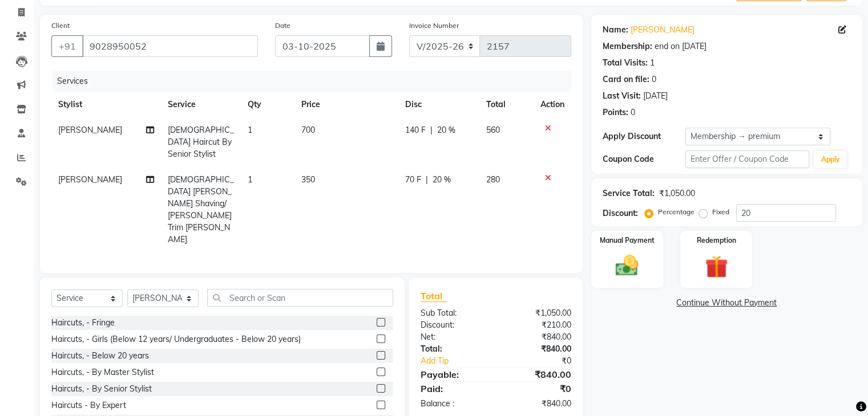
scroll to position [79, 0]
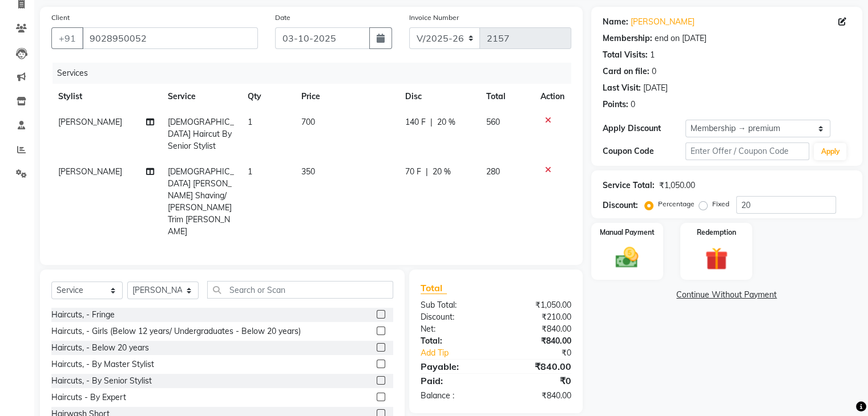
click at [545, 120] on icon at bounding box center [548, 120] width 6 height 8
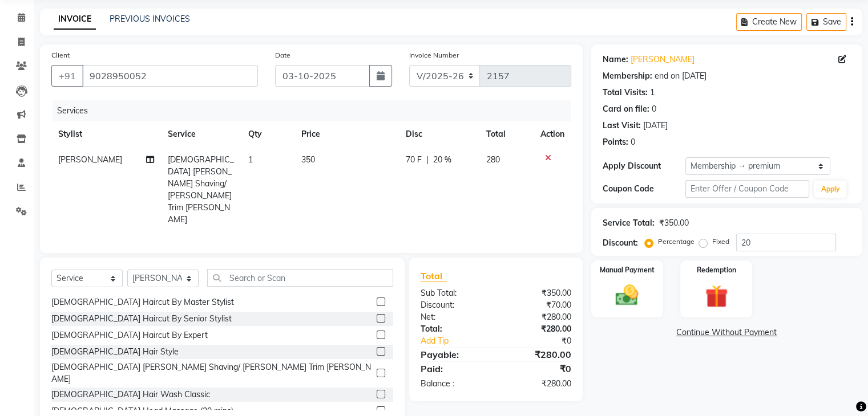
scroll to position [2819, 0]
click at [376, 299] on label at bounding box center [380, 303] width 9 height 9
click at [376, 301] on input "checkbox" at bounding box center [379, 304] width 7 height 7
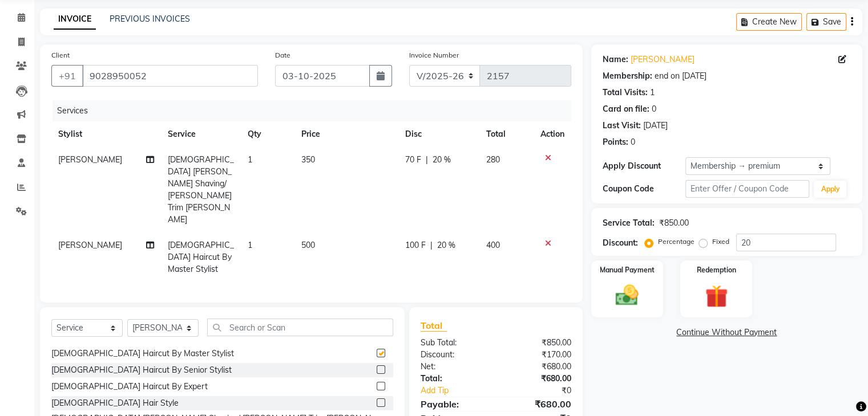
checkbox input "false"
click at [642, 283] on img at bounding box center [626, 295] width 38 height 27
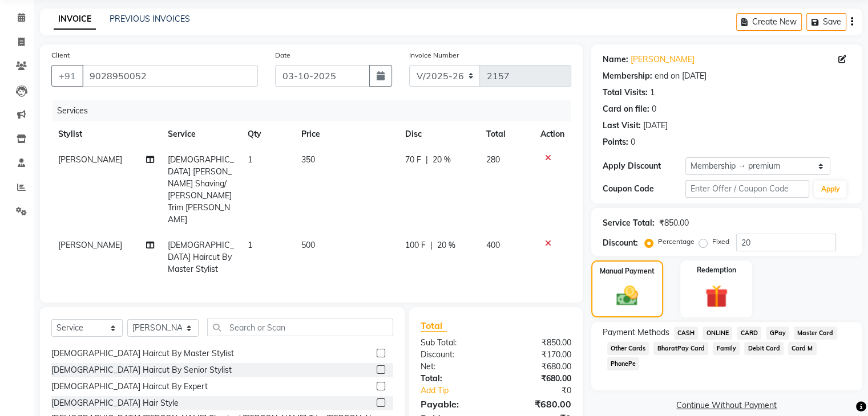
click at [776, 328] on span "GPay" at bounding box center [776, 333] width 23 height 13
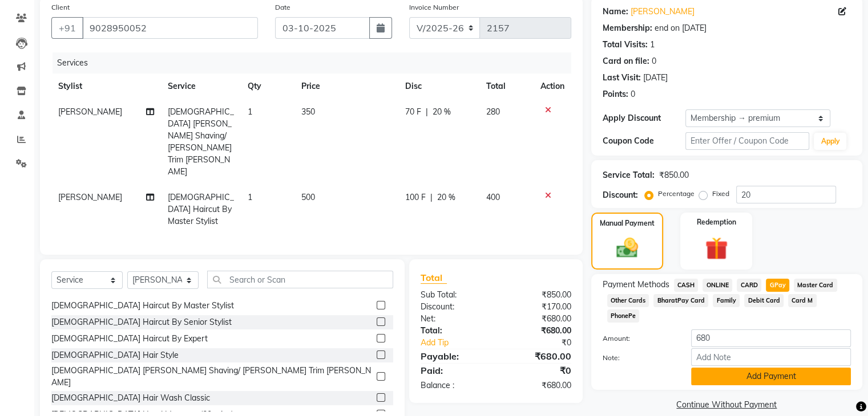
click at [752, 368] on button "Add Payment" at bounding box center [771, 377] width 160 height 18
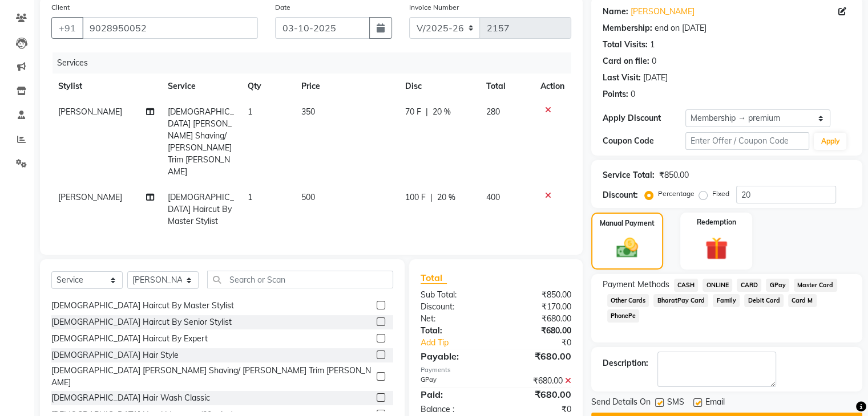
scroll to position [119, 0]
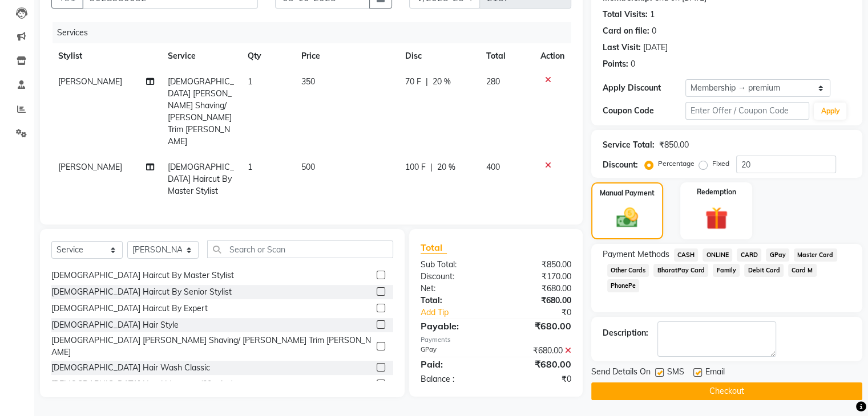
click at [680, 391] on button "Checkout" at bounding box center [726, 392] width 271 height 18
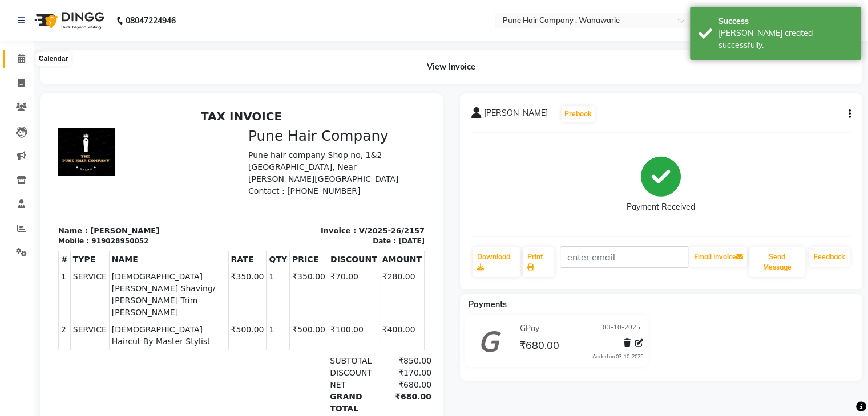
click at [21, 59] on icon at bounding box center [21, 58] width 7 height 9
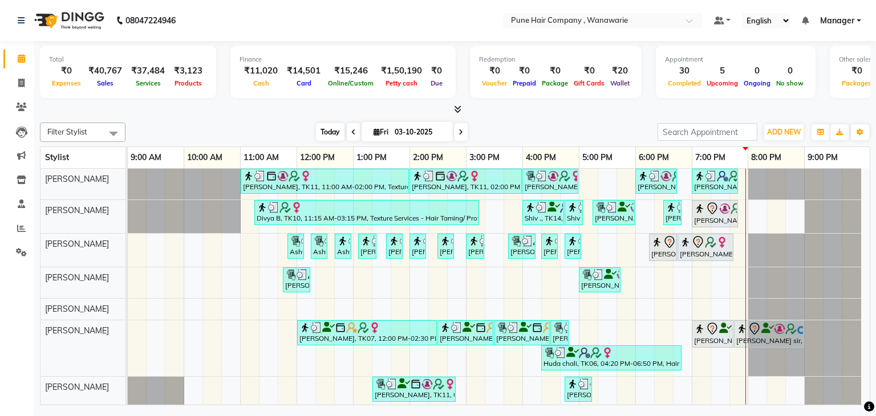
click at [320, 133] on span "Today" at bounding box center [330, 132] width 29 height 18
click at [454, 108] on icon at bounding box center [457, 109] width 7 height 9
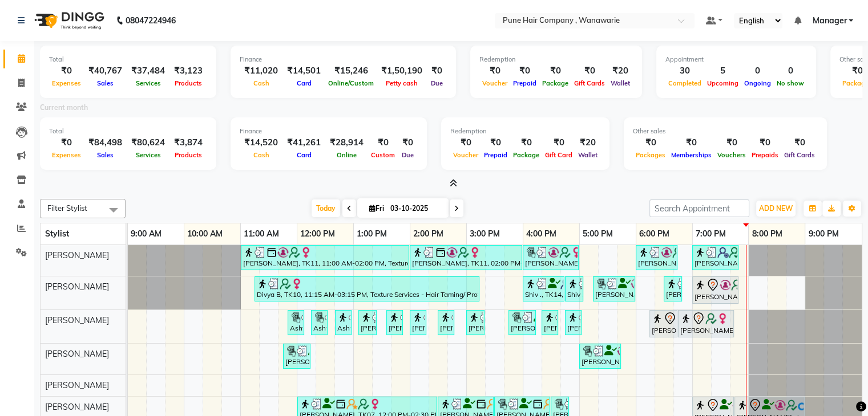
click at [453, 181] on icon at bounding box center [452, 183] width 7 height 9
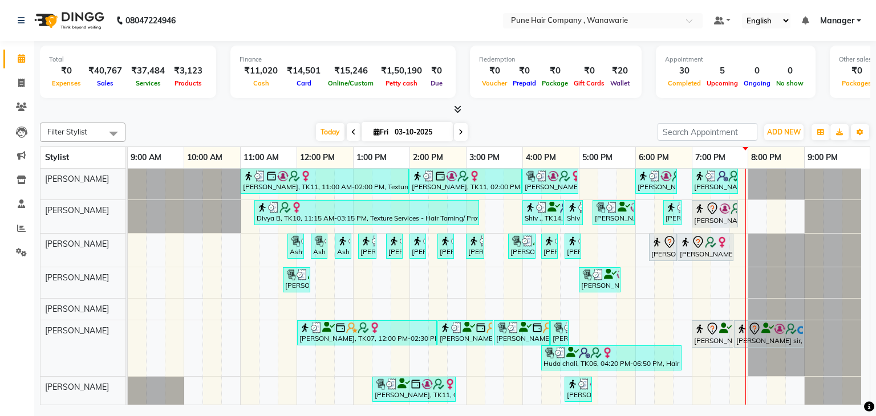
click at [457, 108] on icon at bounding box center [457, 109] width 7 height 9
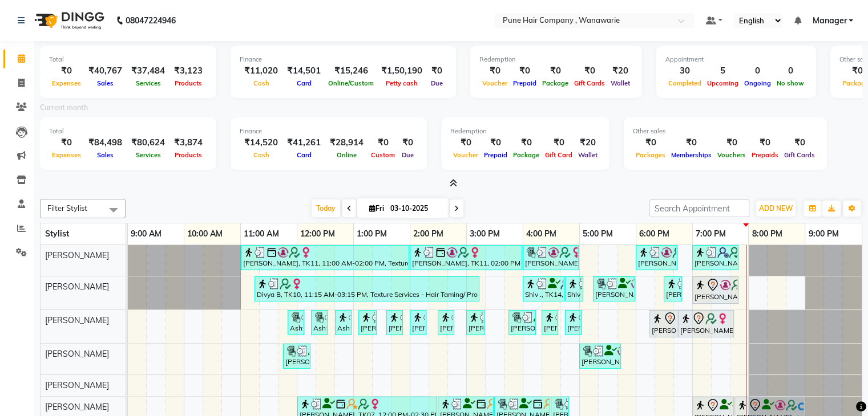
click at [451, 184] on icon at bounding box center [452, 183] width 7 height 9
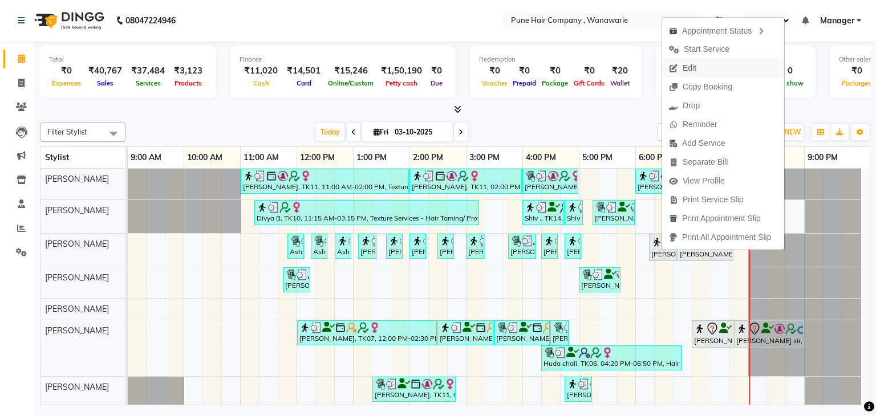
click at [700, 69] on span "Edit" at bounding box center [682, 68] width 41 height 19
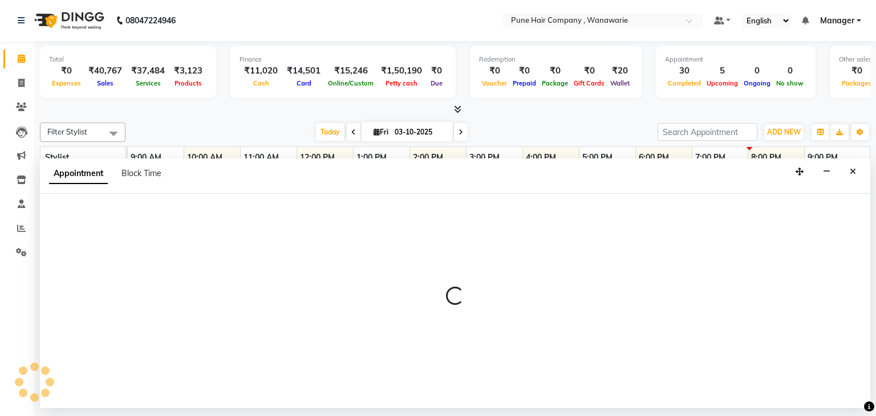
select select "1095"
select select "tentative"
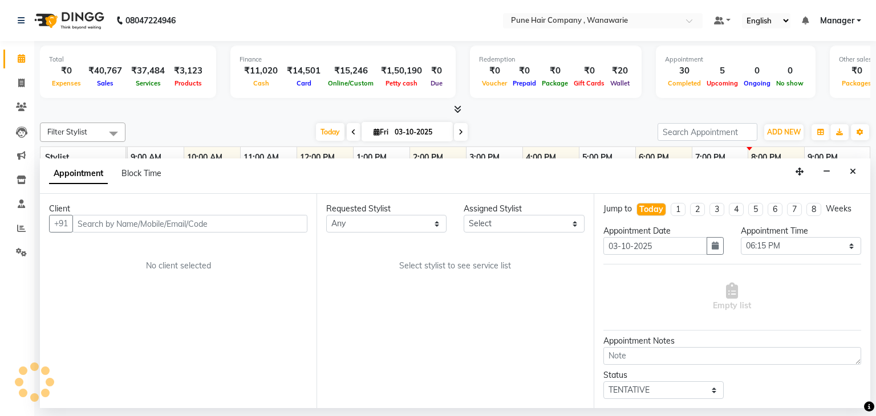
select select "74579"
select select "4060"
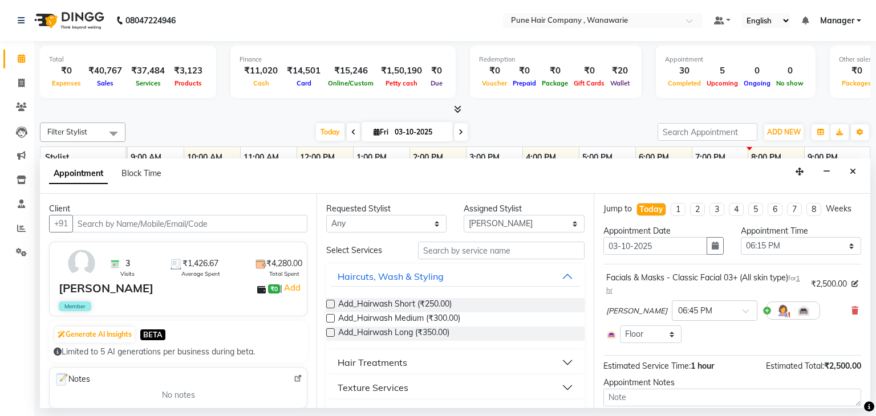
select select "4060"
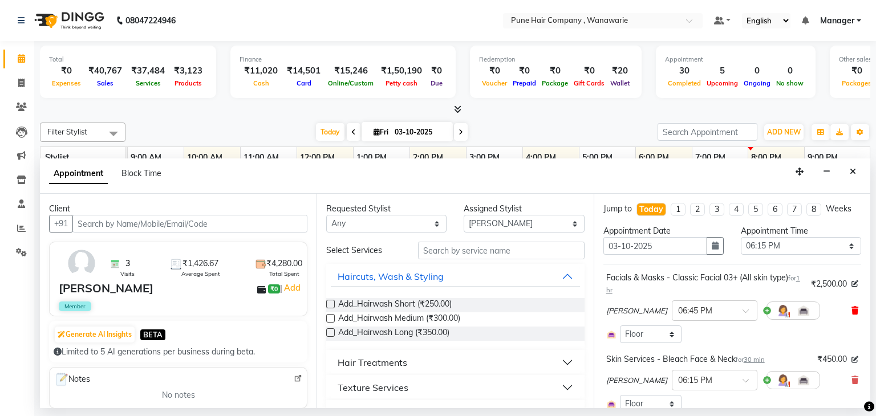
click at [852, 309] on icon at bounding box center [855, 311] width 7 height 8
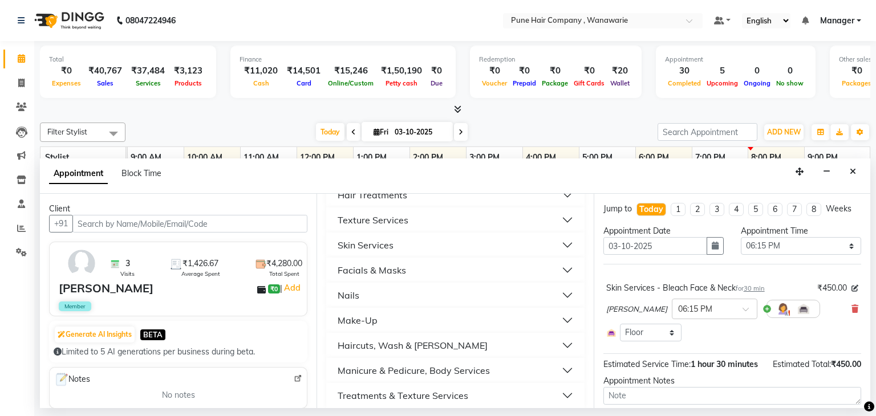
scroll to position [176, 0]
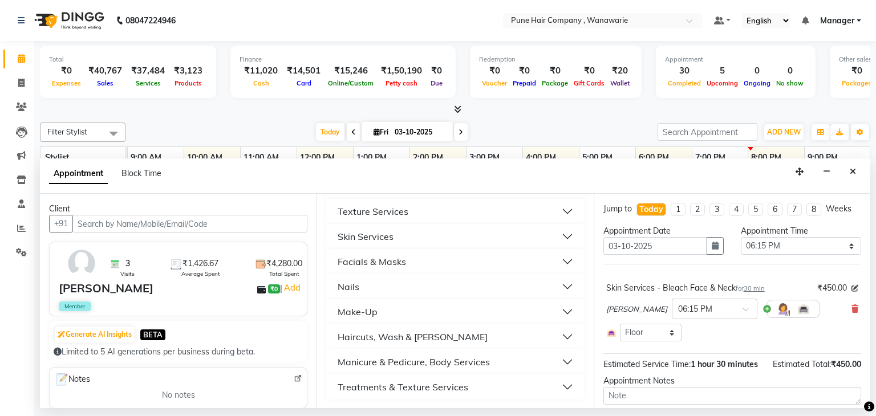
click at [431, 257] on button "Facials & Masks" at bounding box center [455, 262] width 249 height 21
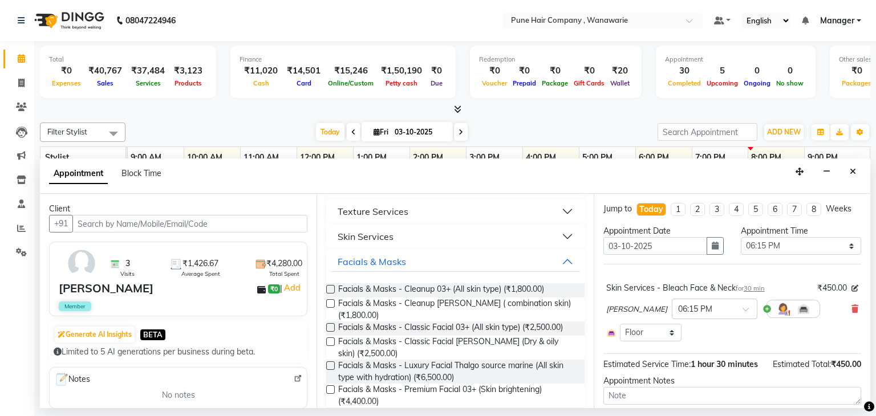
click at [331, 286] on label at bounding box center [330, 289] width 9 height 9
click at [331, 287] on input "checkbox" at bounding box center [329, 290] width 7 height 7
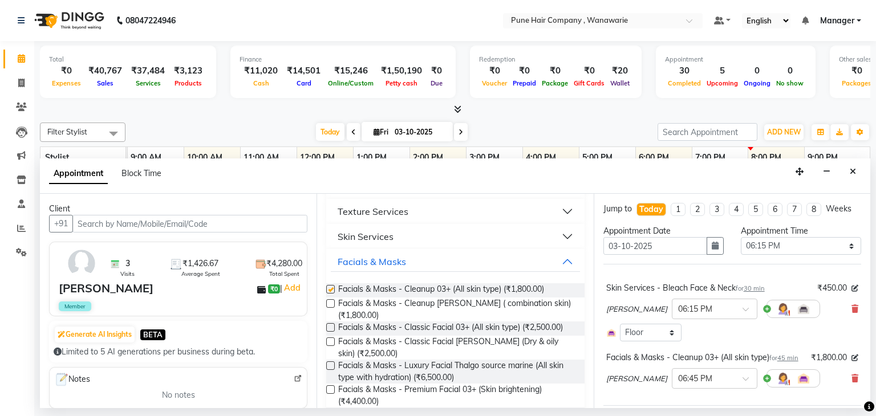
checkbox input "false"
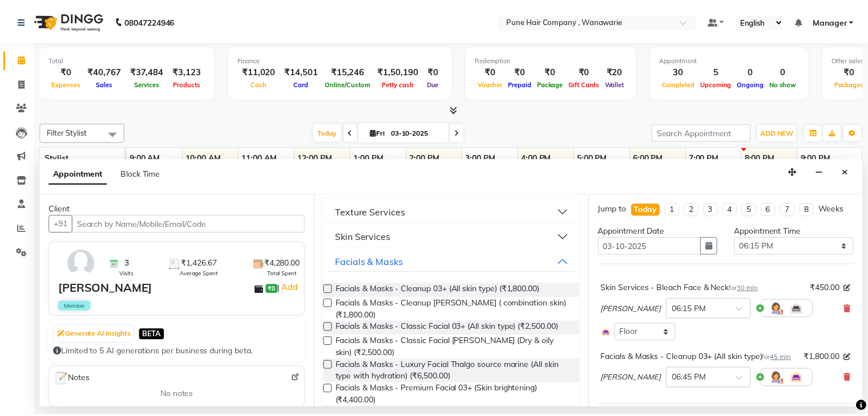
scroll to position [145, 0]
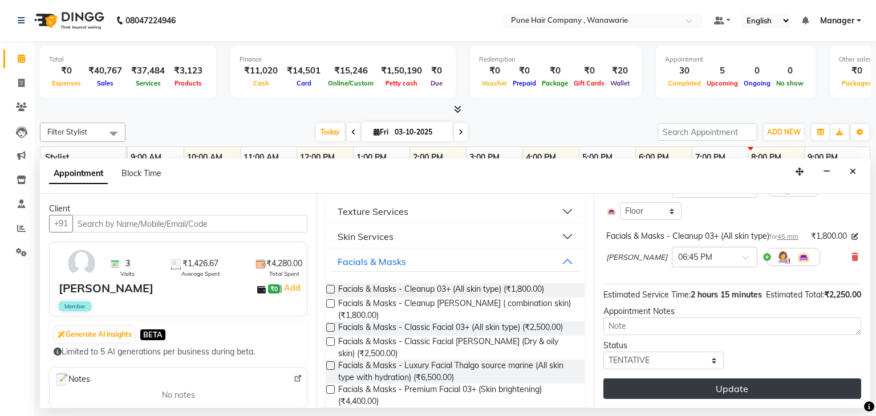
click at [726, 385] on button "Update" at bounding box center [732, 389] width 258 height 21
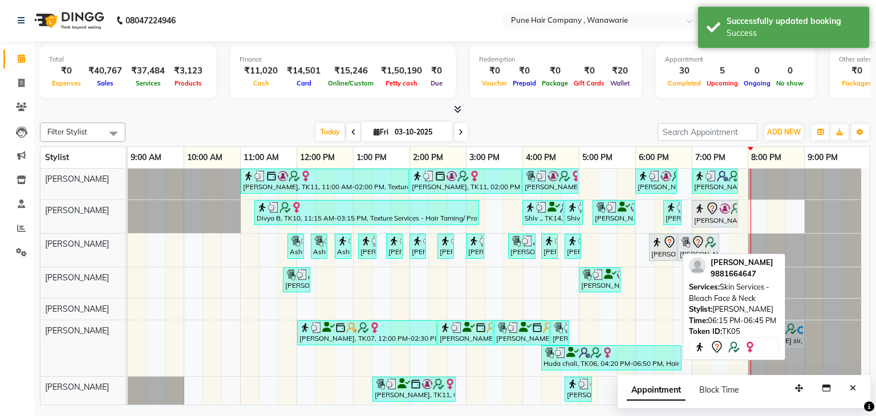
click at [664, 248] on div "[PERSON_NAME], TK05, 06:15 PM-06:45 PM, Skin Services - Bleach Face & Neck" at bounding box center [663, 248] width 26 height 24
select select "7"
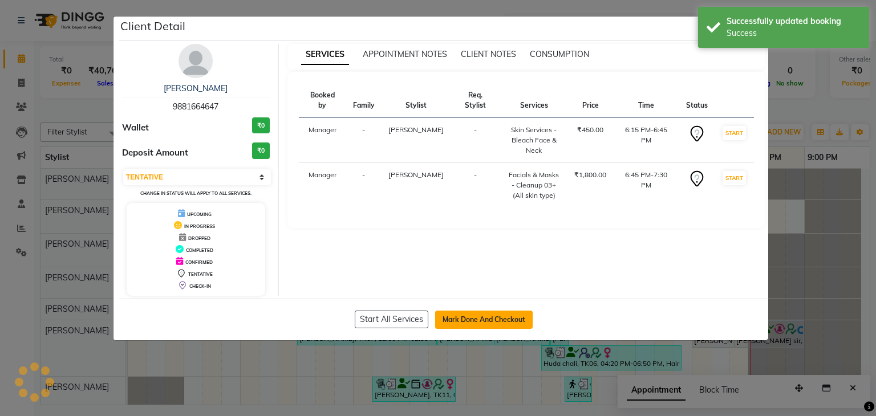
click at [463, 318] on button "Mark Done And Checkout" at bounding box center [484, 320] width 98 height 18
select select "service"
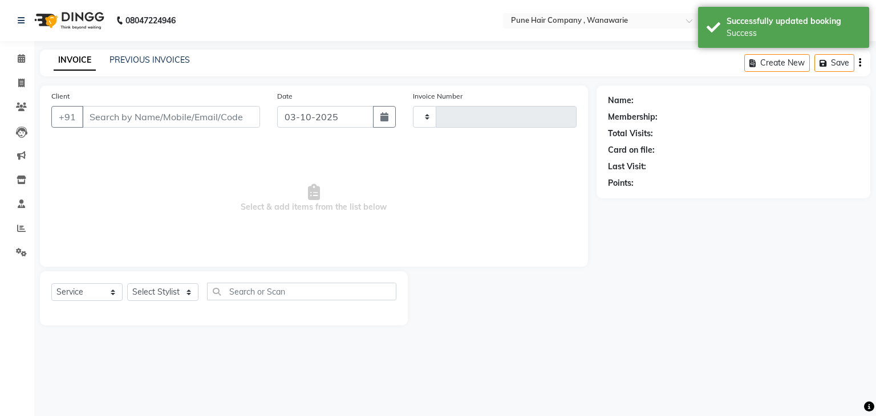
type input "2158"
select select "8072"
type input "9881664647"
select select "74579"
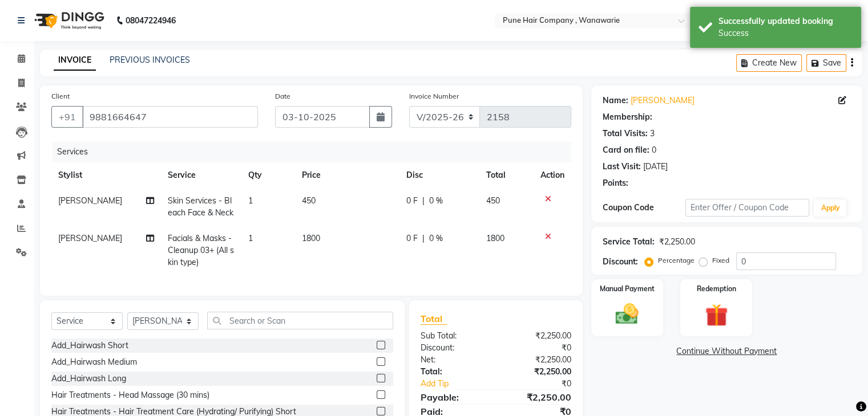
select select "1: Object"
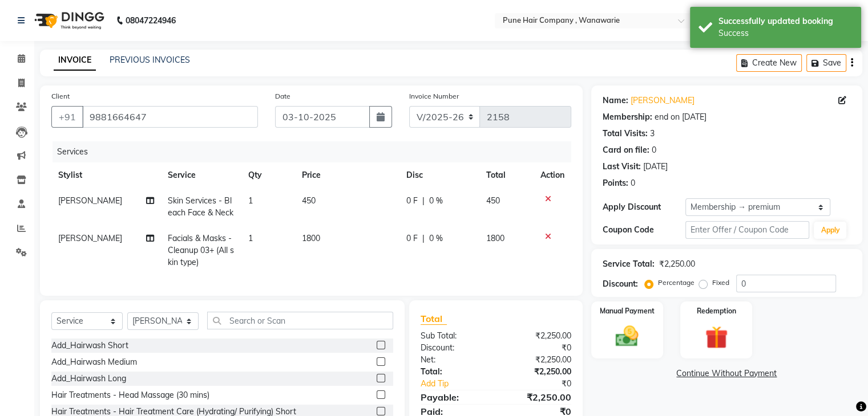
type input "20"
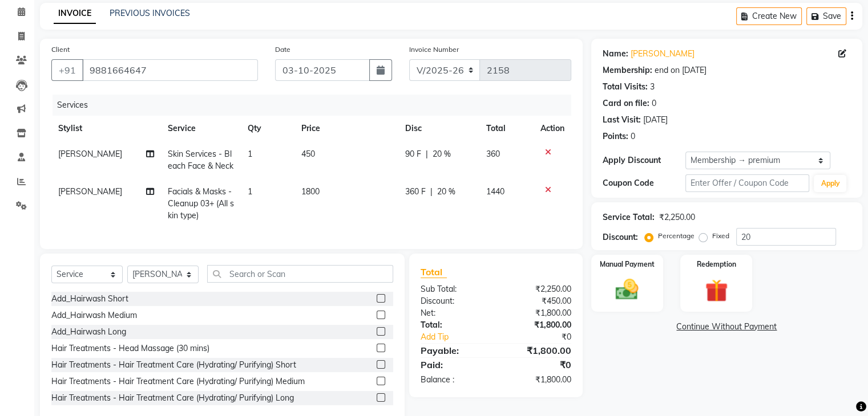
scroll to position [57, 0]
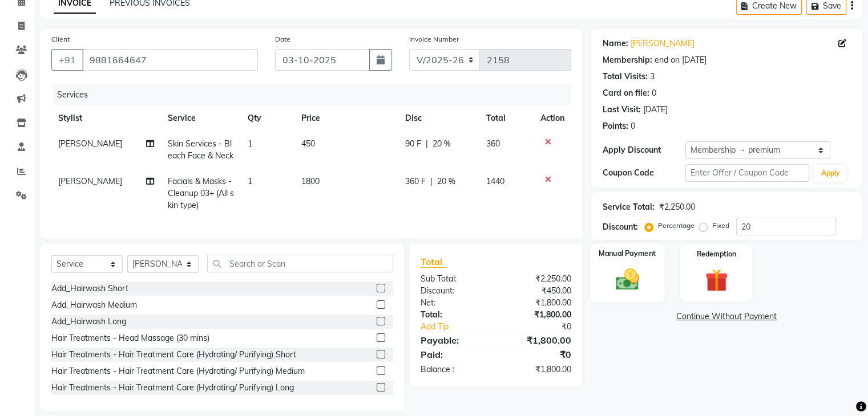
click at [602, 252] on label "Manual Payment" at bounding box center [626, 253] width 57 height 11
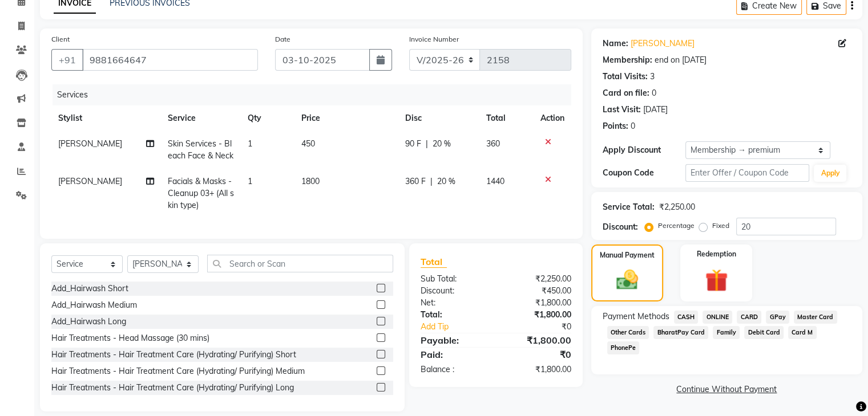
click at [686, 317] on span "CASH" at bounding box center [686, 317] width 25 height 13
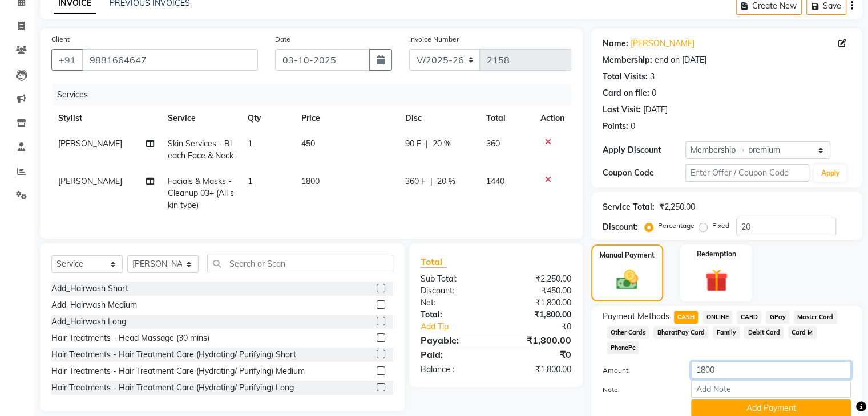
click at [730, 362] on input "1800" at bounding box center [771, 371] width 160 height 18
type input "1"
type input "1500"
click at [718, 400] on button "Add Payment" at bounding box center [771, 409] width 160 height 18
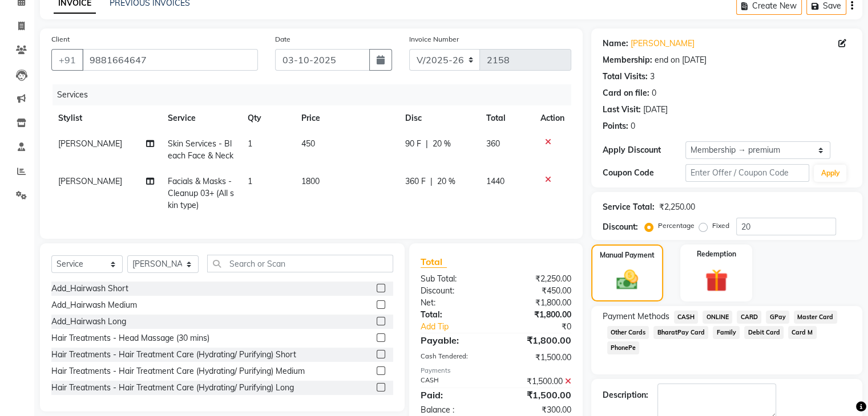
scroll to position [119, 0]
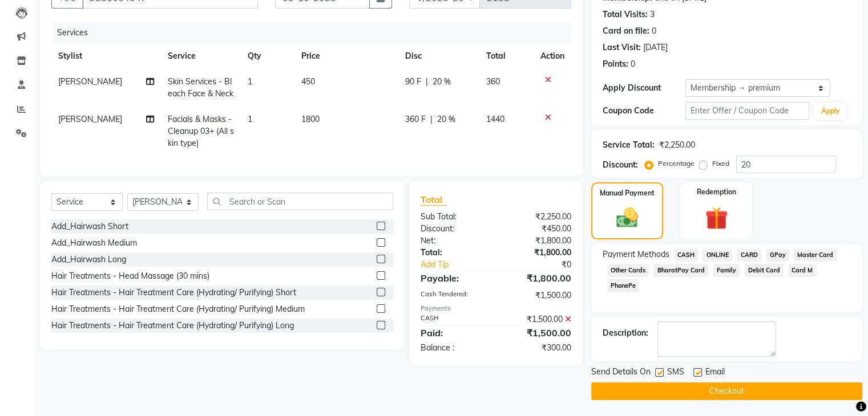
click at [779, 254] on span "GPay" at bounding box center [776, 255] width 23 height 13
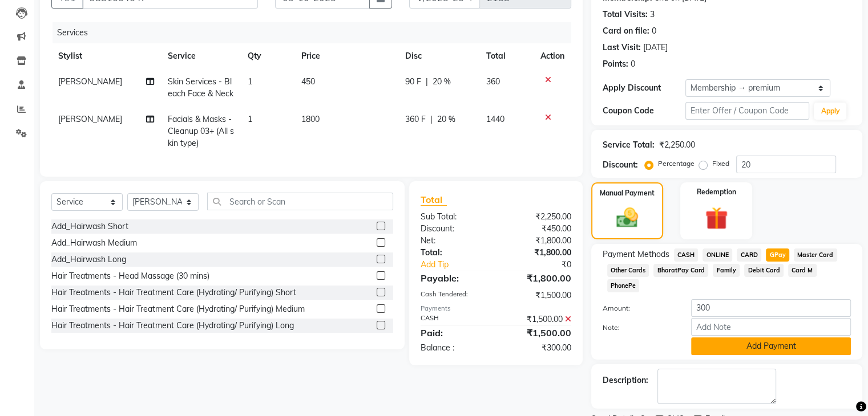
click at [734, 338] on button "Add Payment" at bounding box center [771, 347] width 160 height 18
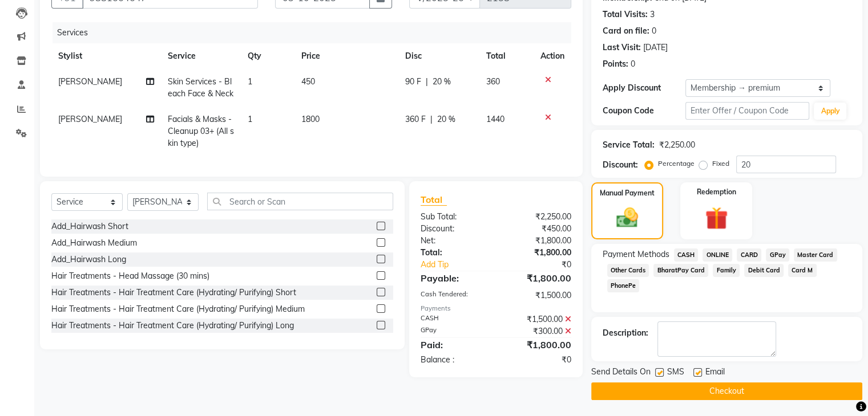
click at [672, 393] on button "Checkout" at bounding box center [726, 392] width 271 height 18
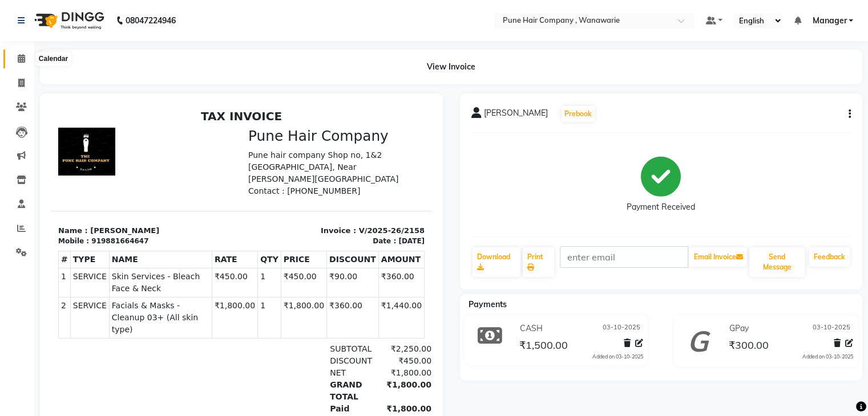
click at [21, 59] on icon at bounding box center [21, 58] width 7 height 9
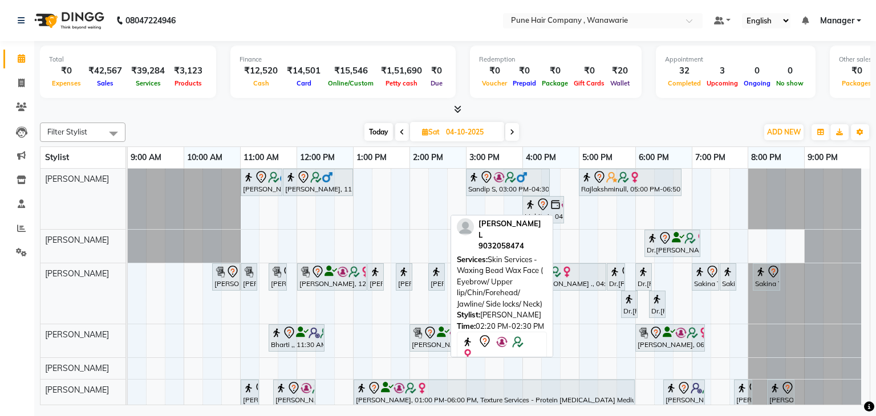
scroll to position [28, 0]
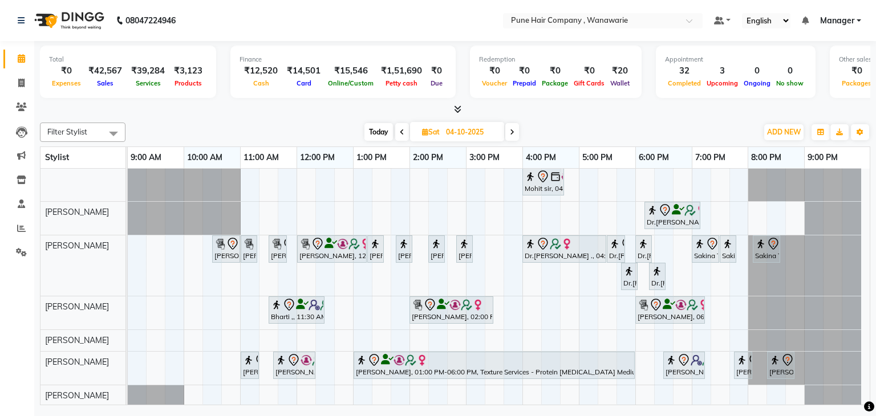
click at [379, 131] on span "Today" at bounding box center [378, 132] width 29 height 18
type input "03-10-2025"
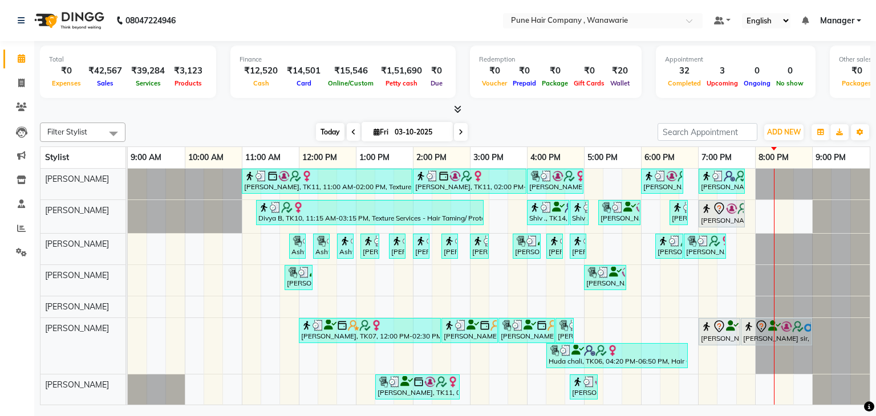
click at [330, 127] on span "Today" at bounding box center [330, 132] width 29 height 18
click at [511, 115] on div at bounding box center [455, 110] width 830 height 12
click at [728, 274] on div "Ursula Lyer, TK11, 11:00 AM-02:00 PM, Texture Services - Hair Taming/ Protein C…" at bounding box center [499, 287] width 742 height 237
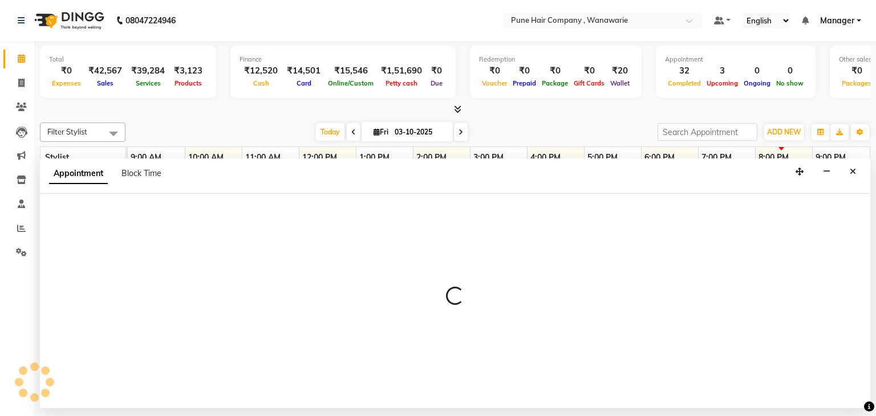
select select "74580"
select select "1155"
select select "tentative"
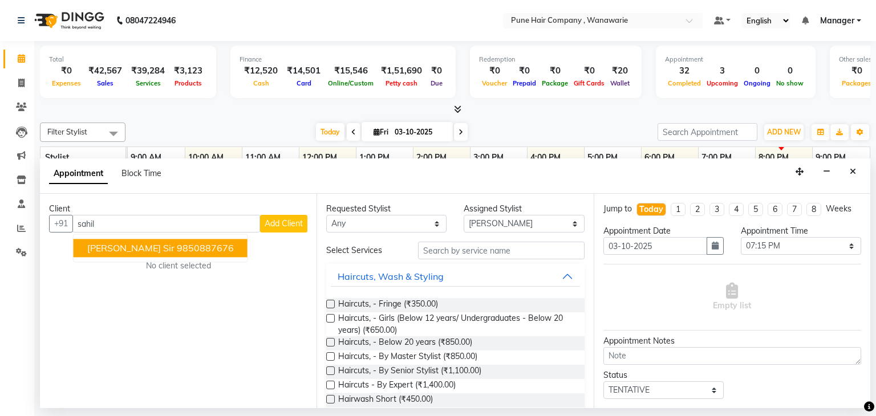
click at [177, 250] on ngb-highlight "9850887676" at bounding box center [205, 248] width 57 height 11
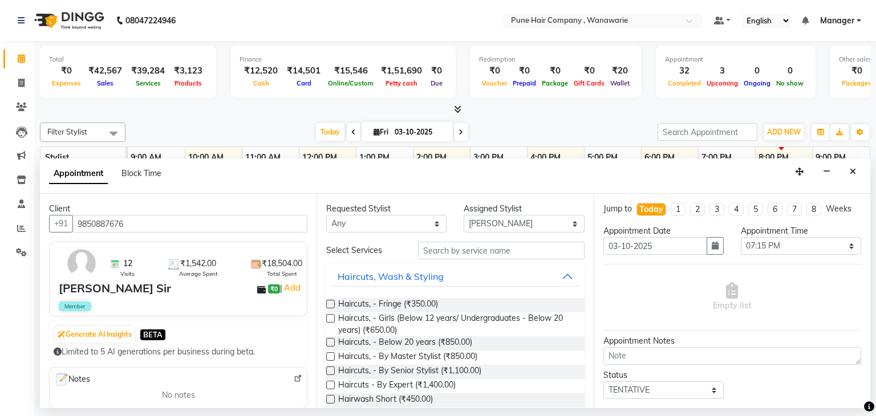
type input "9850887676"
click at [422, 222] on select "Any Faisal shaikh Kasturi bhandari Manoj Zambre Nasim Shaikh Prasad wagh Ranjee…" at bounding box center [386, 224] width 120 height 18
select select "74580"
click at [326, 215] on select "Any Faisal shaikh Kasturi bhandari Manoj Zambre Nasim Shaikh Prasad wagh Ranjee…" at bounding box center [386, 224] width 120 height 18
click at [460, 268] on button "Haircuts, Wash & Styling" at bounding box center [455, 276] width 249 height 21
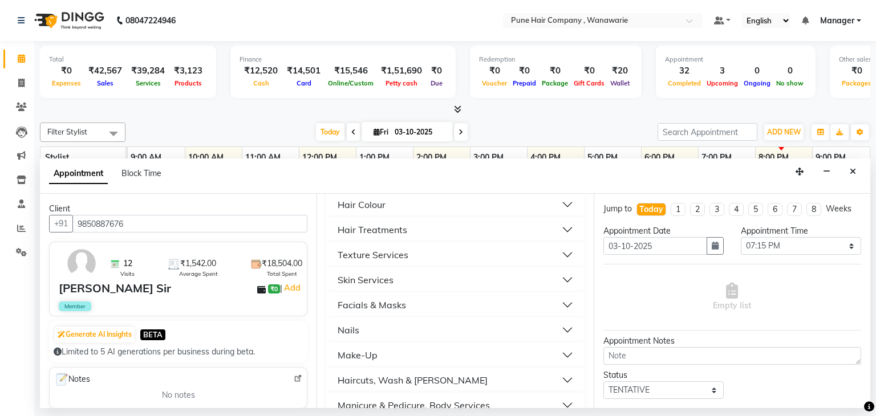
scroll to position [141, 0]
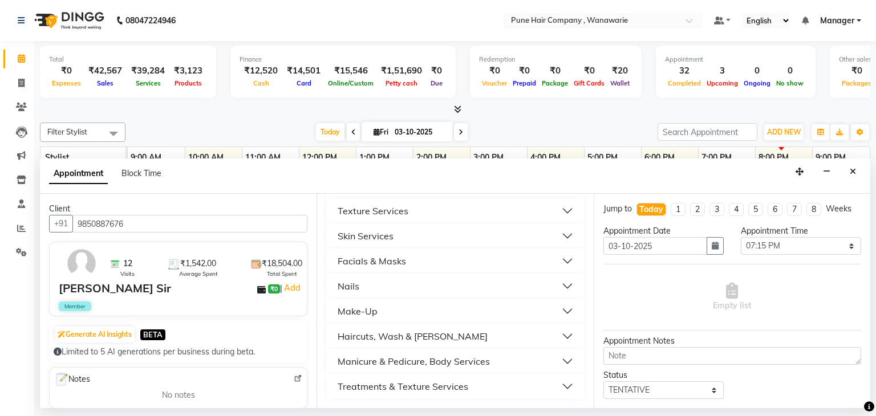
click at [411, 360] on div "Manicure & Pedicure, Body Services" at bounding box center [414, 362] width 152 height 14
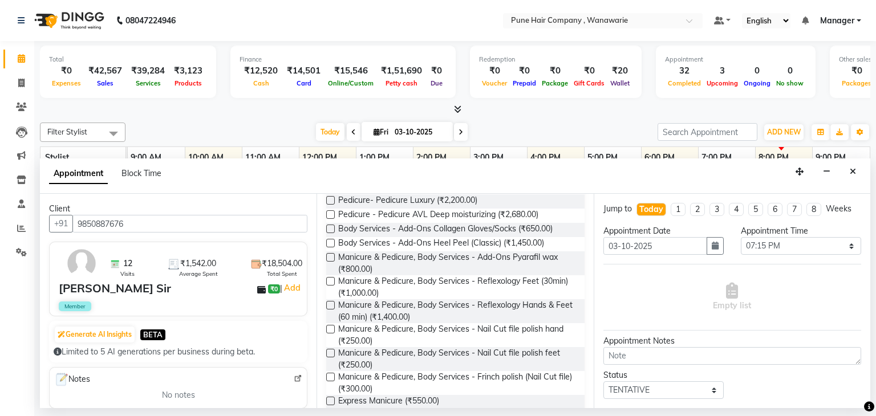
scroll to position [416, 0]
click at [396, 283] on span "Manicure & Pedicure, Body Services - Reflexology Feet (30min) (₹1,000.00)" at bounding box center [456, 287] width 237 height 24
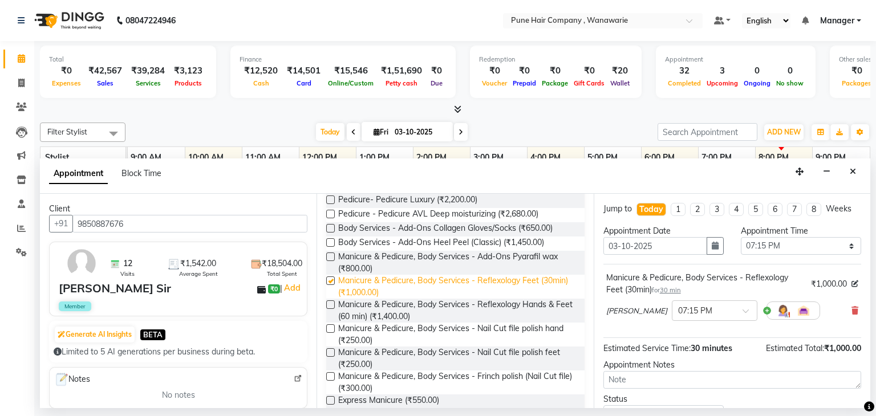
checkbox input "false"
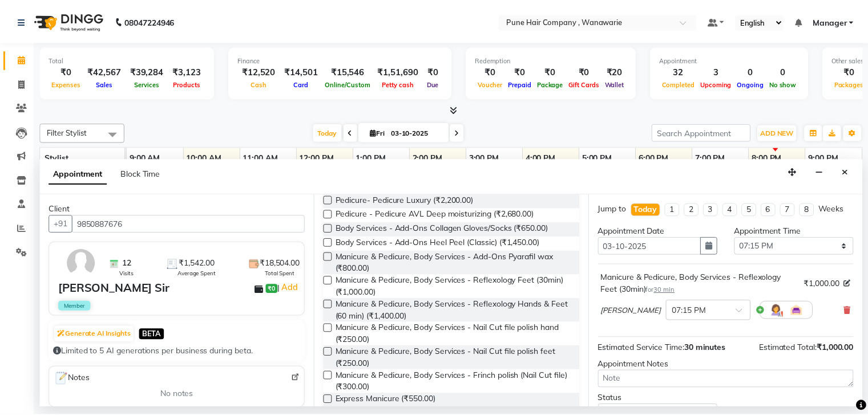
scroll to position [86, 0]
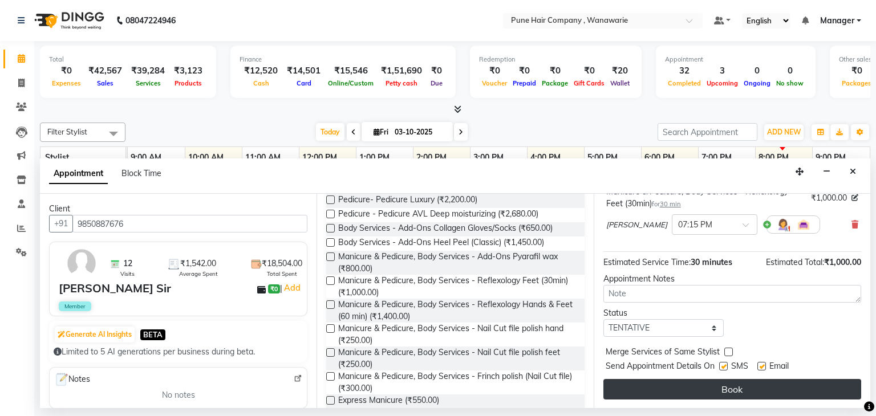
click at [735, 385] on button "Book" at bounding box center [732, 389] width 258 height 21
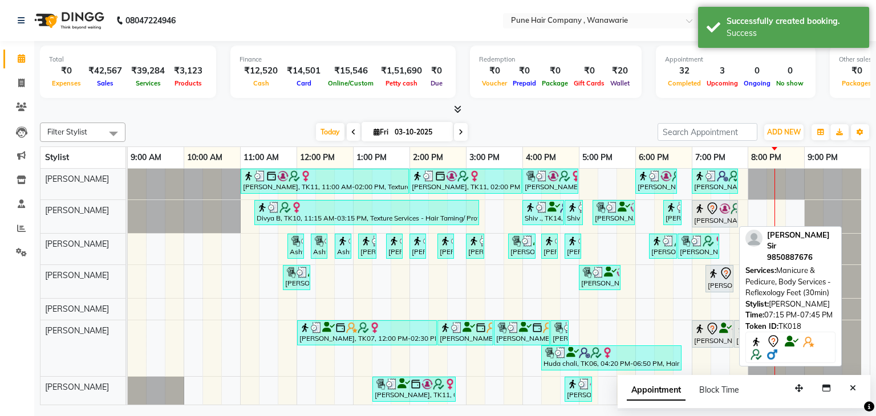
click at [722, 282] on div "[PERSON_NAME], TK18, 07:15 PM-07:45 PM, Manicure & Pedicure, Body Services - Re…" at bounding box center [720, 279] width 26 height 24
select select "7"
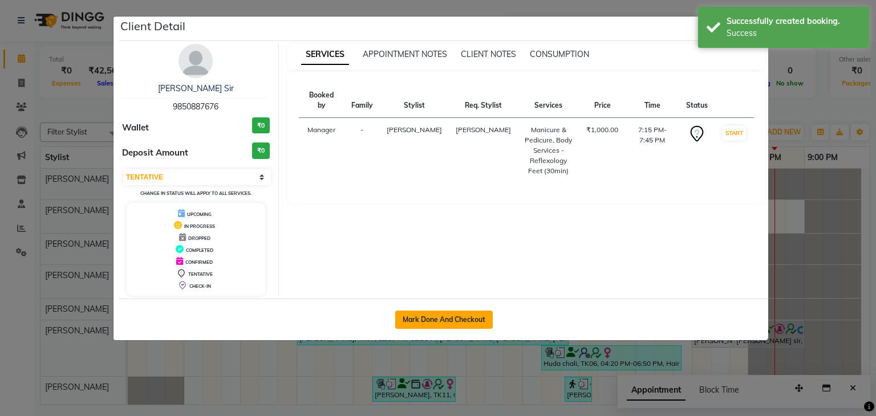
click at [439, 320] on button "Mark Done And Checkout" at bounding box center [444, 320] width 98 height 18
select select "8072"
select select "service"
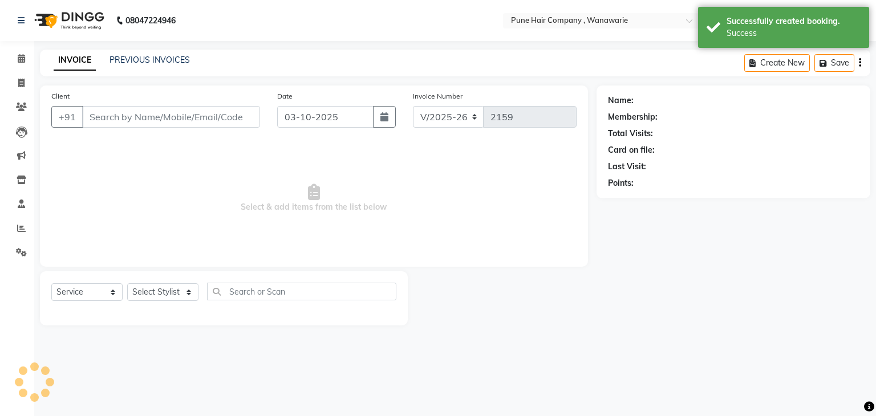
type input "9850887676"
select select "74580"
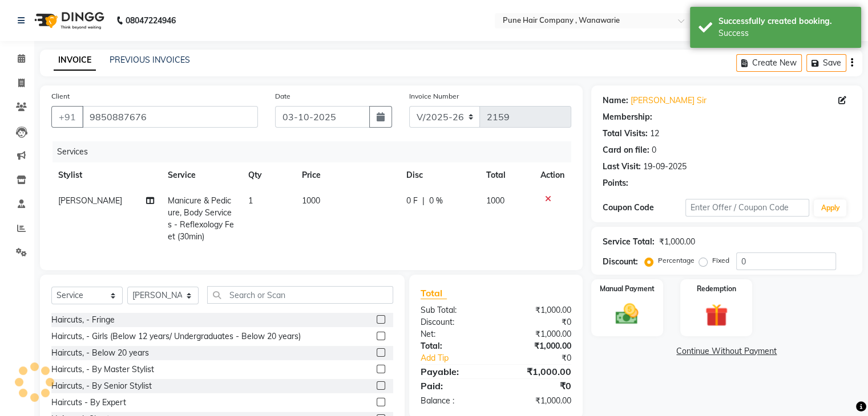
type input "20"
select select "1: Object"
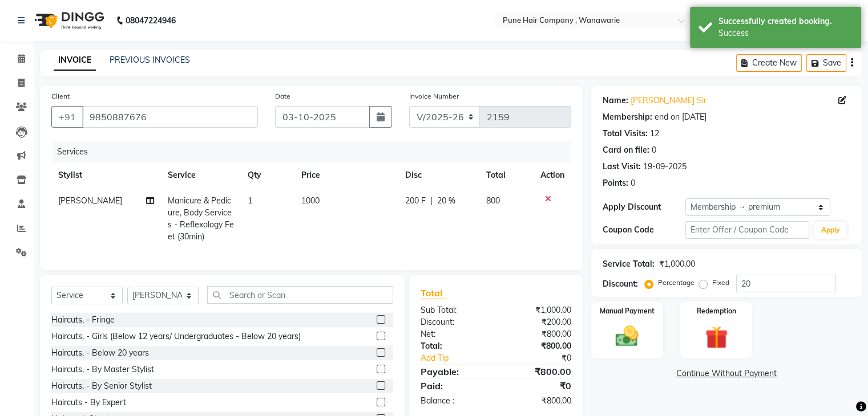
scroll to position [53, 0]
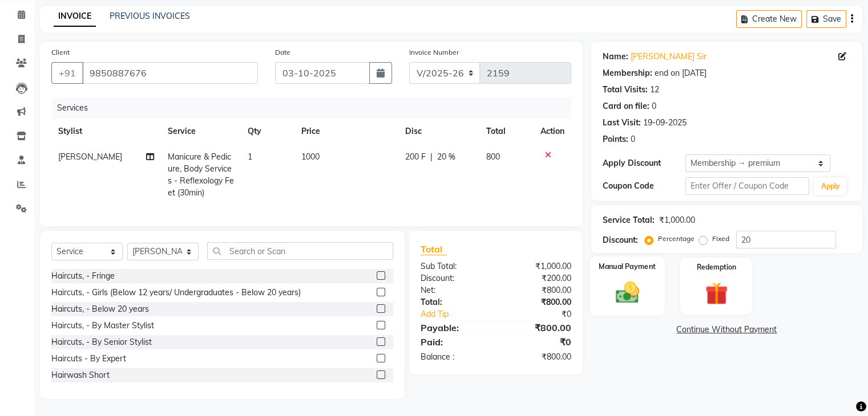
click at [617, 286] on img at bounding box center [626, 292] width 38 height 27
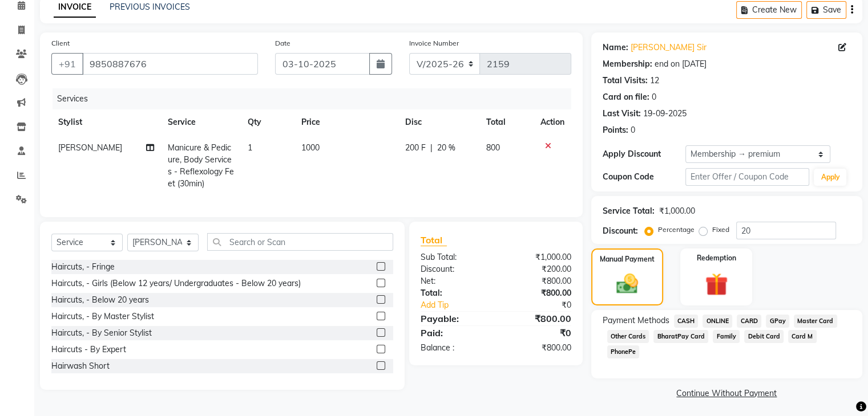
click at [690, 318] on span "CASH" at bounding box center [686, 321] width 25 height 13
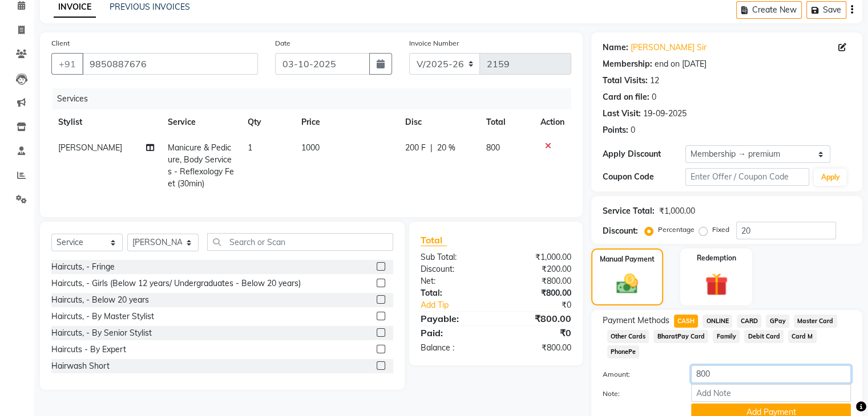
click at [728, 366] on input "800" at bounding box center [771, 375] width 160 height 18
type input "8"
type input "1000"
click at [762, 404] on button "Add Payment" at bounding box center [771, 413] width 160 height 18
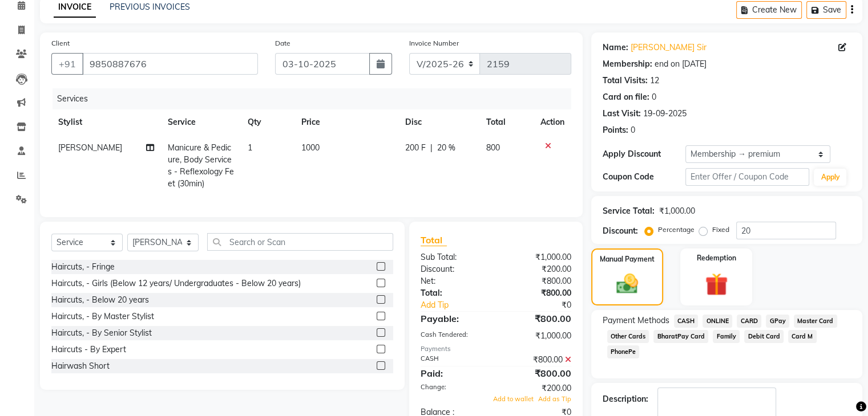
scroll to position [119, 0]
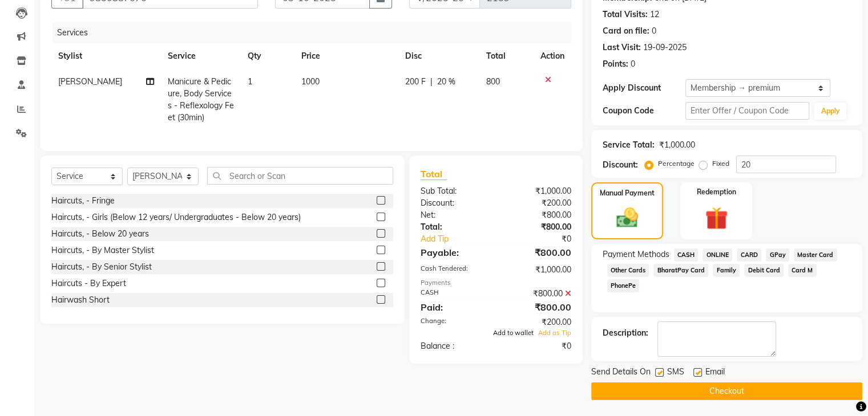
click at [508, 337] on span "Add to wallet" at bounding box center [513, 333] width 40 height 8
click at [724, 391] on button "Checkout" at bounding box center [726, 392] width 271 height 18
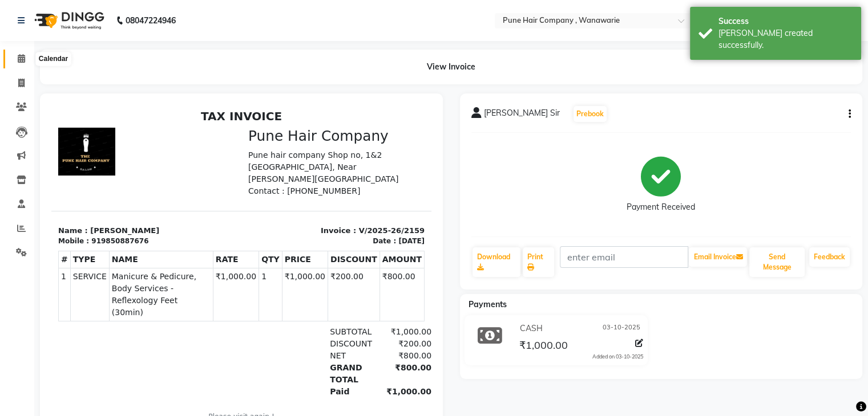
click at [21, 60] on icon at bounding box center [21, 58] width 7 height 9
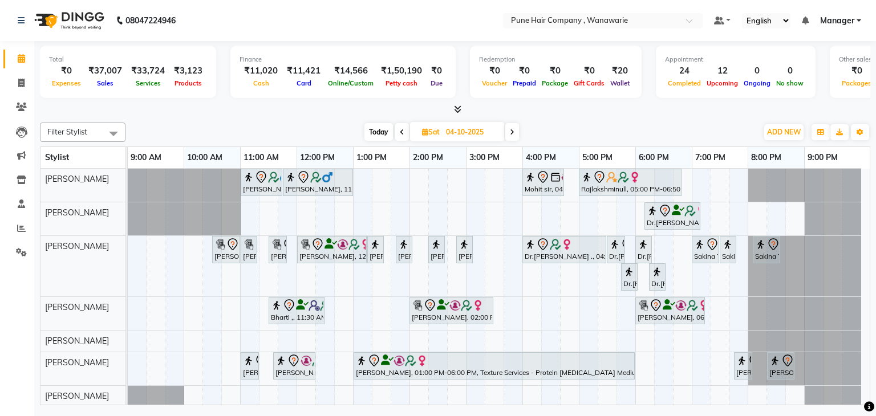
scroll to position [1, 0]
click at [371, 133] on span "Today" at bounding box center [378, 132] width 29 height 18
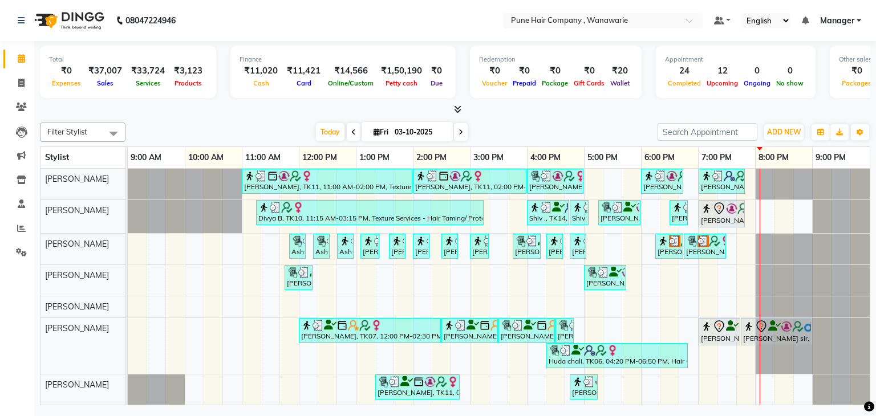
click at [464, 135] on span at bounding box center [461, 132] width 14 height 18
type input "04-10-2025"
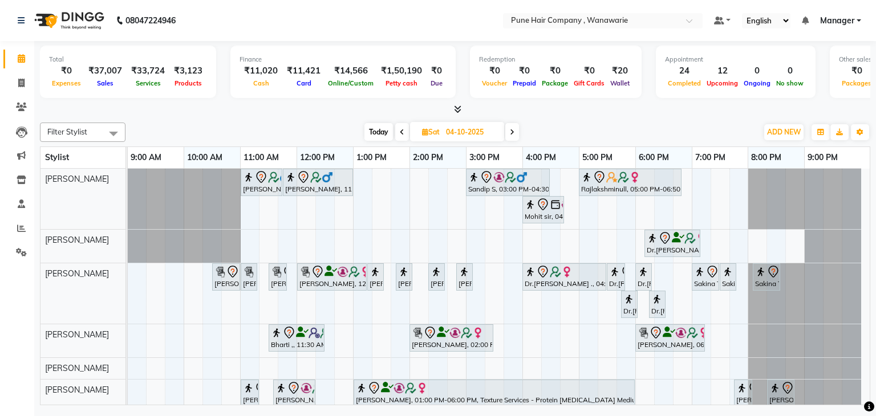
scroll to position [28, 0]
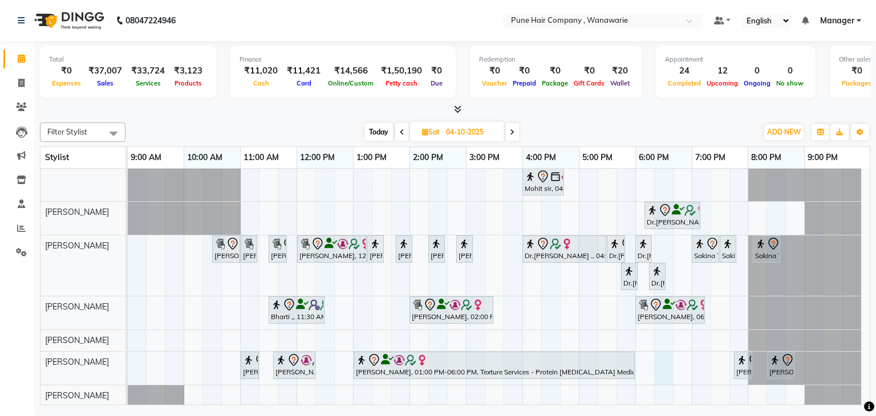
click at [666, 359] on div "[PERSON_NAME], 11:00 AM-11:45 AM, [DEMOGRAPHIC_DATA] Haircut By Senior Stylist …" at bounding box center [499, 274] width 742 height 266
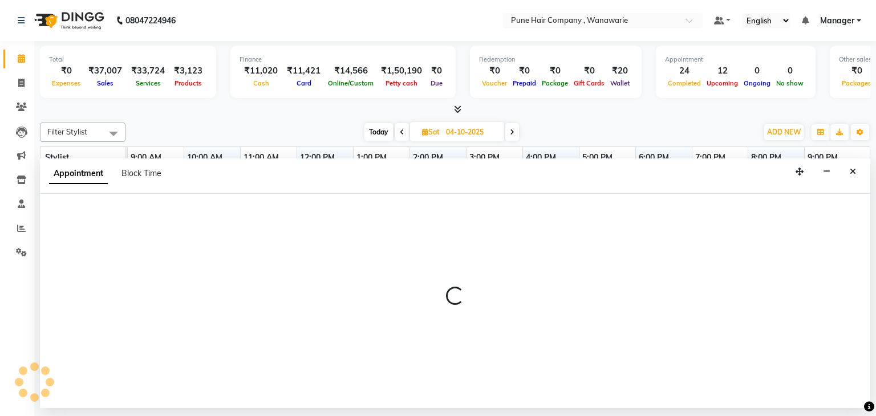
select select "74603"
select select "1095"
select select "tentative"
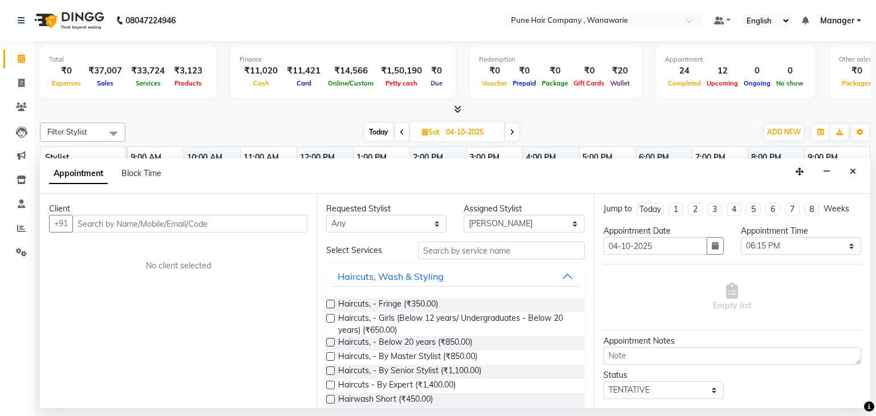
click at [251, 210] on div "Client" at bounding box center [178, 209] width 258 height 12
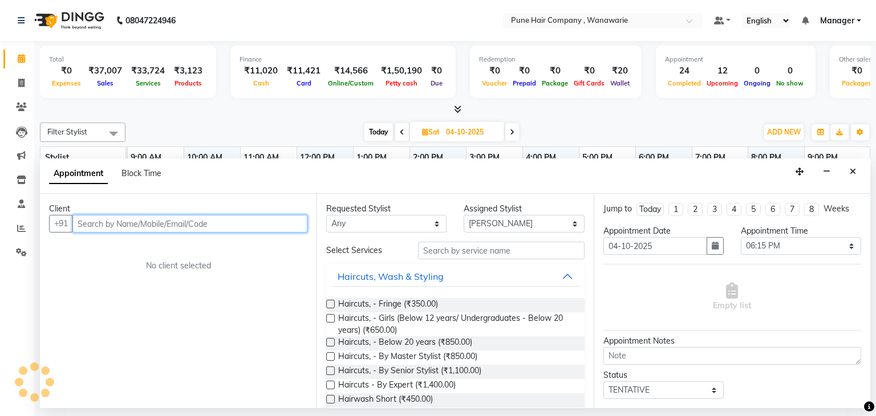
click at [251, 220] on input "text" at bounding box center [189, 224] width 235 height 18
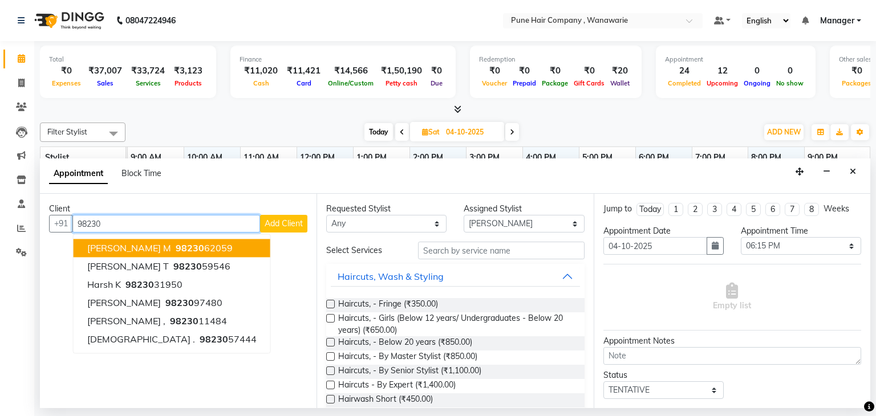
click at [194, 245] on button "[PERSON_NAME] m 98230 62059" at bounding box center [172, 249] width 197 height 18
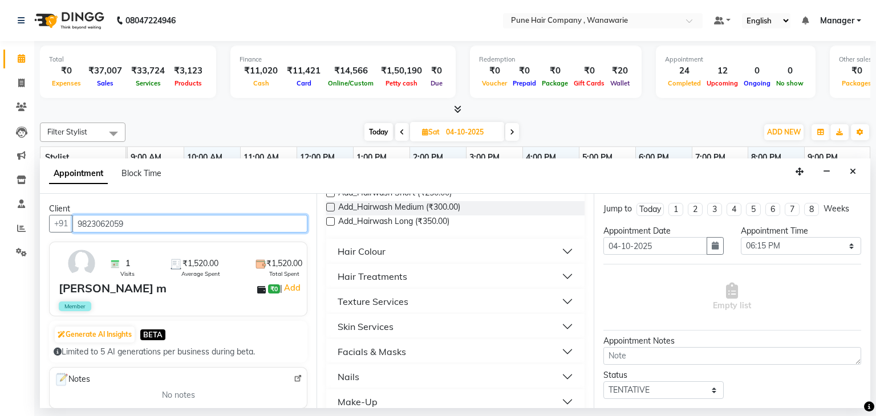
scroll to position [333, 0]
type input "9823062059"
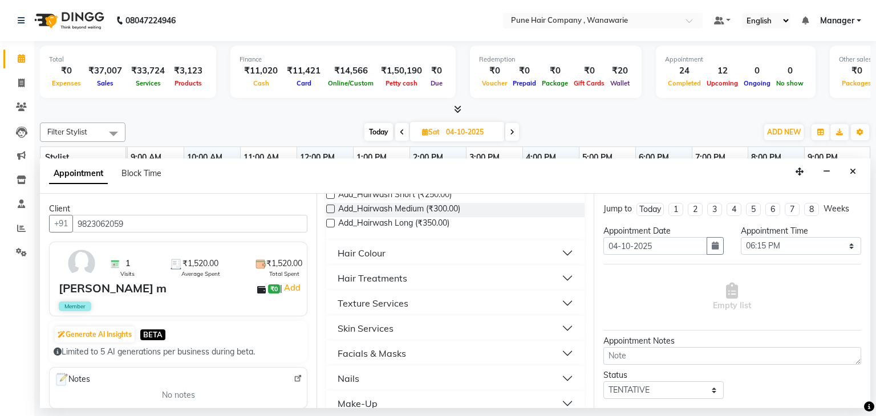
click at [411, 274] on button "Hair Treatments" at bounding box center [455, 278] width 249 height 21
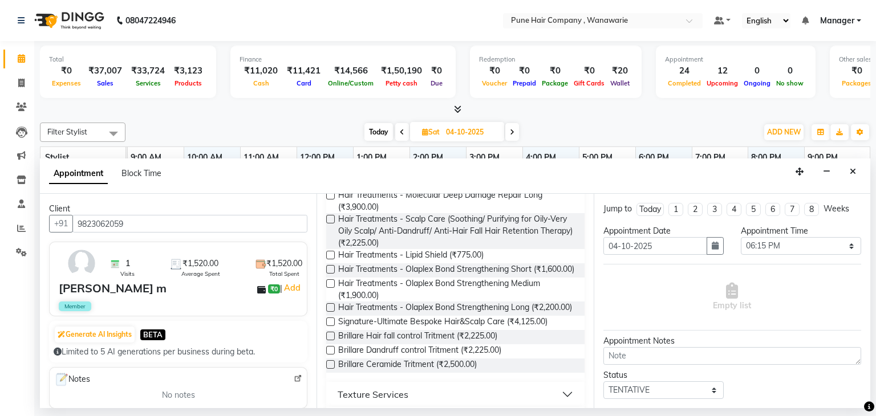
scroll to position [647, 0]
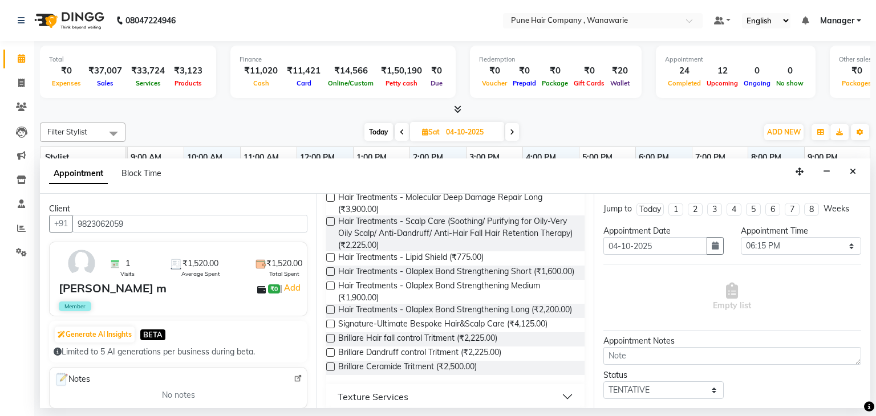
click at [426, 361] on span "Brillare Dandruff control Tritment (₹2,225.00)" at bounding box center [419, 354] width 163 height 14
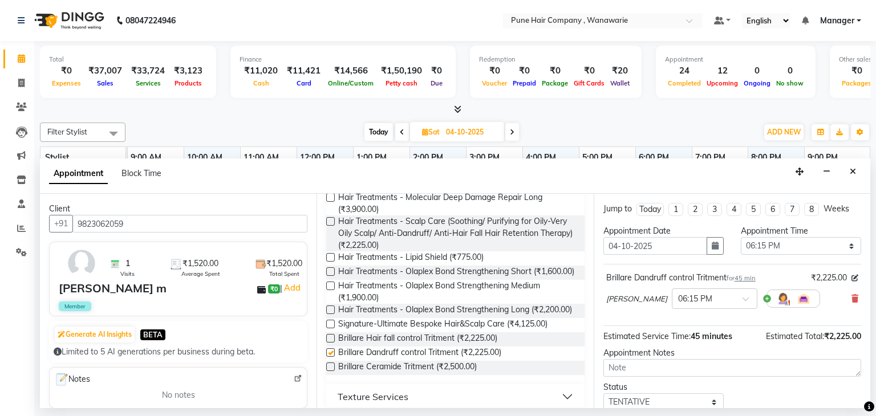
checkbox input "false"
click at [708, 302] on input "text" at bounding box center [703, 298] width 50 height 12
click at [696, 338] on div "06:30 PM" at bounding box center [714, 346] width 84 height 21
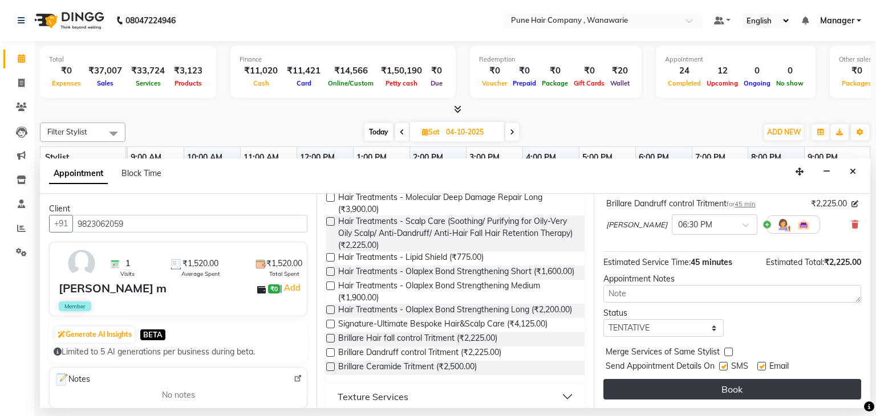
click at [687, 384] on button "Book" at bounding box center [732, 389] width 258 height 21
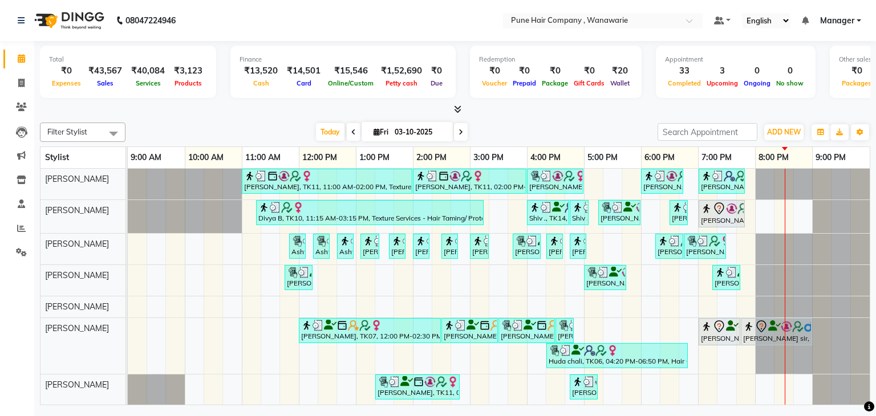
click at [456, 130] on span at bounding box center [461, 132] width 14 height 18
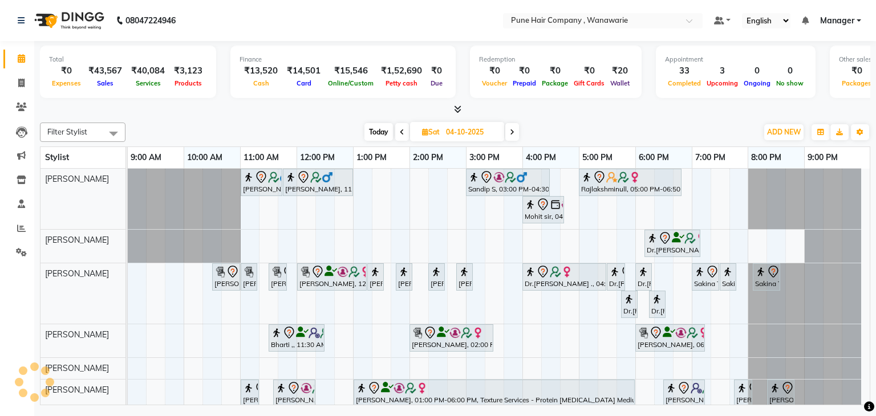
click at [375, 129] on span "Today" at bounding box center [378, 132] width 29 height 18
type input "03-10-2025"
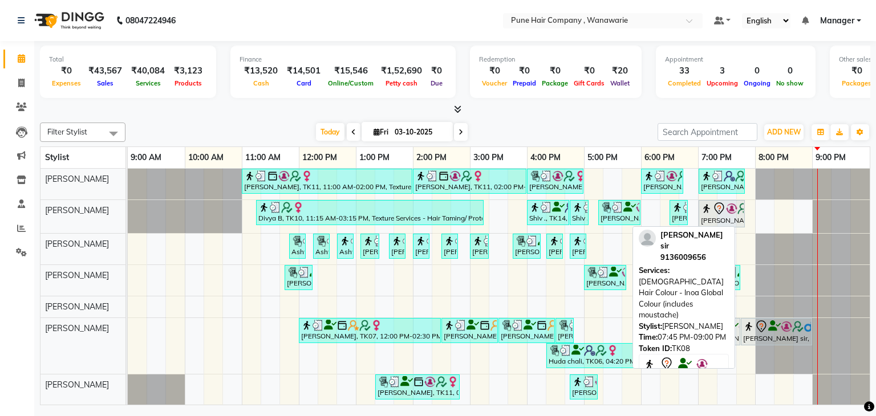
click at [757, 326] on icon at bounding box center [761, 327] width 10 height 12
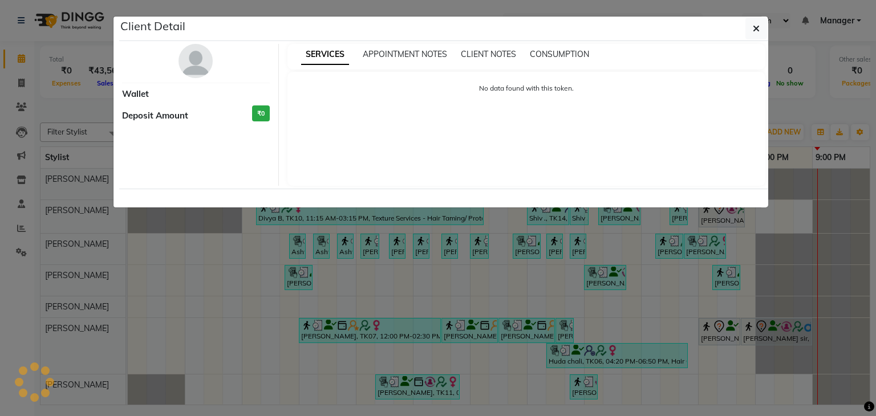
select select "7"
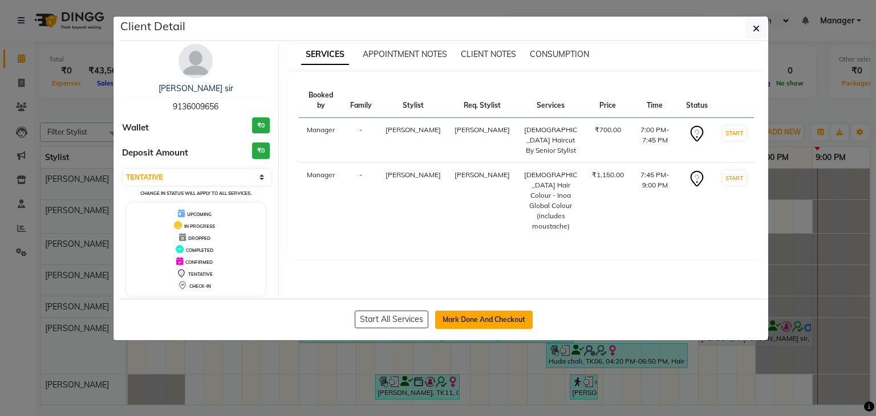
click at [514, 311] on button "Mark Done And Checkout" at bounding box center [484, 320] width 98 height 18
select select "8072"
select select "service"
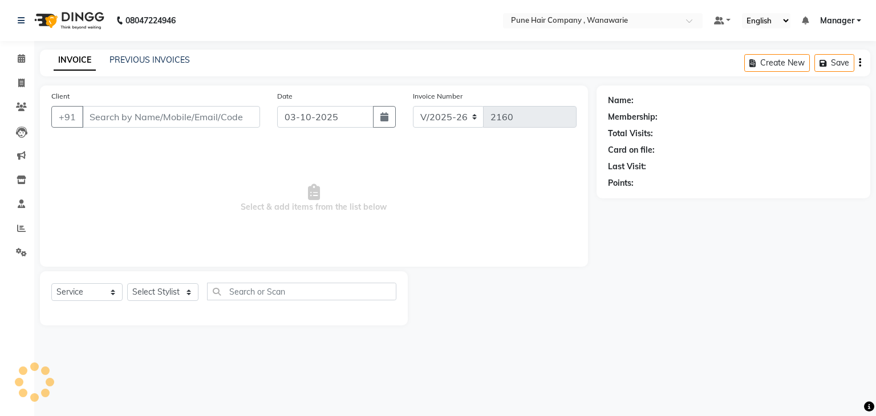
type input "9136009656"
select select "74603"
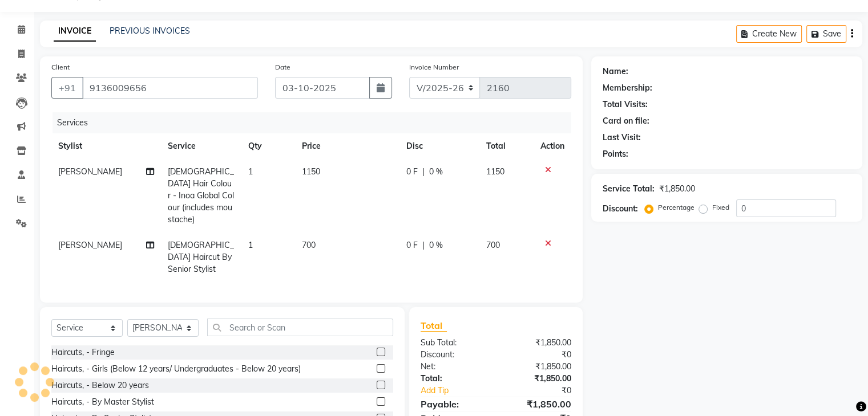
select select "1: Object"
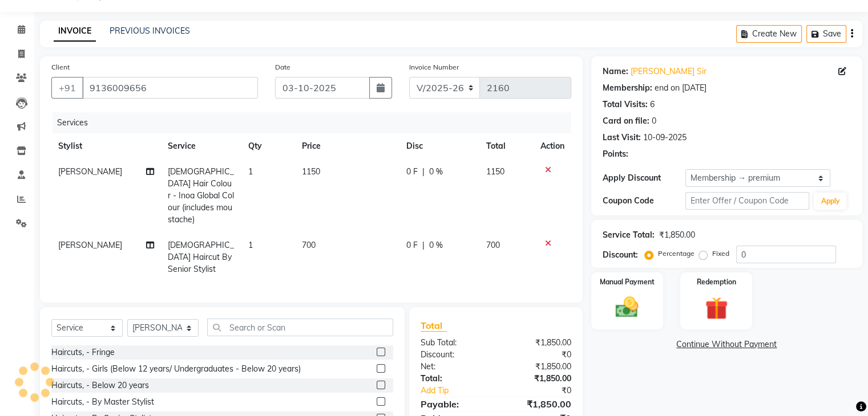
scroll to position [91, 0]
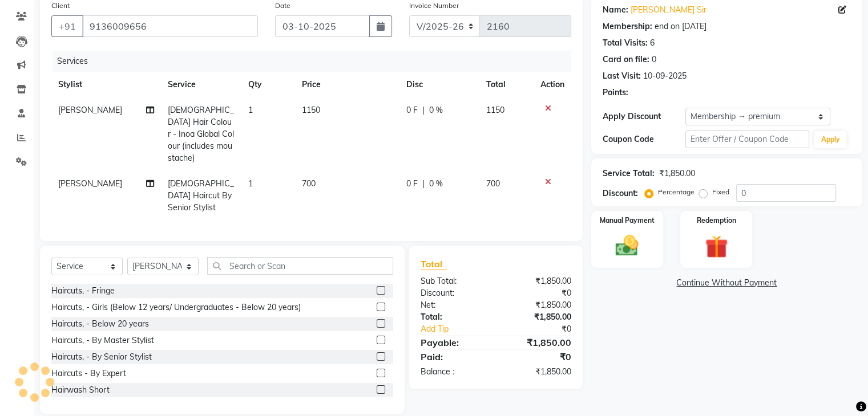
type input "20"
click at [629, 252] on img at bounding box center [626, 246] width 38 height 27
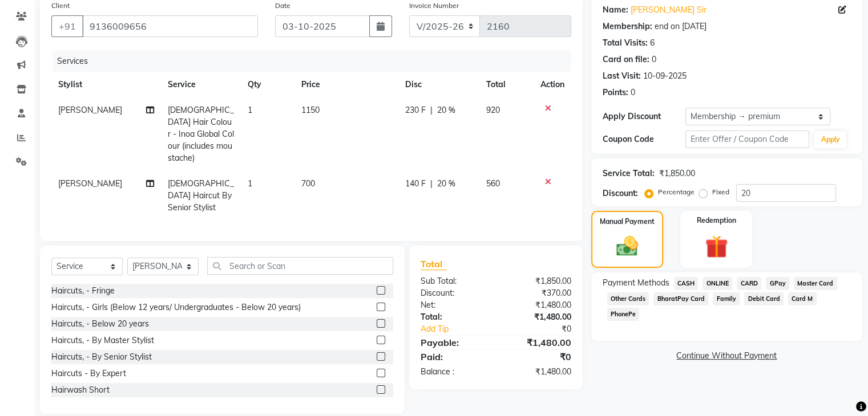
click at [770, 285] on span "GPay" at bounding box center [776, 283] width 23 height 13
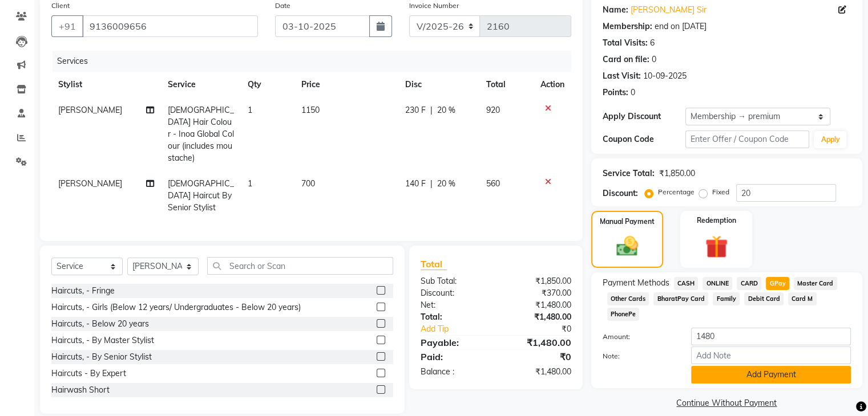
click at [755, 366] on button "Add Payment" at bounding box center [771, 375] width 160 height 18
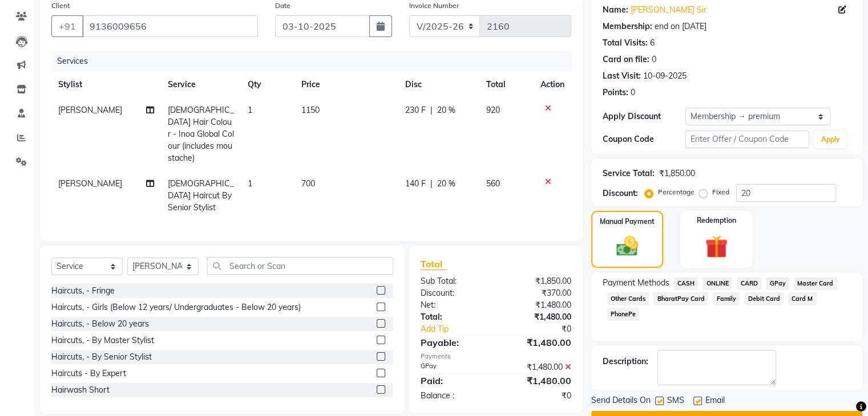
scroll to position [119, 0]
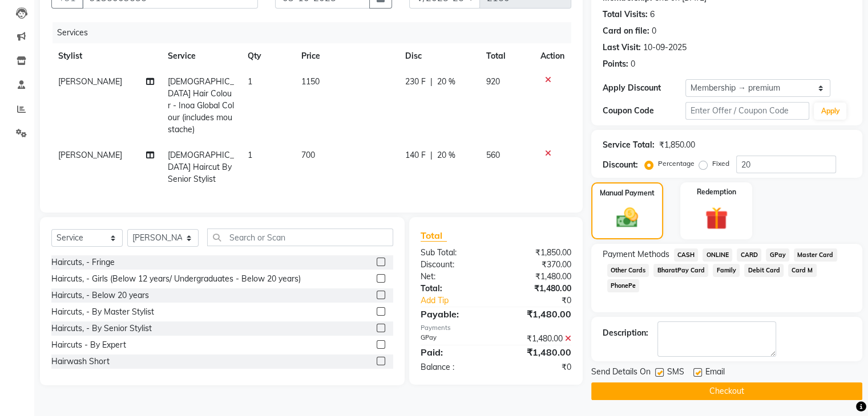
click at [675, 393] on button "Checkout" at bounding box center [726, 392] width 271 height 18
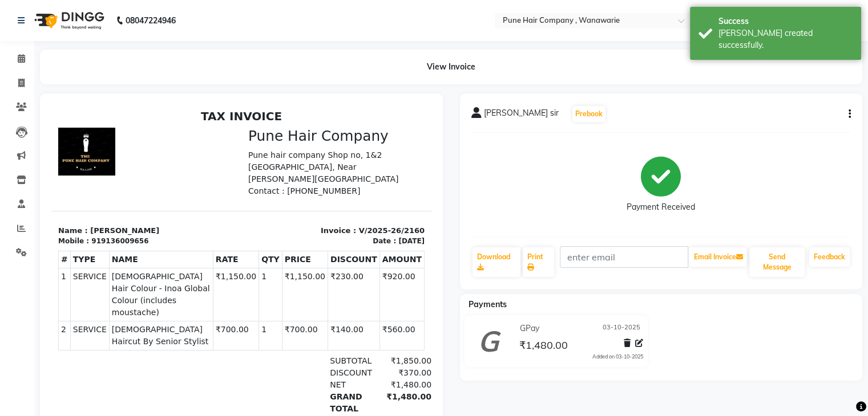
click at [716, 126] on div "Sudip sir Prebook Payment Received Download Print Email Invoice Send Message Fe…" at bounding box center [661, 192] width 403 height 196
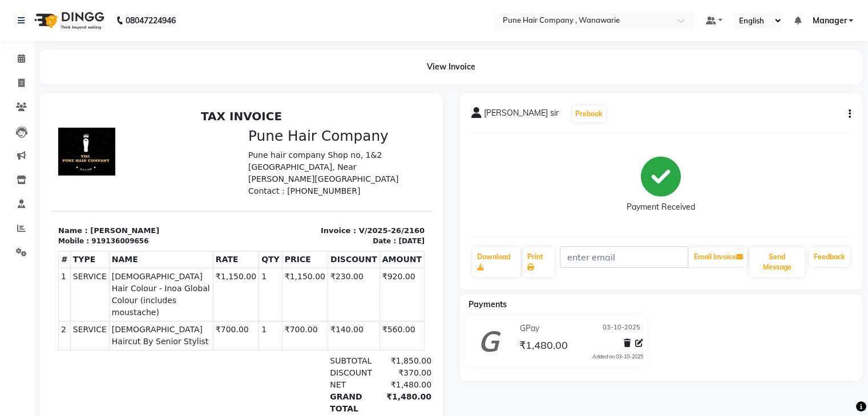
click at [848, 114] on icon "button" at bounding box center [849, 114] width 2 height 1
click at [748, 171] on div "Payment Received" at bounding box center [661, 185] width 380 height 86
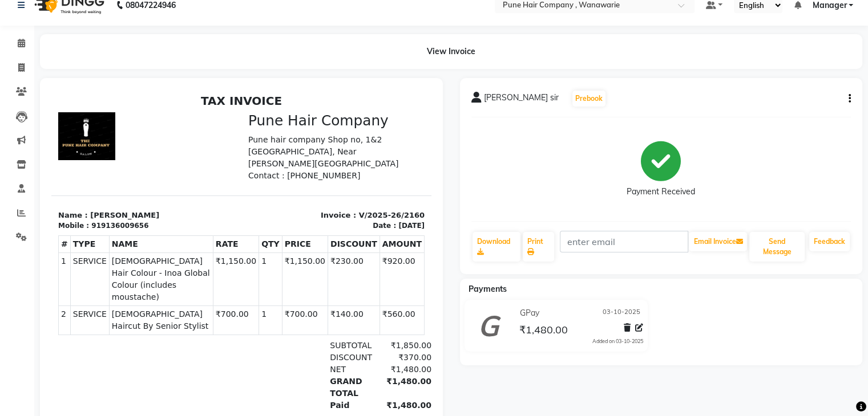
scroll to position [15, 0]
click at [19, 42] on icon at bounding box center [21, 43] width 7 height 9
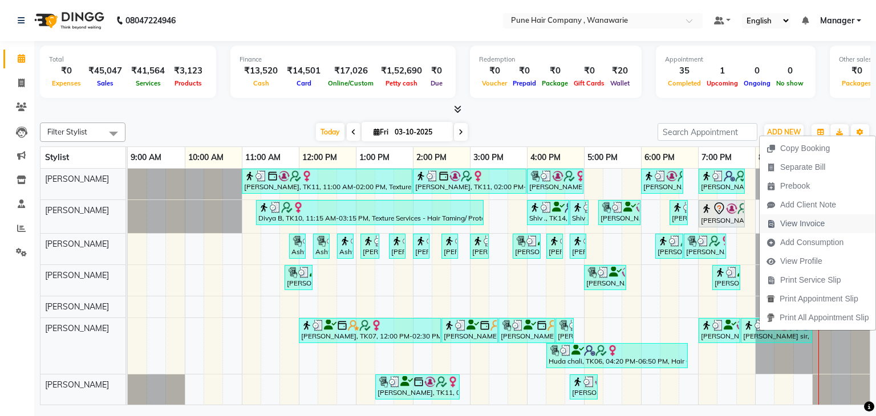
click at [809, 222] on span "View Invoice" at bounding box center [802, 224] width 44 height 12
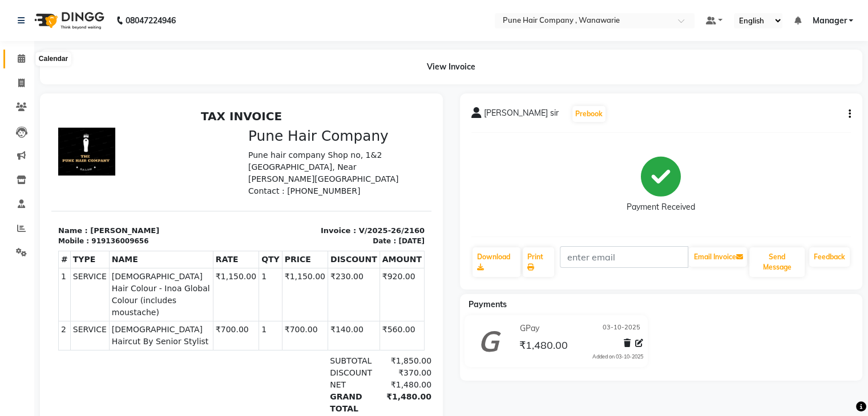
click at [11, 60] on span at bounding box center [21, 58] width 20 height 13
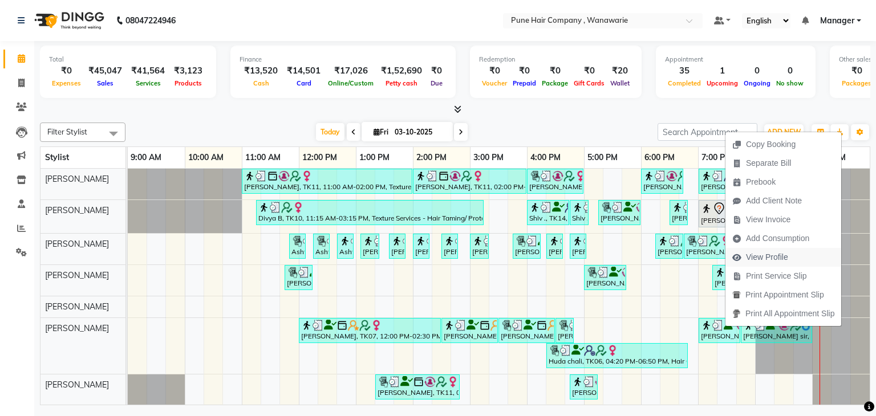
click at [779, 263] on span "View Profile" at bounding box center [767, 258] width 42 height 12
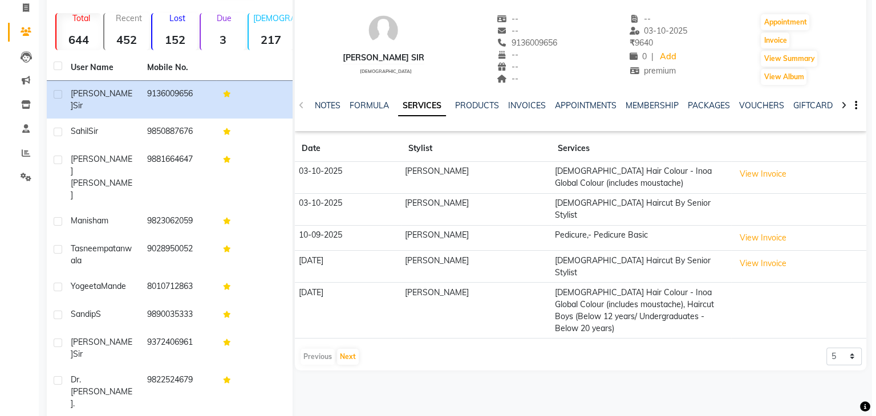
scroll to position [88, 0]
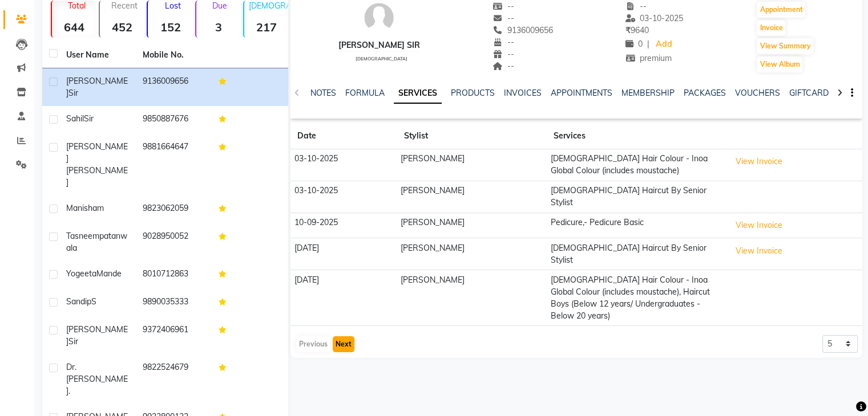
click at [347, 337] on button "Next" at bounding box center [344, 345] width 22 height 16
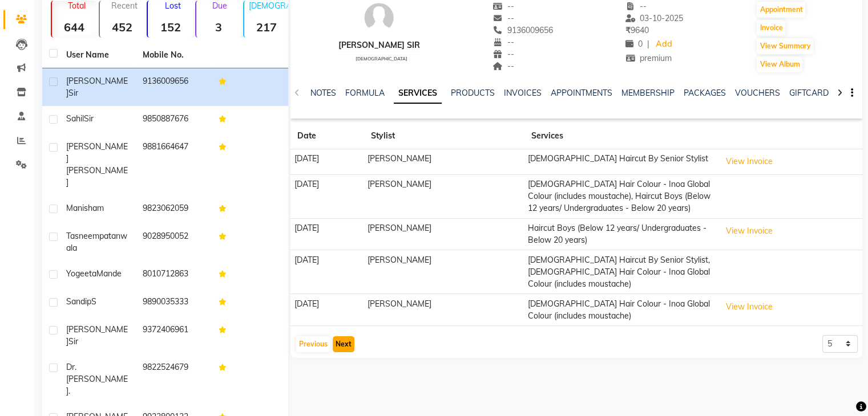
click at [335, 337] on button "Next" at bounding box center [344, 345] width 22 height 16
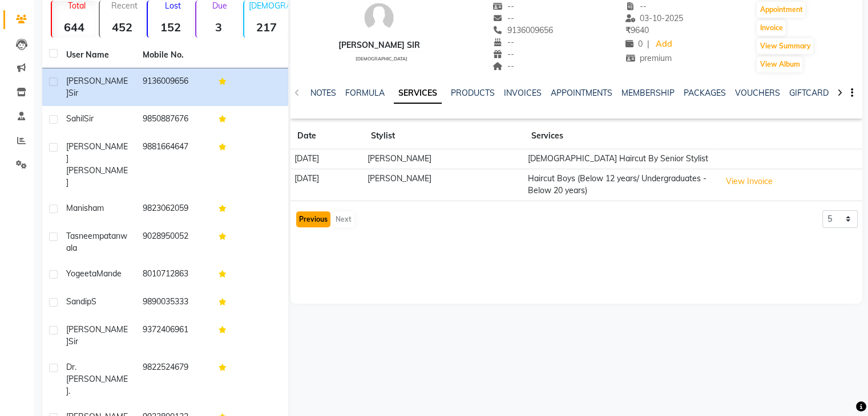
click at [298, 217] on button "Previous" at bounding box center [313, 220] width 34 height 16
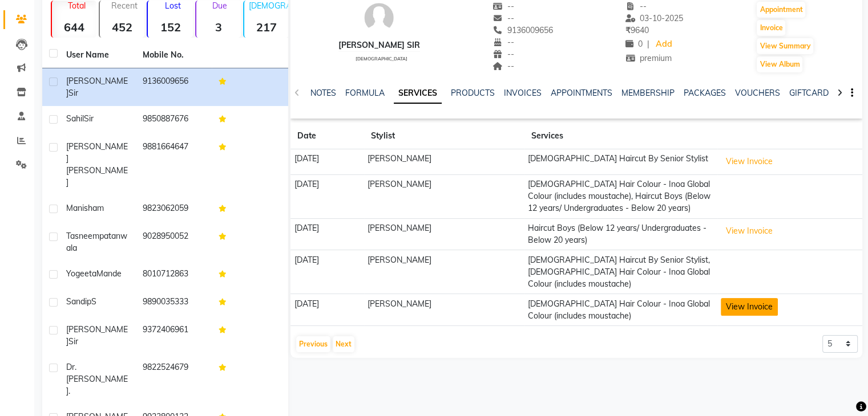
click at [751, 298] on button "View Invoice" at bounding box center [748, 307] width 57 height 18
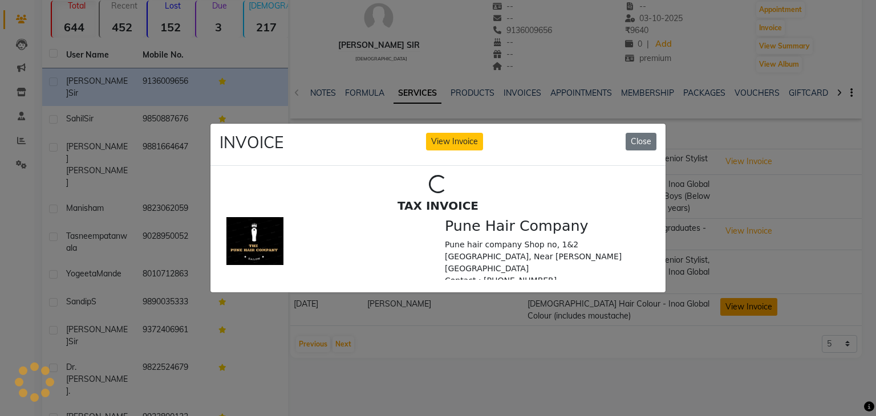
scroll to position [0, 0]
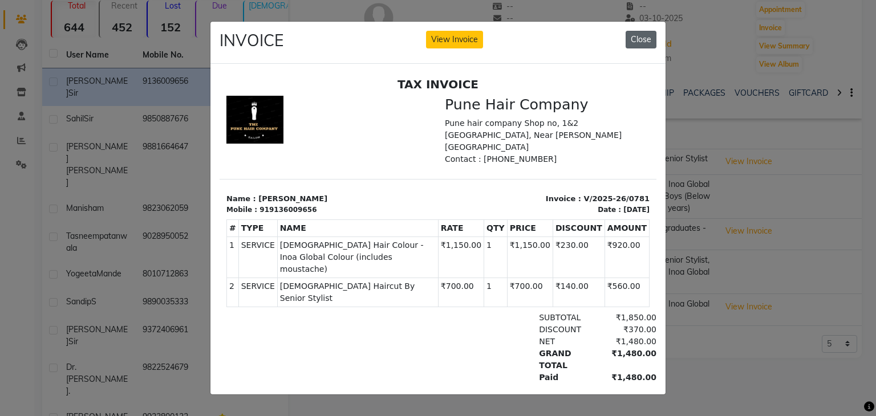
click at [646, 37] on button "Close" at bounding box center [641, 40] width 31 height 18
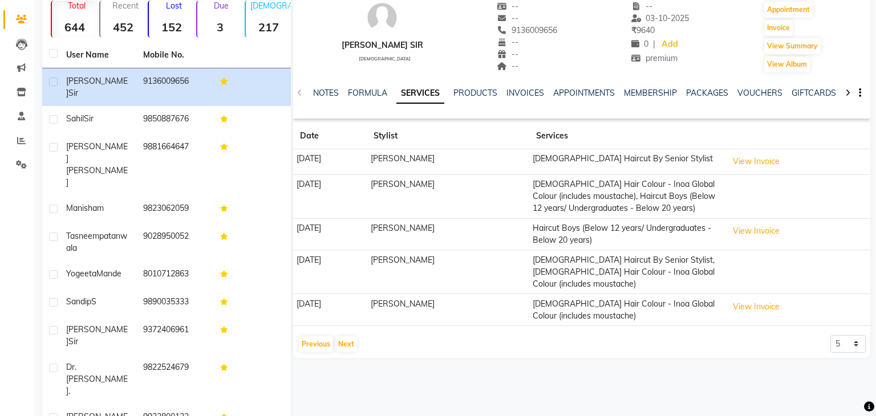
scroll to position [78, 0]
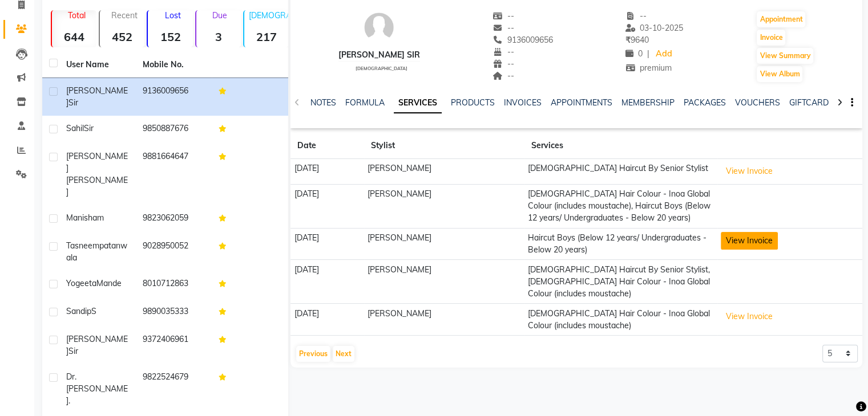
click at [754, 241] on button "View Invoice" at bounding box center [748, 241] width 57 height 18
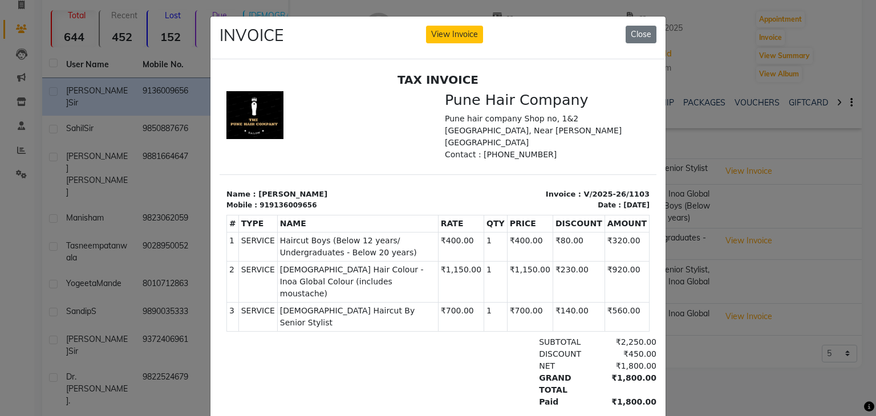
scroll to position [9, 0]
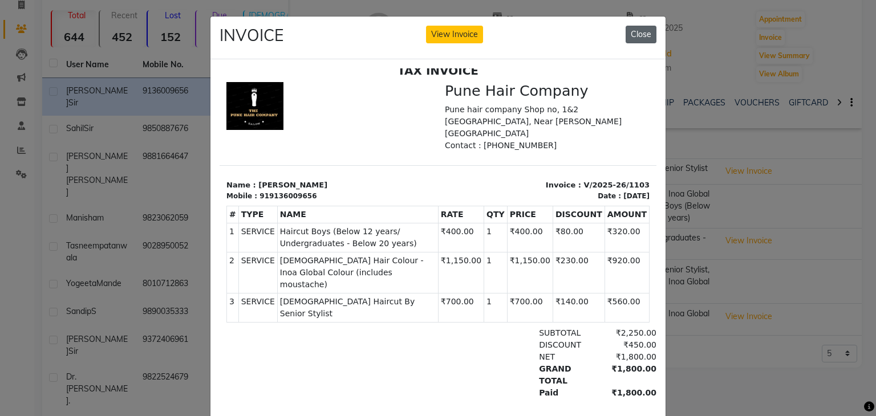
click at [635, 34] on button "Close" at bounding box center [641, 35] width 31 height 18
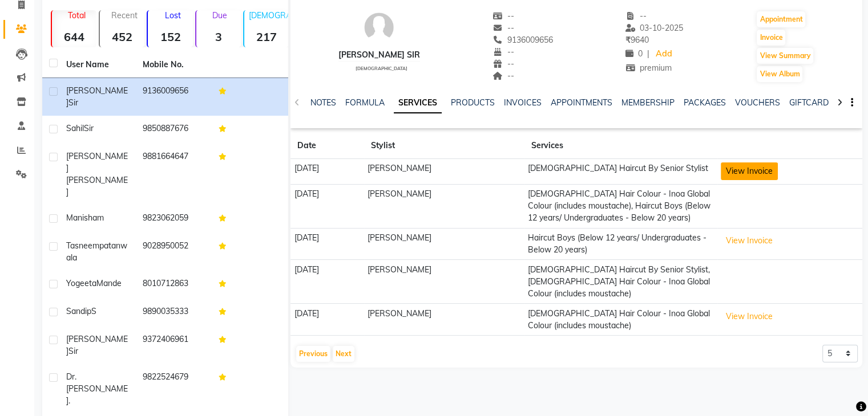
click at [765, 169] on button "View Invoice" at bounding box center [748, 172] width 57 height 18
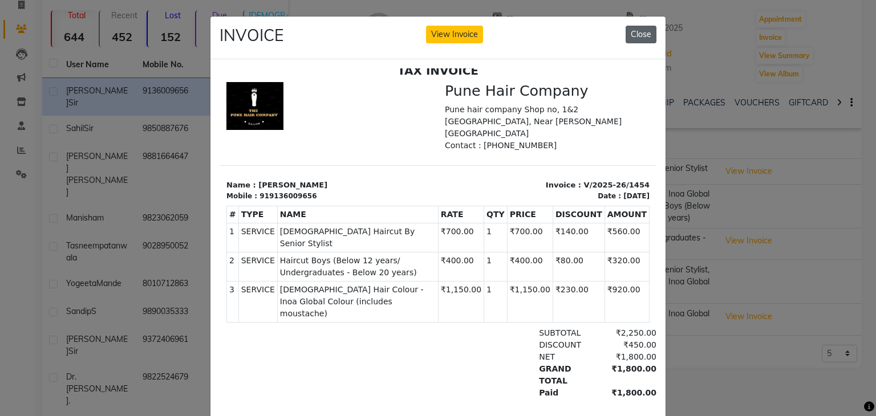
click at [646, 33] on button "Close" at bounding box center [641, 35] width 31 height 18
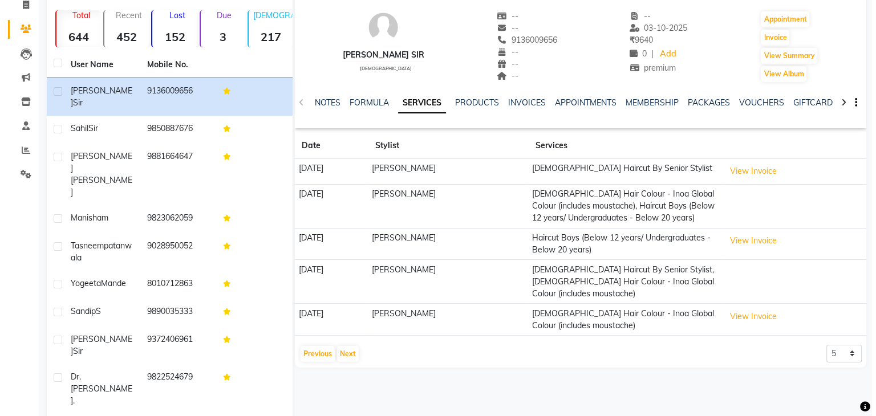
scroll to position [88, 0]
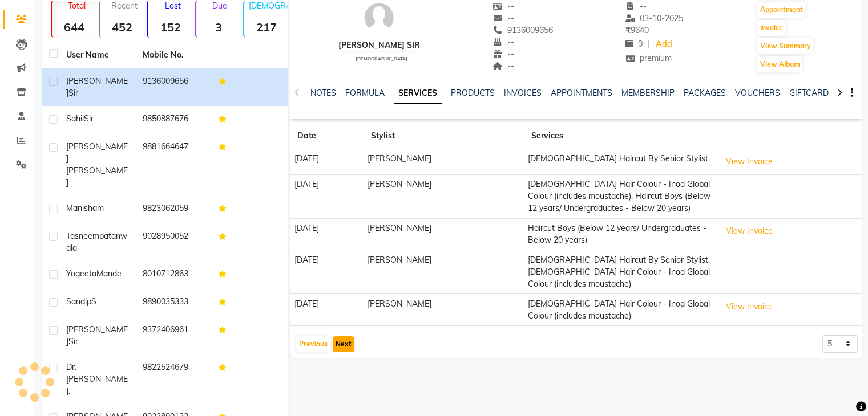
click at [347, 337] on button "Next" at bounding box center [344, 345] width 22 height 16
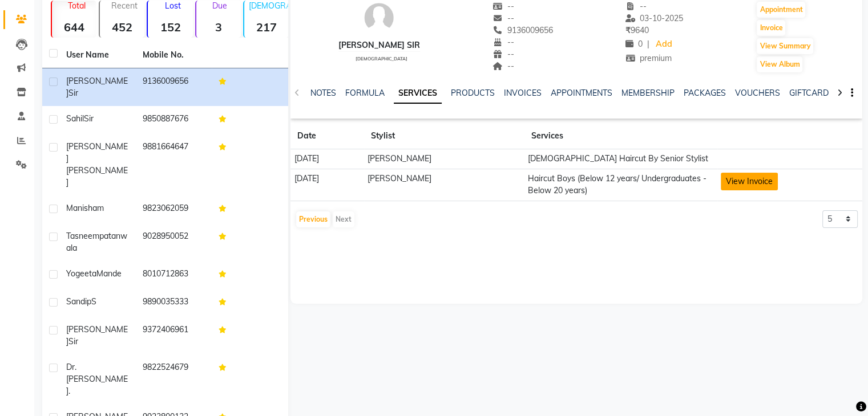
click at [732, 184] on button "View Invoice" at bounding box center [748, 182] width 57 height 18
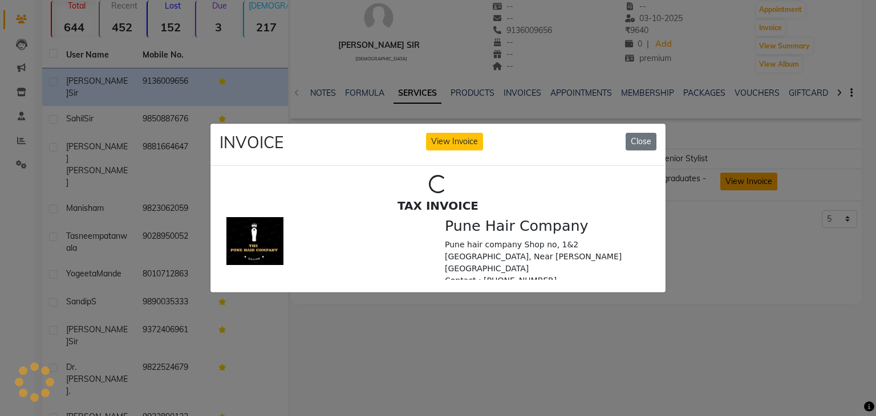
scroll to position [0, 0]
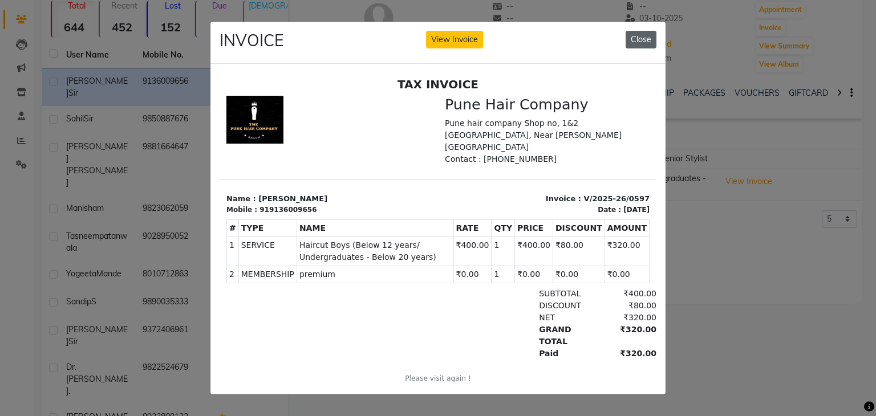
click at [640, 31] on button "Close" at bounding box center [641, 40] width 31 height 18
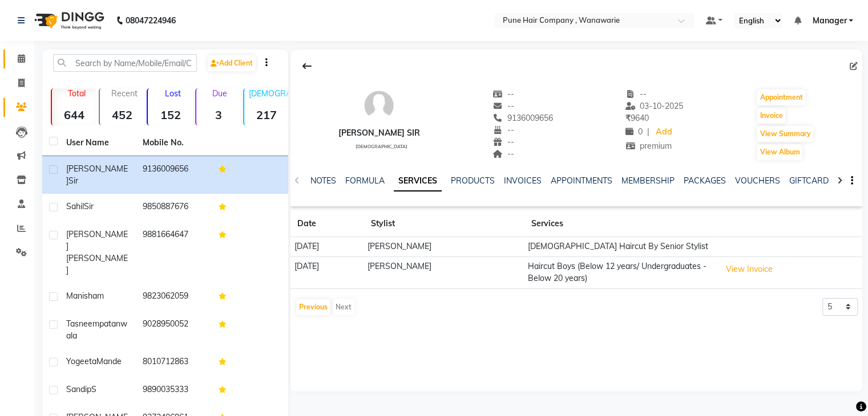
click at [19, 51] on link "Calendar" at bounding box center [16, 59] width 27 height 19
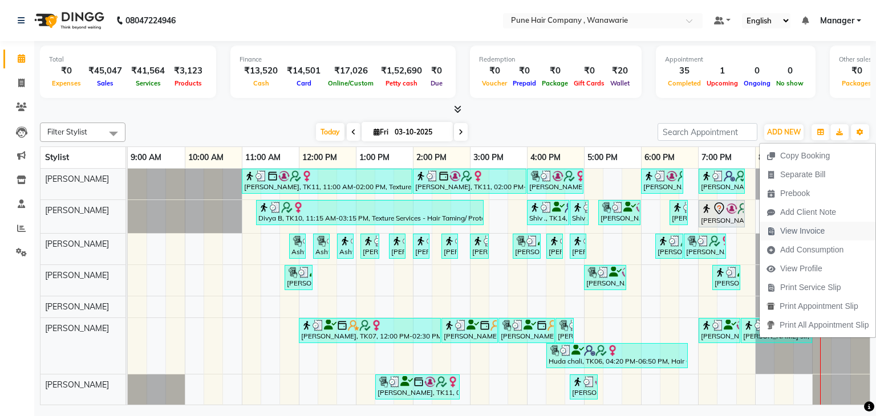
click at [800, 231] on span "View Invoice" at bounding box center [802, 231] width 44 height 12
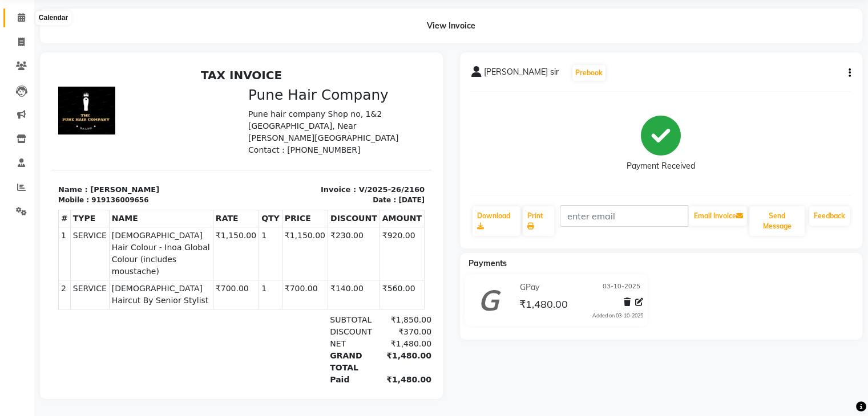
click at [26, 11] on span at bounding box center [21, 17] width 20 height 13
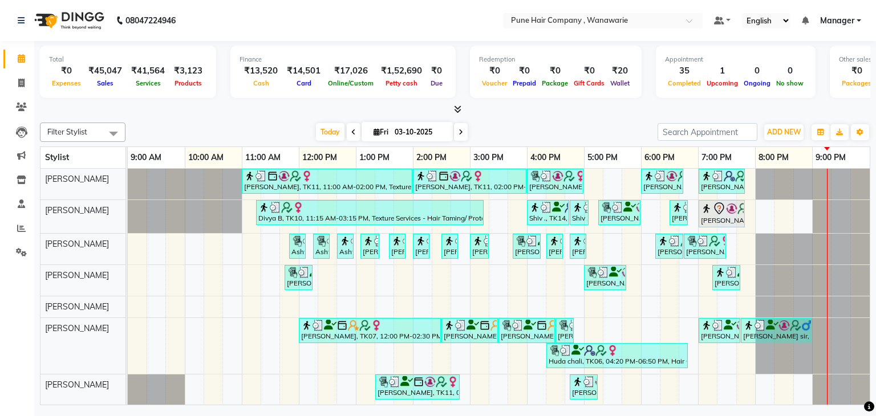
click at [425, 128] on input "03-10-2025" at bounding box center [419, 132] width 57 height 17
select select "10"
select select "2025"
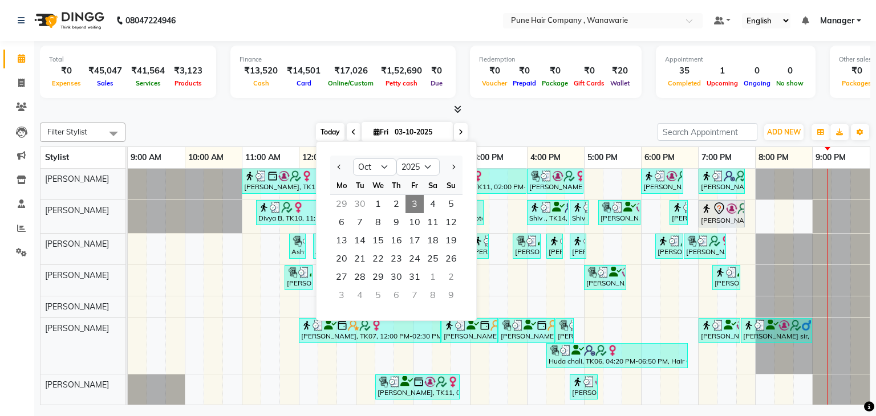
click at [331, 131] on span "Today" at bounding box center [330, 132] width 29 height 18
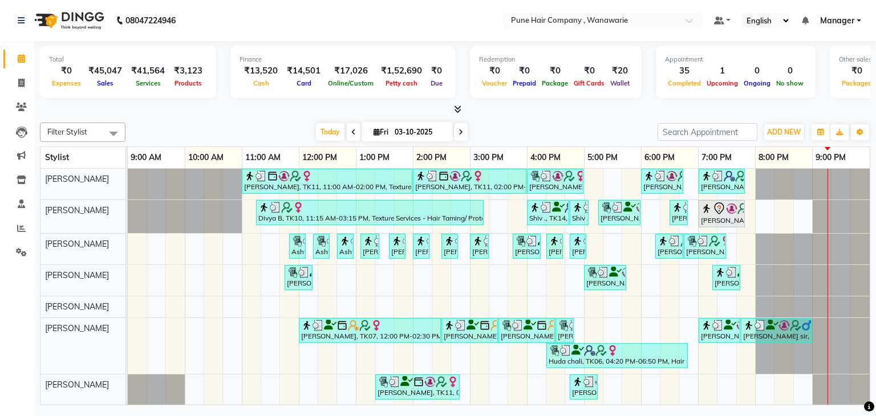
click at [454, 109] on icon at bounding box center [457, 109] width 7 height 9
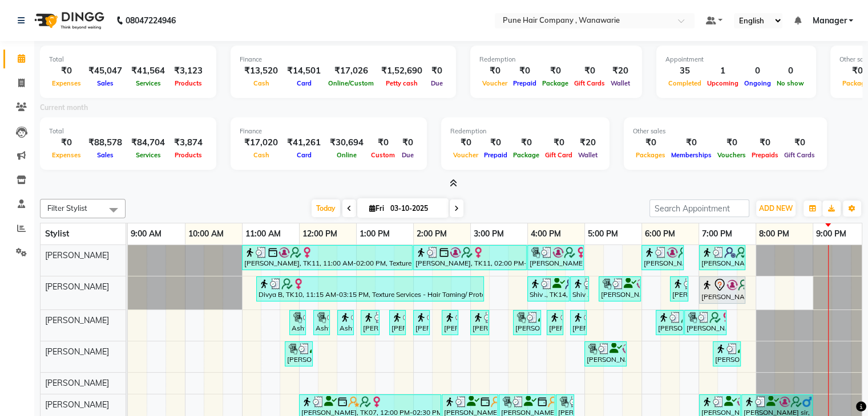
click at [455, 180] on icon at bounding box center [452, 183] width 7 height 9
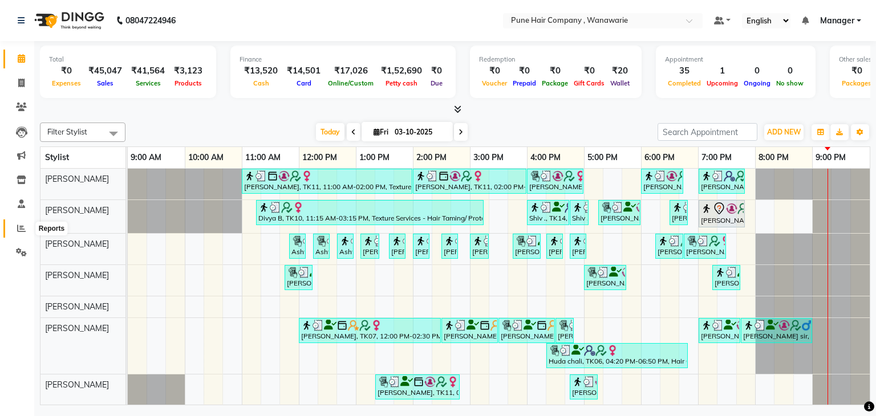
click at [18, 230] on icon at bounding box center [21, 228] width 9 height 9
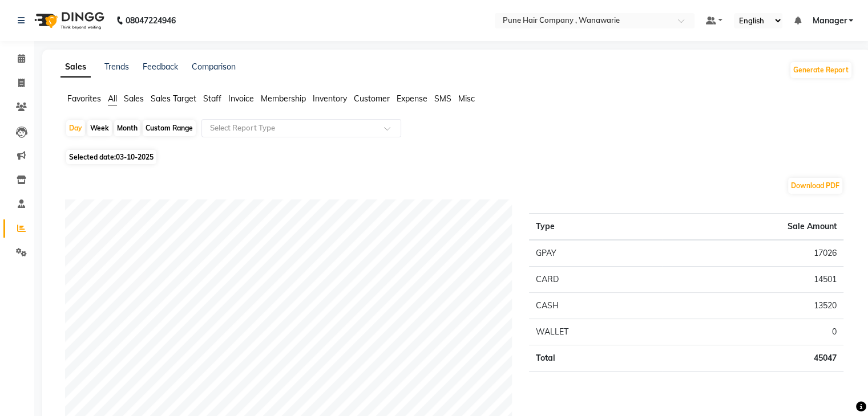
click at [212, 96] on span "Staff" at bounding box center [212, 99] width 18 height 10
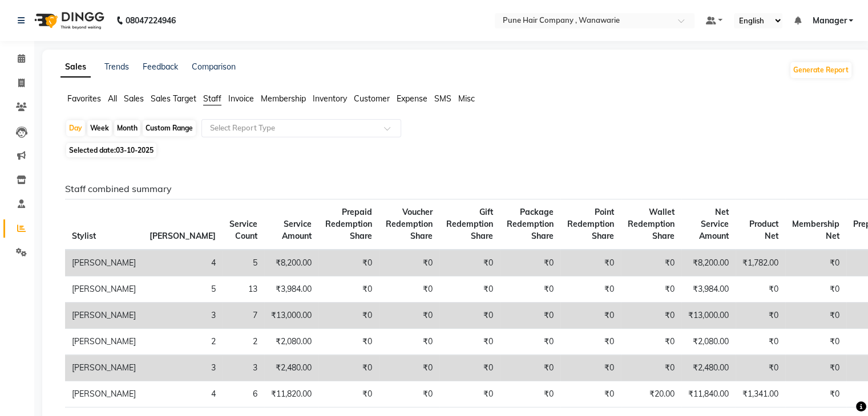
click at [132, 128] on div "Month" at bounding box center [127, 128] width 26 height 16
select select "10"
select select "2025"
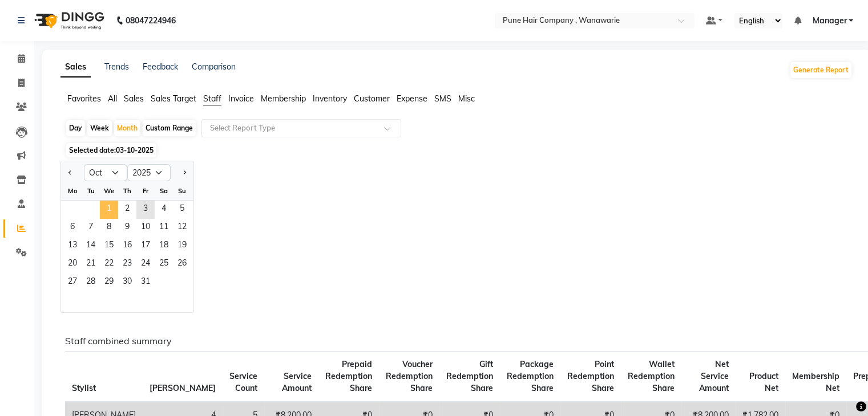
click at [110, 203] on span "1" at bounding box center [109, 210] width 18 height 18
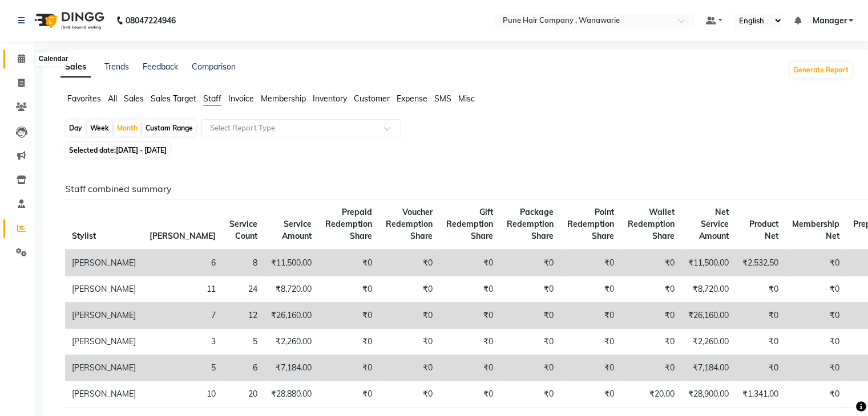
click at [20, 55] on icon at bounding box center [21, 58] width 7 height 9
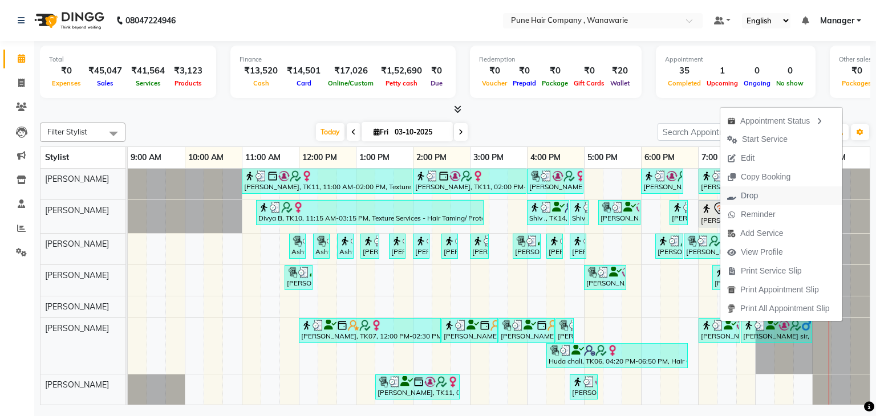
click at [759, 192] on span "Drop" at bounding box center [742, 196] width 44 height 19
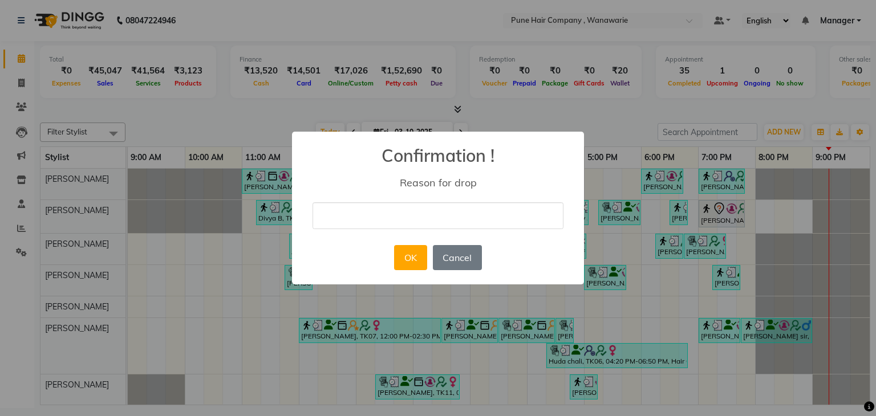
click at [481, 222] on input "text" at bounding box center [438, 215] width 251 height 27
type input "NA"
click at [406, 250] on button "OK" at bounding box center [410, 257] width 33 height 25
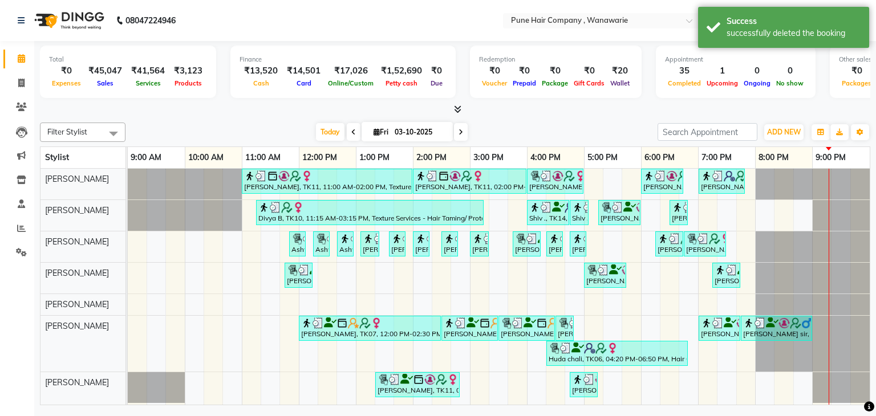
click at [459, 129] on icon at bounding box center [461, 132] width 5 height 7
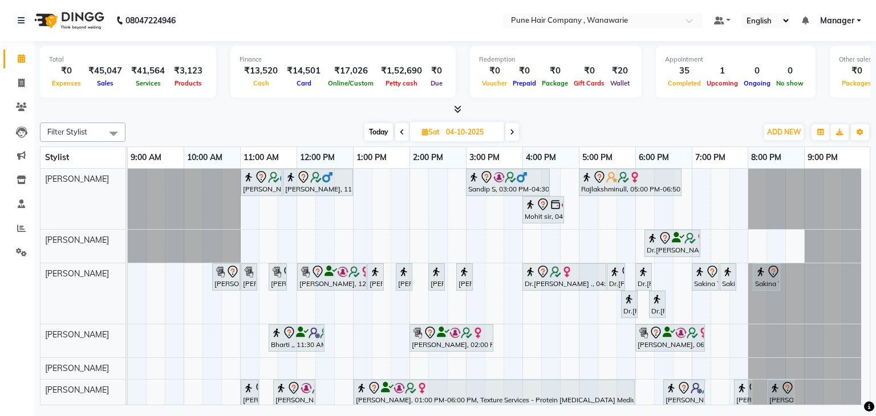
click at [383, 129] on span "Today" at bounding box center [378, 132] width 29 height 18
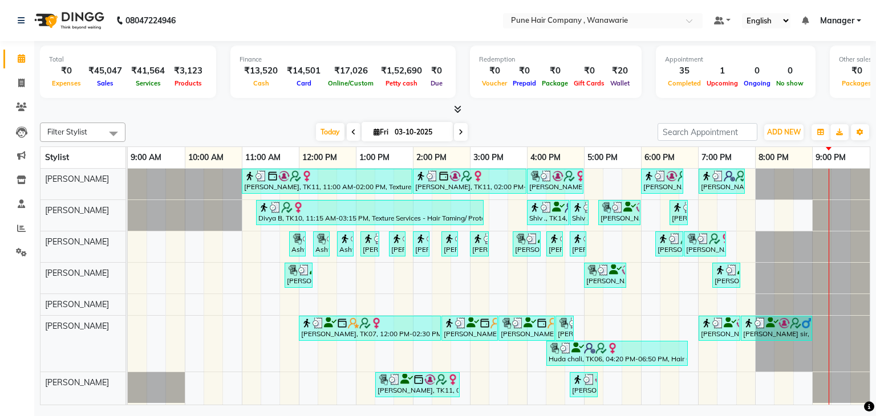
click at [461, 125] on span at bounding box center [461, 132] width 14 height 18
type input "04-10-2025"
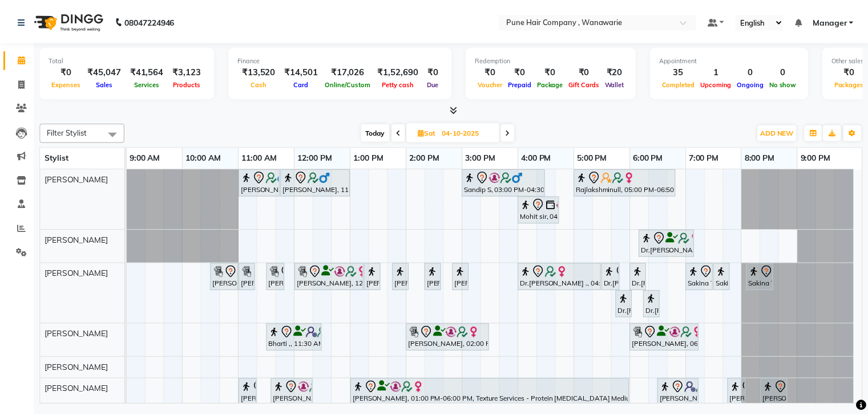
scroll to position [28, 0]
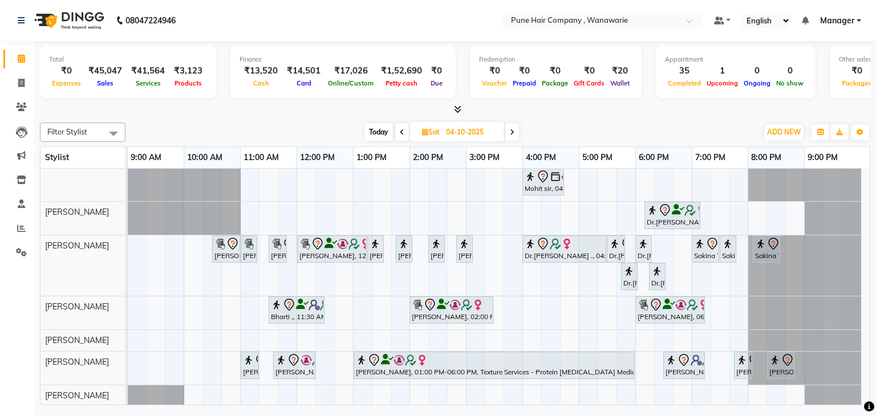
click at [461, 106] on div at bounding box center [455, 110] width 830 height 12
click at [454, 107] on icon at bounding box center [457, 109] width 7 height 9
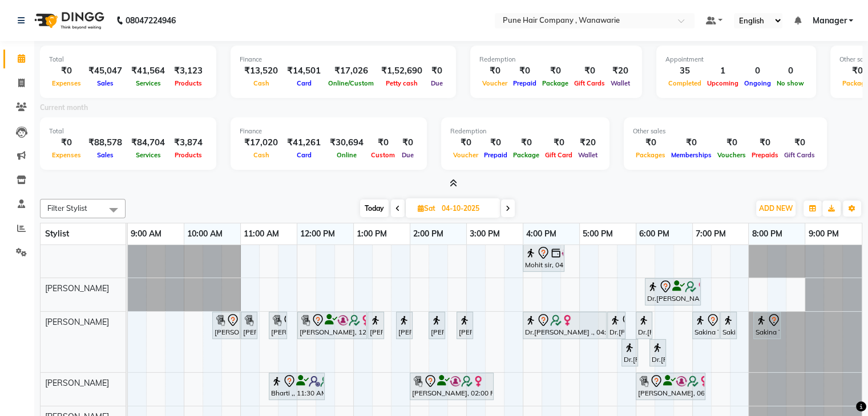
click at [451, 178] on span at bounding box center [451, 184] width 12 height 12
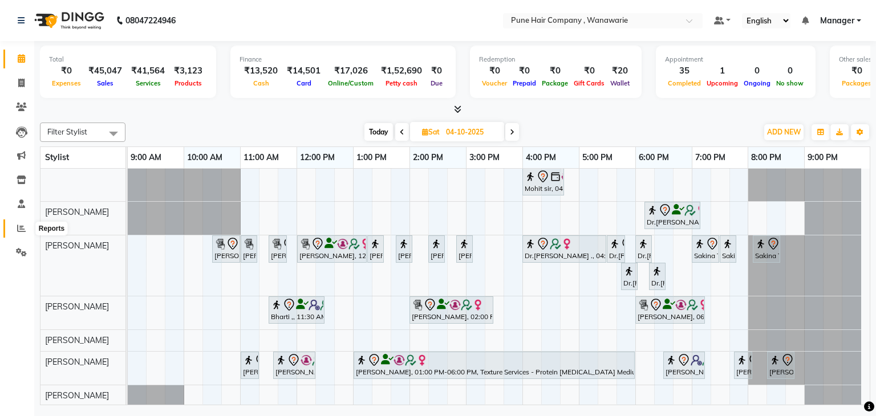
click at [20, 226] on icon at bounding box center [21, 228] width 9 height 9
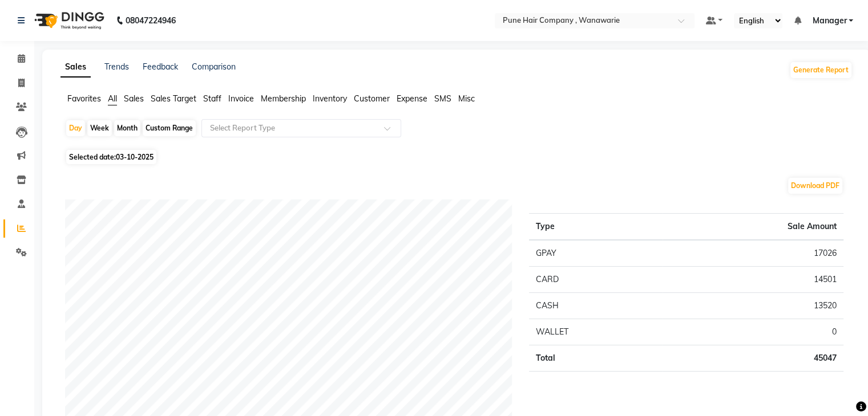
click at [124, 124] on div "Month" at bounding box center [127, 128] width 26 height 16
select select "10"
select select "2025"
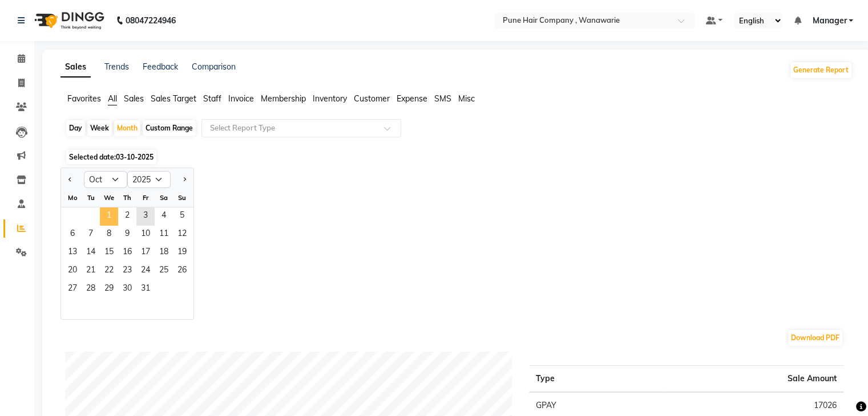
click at [109, 212] on span "1" at bounding box center [109, 217] width 18 height 18
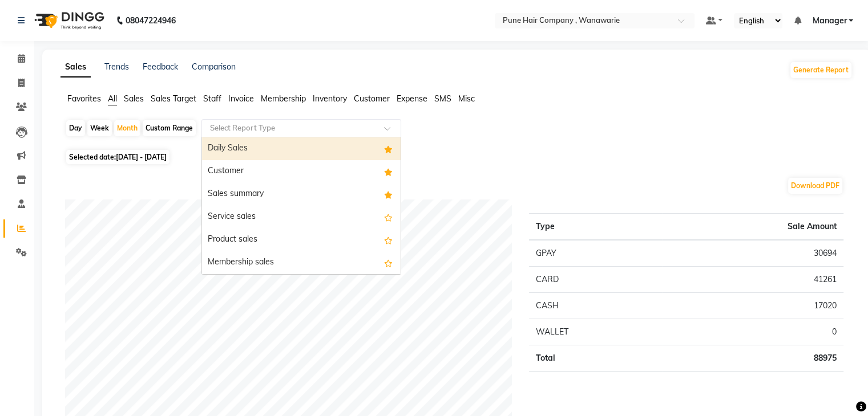
click at [319, 128] on input "text" at bounding box center [290, 128] width 164 height 11
click at [326, 127] on input "text" at bounding box center [290, 128] width 164 height 11
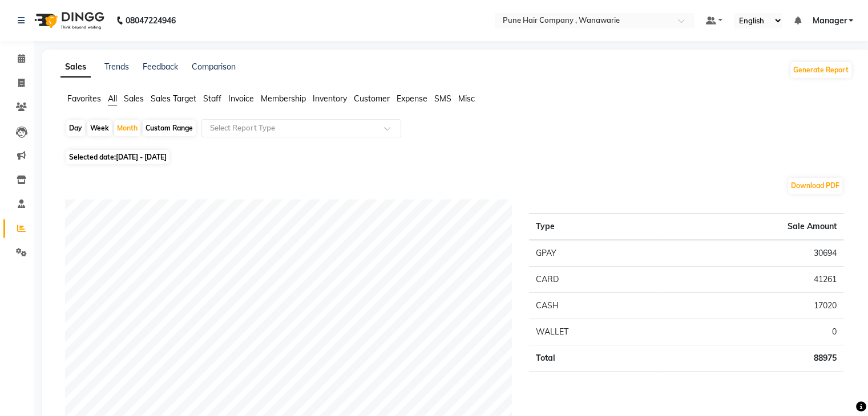
click at [538, 111] on div "Favorites All Sales Sales Target Staff Invoice Membership Inventory Customer Ex…" at bounding box center [456, 104] width 809 height 22
click at [213, 103] on span "Staff" at bounding box center [212, 99] width 18 height 10
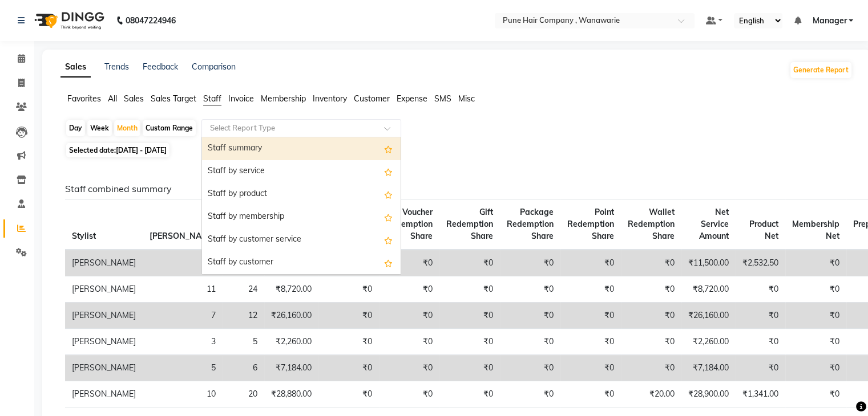
click at [246, 130] on input "text" at bounding box center [290, 128] width 164 height 11
click at [251, 145] on div "Staff summary" at bounding box center [301, 148] width 198 height 23
select select "full_report"
select select "csv"
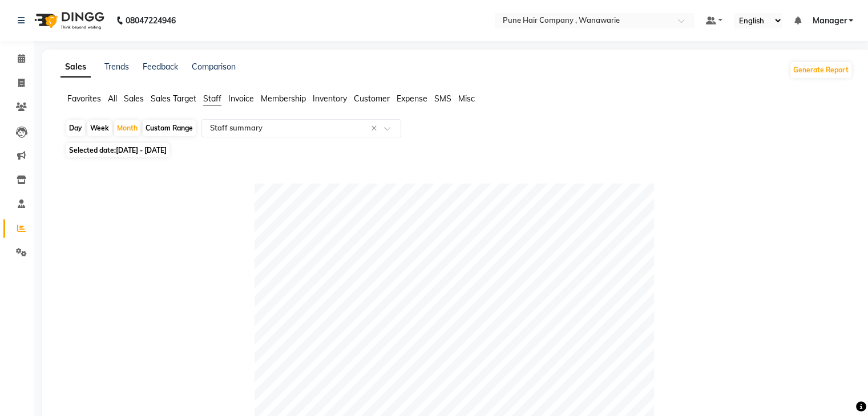
click at [18, 53] on span at bounding box center [21, 58] width 20 height 13
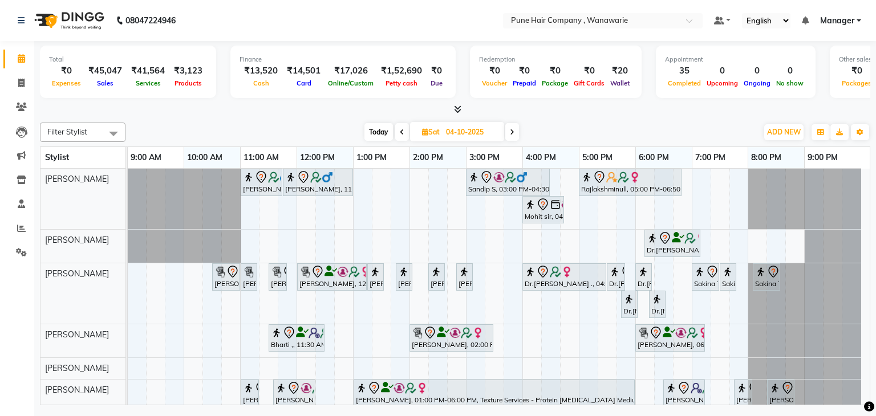
click at [477, 136] on input "04-10-2025" at bounding box center [471, 132] width 57 height 17
select select "10"
select select "2025"
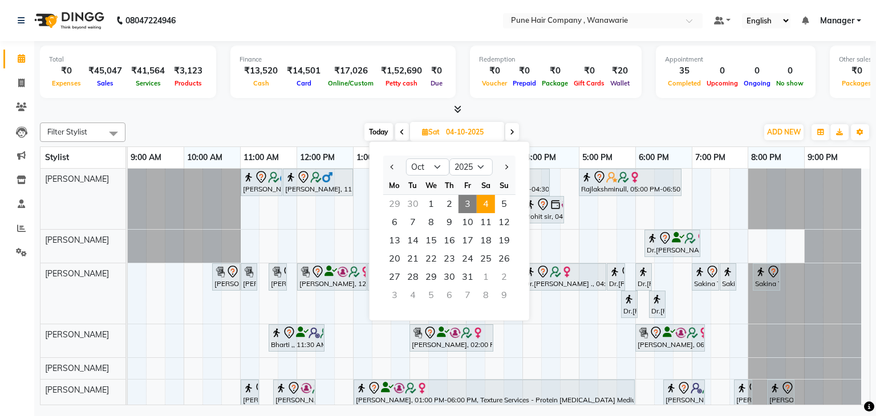
click at [488, 204] on span "4" at bounding box center [486, 204] width 18 height 18
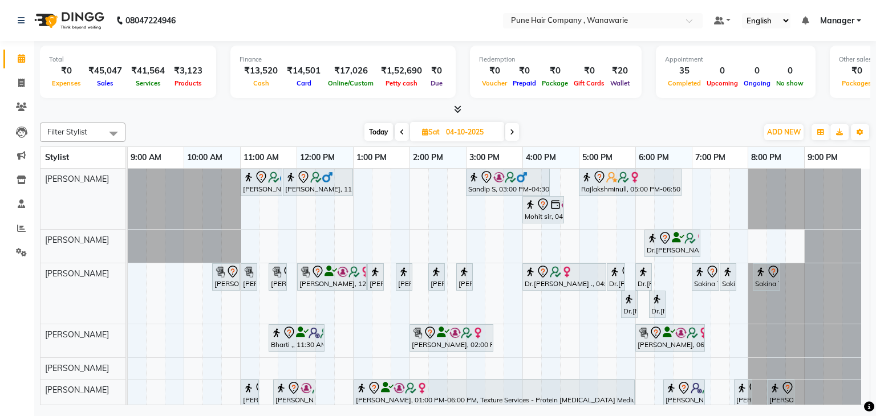
click at [379, 132] on span "Today" at bounding box center [378, 132] width 29 height 18
type input "03-10-2025"
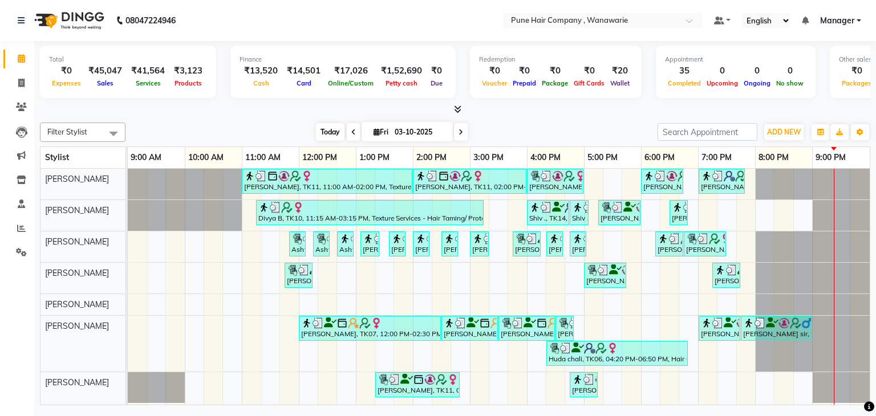
click at [379, 132] on span "Fri" at bounding box center [381, 132] width 21 height 9
select select "10"
select select "2025"
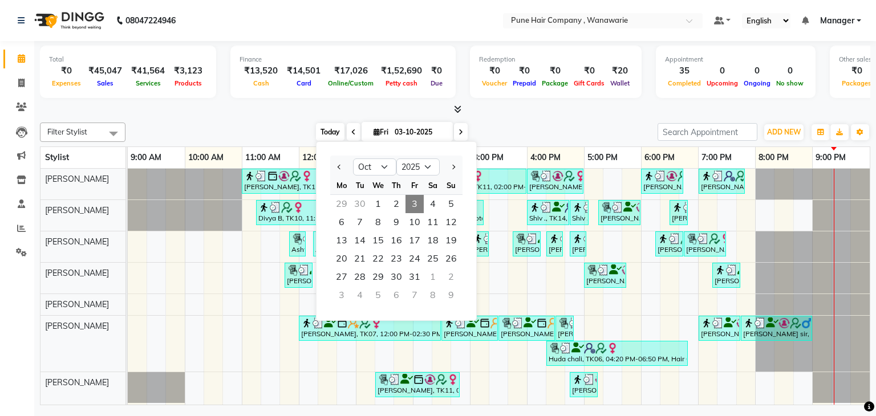
click at [325, 132] on span "Today" at bounding box center [330, 132] width 29 height 18
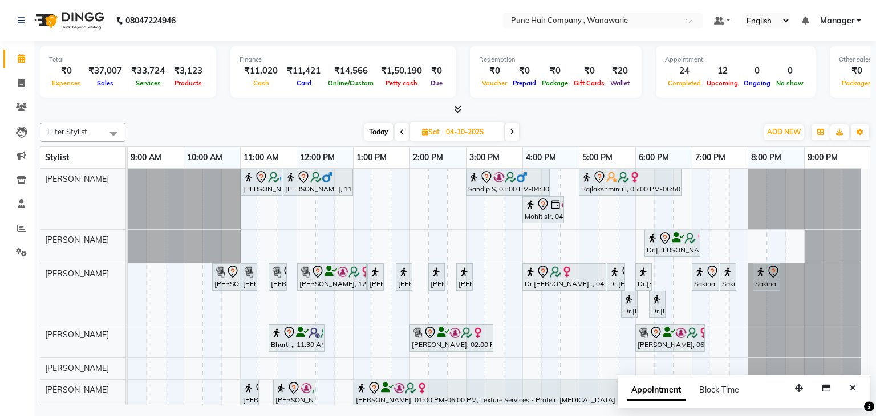
scroll to position [28, 0]
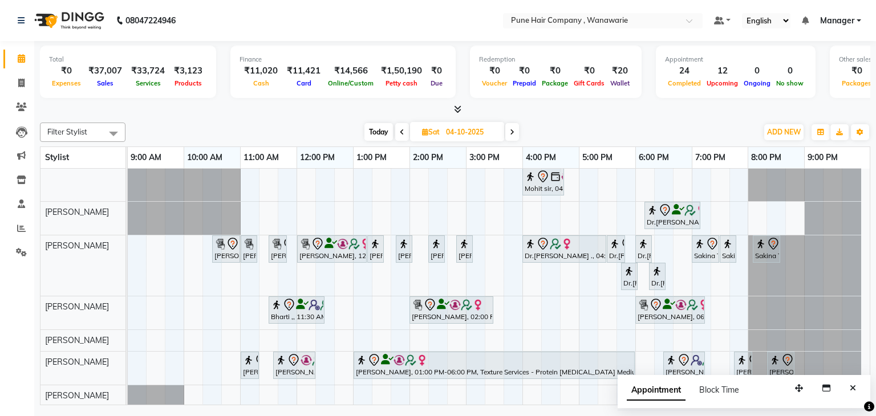
click at [380, 129] on span "Today" at bounding box center [378, 132] width 29 height 18
type input "03-10-2025"
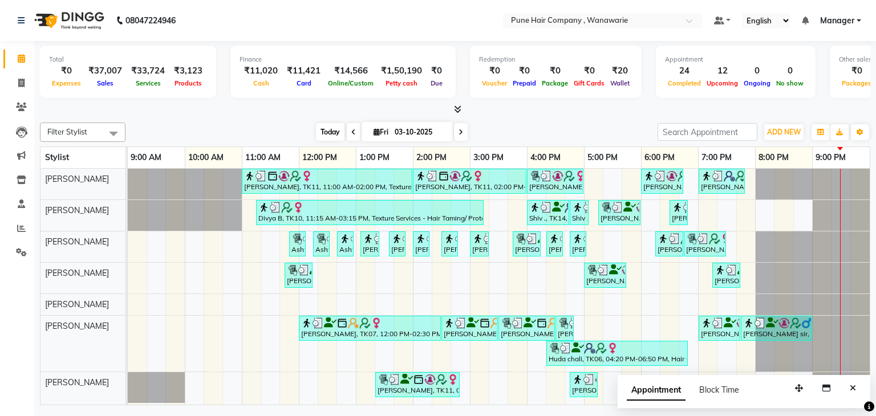
click at [329, 124] on span "Today" at bounding box center [330, 132] width 29 height 18
